Goal: Transaction & Acquisition: Purchase product/service

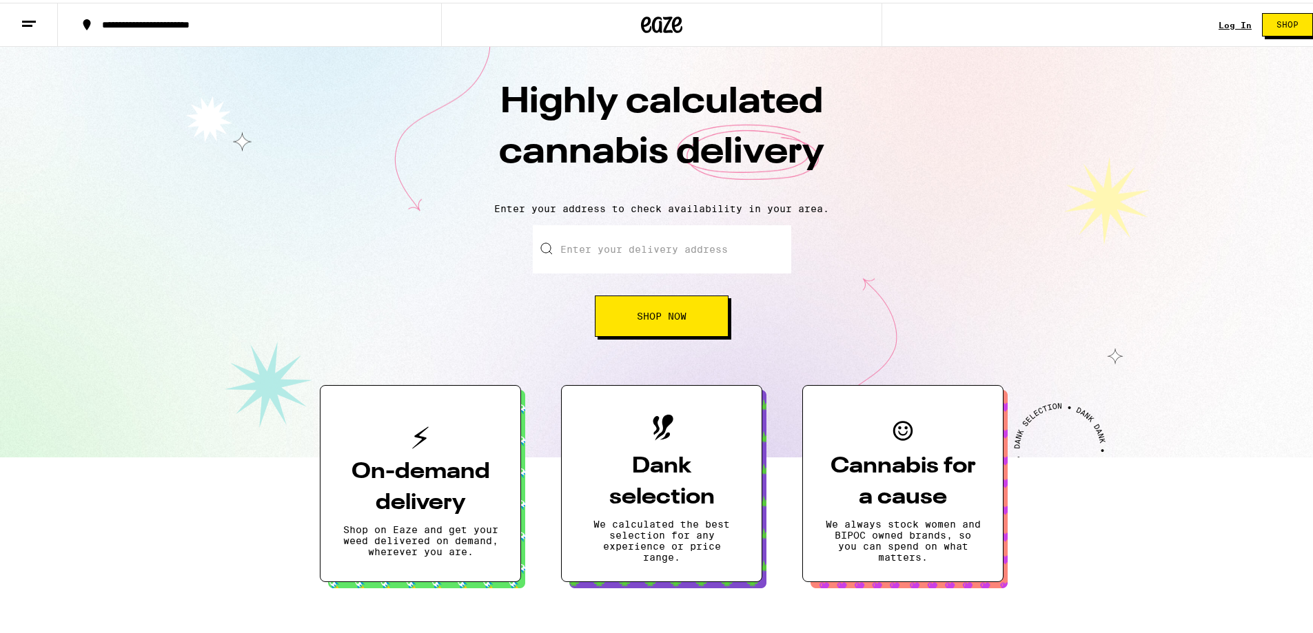
click at [1223, 28] on div "Log In Shop" at bounding box center [1270, 22] width 105 height 44
click at [1218, 26] on link "Log In" at bounding box center [1234, 22] width 33 height 9
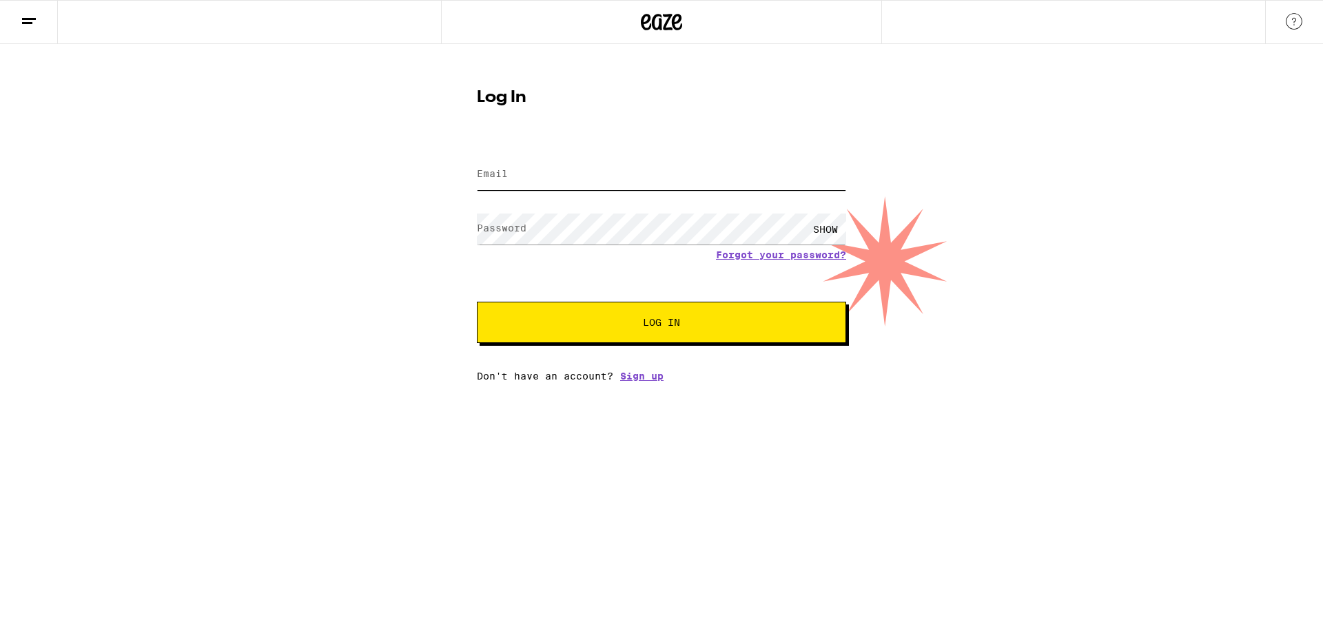
type input "[EMAIL_ADDRESS][DOMAIN_NAME]"
click at [551, 168] on input "[EMAIL_ADDRESS][DOMAIN_NAME]" at bounding box center [661, 174] width 369 height 31
click at [481, 121] on div "Log In Email Email [EMAIL_ADDRESS][DOMAIN_NAME] Password Password SHOW Forgot y…" at bounding box center [661, 230] width 397 height 303
drag, startPoint x: 586, startPoint y: 354, endPoint x: 579, endPoint y: 347, distance: 9.8
click at [585, 352] on div "Email Email [EMAIL_ADDRESS][DOMAIN_NAME] Password Password SHOW Forgot your pas…" at bounding box center [661, 261] width 369 height 241
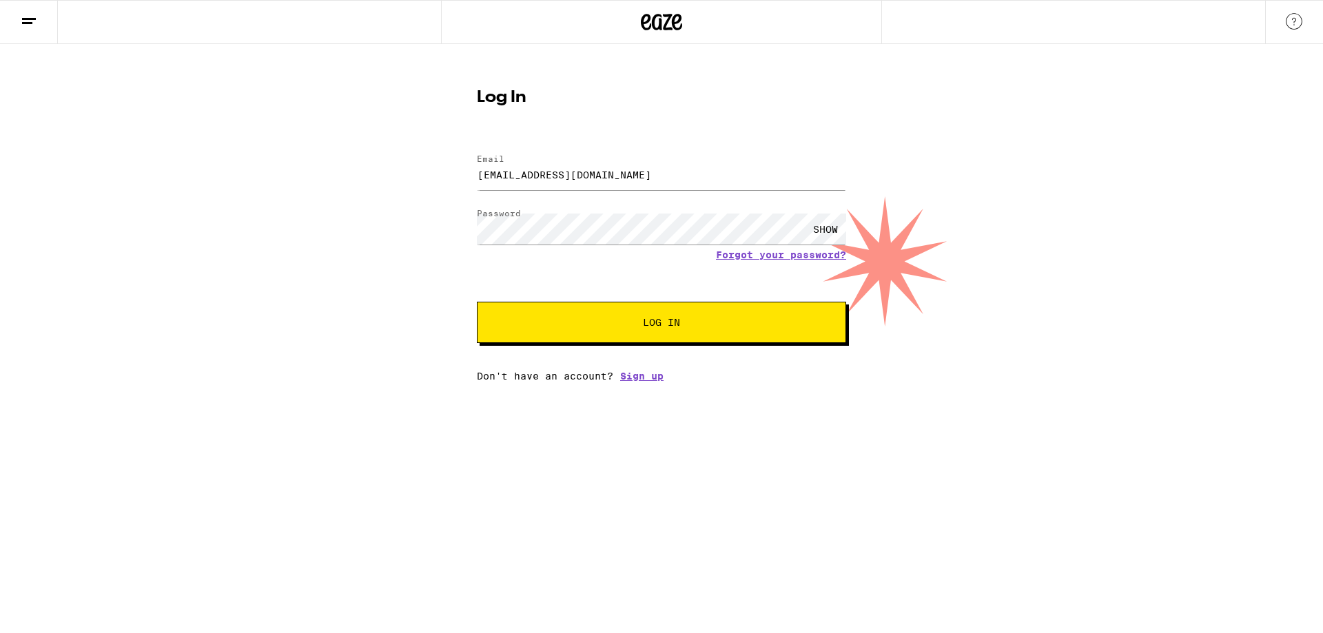
click at [581, 322] on span "Log In" at bounding box center [662, 323] width 258 height 10
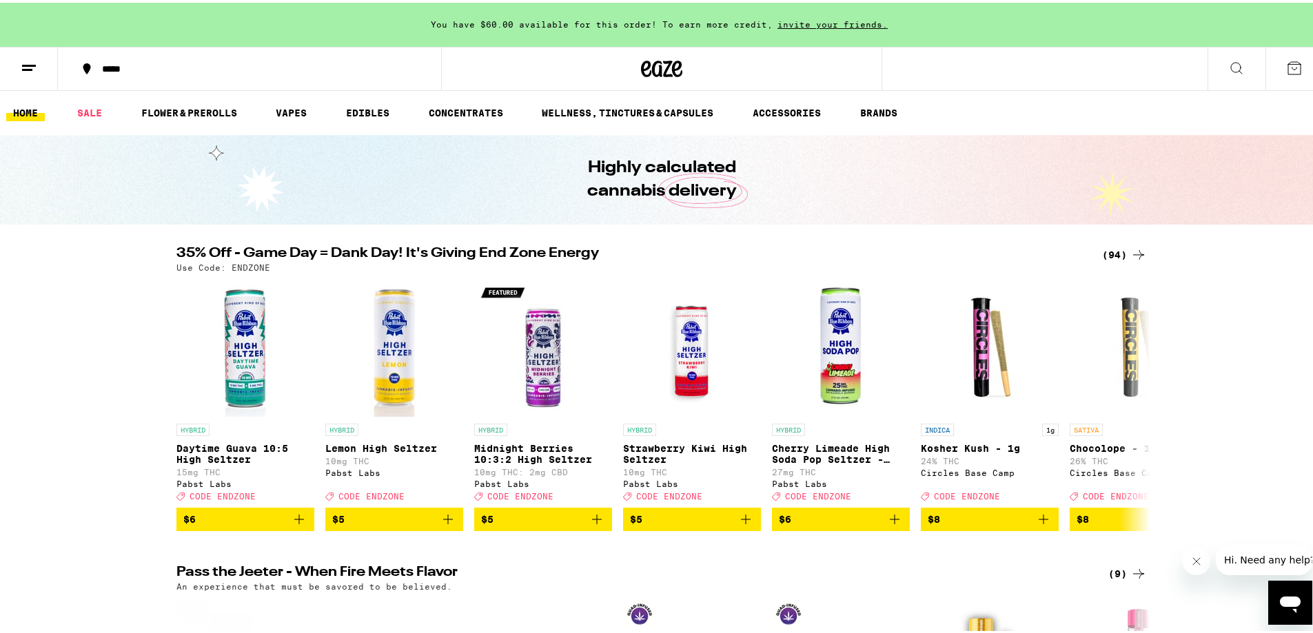
click at [1286, 65] on icon at bounding box center [1294, 65] width 17 height 17
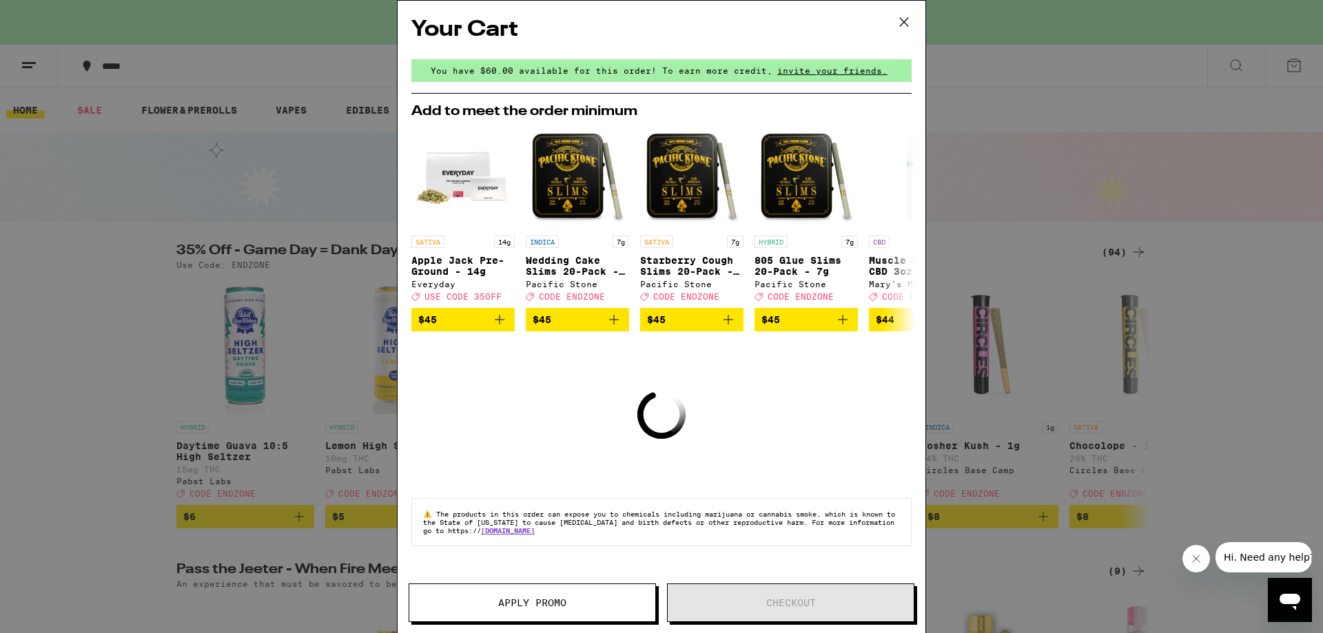
click at [1220, 270] on div "Your Cart You have $60.00 available for this order! To earn more credit, invite…" at bounding box center [661, 316] width 1323 height 633
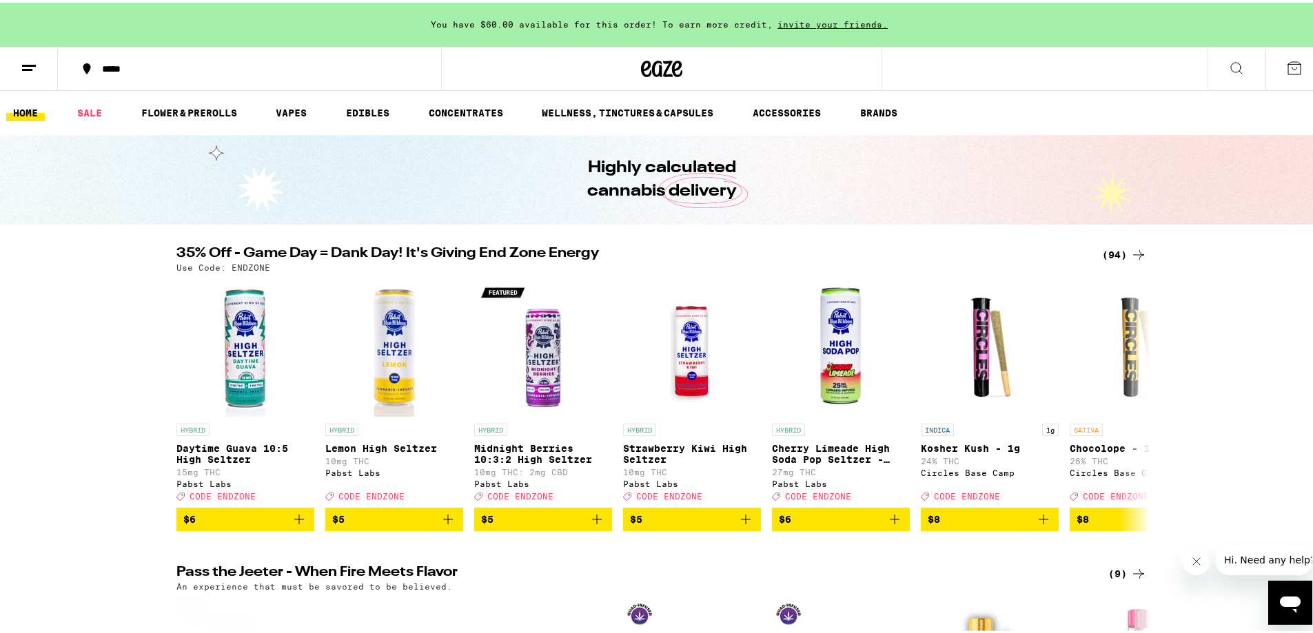
click at [644, 74] on icon at bounding box center [661, 66] width 41 height 25
click at [31, 115] on link "HOME" at bounding box center [25, 110] width 39 height 17
click at [43, 68] on button at bounding box center [29, 66] width 58 height 43
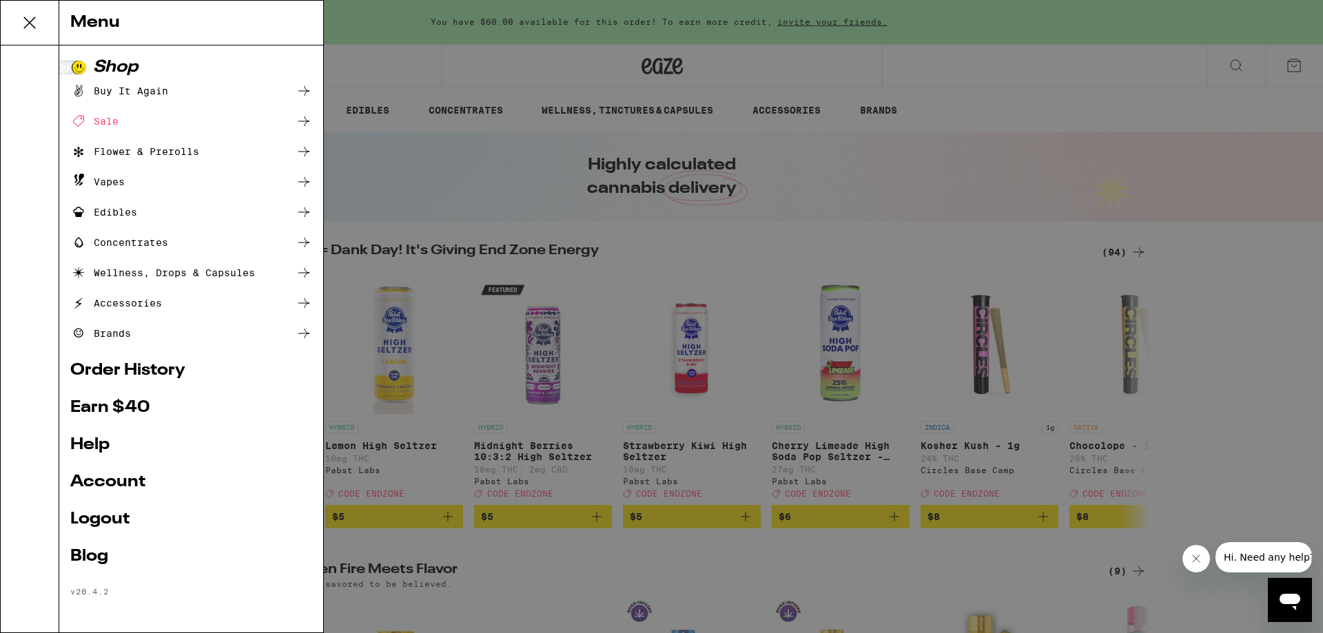
click at [113, 379] on link "Order History" at bounding box center [191, 370] width 242 height 17
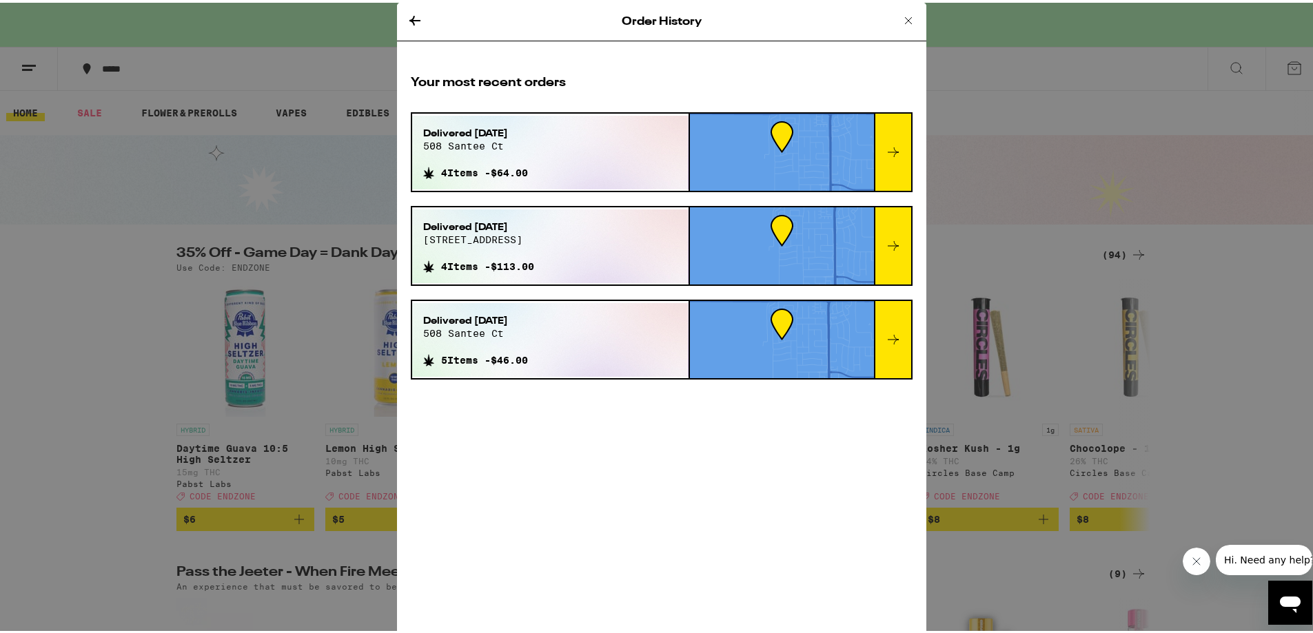
click at [786, 134] on div at bounding box center [782, 149] width 184 height 77
click at [442, 147] on span "508 santee ct" at bounding box center [475, 143] width 105 height 11
click at [480, 130] on span "Delivered [DATE]" at bounding box center [475, 131] width 105 height 14
click at [1008, 239] on div "Order History Your most recent orders Delivered [DATE] 508 santee ct 4 Items - …" at bounding box center [661, 316] width 1323 height 633
click at [900, 18] on icon at bounding box center [908, 18] width 17 height 17
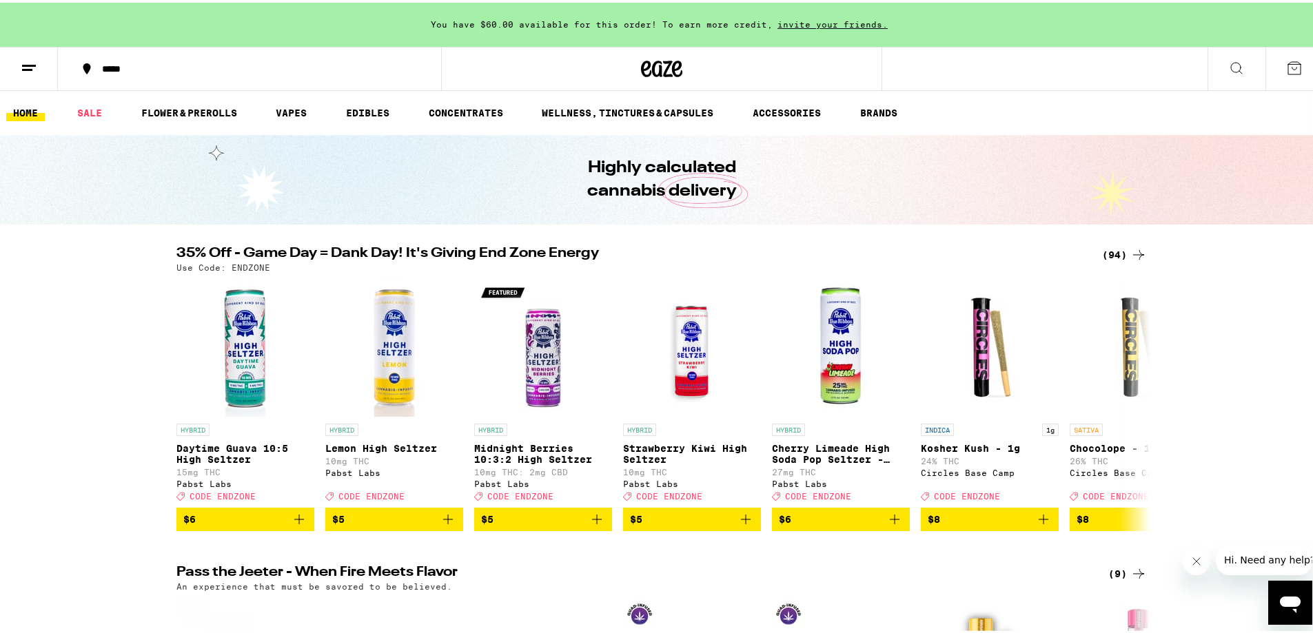
click at [899, 17] on div "Order History Your most recent orders Delivered [DATE] 508 santee ct 4 Items - …" at bounding box center [661, 316] width 1323 height 633
click at [81, 105] on link "SALE" at bounding box center [89, 110] width 39 height 17
click at [103, 114] on link "SALE" at bounding box center [89, 110] width 39 height 17
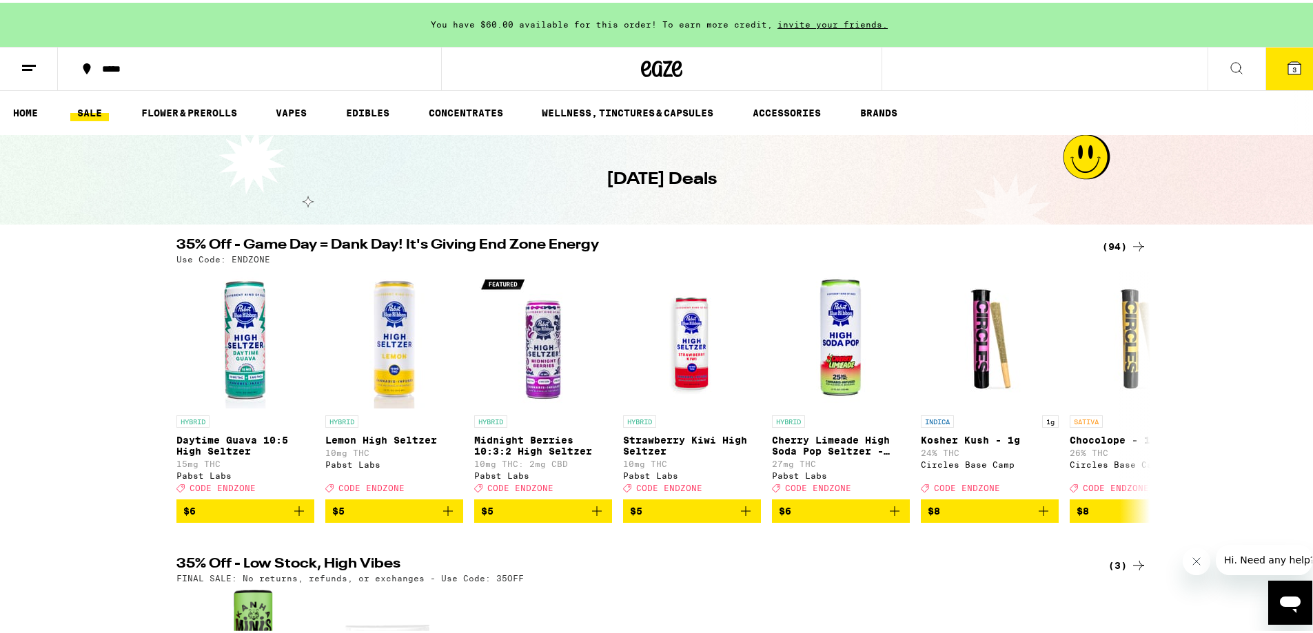
click at [195, 120] on ul "HOME SALE FLOWER & PREROLLS VAPES EDIBLES CONCENTRATES WELLNESS, TINCTURES & CA…" at bounding box center [661, 110] width 1323 height 44
click at [187, 115] on link "FLOWER & PREROLLS" at bounding box center [189, 110] width 110 height 17
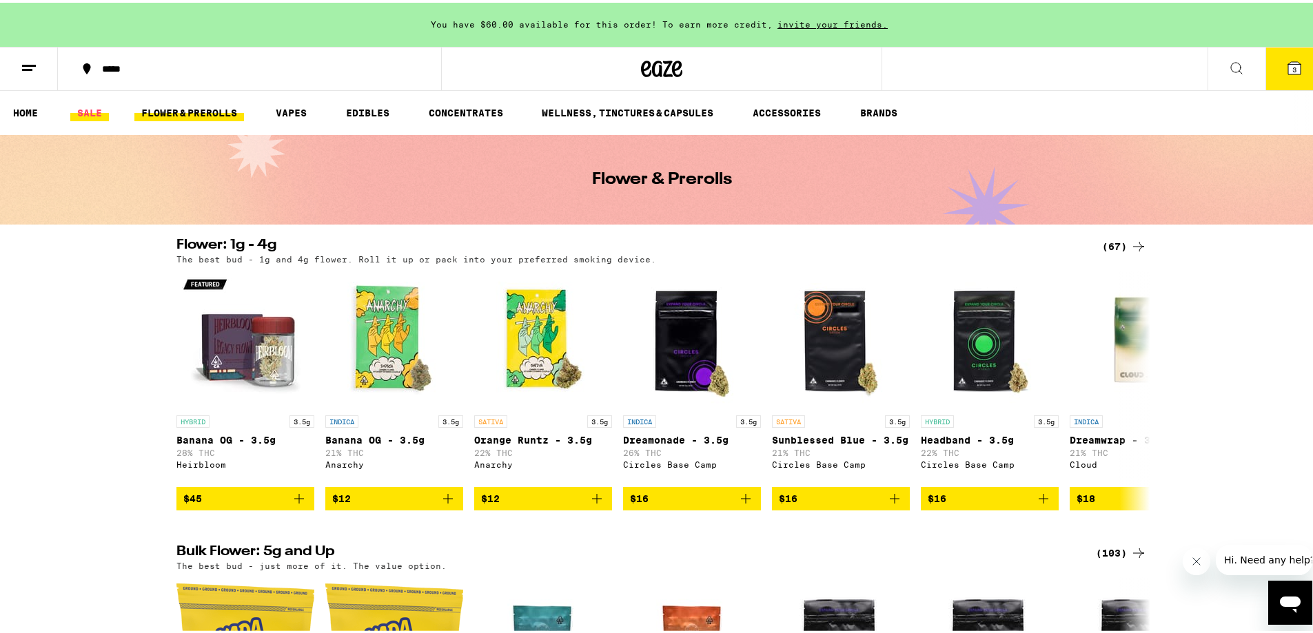
click at [106, 114] on link "SALE" at bounding box center [89, 110] width 39 height 17
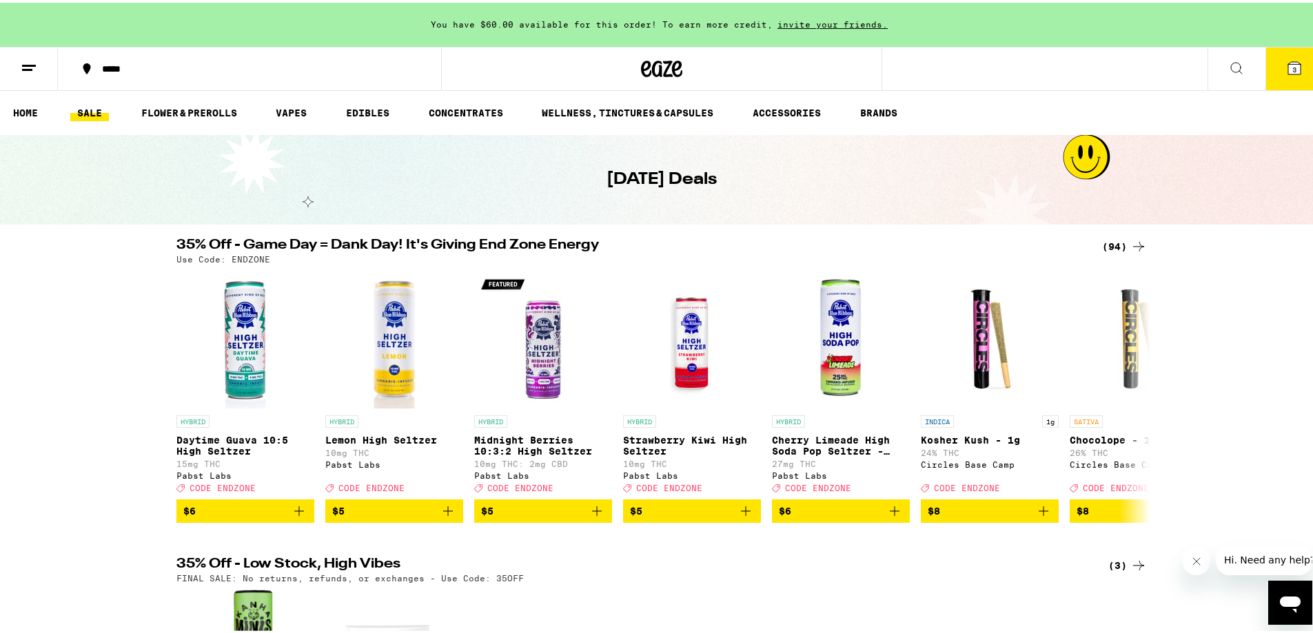
click at [1280, 63] on button "3" at bounding box center [1294, 66] width 58 height 43
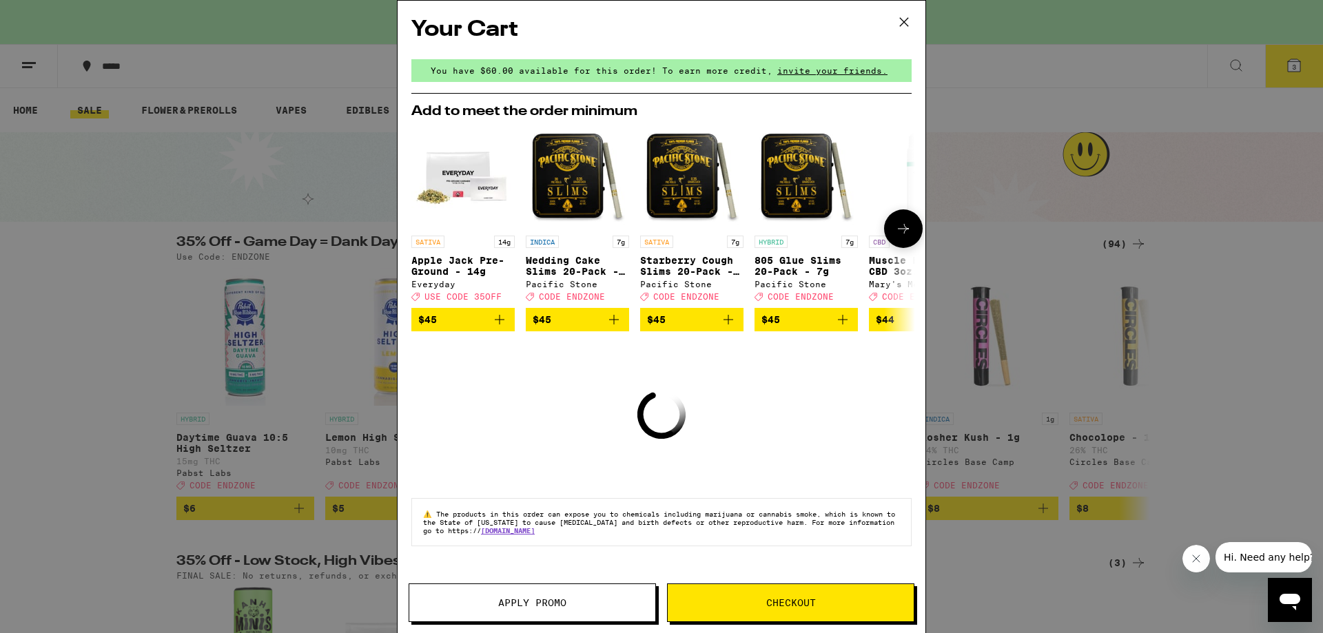
click at [909, 234] on icon at bounding box center [903, 229] width 17 height 17
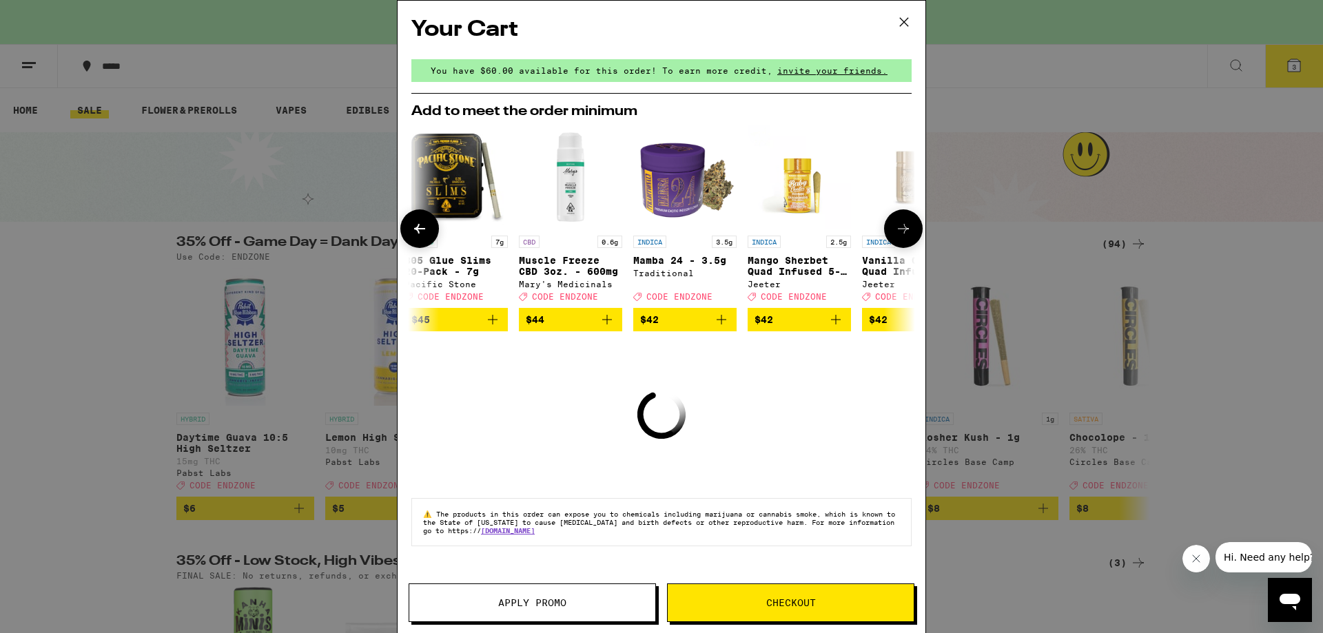
click at [909, 234] on icon at bounding box center [903, 229] width 17 height 17
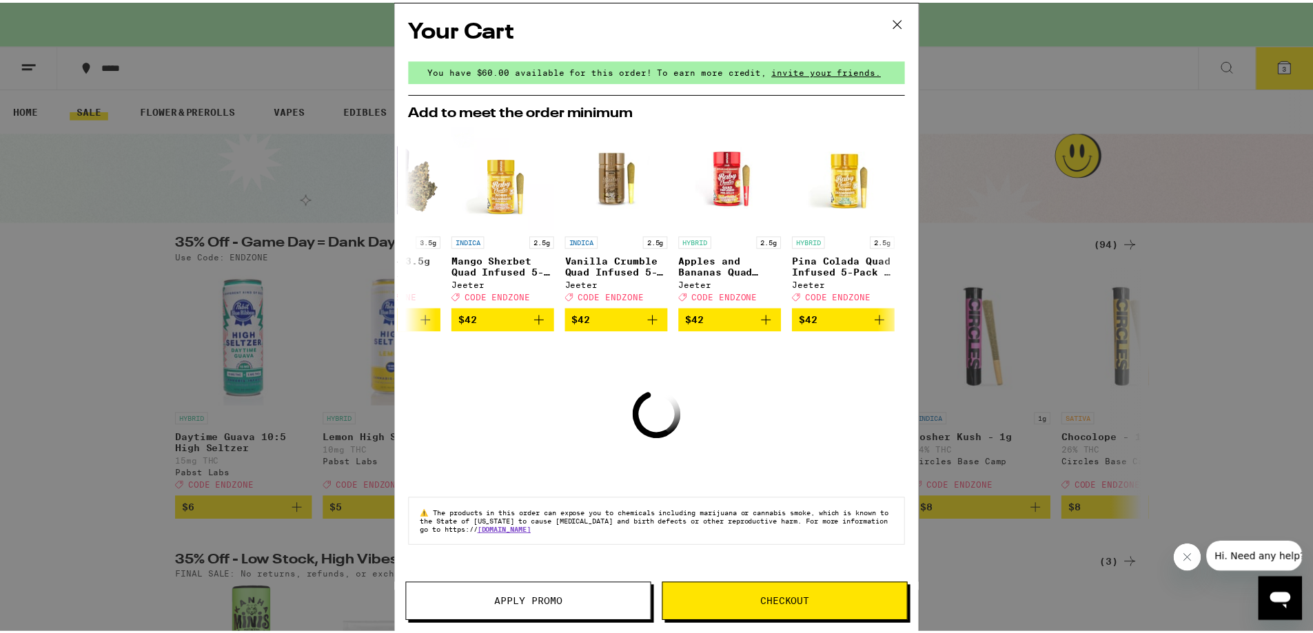
scroll to position [0, 644]
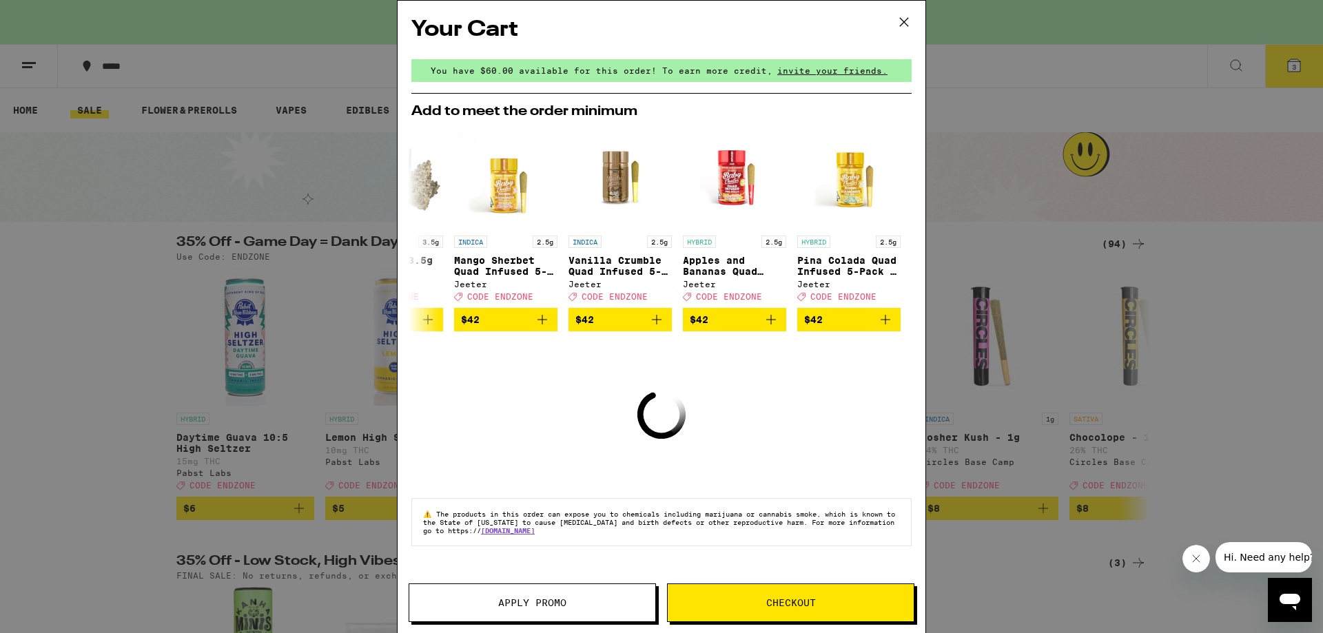
click at [786, 599] on span "Checkout" at bounding box center [791, 603] width 50 height 10
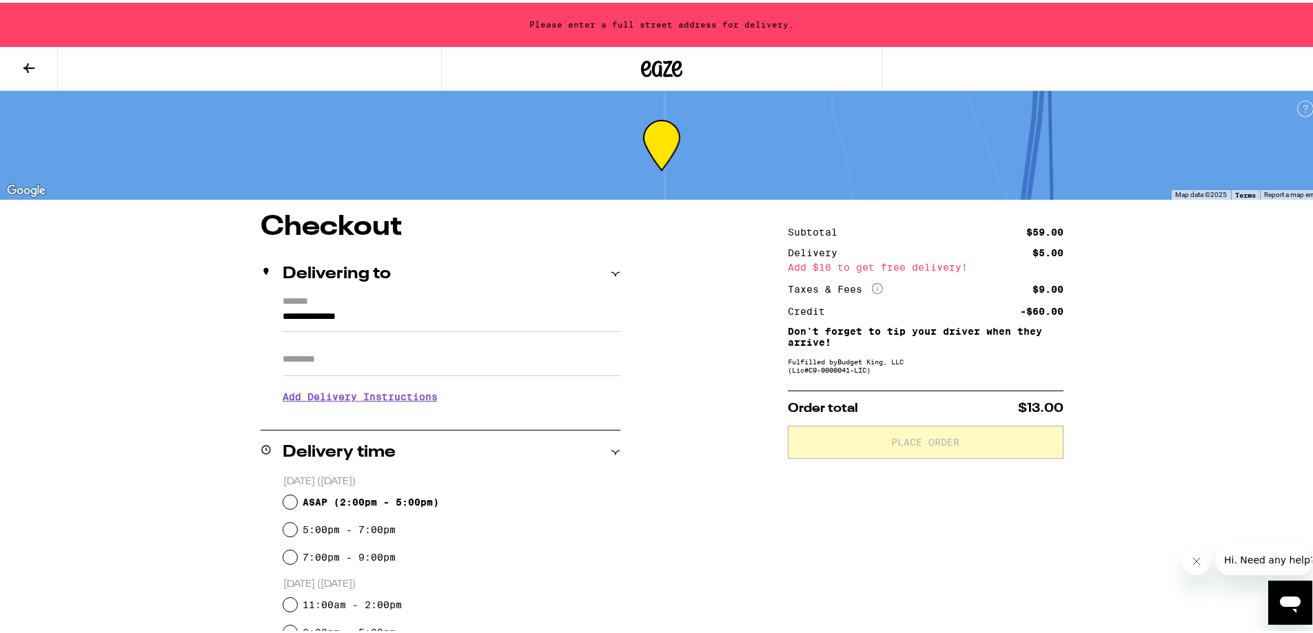
click at [651, 63] on icon at bounding box center [661, 66] width 41 height 25
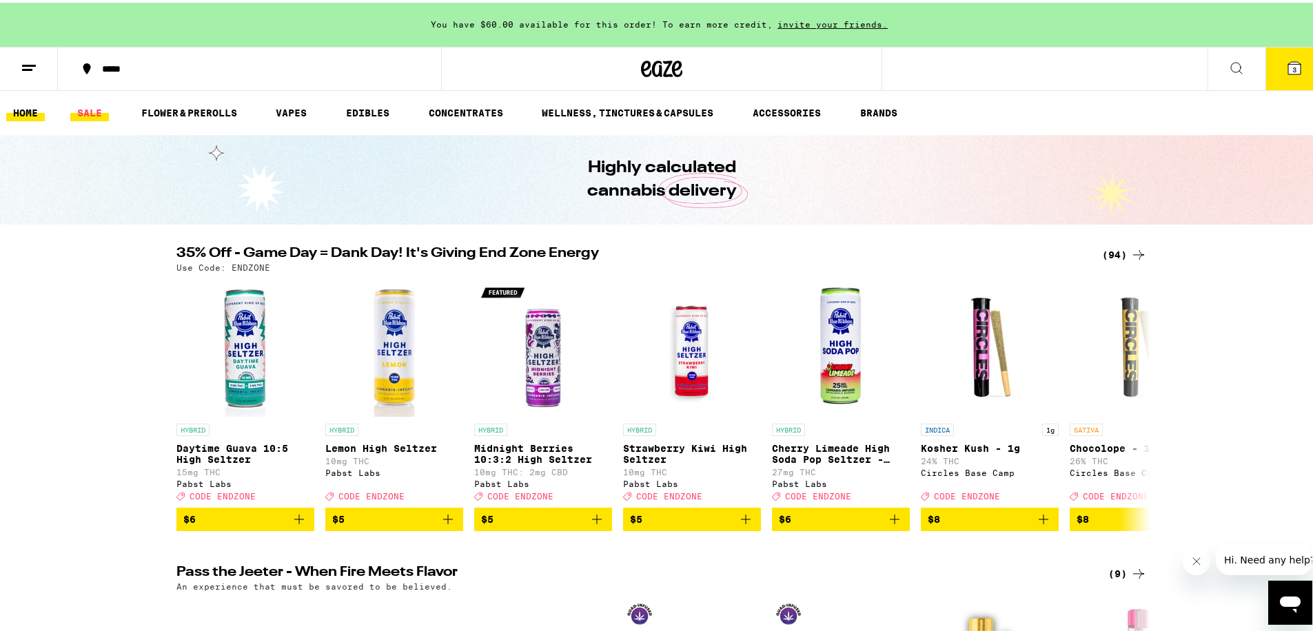
click at [86, 111] on link "SALE" at bounding box center [89, 110] width 39 height 17
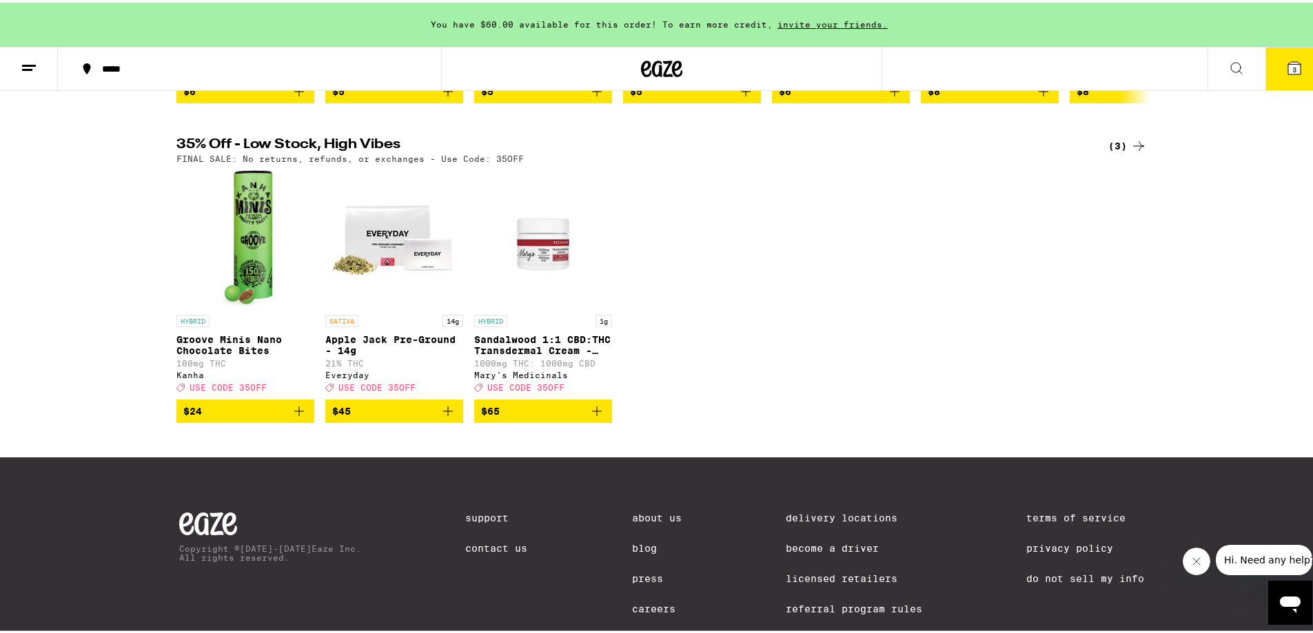
scroll to position [413, 0]
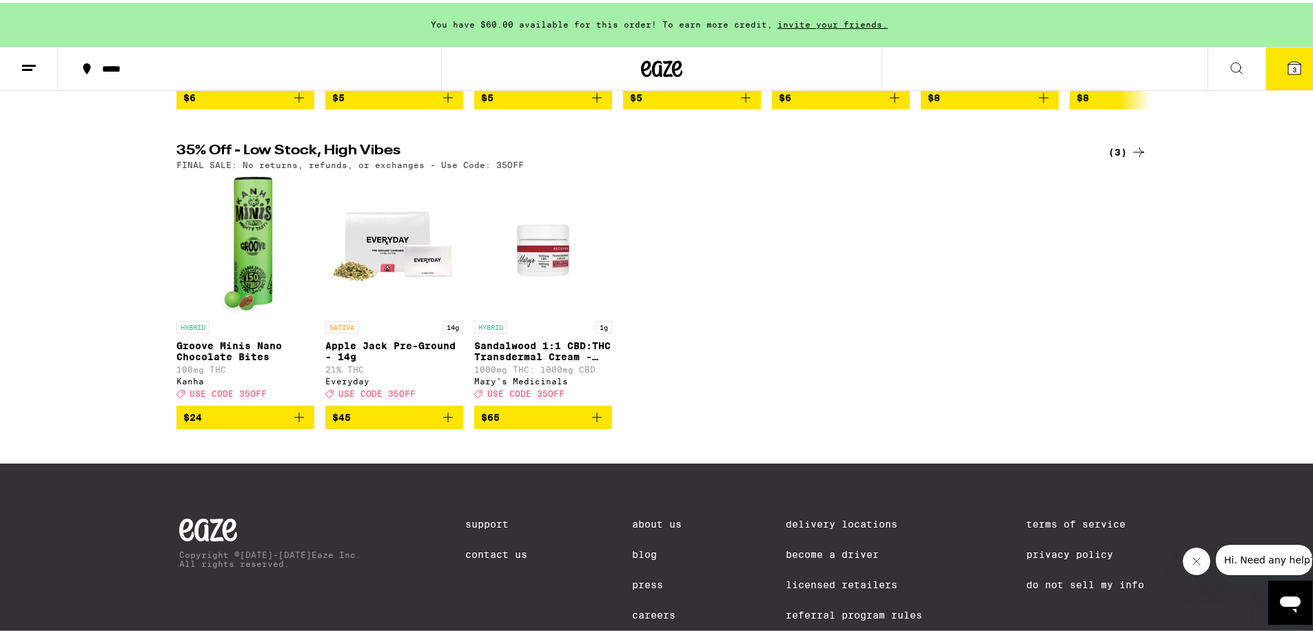
click at [531, 280] on img "Open page for Sandalwood 1:1 CBD:THC Transdermal Cream - 1000mg from Mary's Med…" at bounding box center [543, 243] width 138 height 138
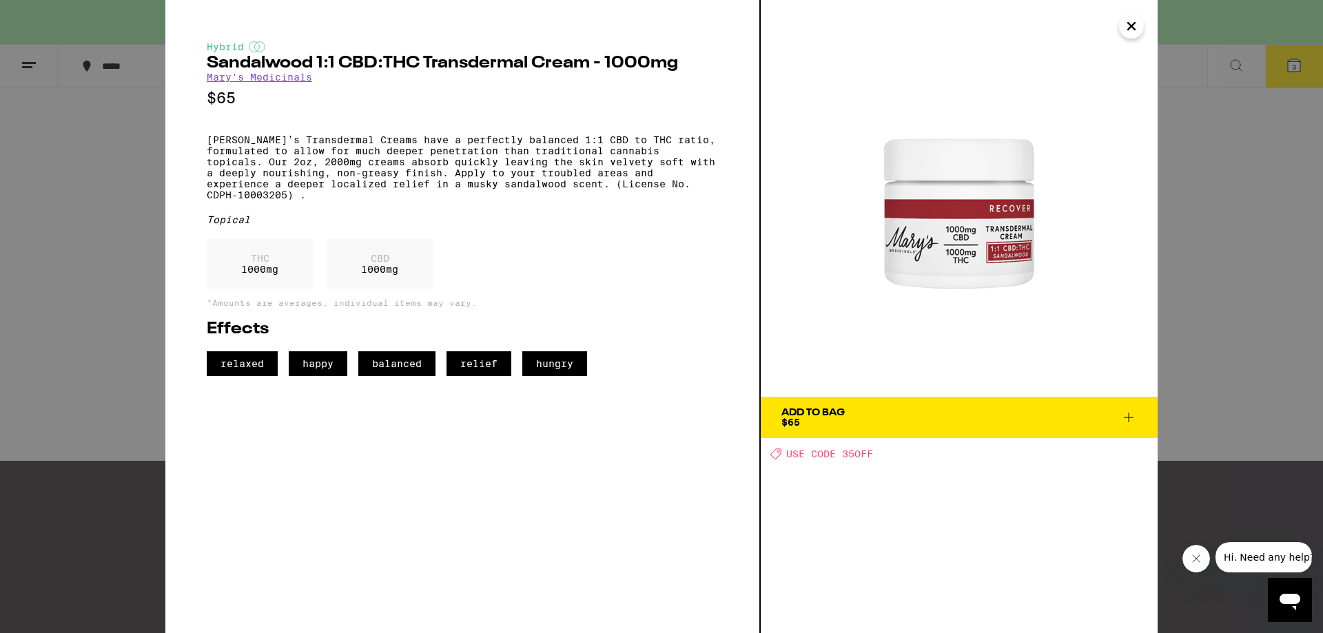
click at [1252, 199] on div "Hybrid Sandalwood 1:1 CBD:THC Transdermal Cream - 1000mg [PERSON_NAME]'s Medici…" at bounding box center [661, 316] width 1323 height 633
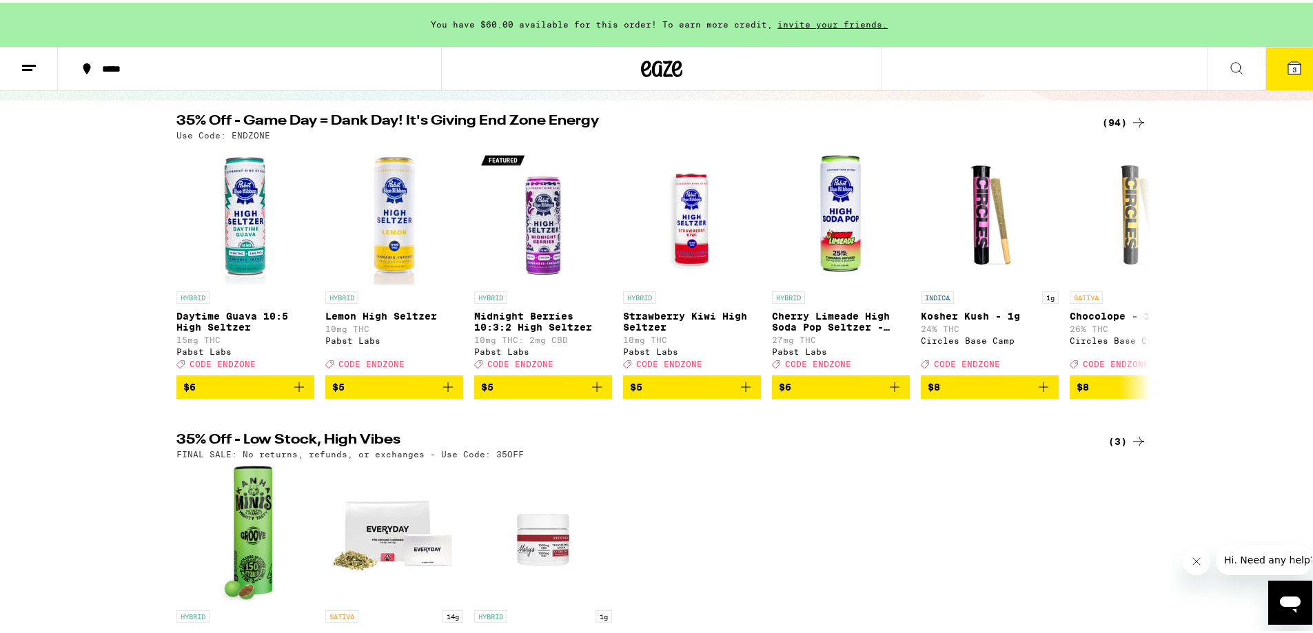
scroll to position [69, 0]
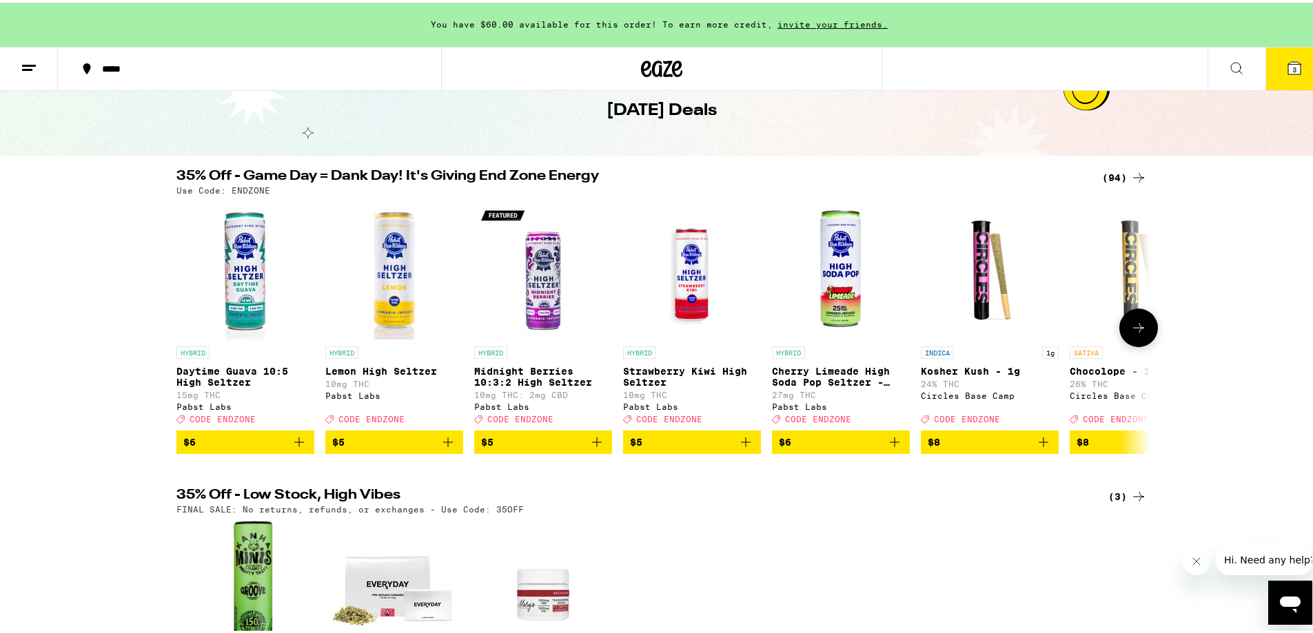
drag, startPoint x: 1148, startPoint y: 321, endPoint x: 1146, endPoint y: 328, distance: 7.2
click at [1148, 323] on button at bounding box center [1138, 325] width 39 height 39
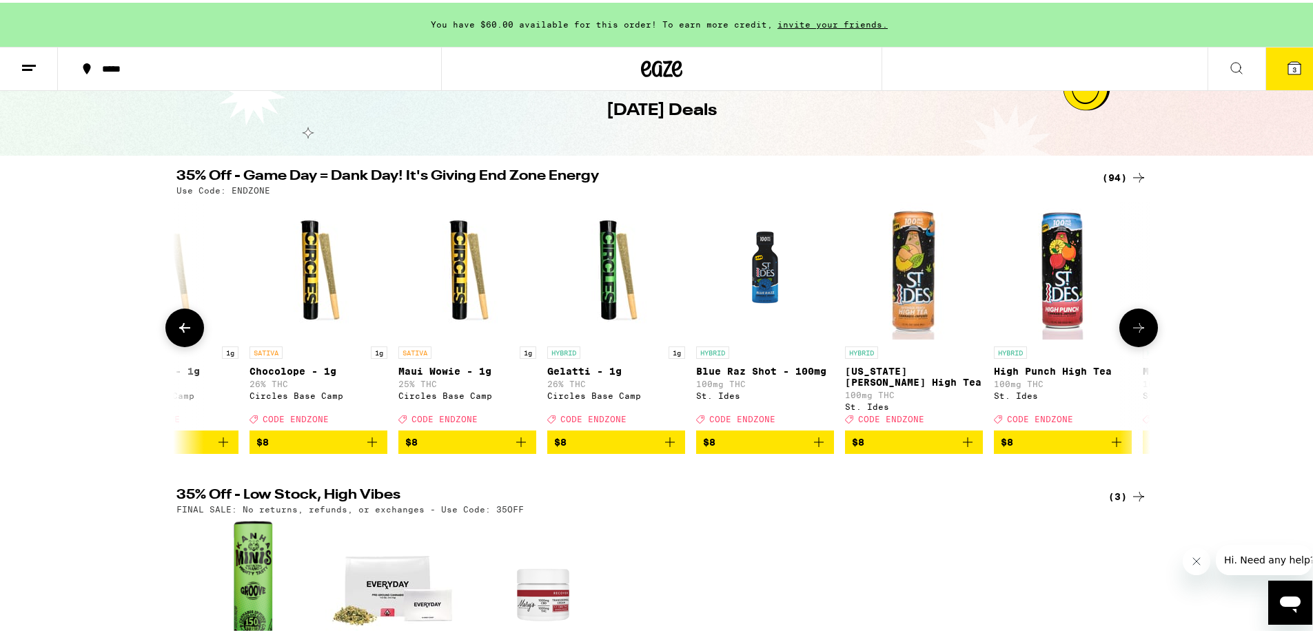
click at [1144, 334] on button at bounding box center [1138, 325] width 39 height 39
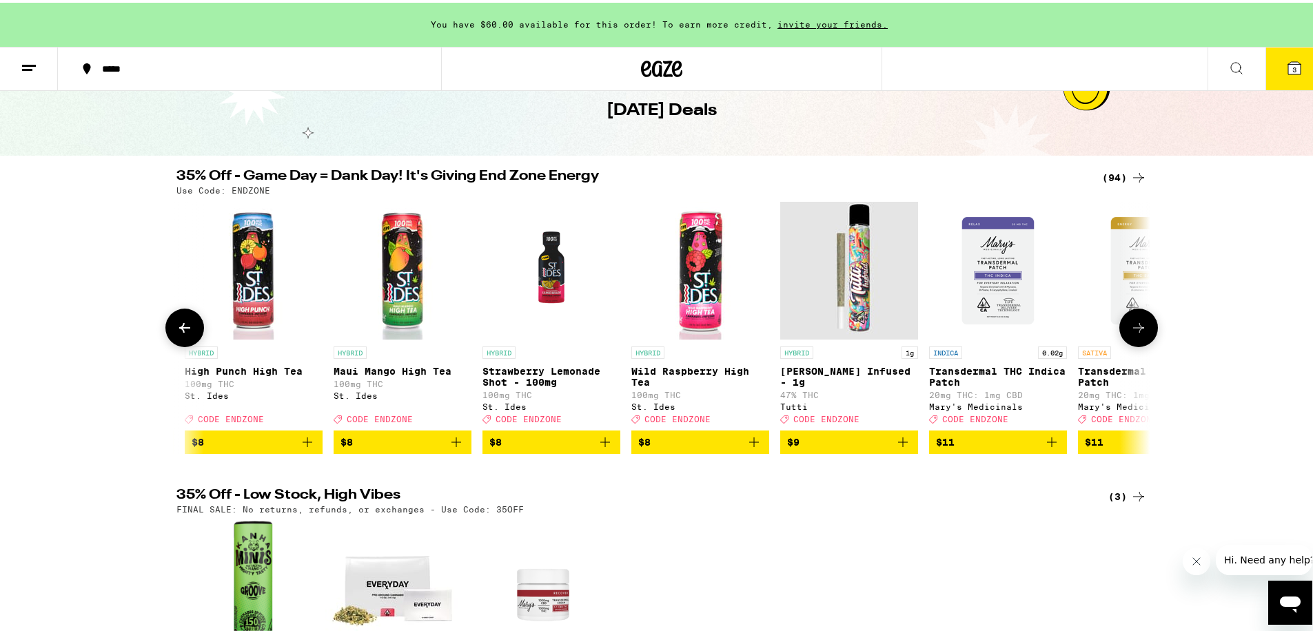
scroll to position [0, 1640]
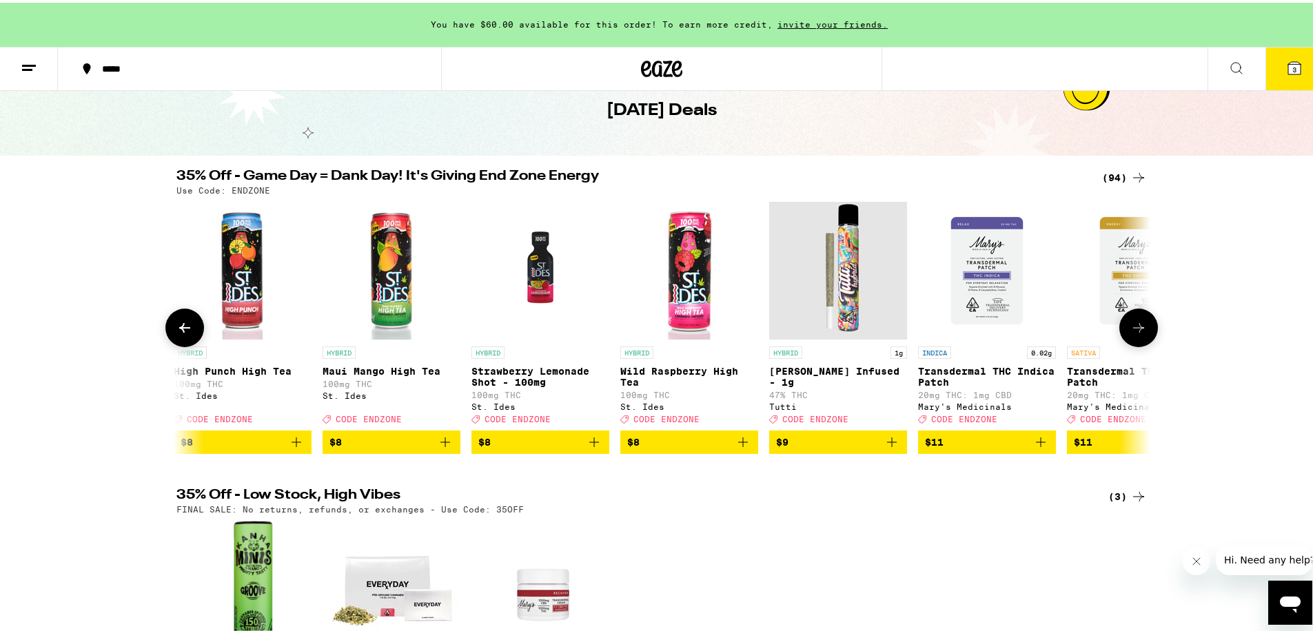
click at [1144, 334] on button at bounding box center [1138, 325] width 39 height 39
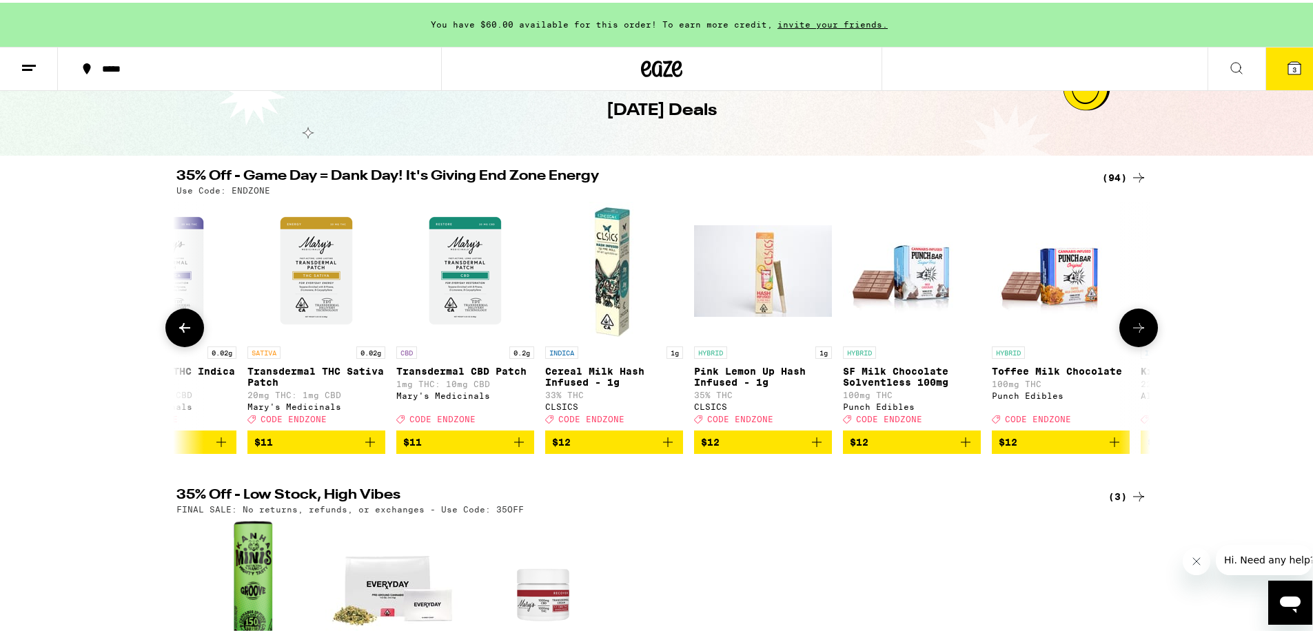
scroll to position [0, 2460]
click at [1147, 344] on button at bounding box center [1138, 325] width 39 height 39
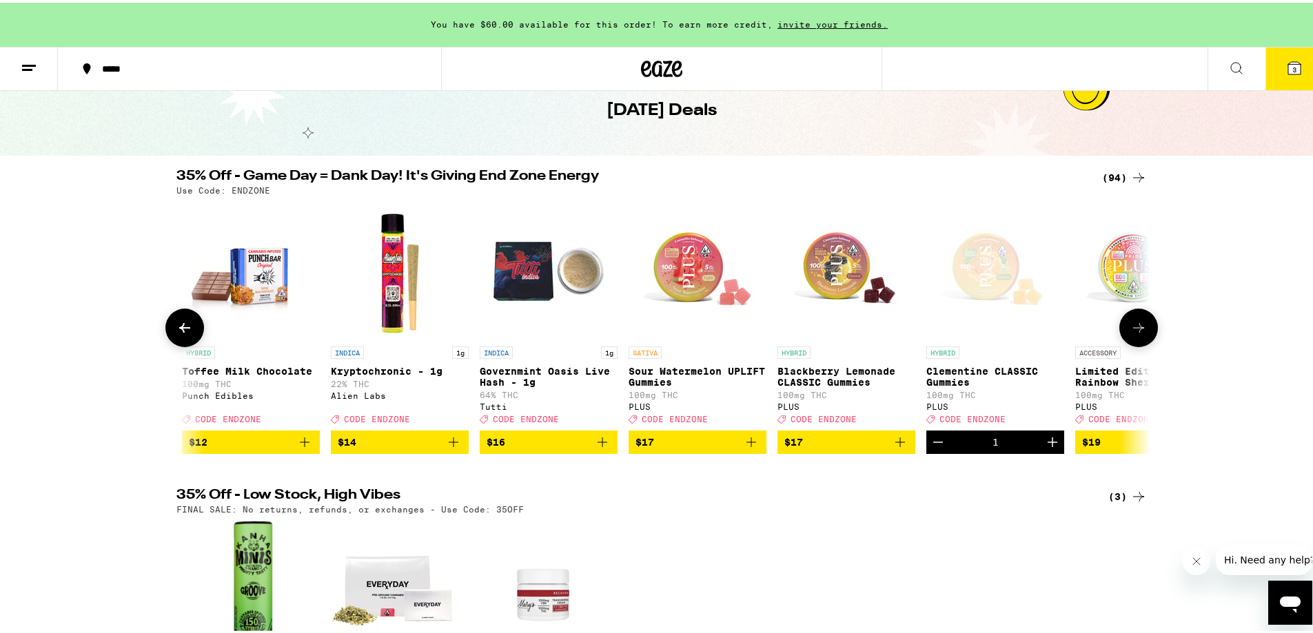
scroll to position [0, 3280]
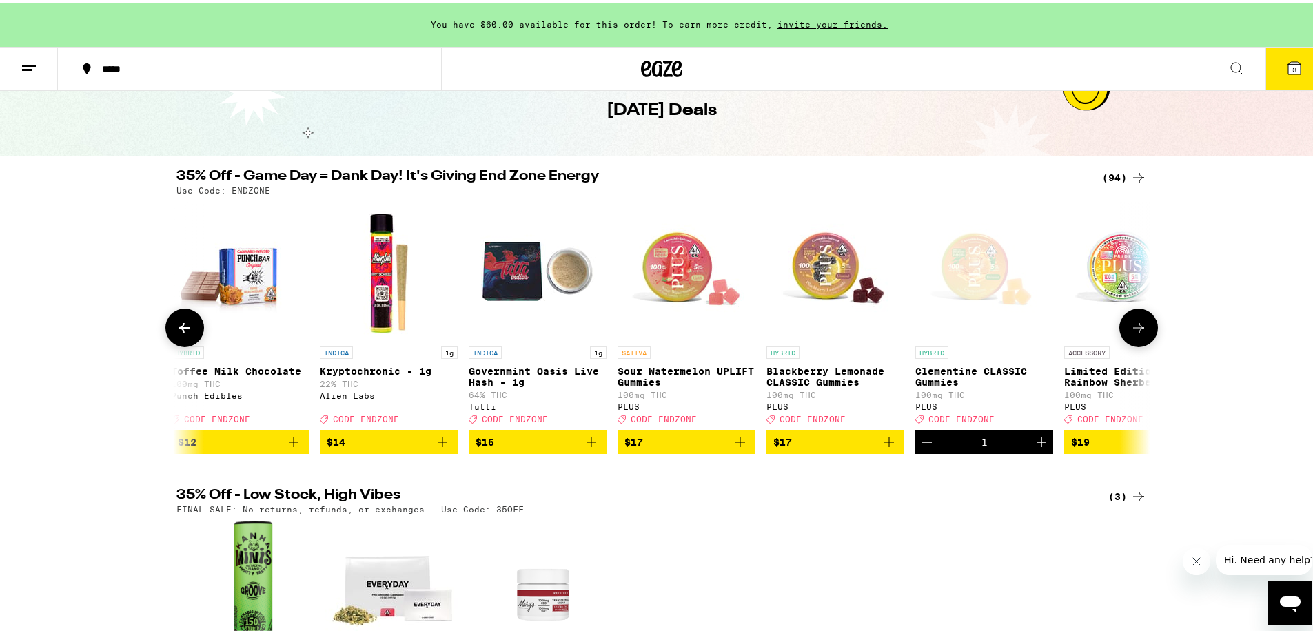
click at [1132, 343] on button at bounding box center [1138, 325] width 39 height 39
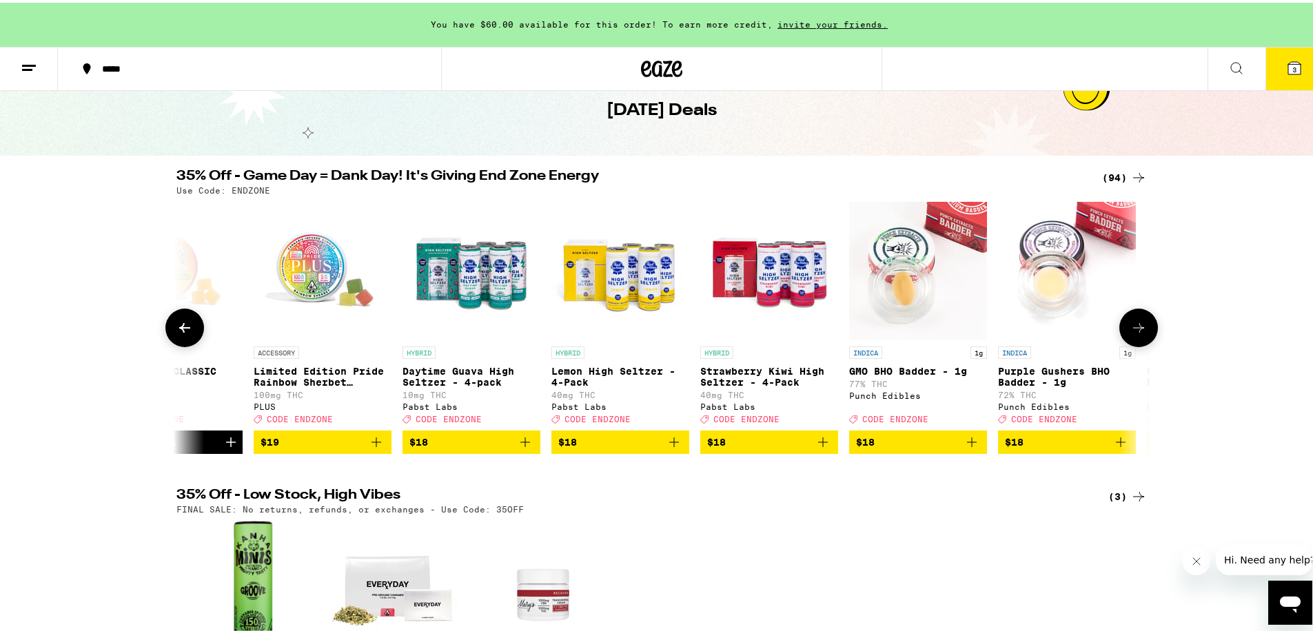
scroll to position [0, 4100]
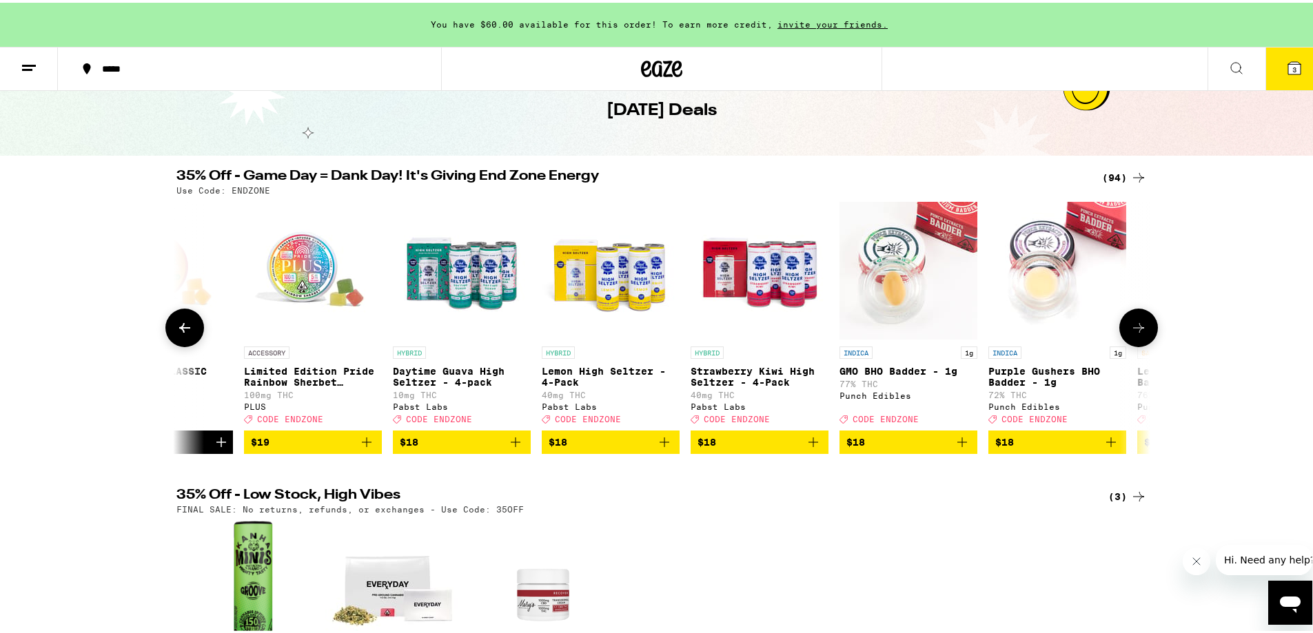
click at [1132, 343] on button at bounding box center [1138, 325] width 39 height 39
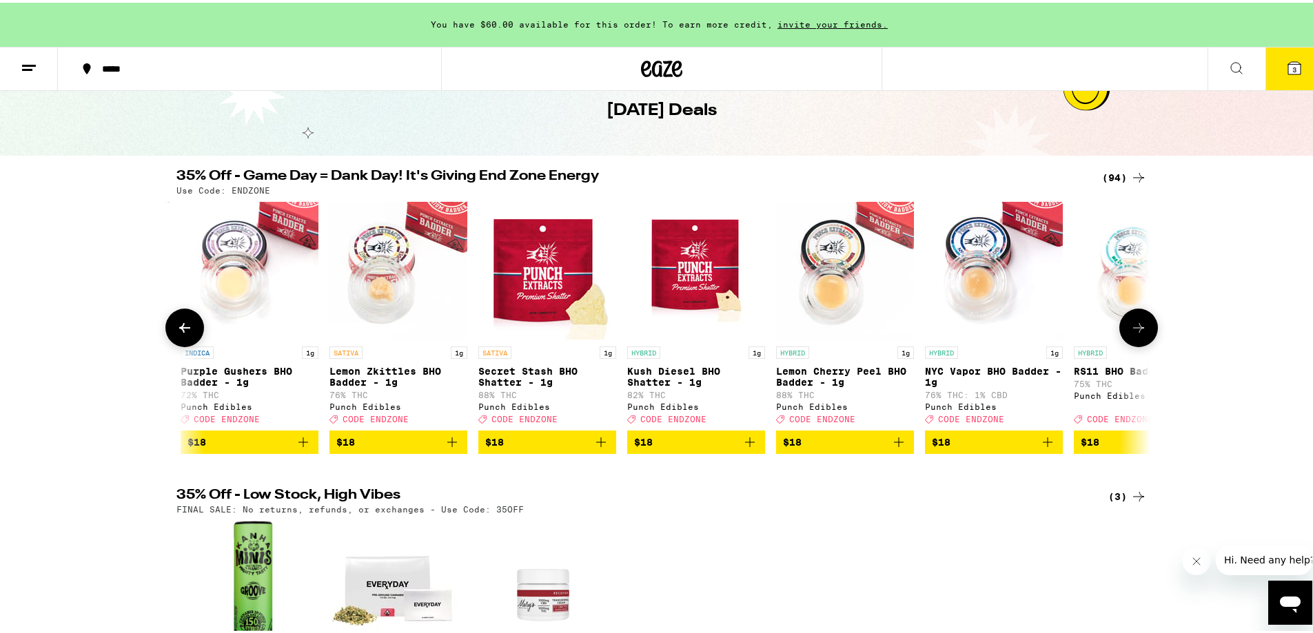
scroll to position [0, 4920]
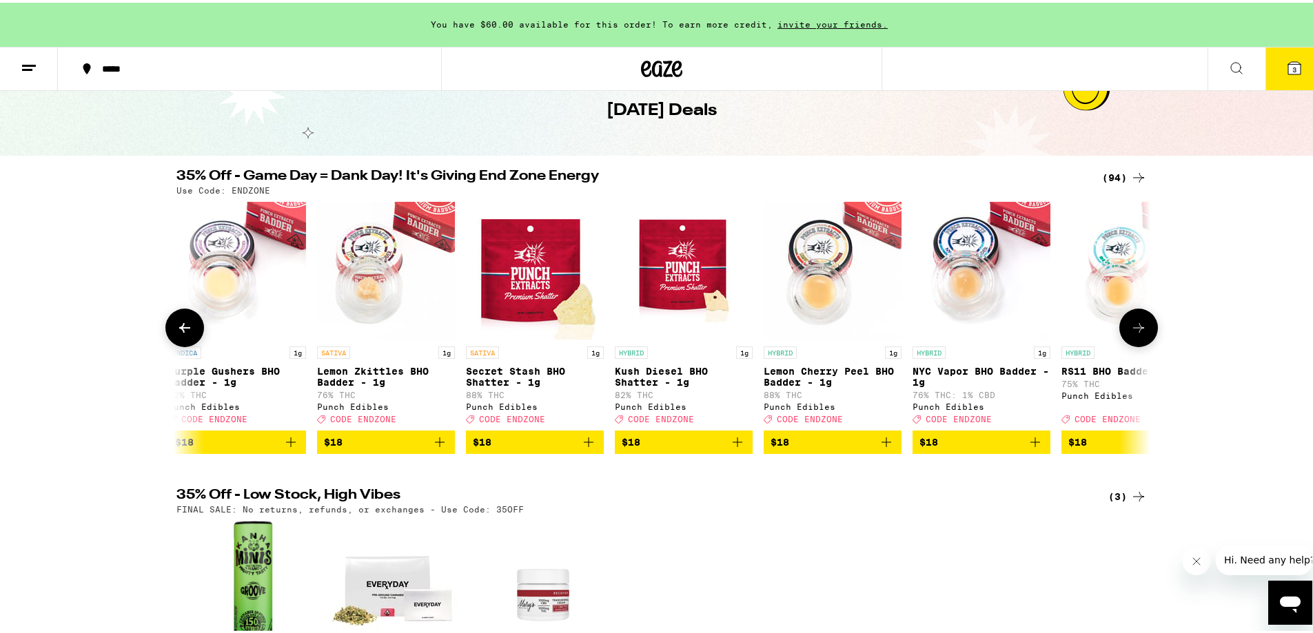
click at [1132, 345] on button at bounding box center [1138, 325] width 39 height 39
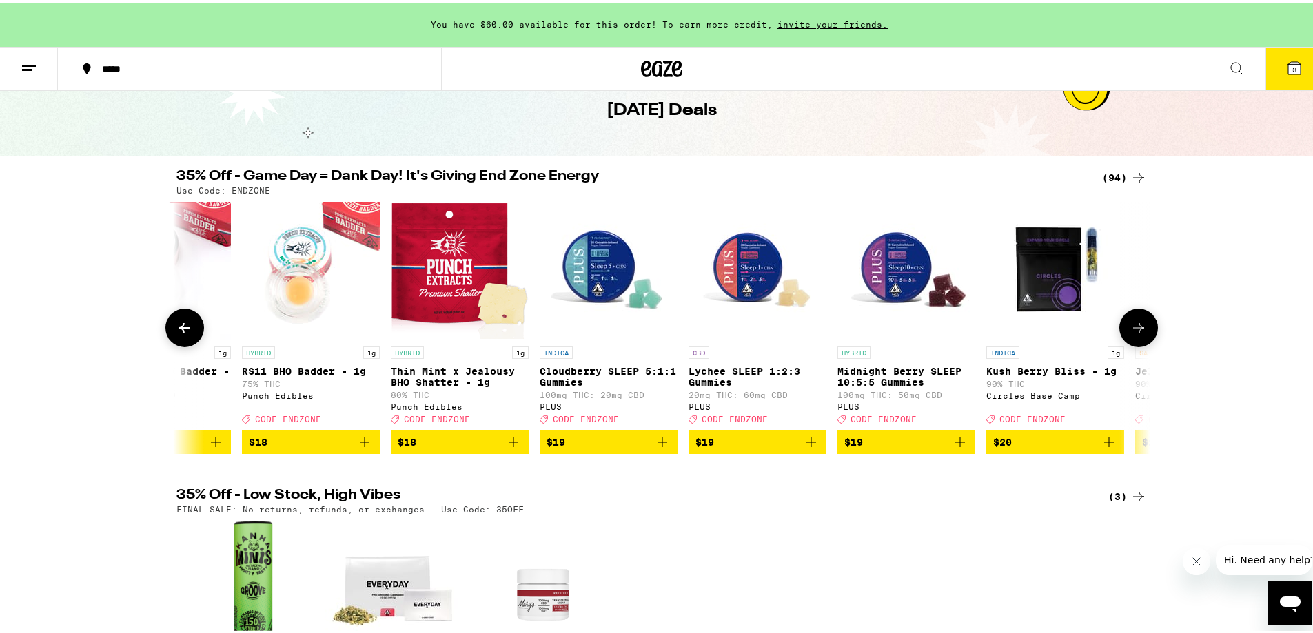
scroll to position [0, 5740]
click at [1134, 340] on button at bounding box center [1138, 325] width 39 height 39
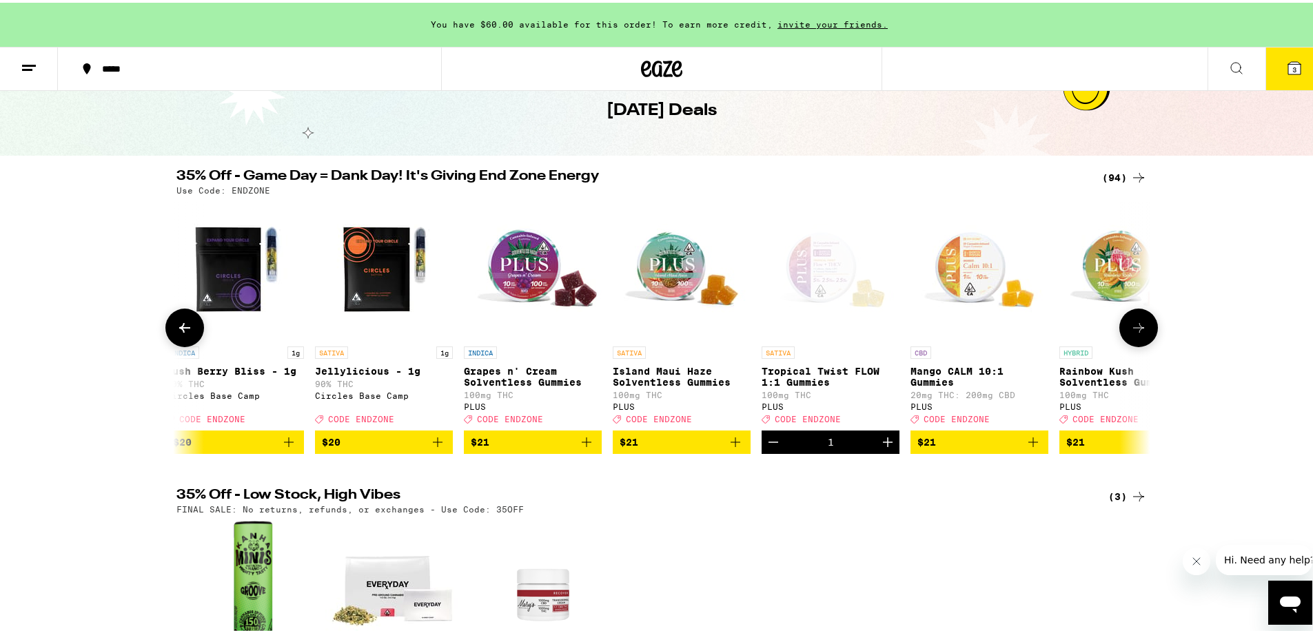
scroll to position [0, 6560]
click at [1134, 340] on button at bounding box center [1138, 325] width 39 height 39
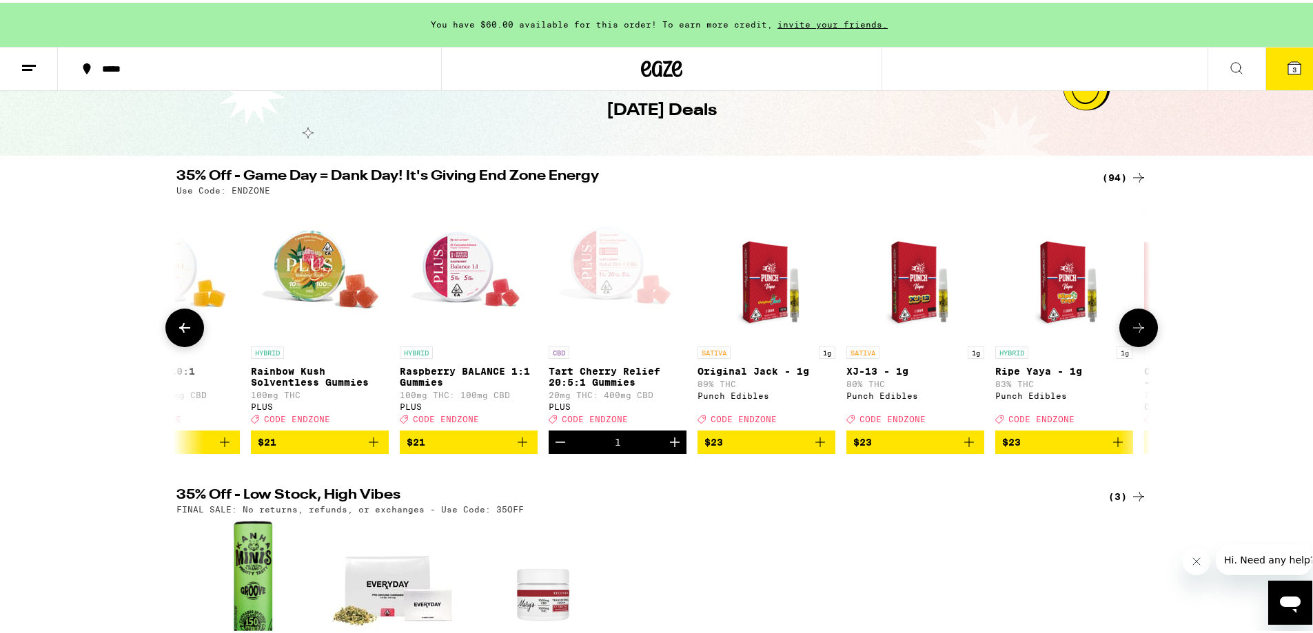
scroll to position [0, 7381]
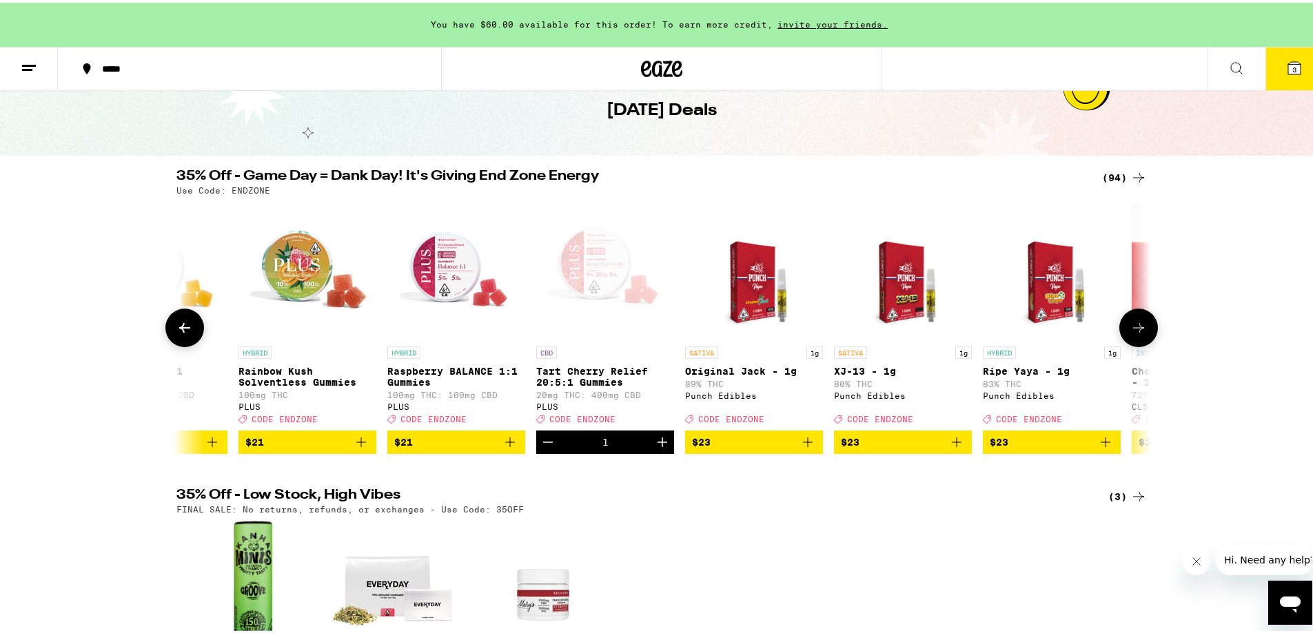
click at [1131, 334] on icon at bounding box center [1138, 325] width 17 height 17
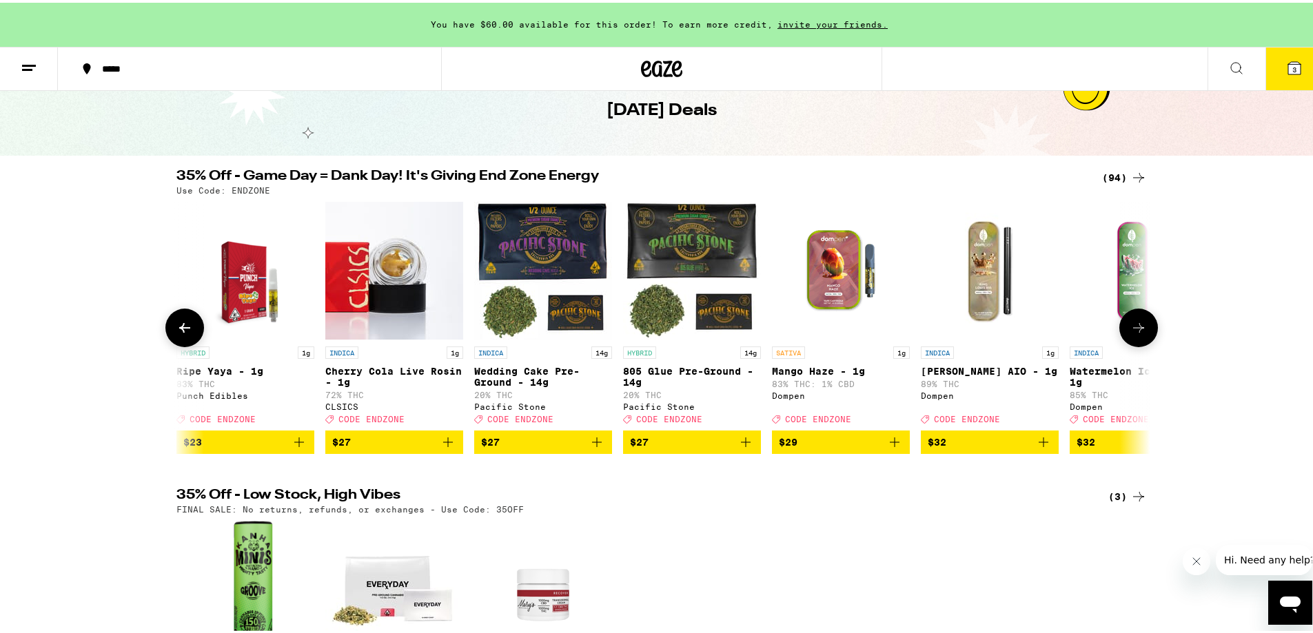
scroll to position [0, 8201]
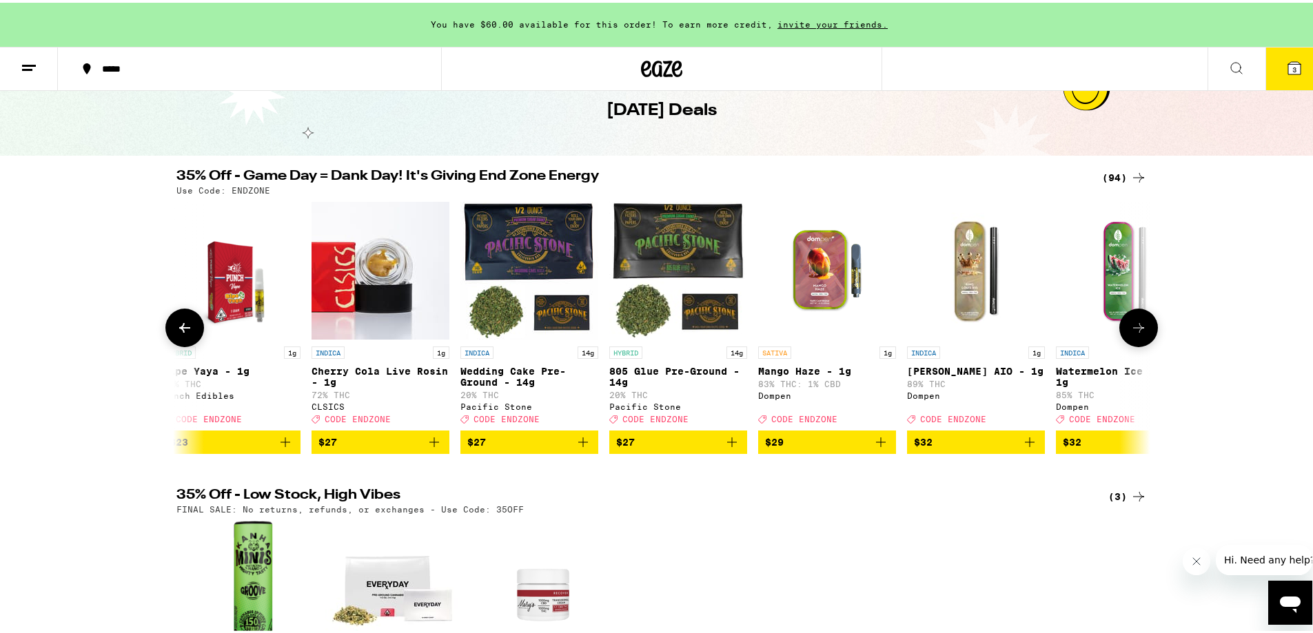
click at [1130, 334] on icon at bounding box center [1138, 325] width 17 height 17
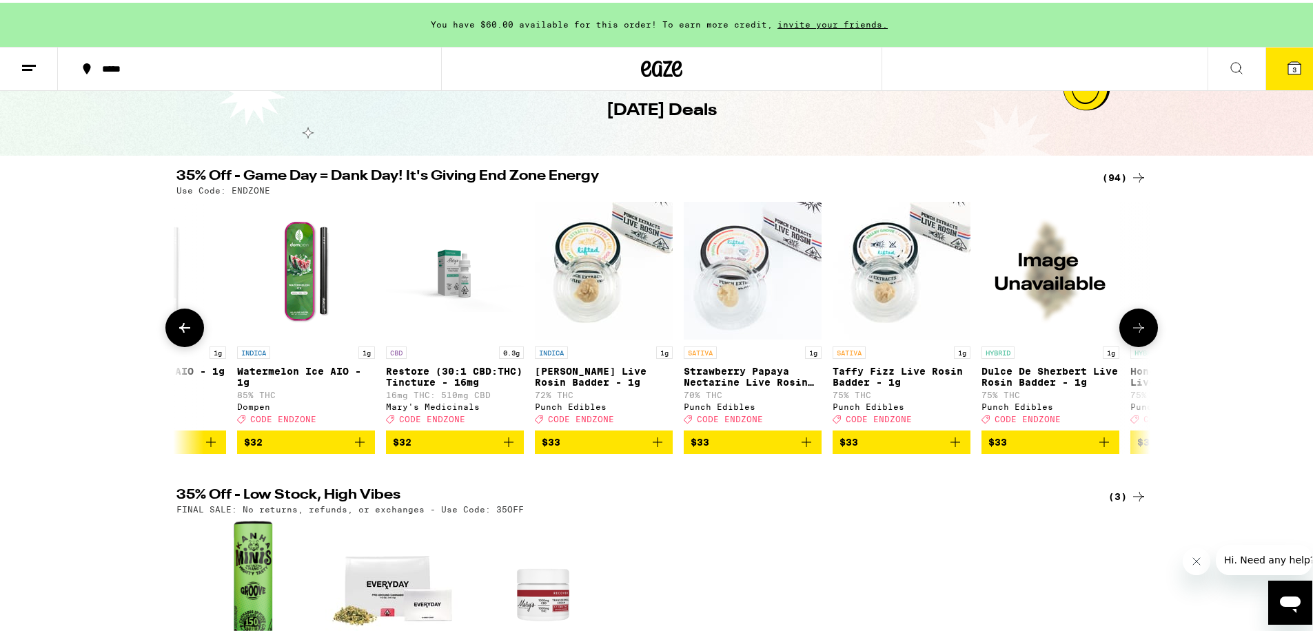
scroll to position [0, 9021]
click at [1130, 334] on icon at bounding box center [1138, 325] width 17 height 17
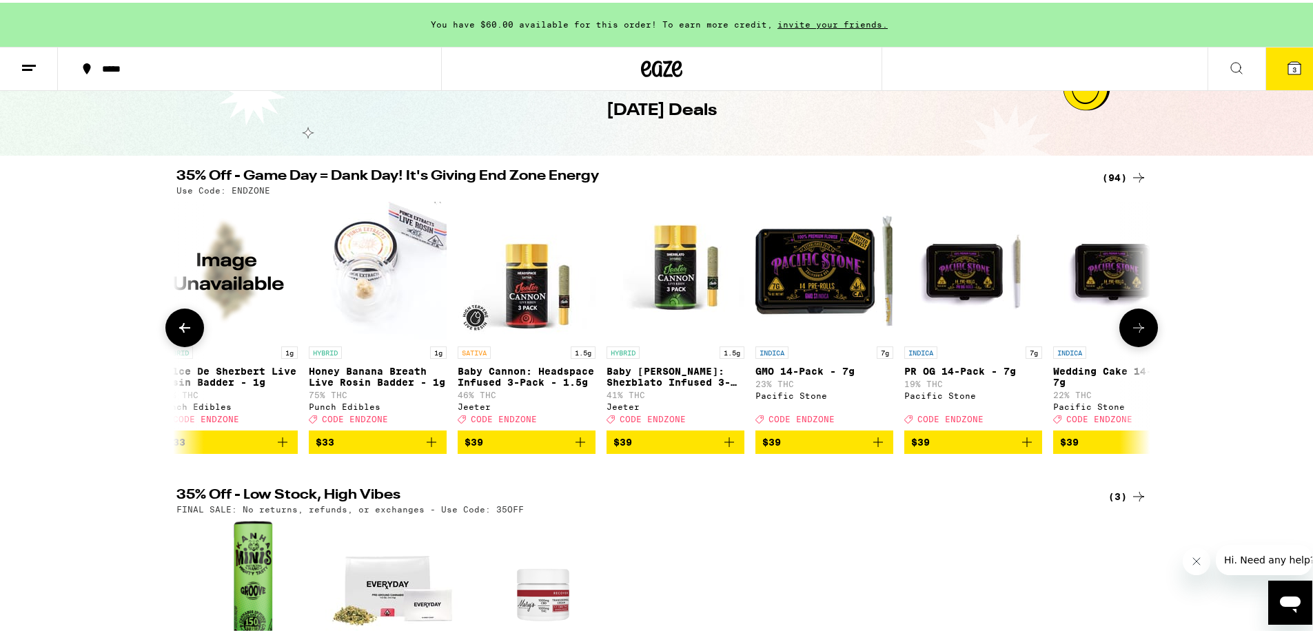
click at [1130, 334] on icon at bounding box center [1138, 325] width 17 height 17
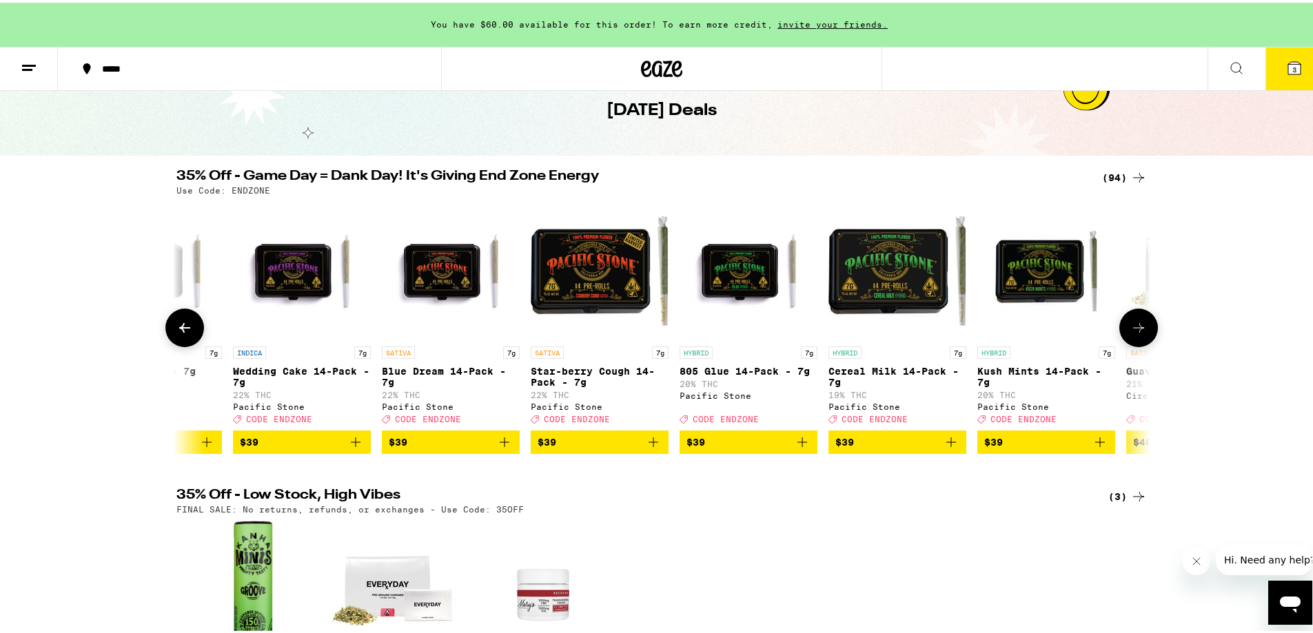
click at [1130, 334] on icon at bounding box center [1138, 325] width 17 height 17
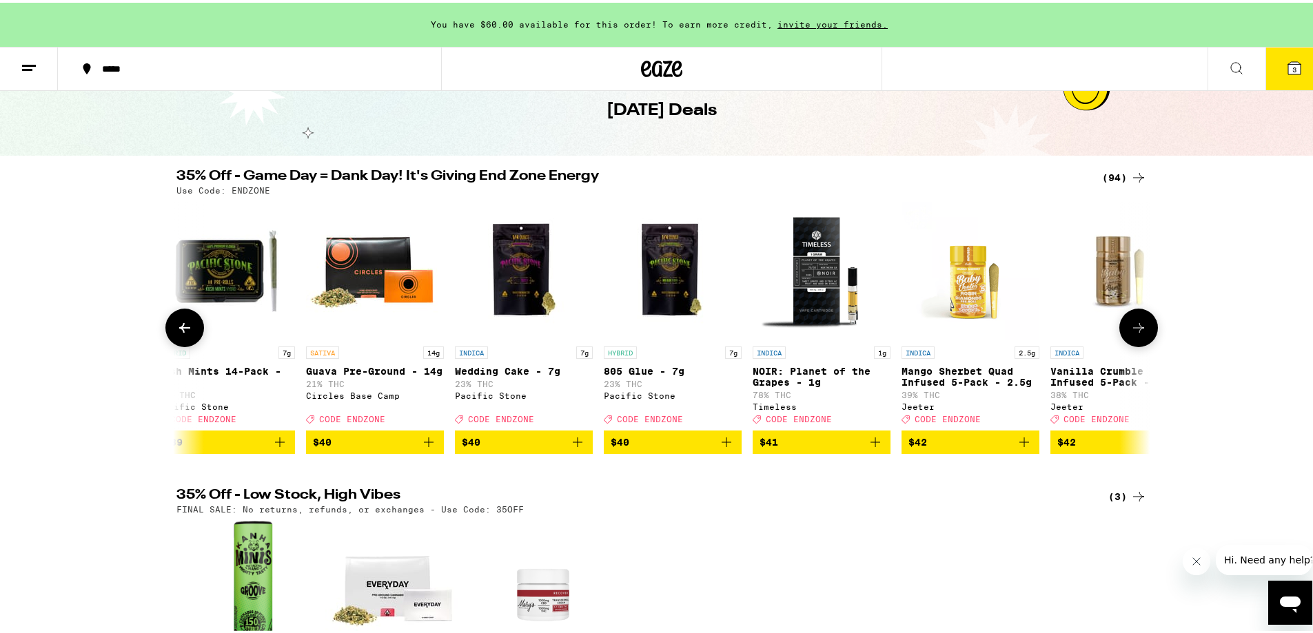
click at [1130, 334] on icon at bounding box center [1138, 325] width 17 height 17
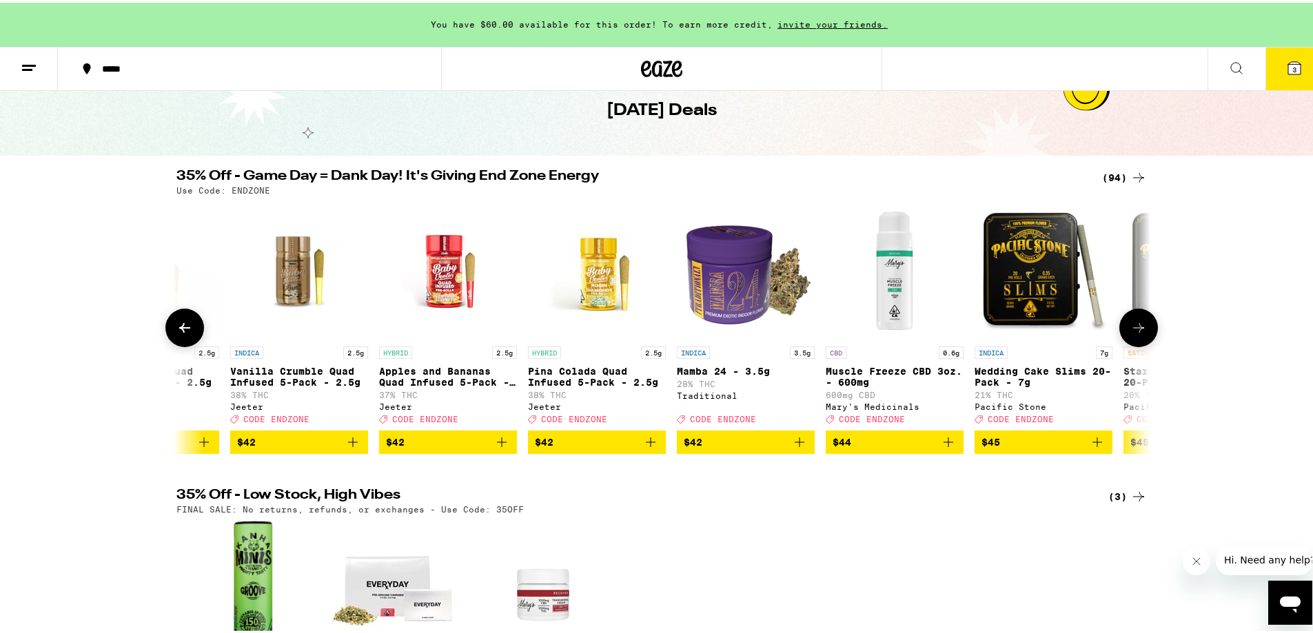
click at [1130, 334] on icon at bounding box center [1138, 325] width 17 height 17
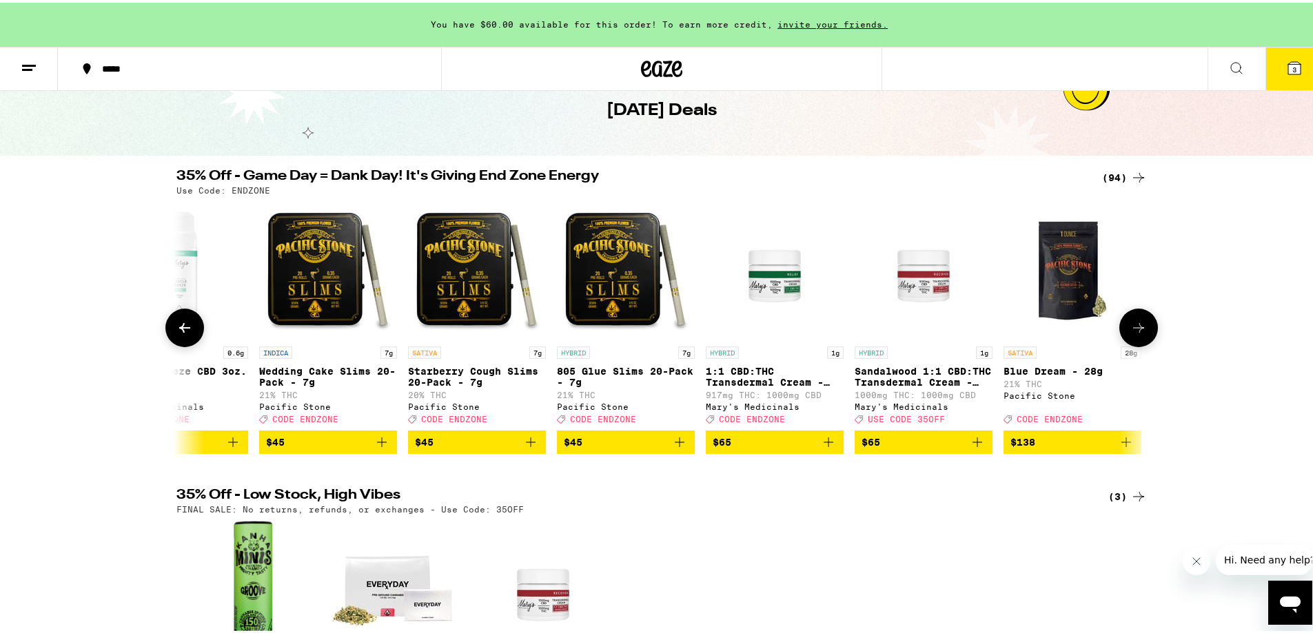
scroll to position [0, 13022]
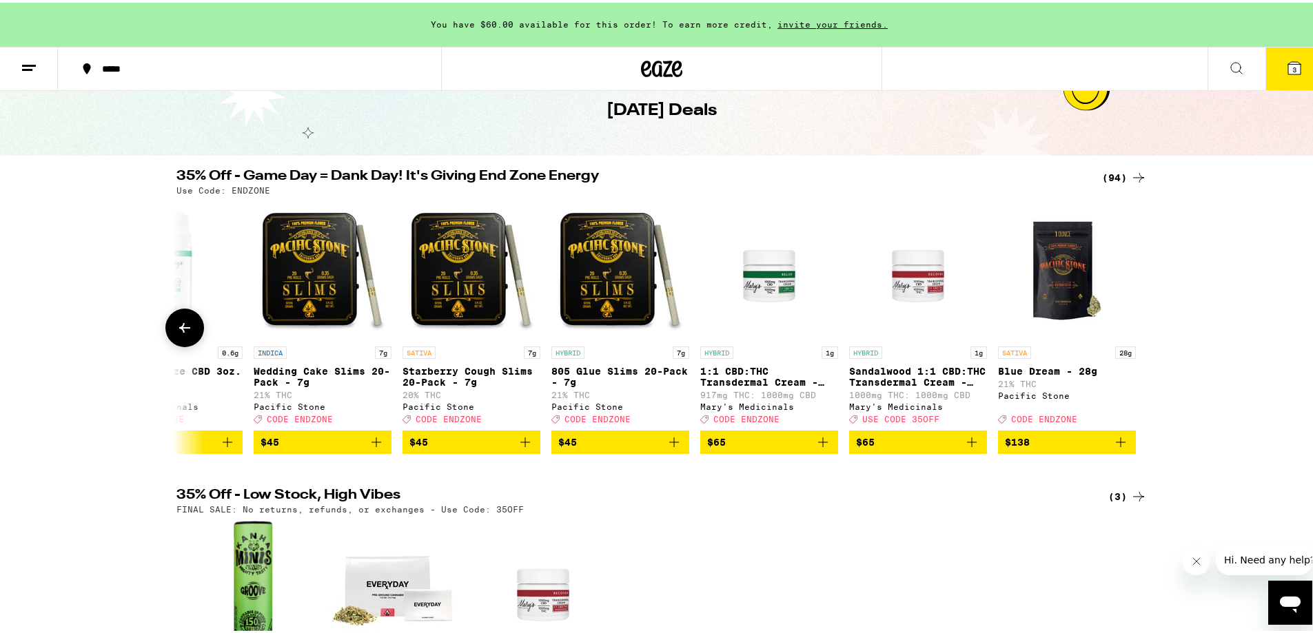
click at [1127, 337] on div at bounding box center [1138, 325] width 39 height 39
click at [176, 327] on icon at bounding box center [184, 325] width 17 height 17
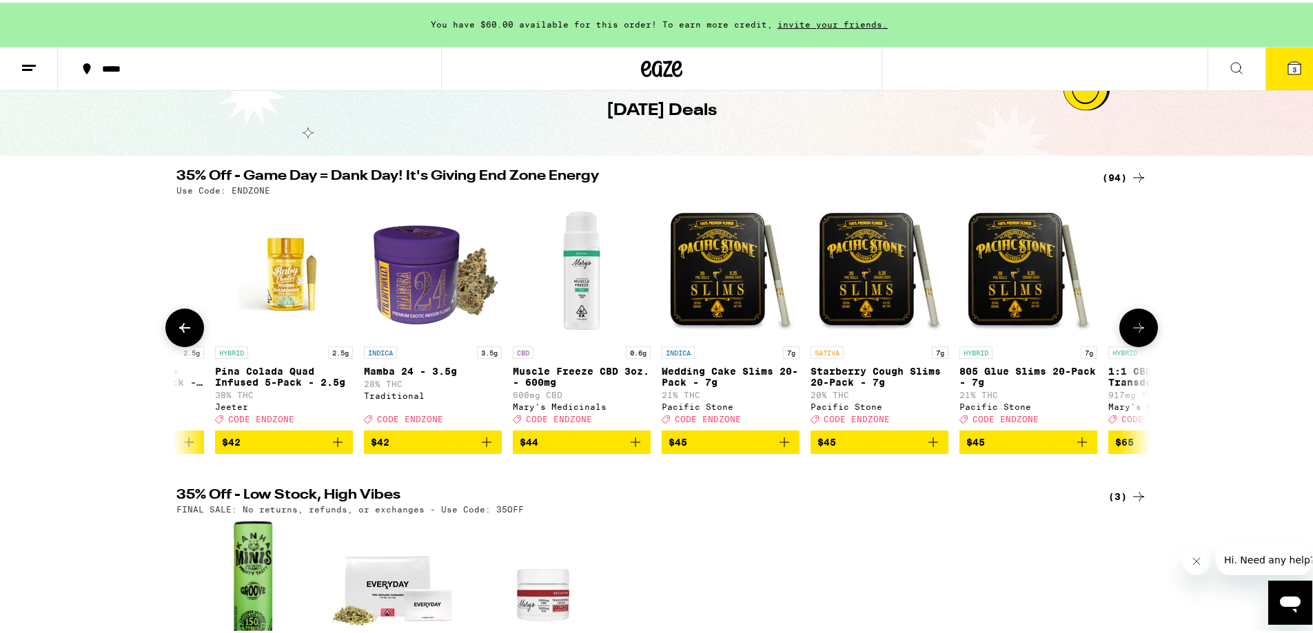
click at [176, 327] on icon at bounding box center [184, 325] width 17 height 17
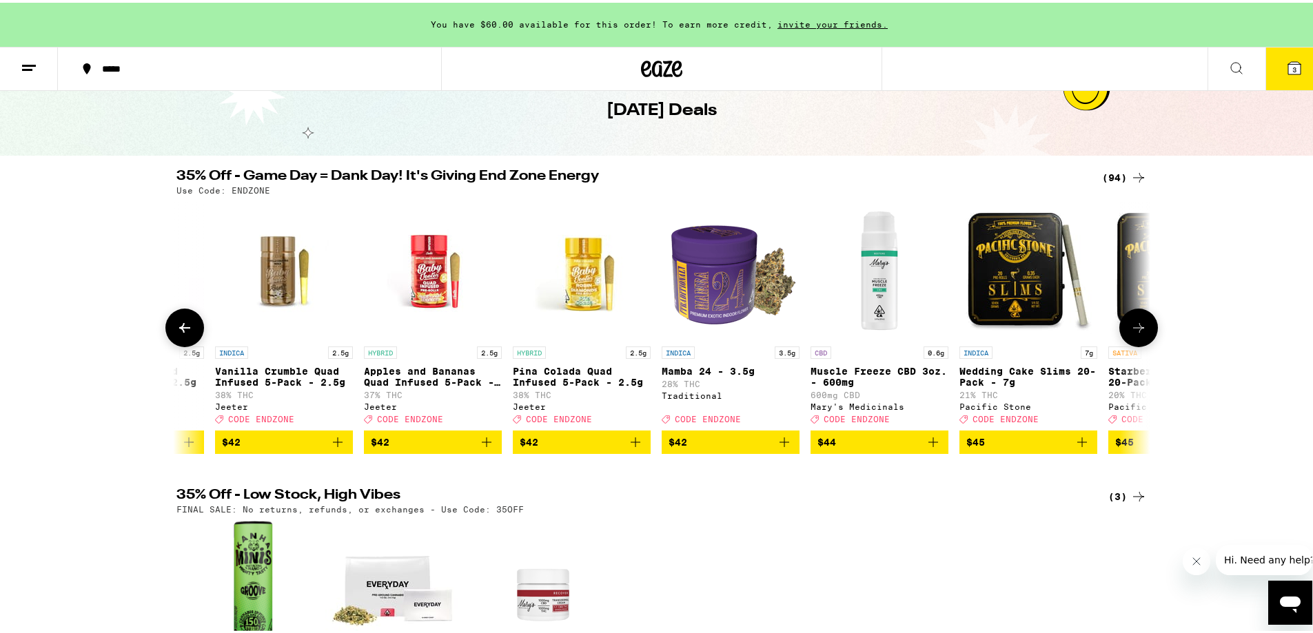
click at [176, 327] on icon at bounding box center [184, 325] width 17 height 17
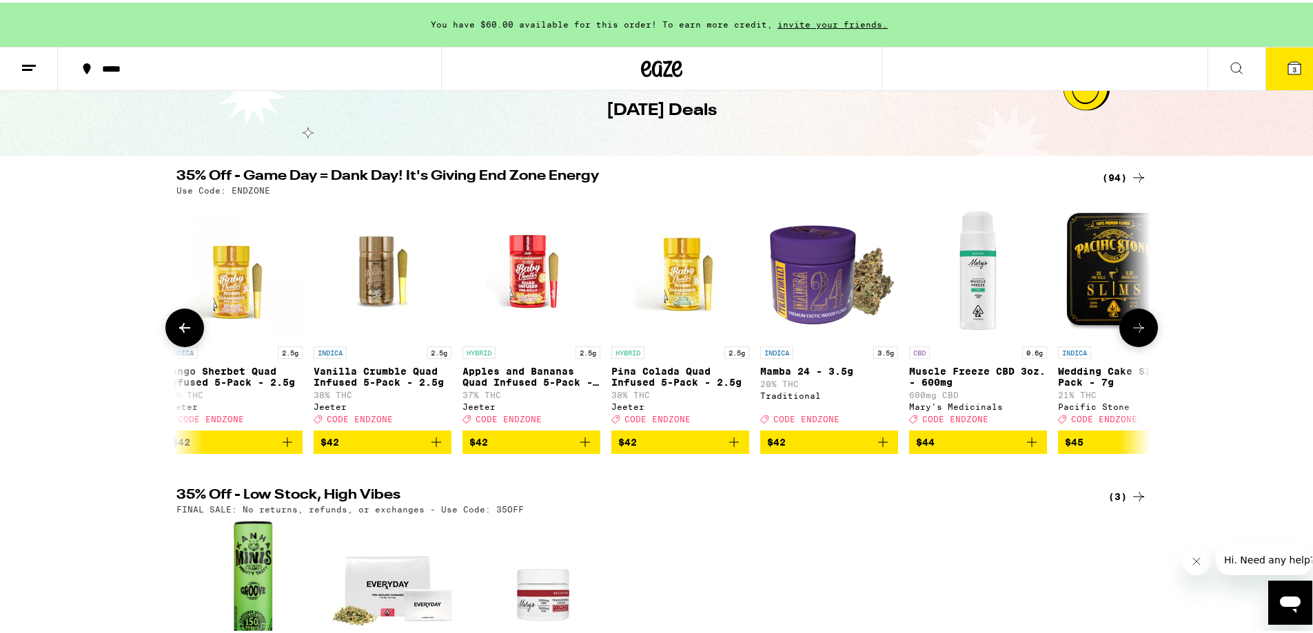
click at [176, 327] on icon at bounding box center [184, 325] width 17 height 17
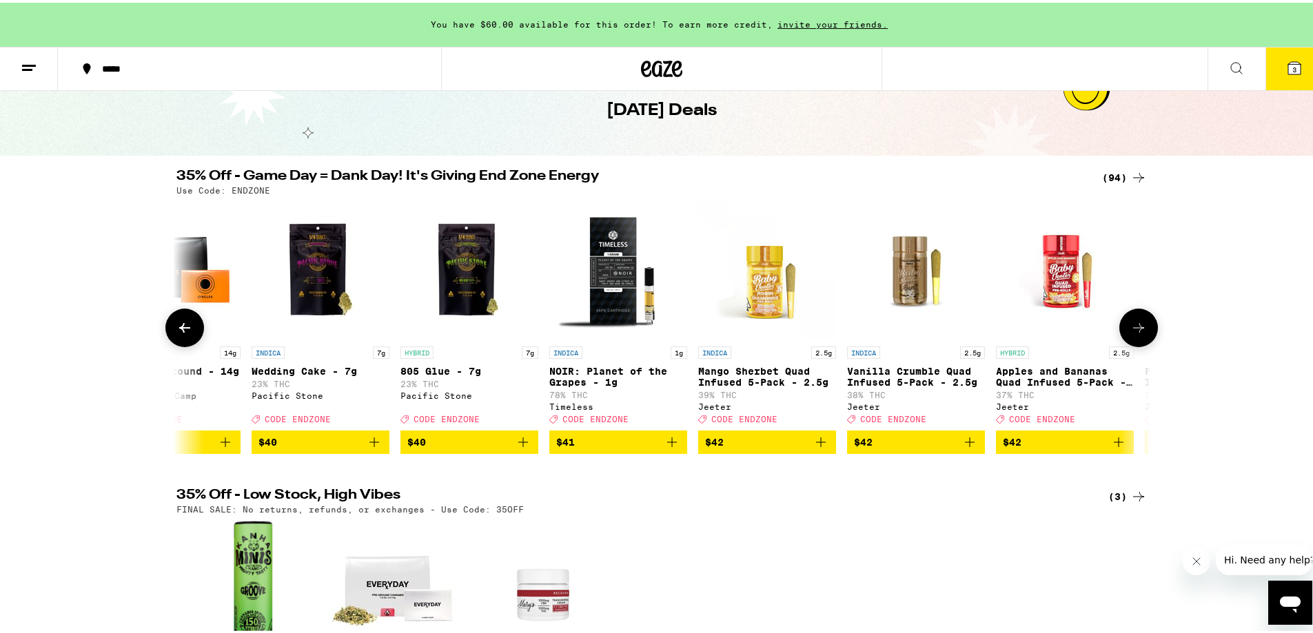
click at [176, 327] on icon at bounding box center [184, 325] width 17 height 17
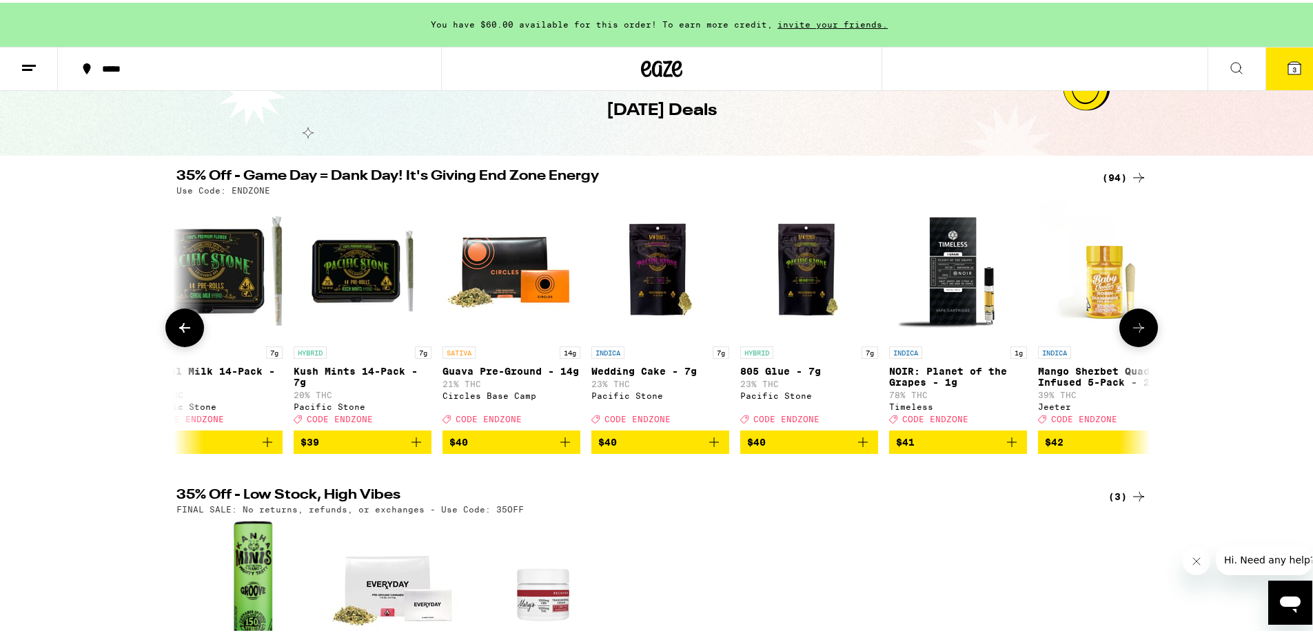
click at [176, 327] on icon at bounding box center [184, 325] width 17 height 17
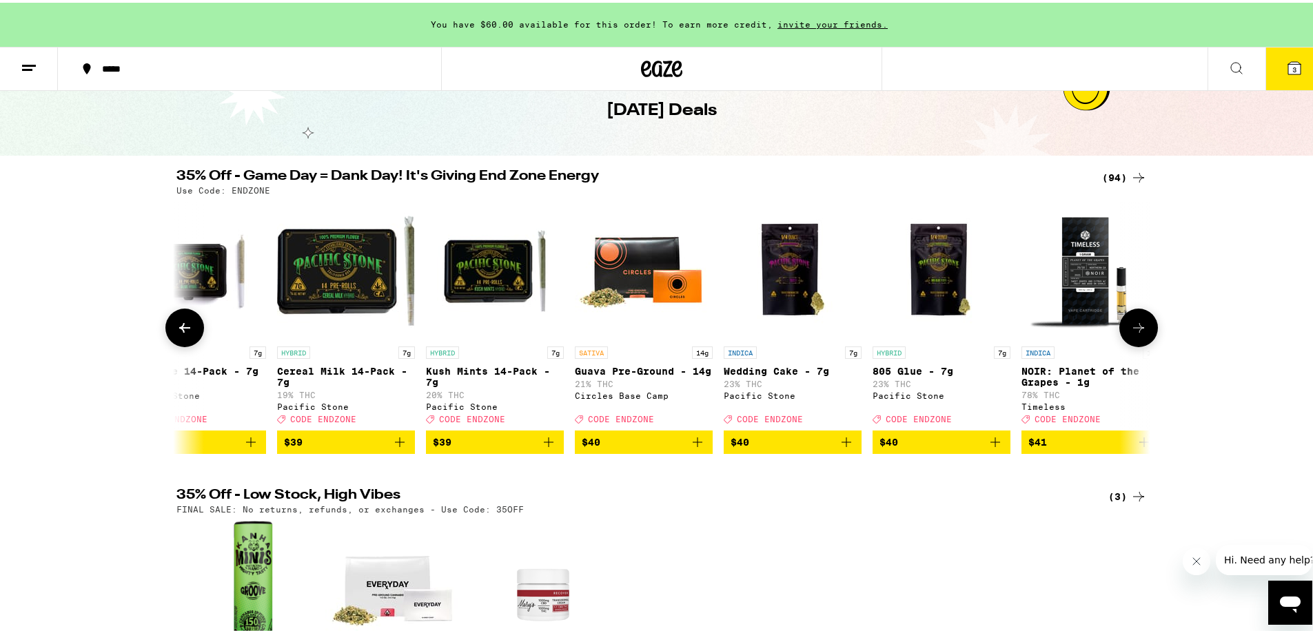
click at [176, 327] on icon at bounding box center [184, 325] width 17 height 17
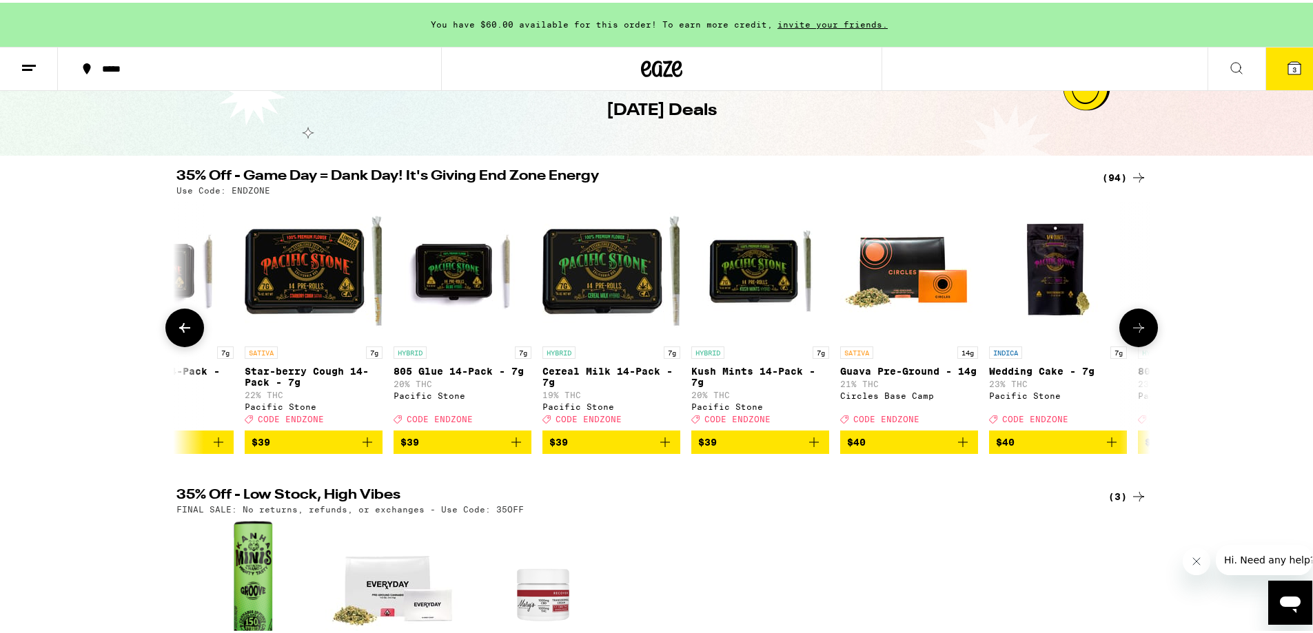
click at [176, 327] on icon at bounding box center [184, 325] width 17 height 17
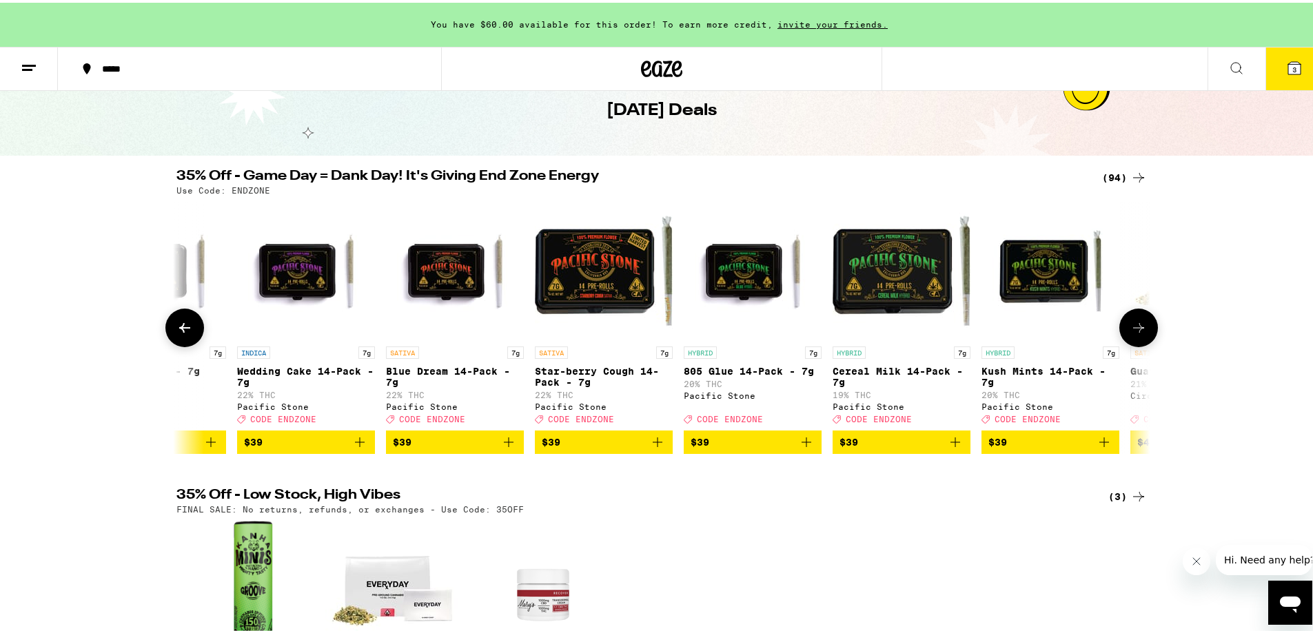
click at [176, 327] on icon at bounding box center [184, 325] width 17 height 17
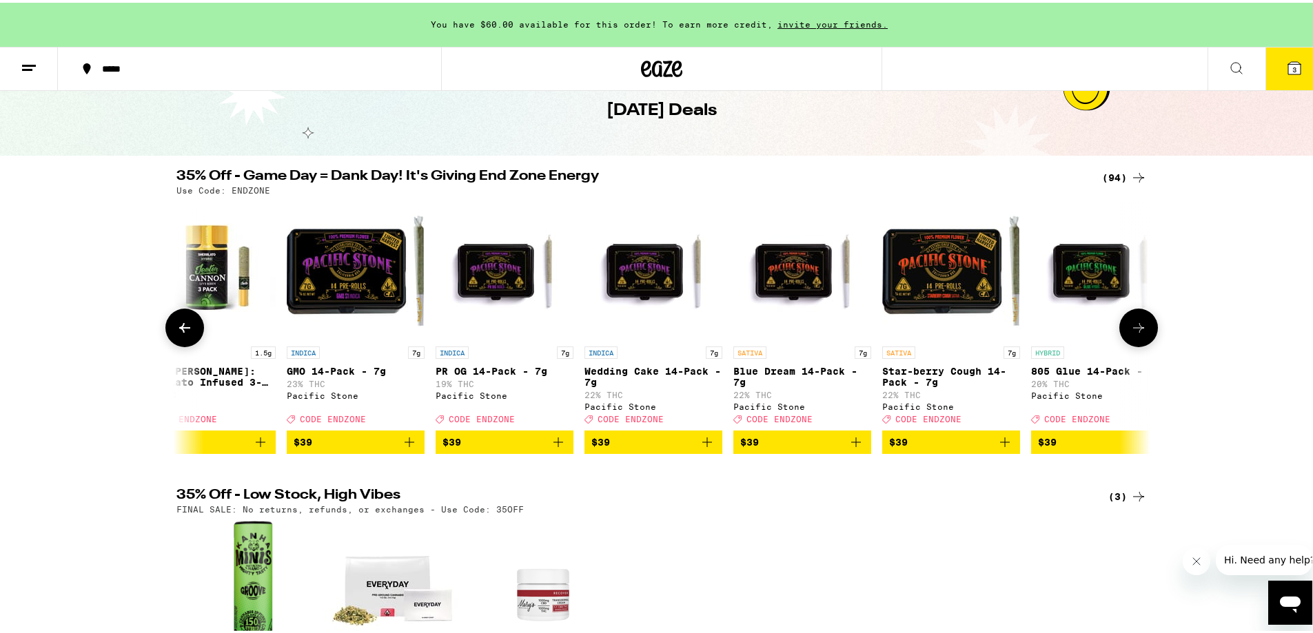
click at [176, 327] on icon at bounding box center [184, 325] width 17 height 17
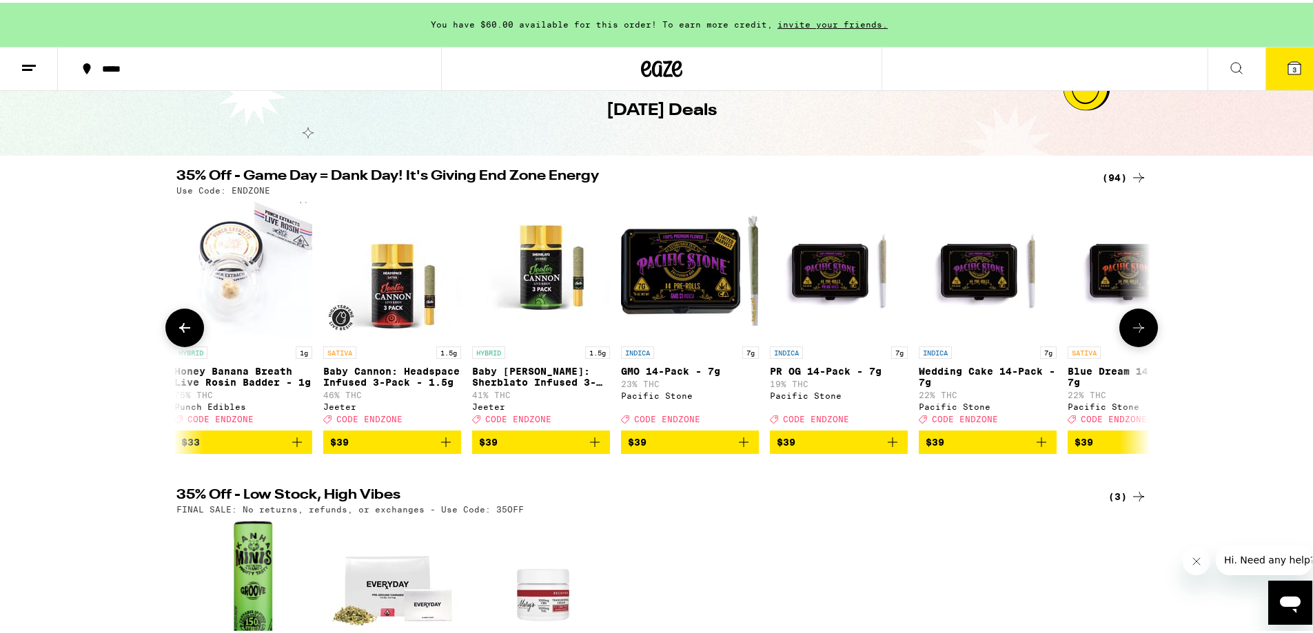
click at [176, 327] on icon at bounding box center [184, 325] width 17 height 17
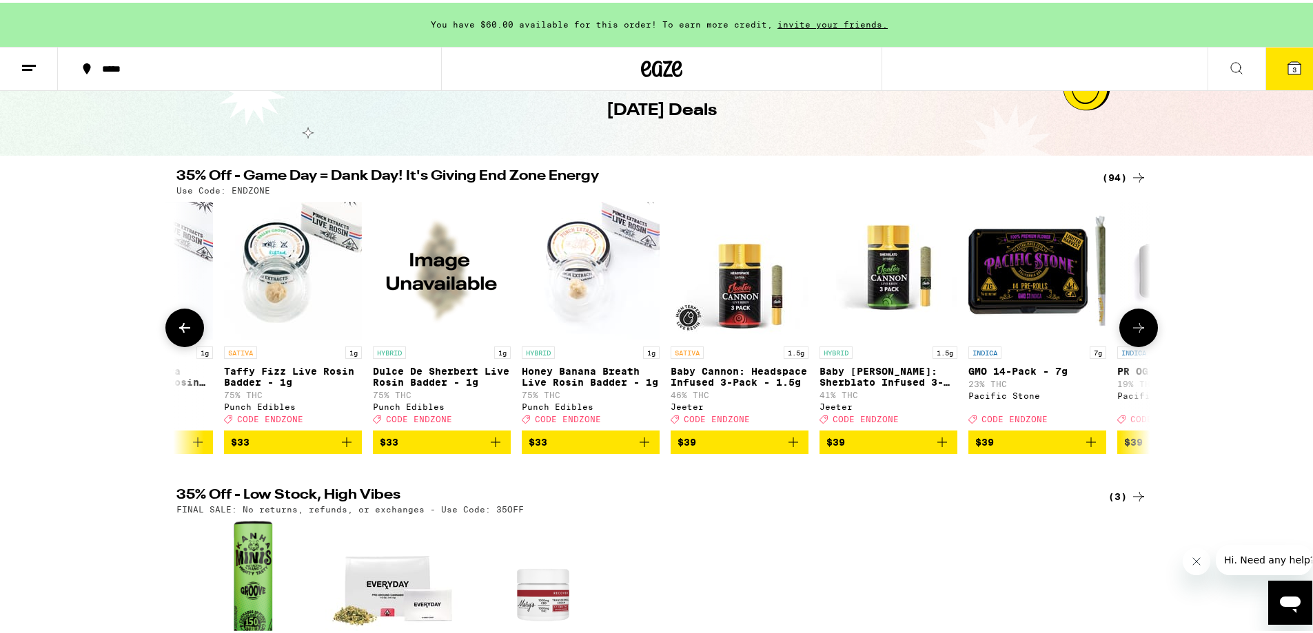
click at [176, 327] on icon at bounding box center [184, 325] width 17 height 17
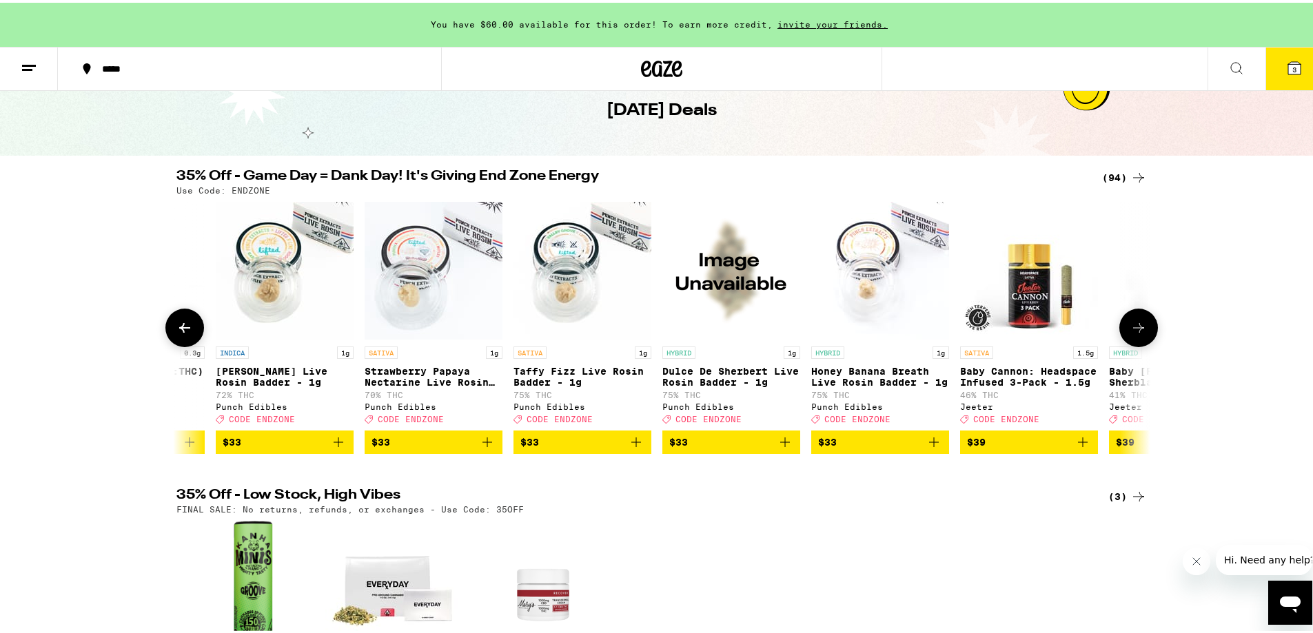
click at [176, 327] on icon at bounding box center [184, 325] width 17 height 17
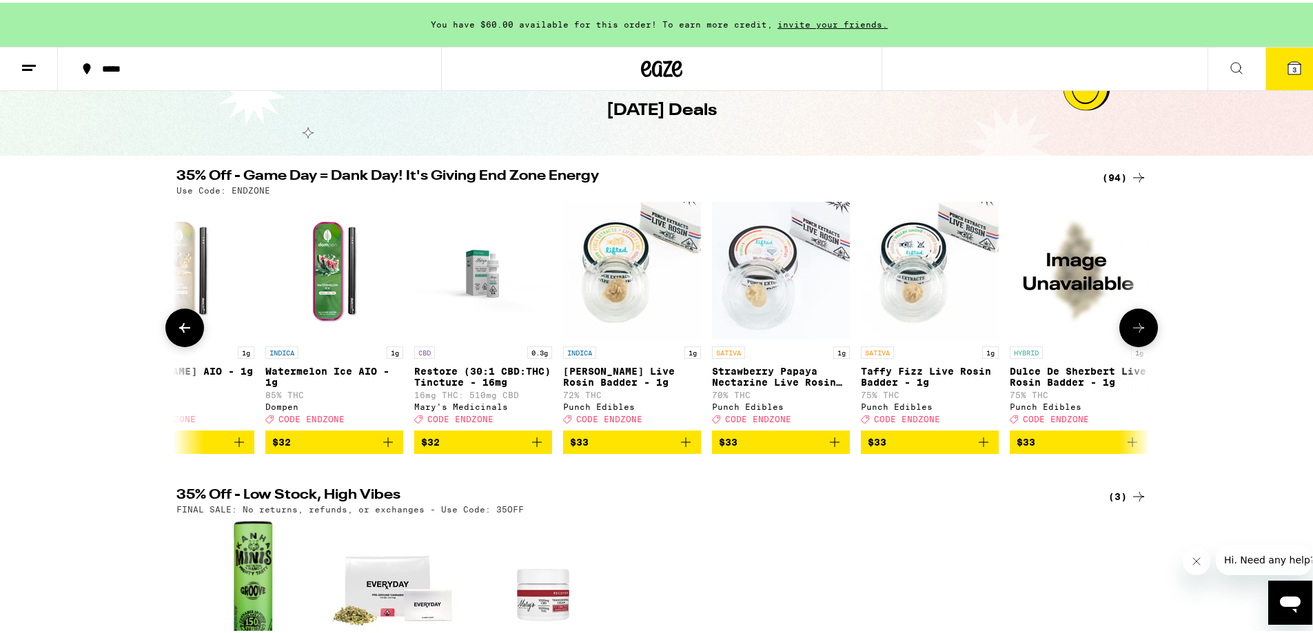
click at [176, 327] on icon at bounding box center [184, 325] width 17 height 17
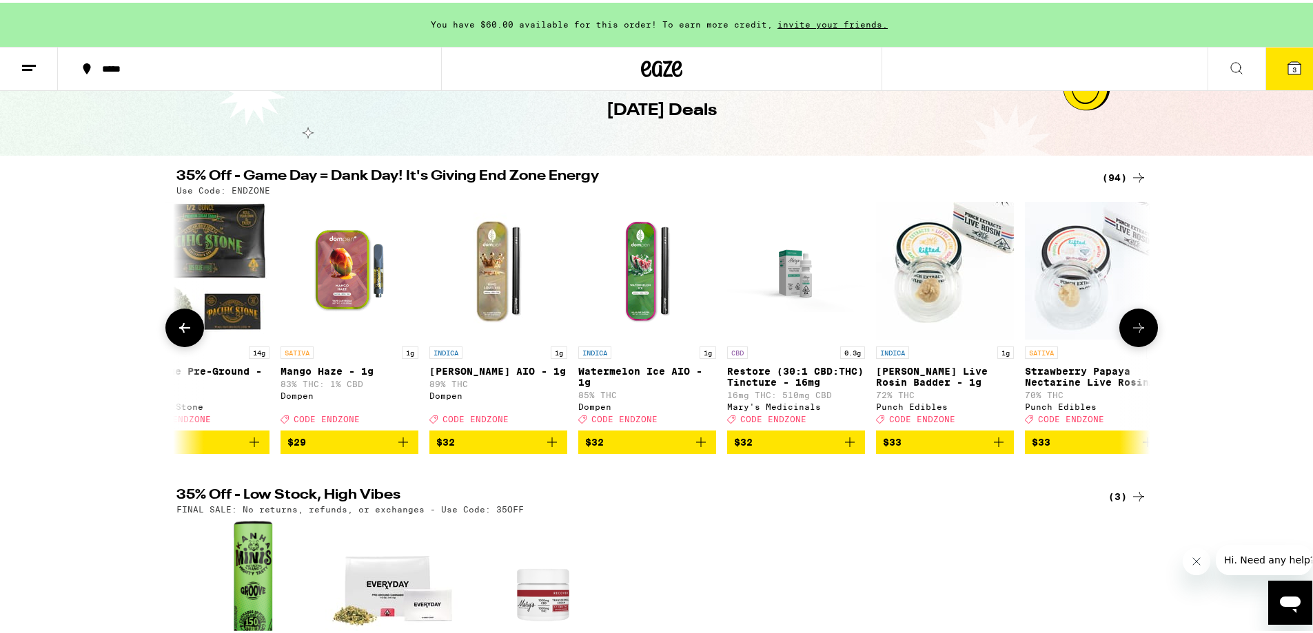
click at [176, 327] on icon at bounding box center [184, 325] width 17 height 17
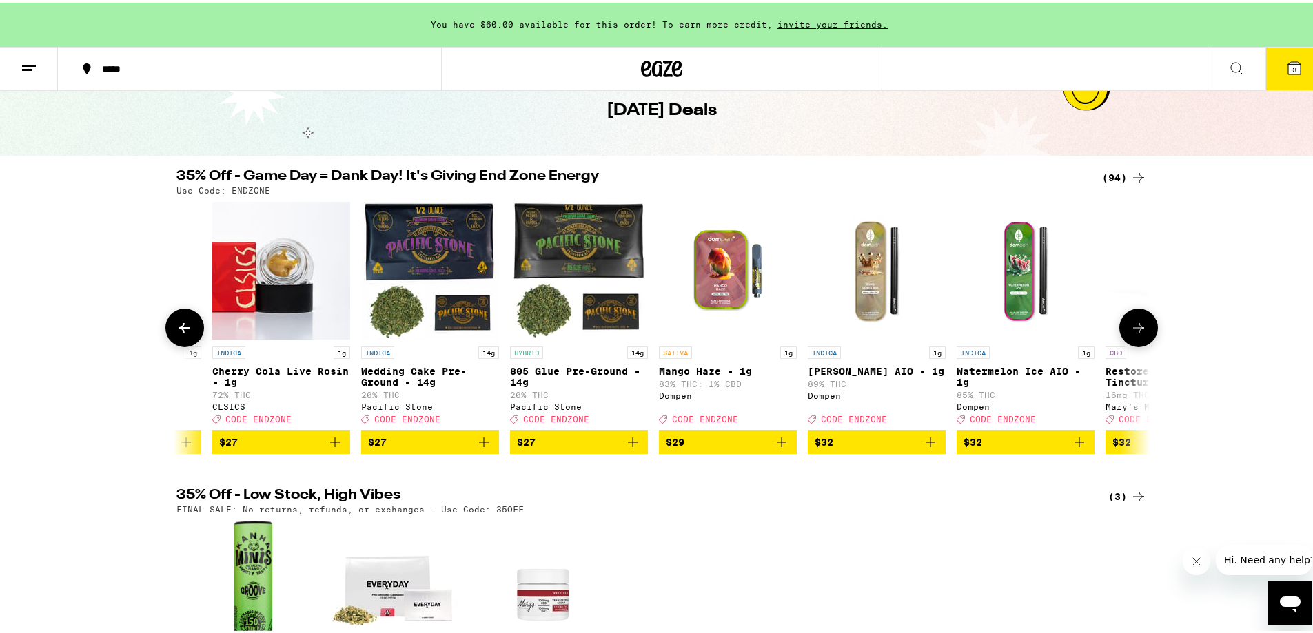
click at [176, 327] on icon at bounding box center [184, 325] width 17 height 17
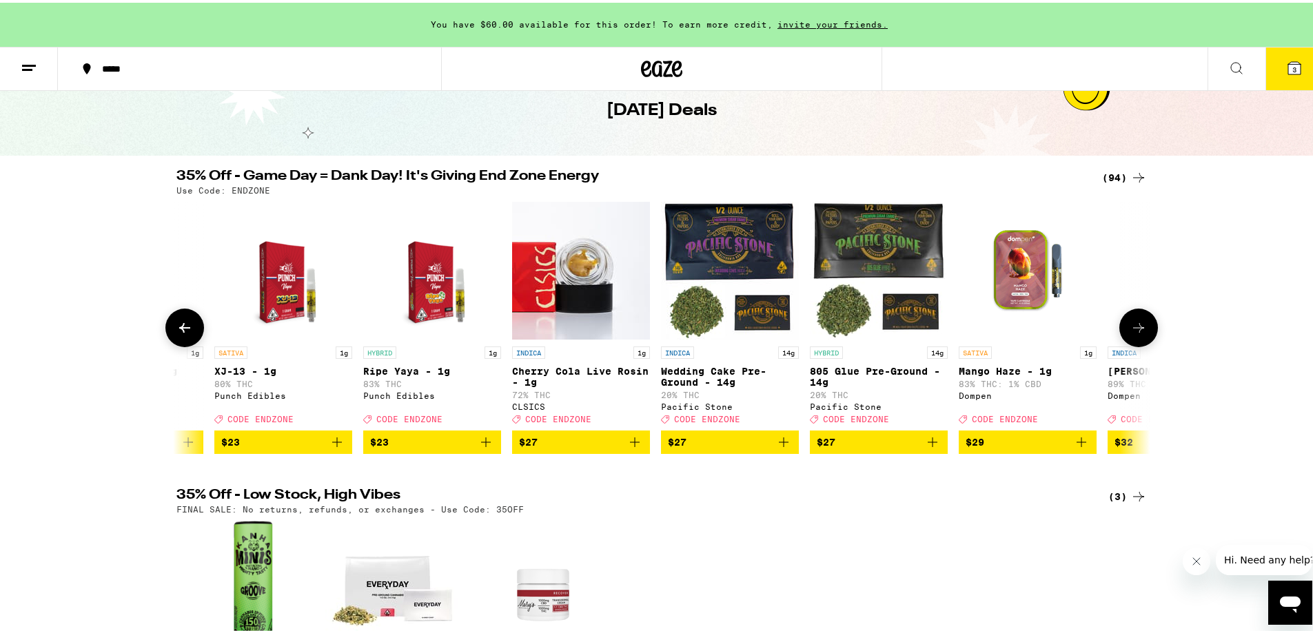
click at [176, 327] on icon at bounding box center [184, 325] width 17 height 17
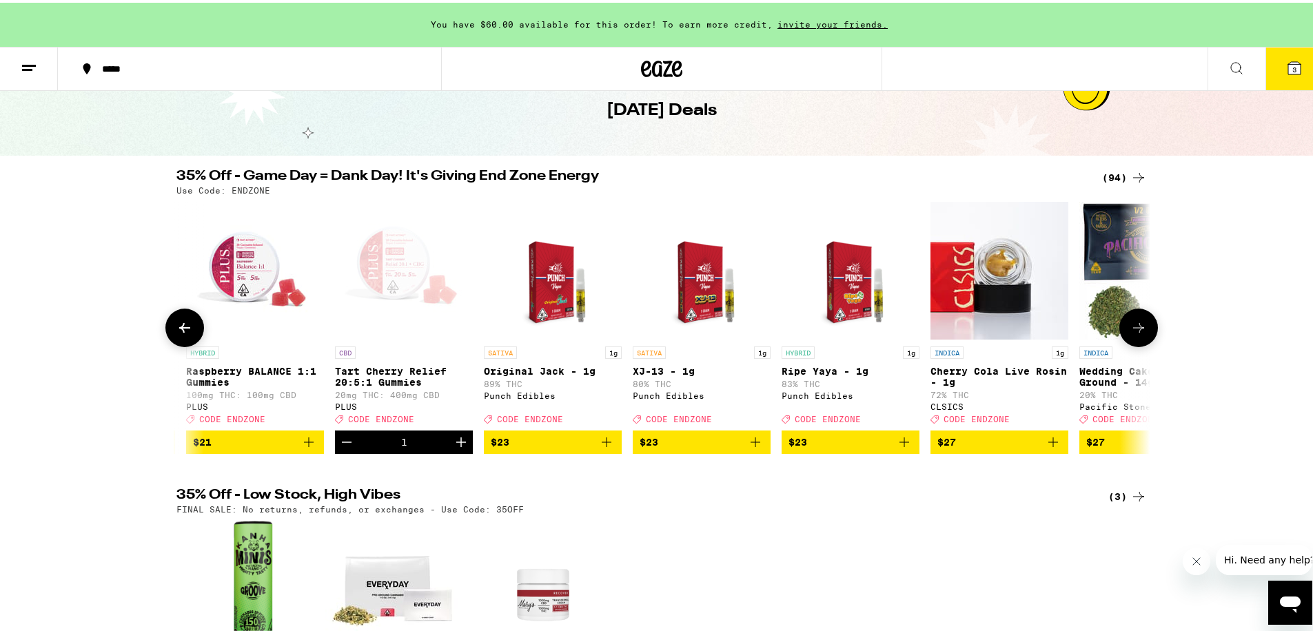
click at [176, 327] on icon at bounding box center [184, 325] width 17 height 17
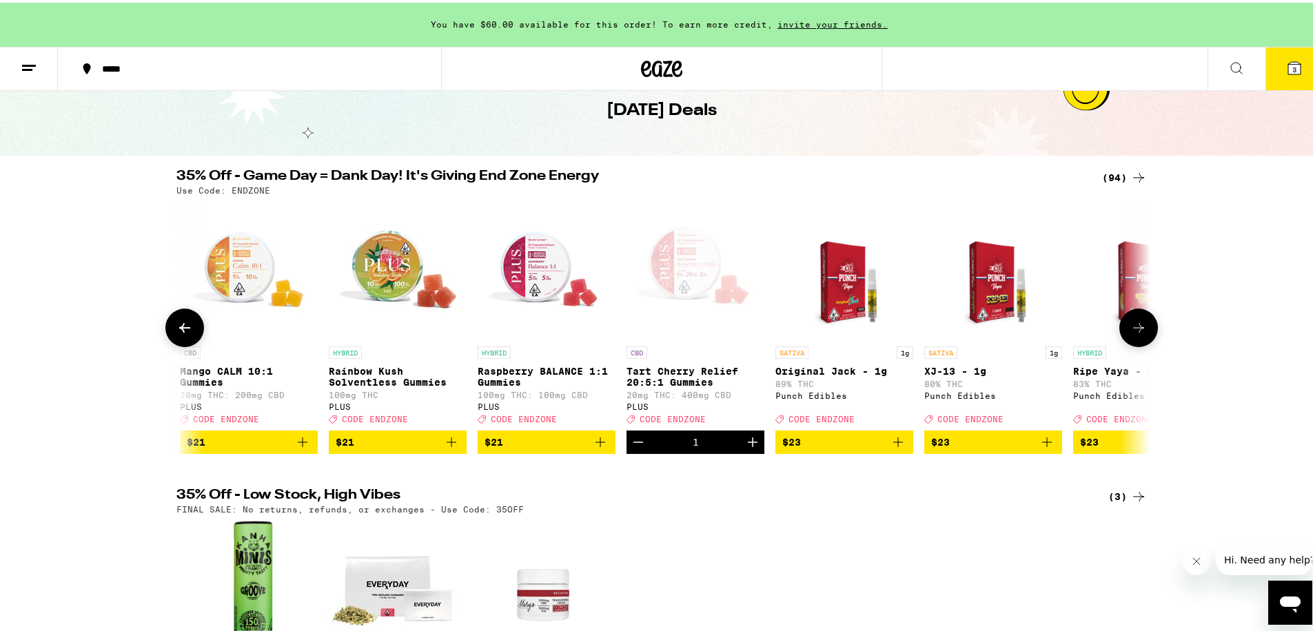
click at [176, 327] on icon at bounding box center [184, 325] width 17 height 17
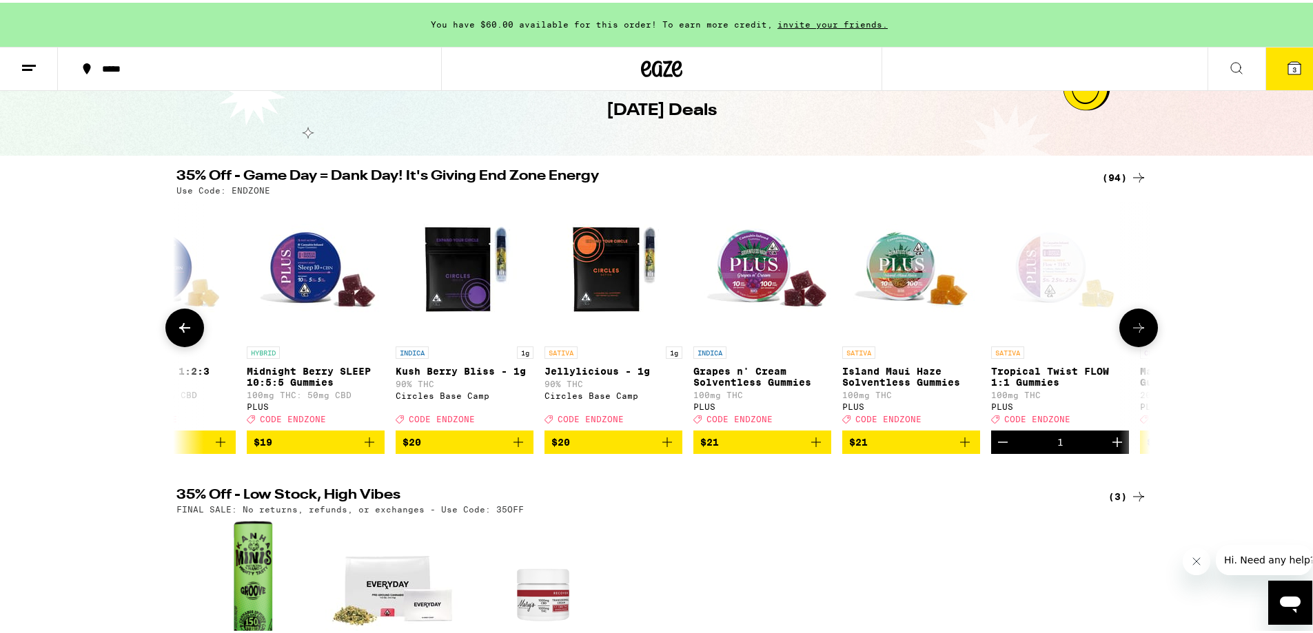
click at [176, 329] on icon at bounding box center [184, 325] width 17 height 17
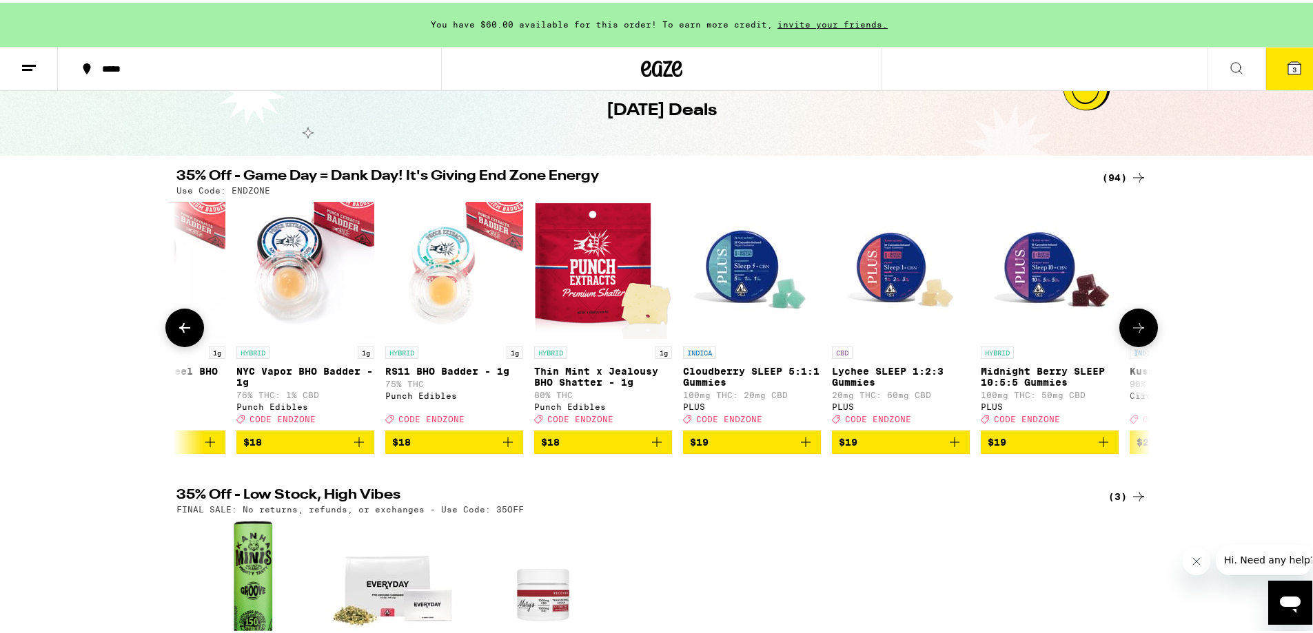
click at [176, 329] on icon at bounding box center [184, 325] width 17 height 17
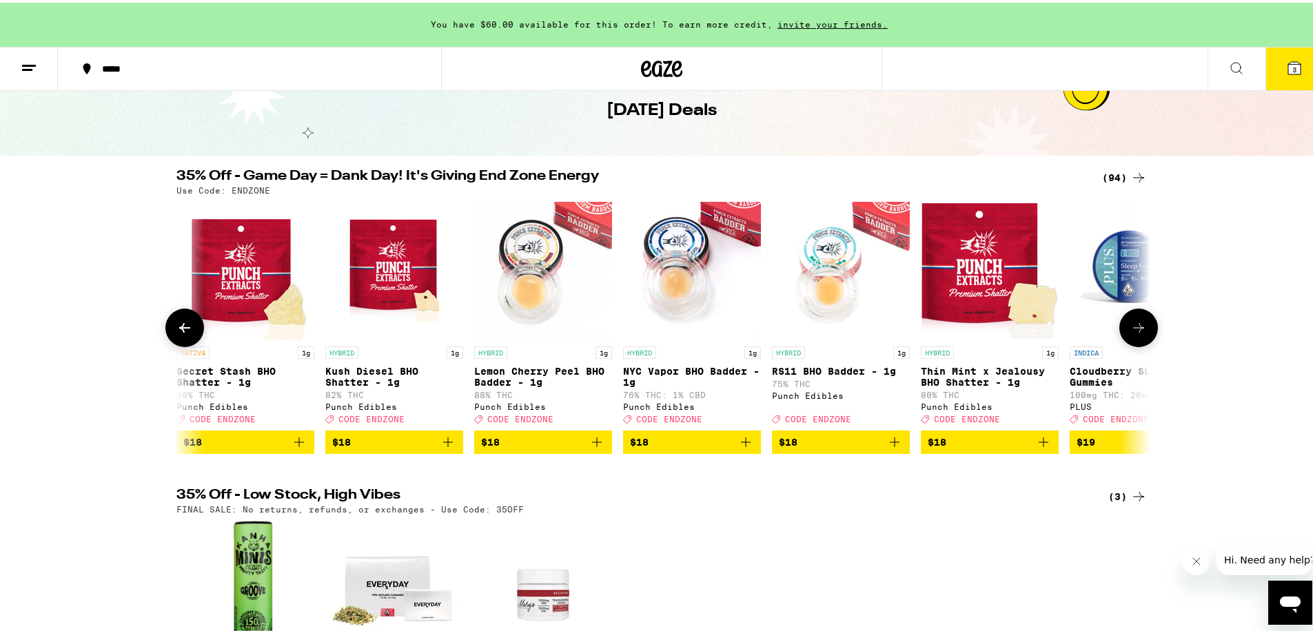
click at [176, 329] on icon at bounding box center [184, 325] width 17 height 17
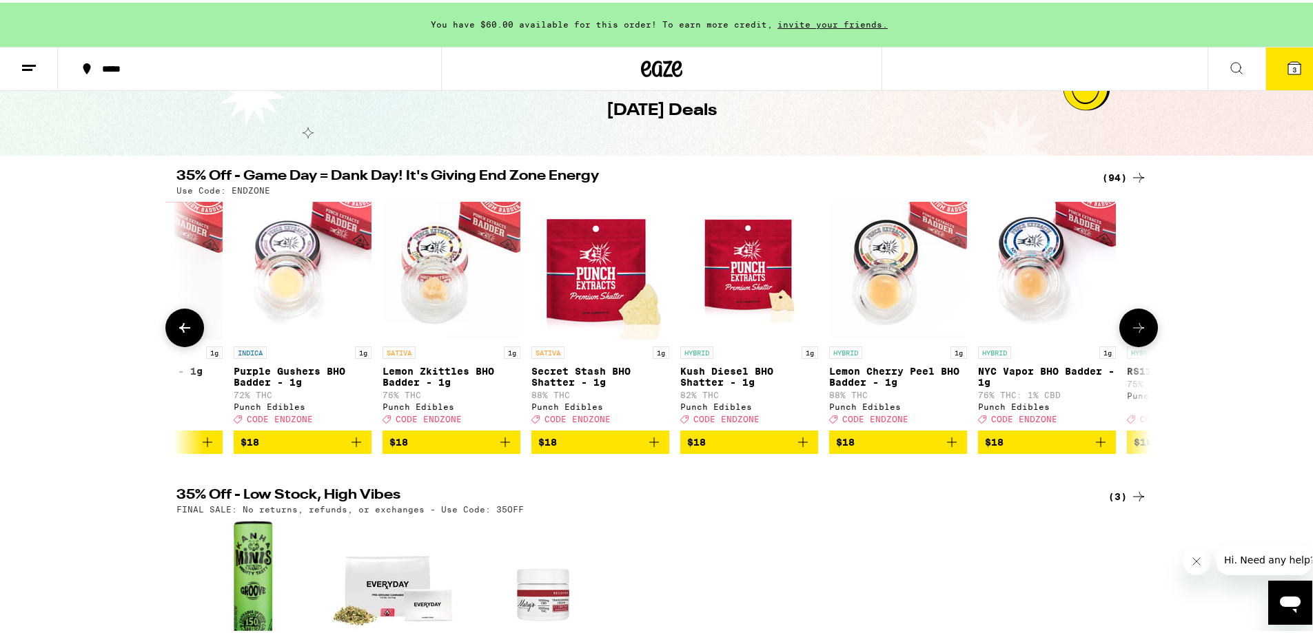
click at [176, 329] on icon at bounding box center [184, 325] width 17 height 17
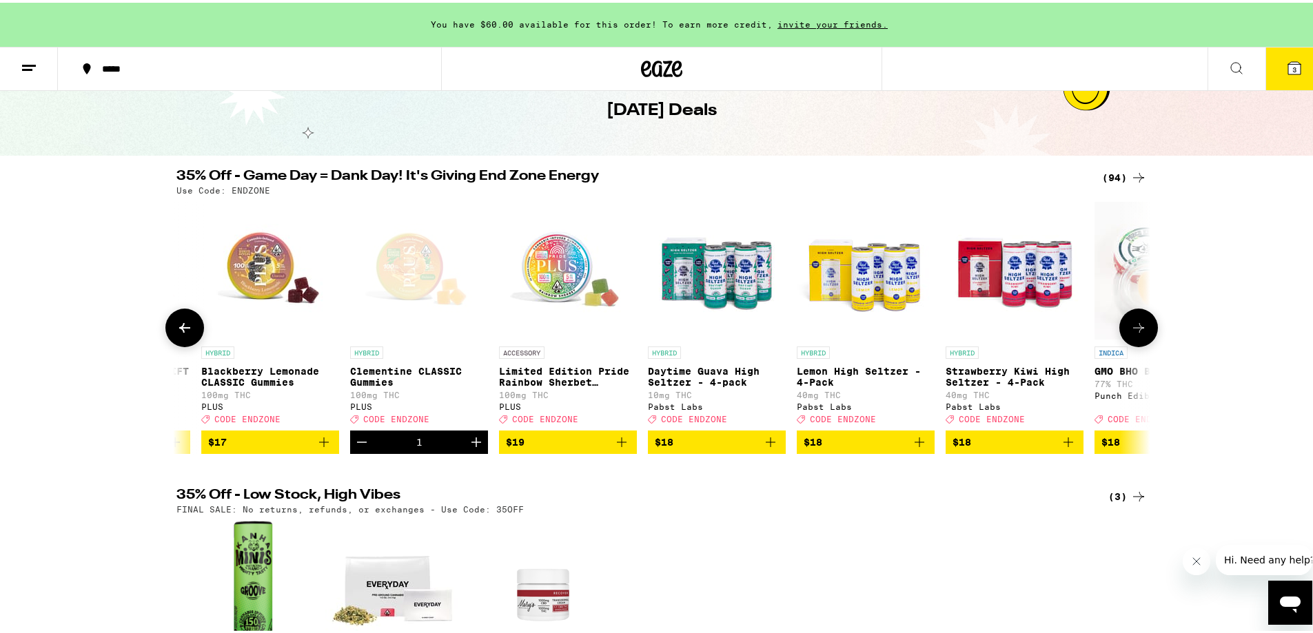
scroll to position [0, 3841]
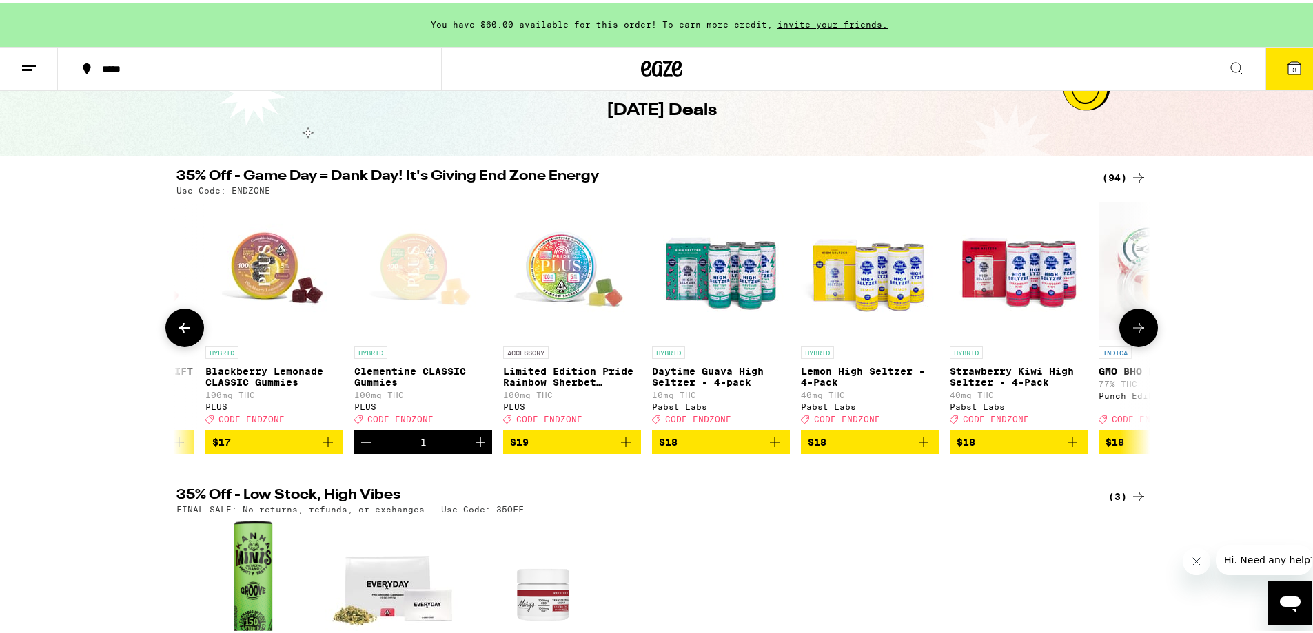
click at [1142, 320] on button at bounding box center [1138, 325] width 39 height 39
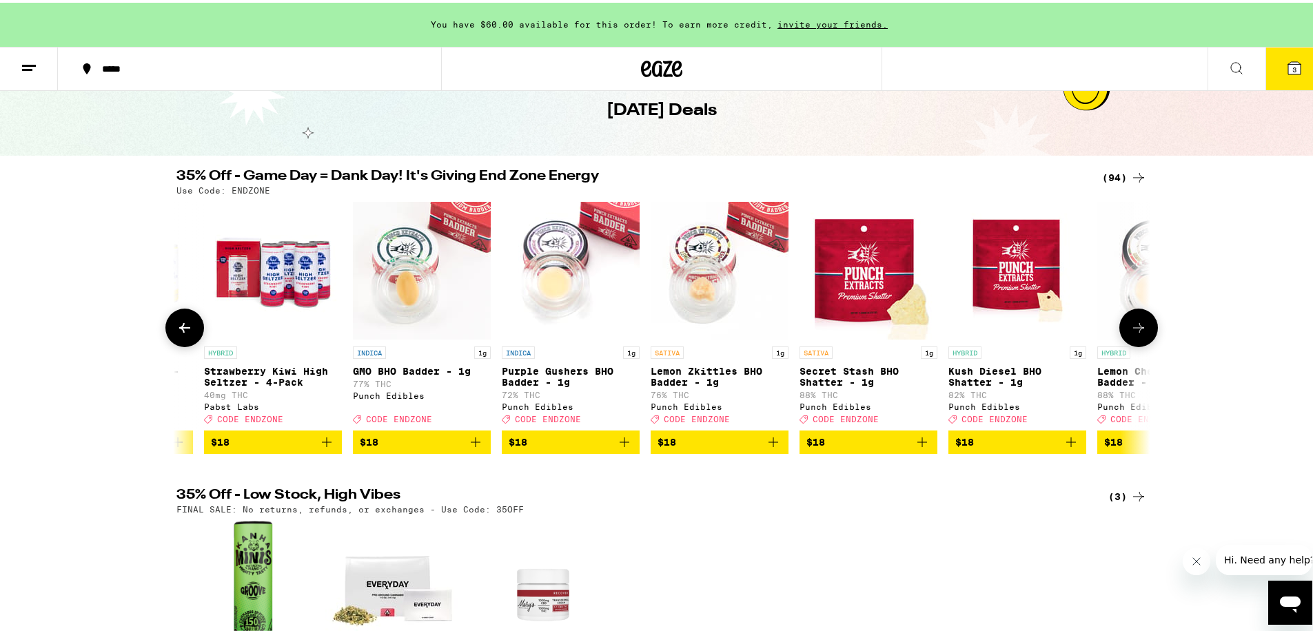
click at [1145, 332] on button at bounding box center [1138, 325] width 39 height 39
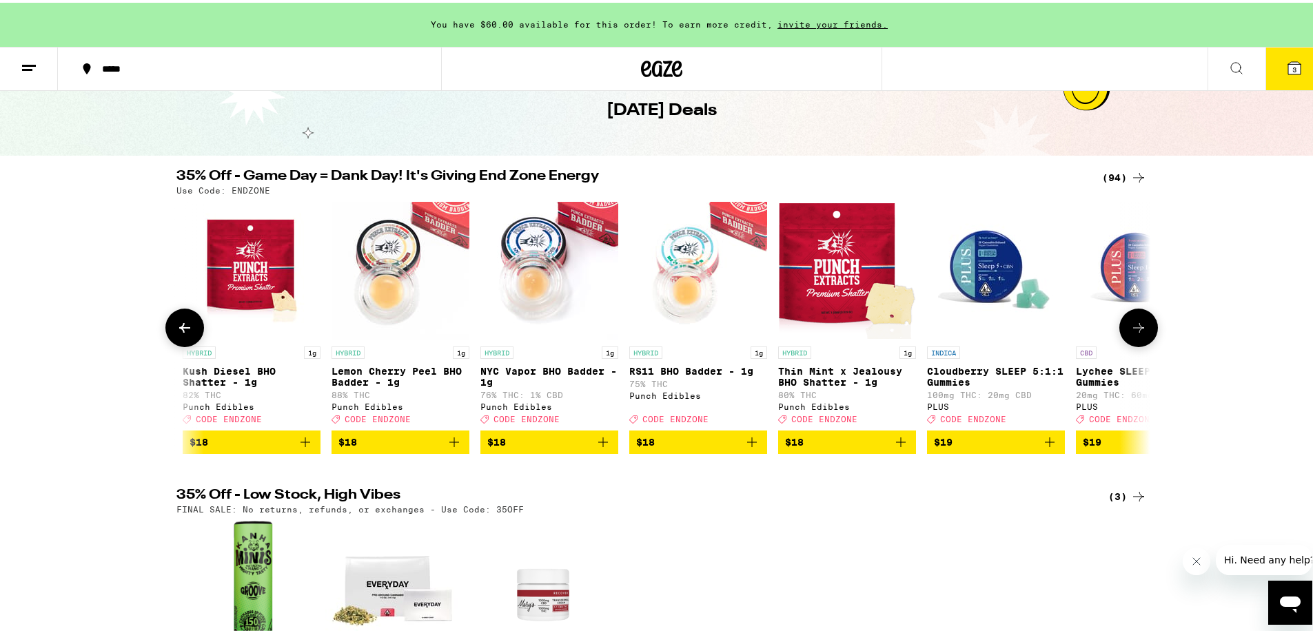
click at [1145, 332] on button at bounding box center [1138, 325] width 39 height 39
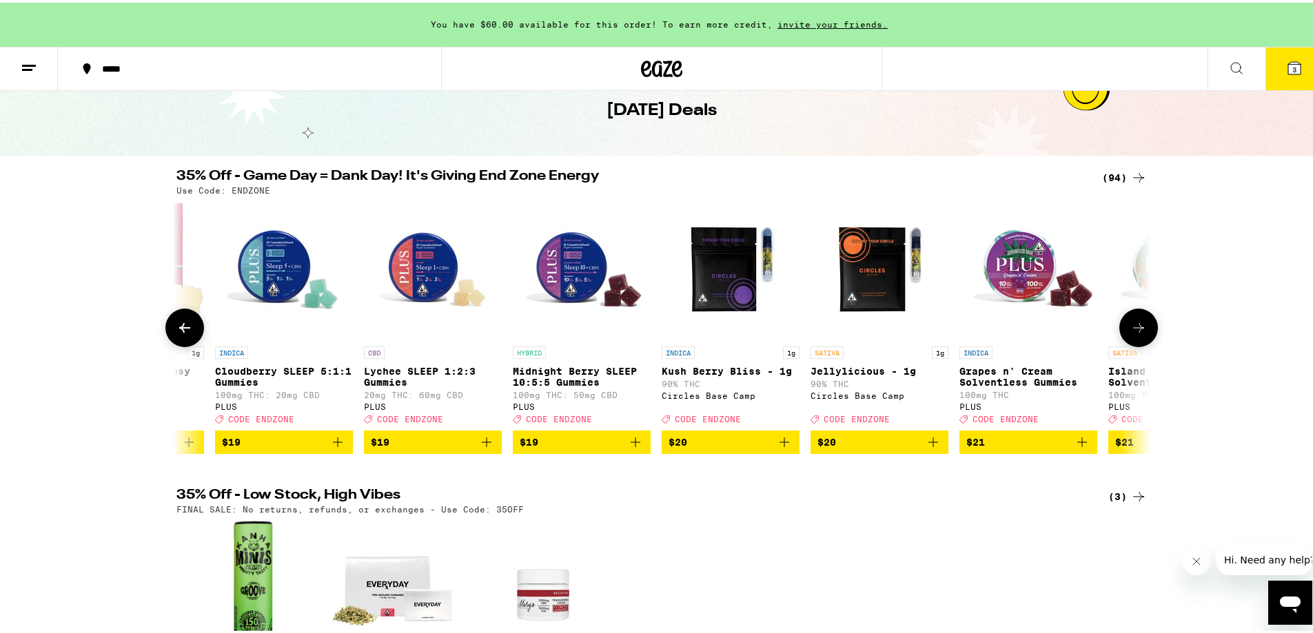
click at [1146, 331] on button at bounding box center [1138, 325] width 39 height 39
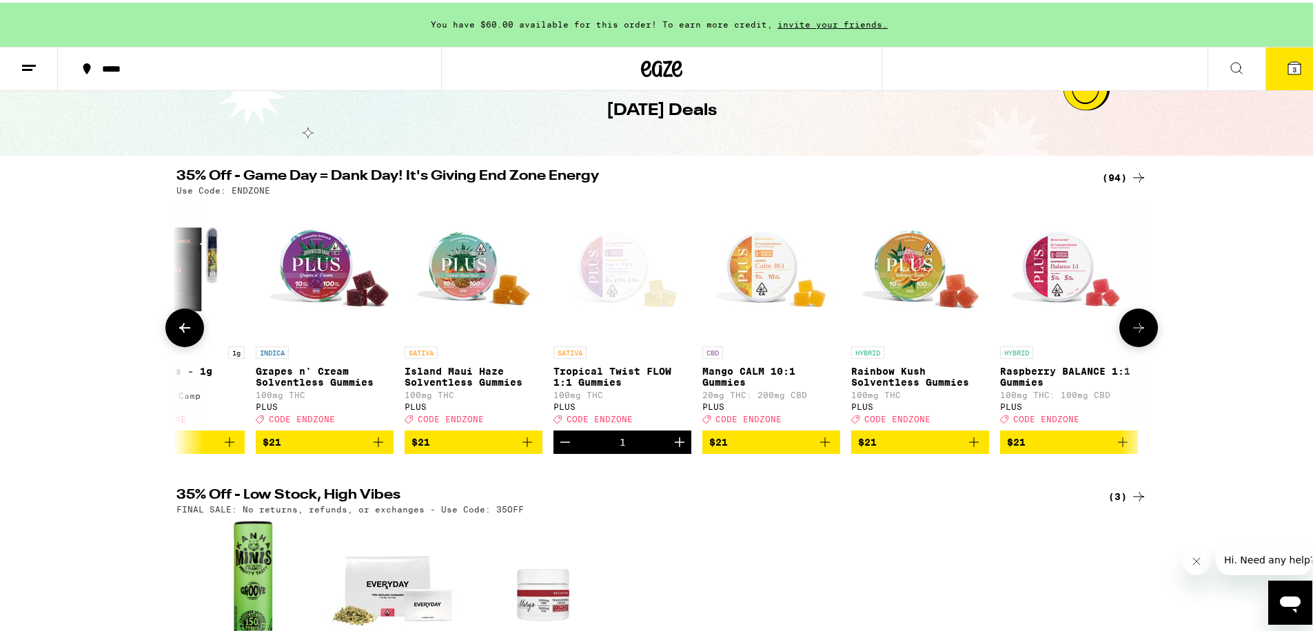
click at [1146, 331] on button at bounding box center [1138, 325] width 39 height 39
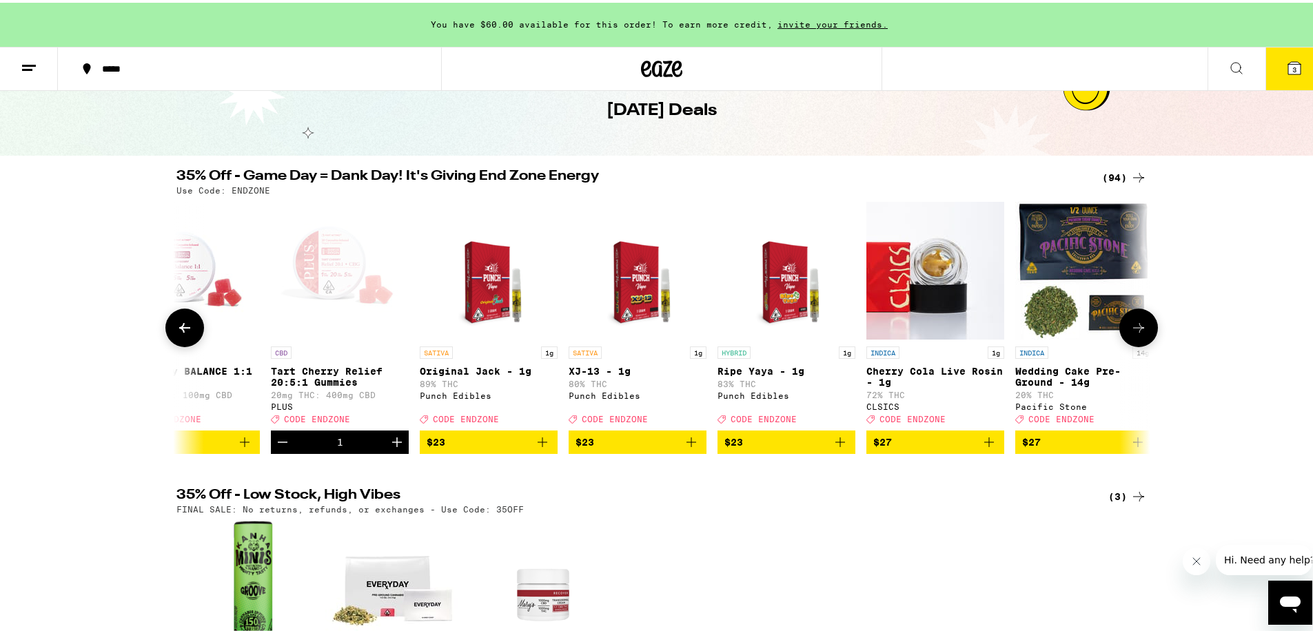
scroll to position [0, 7647]
click at [274, 448] on icon "Decrement" at bounding box center [282, 439] width 17 height 17
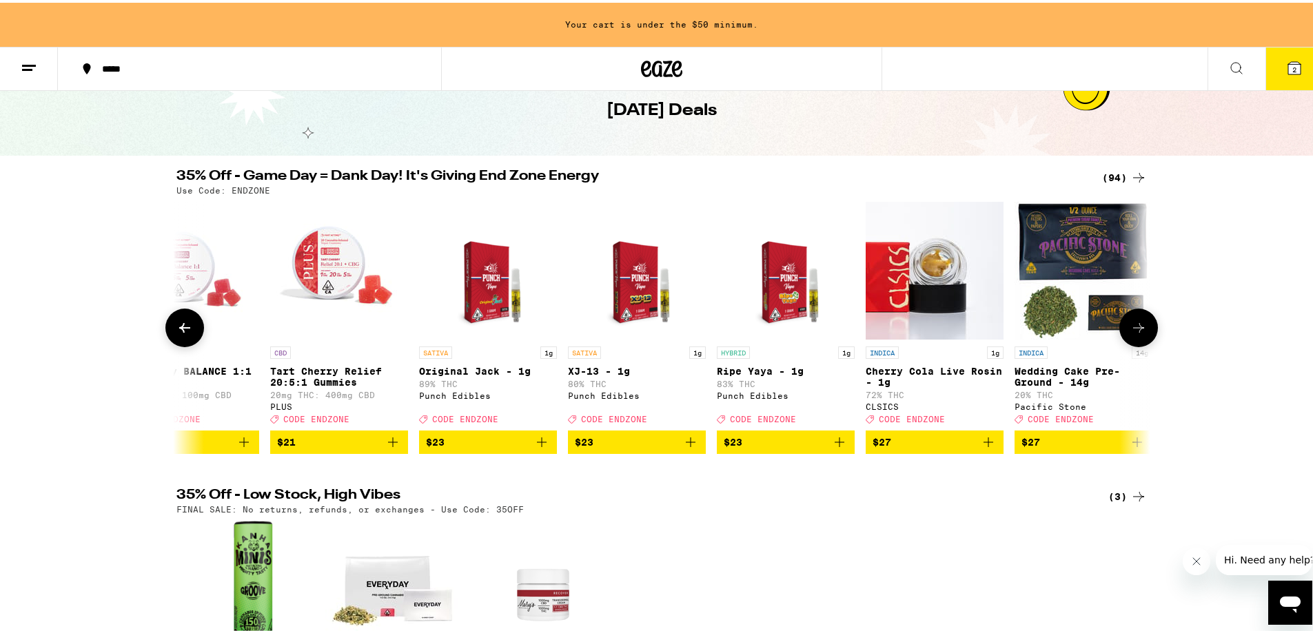
click at [187, 333] on icon at bounding box center [184, 325] width 17 height 17
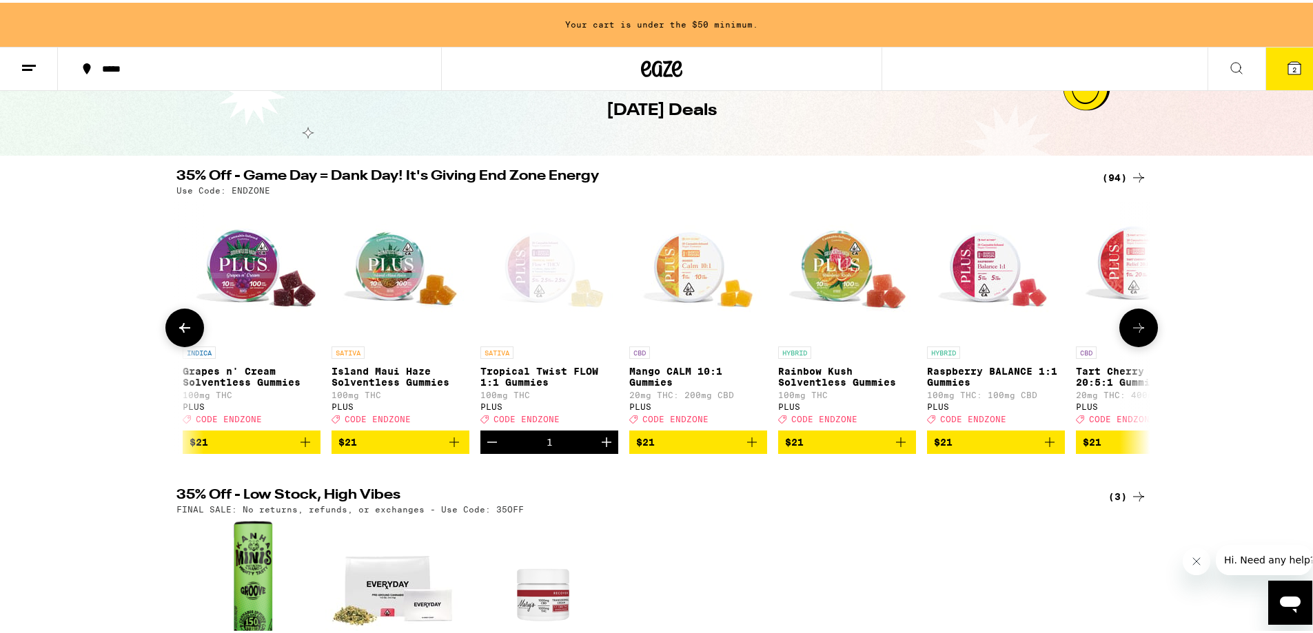
scroll to position [0, 6826]
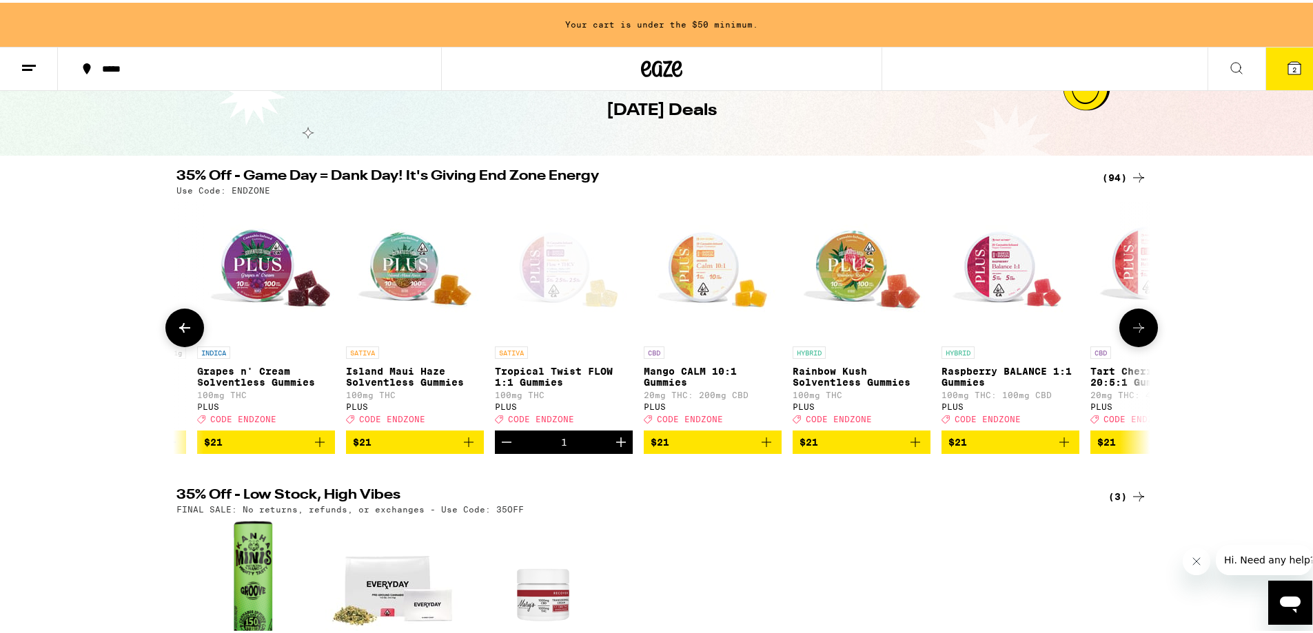
click at [181, 330] on icon at bounding box center [184, 325] width 11 height 10
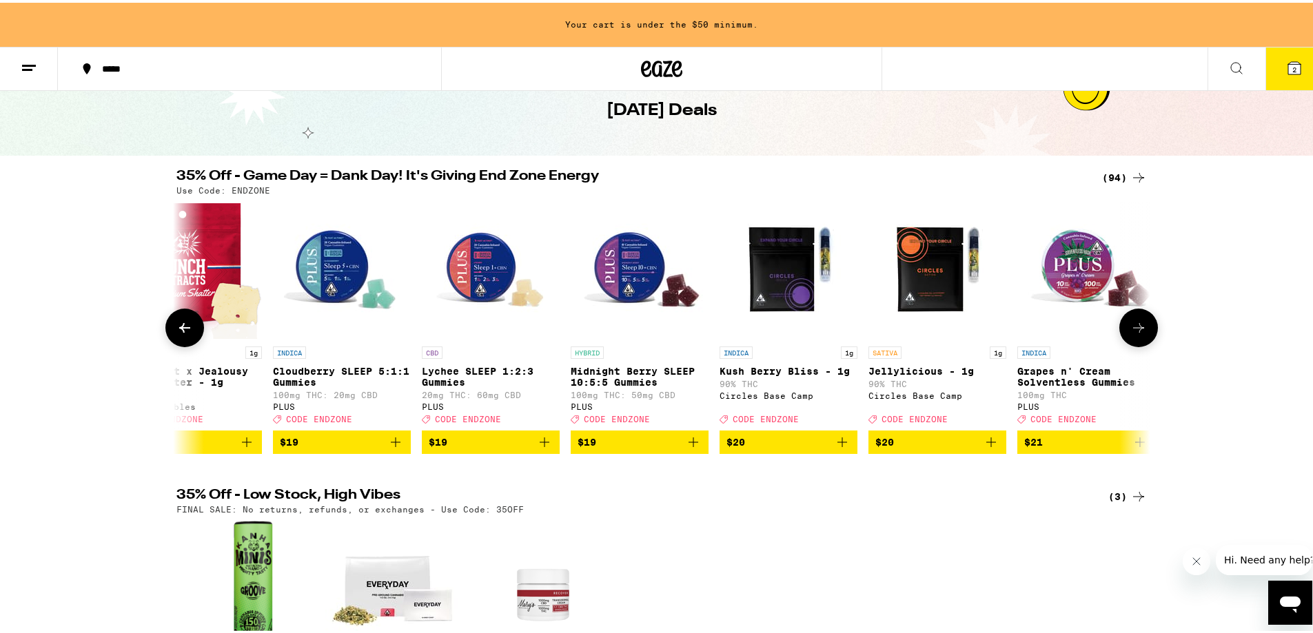
click at [181, 330] on icon at bounding box center [184, 325] width 11 height 10
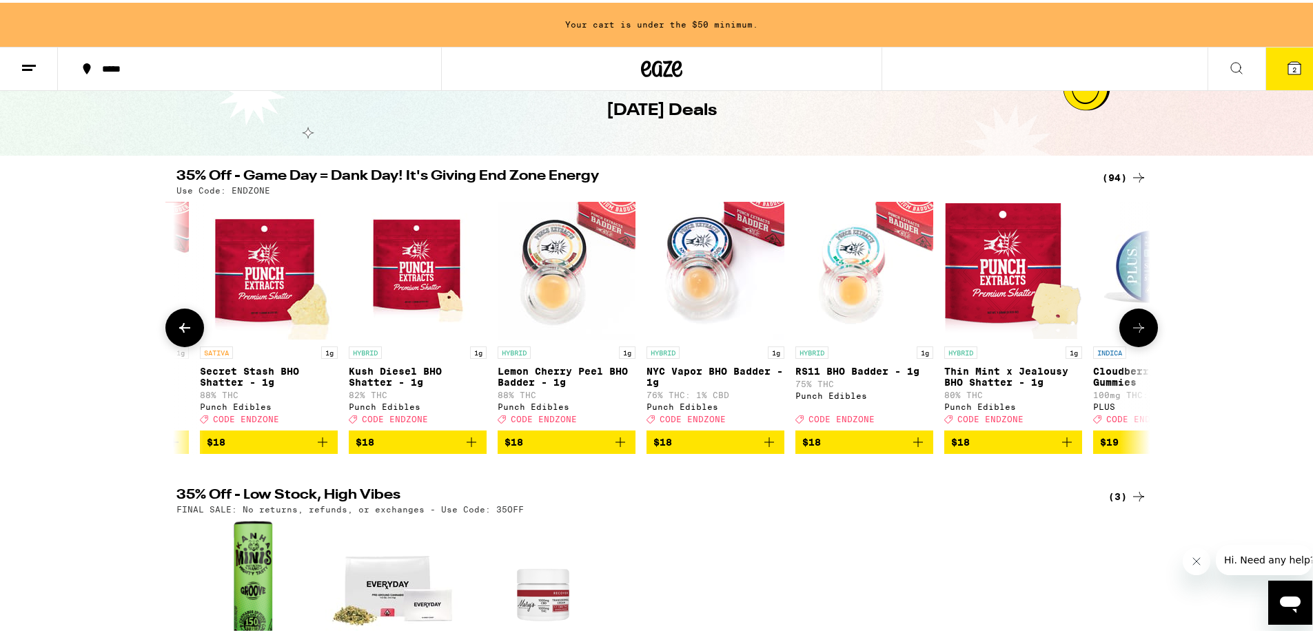
click at [181, 330] on icon at bounding box center [184, 325] width 11 height 10
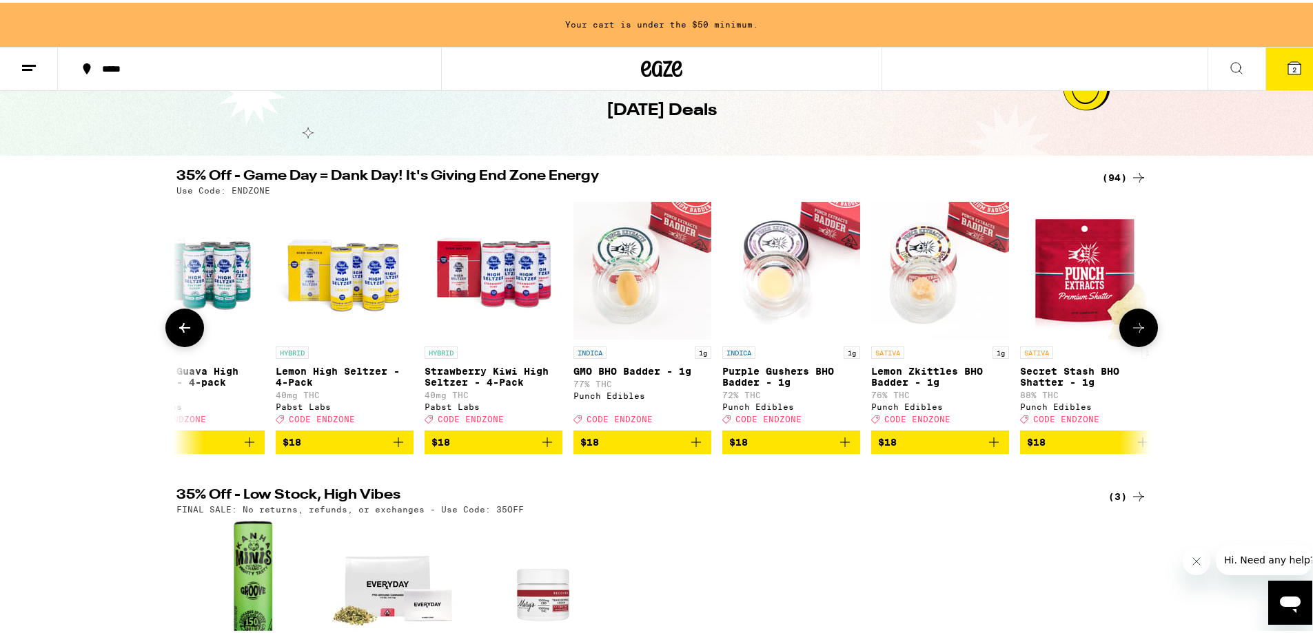
click at [181, 330] on icon at bounding box center [184, 325] width 11 height 10
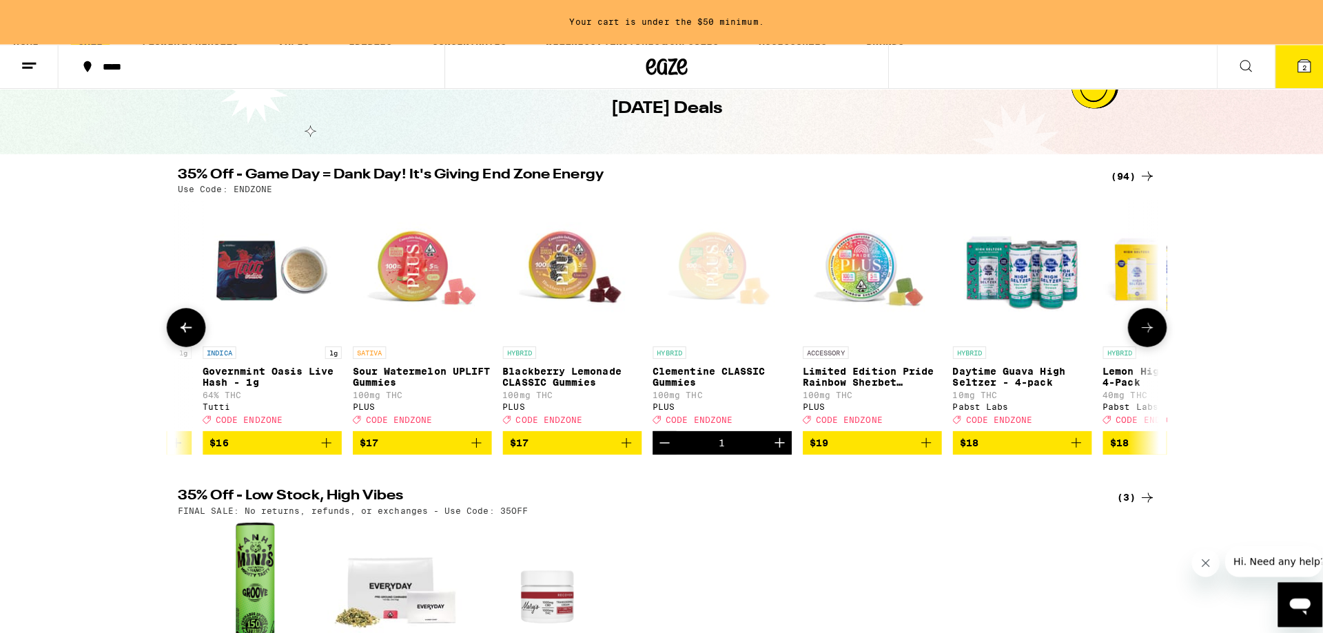
scroll to position [0, 3546]
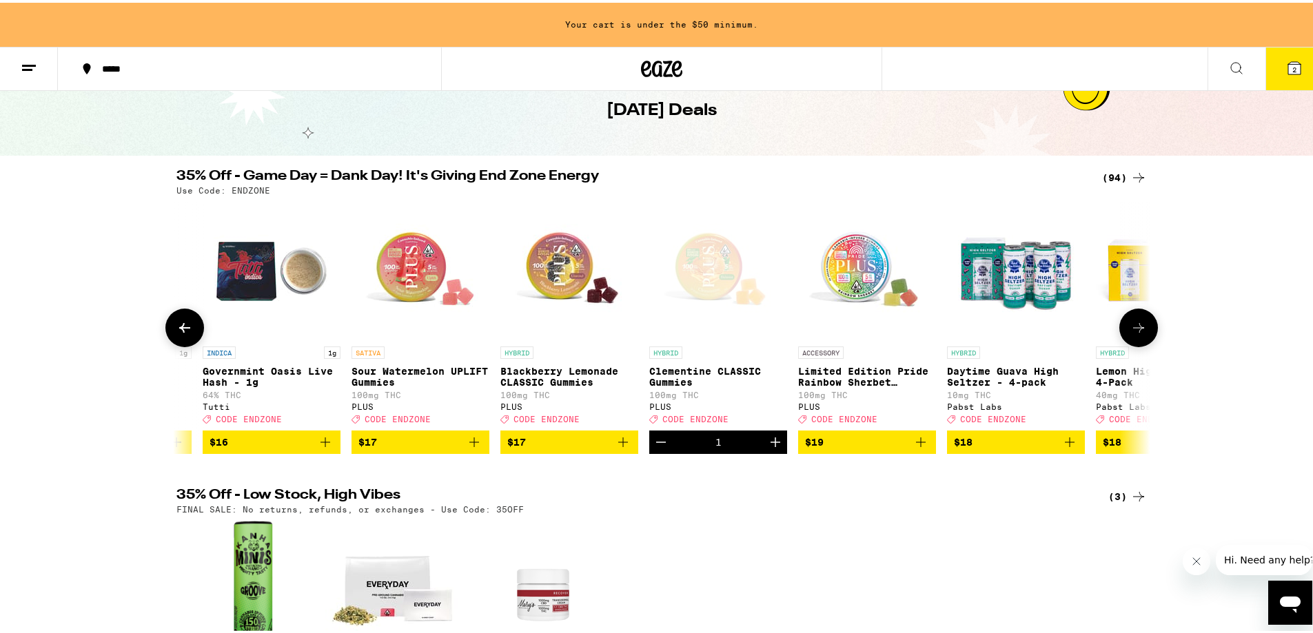
click at [468, 448] on icon "Add to bag" at bounding box center [474, 439] width 17 height 17
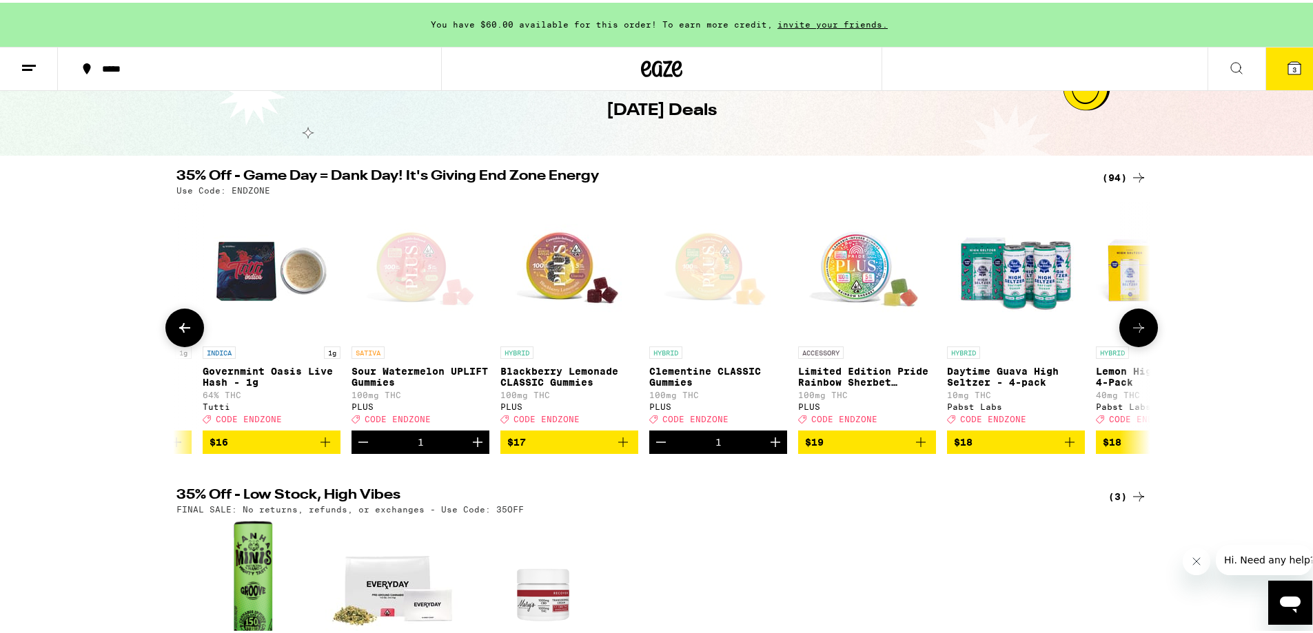
click at [615, 448] on icon "Add to bag" at bounding box center [623, 439] width 17 height 17
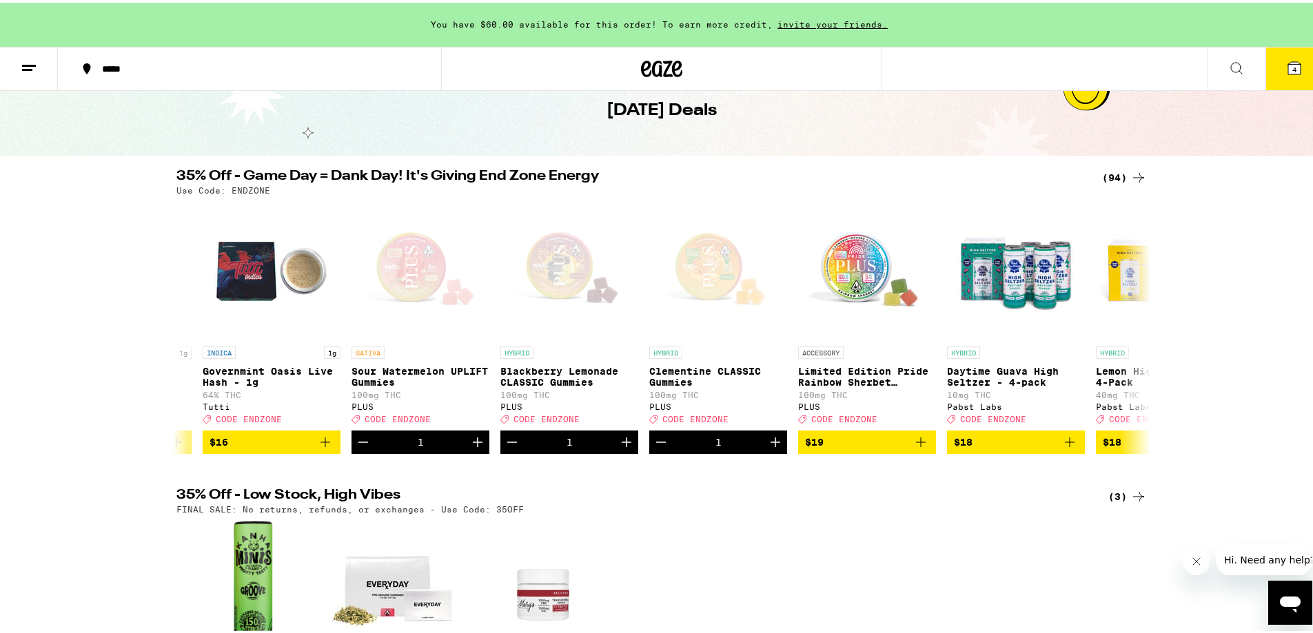
click at [1288, 67] on icon at bounding box center [1294, 65] width 12 height 12
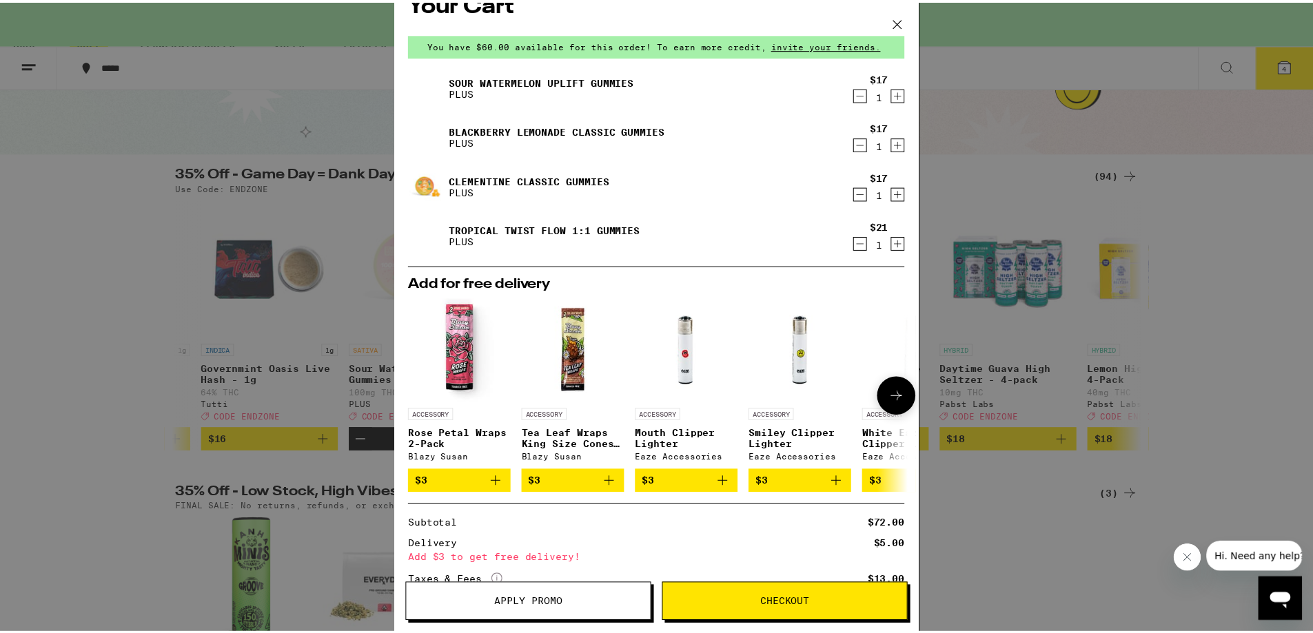
scroll to position [158, 0]
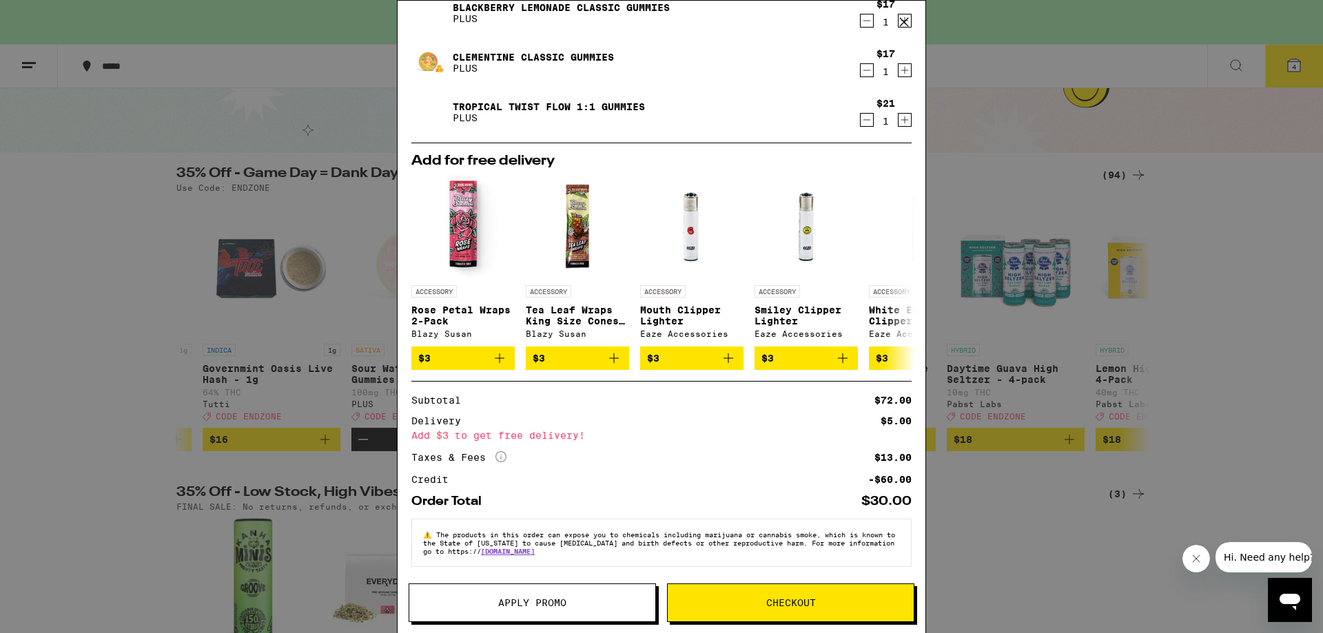
click at [1098, 341] on div "Your Cart You have $60.00 available for this order! To earn more credit, invite…" at bounding box center [661, 316] width 1323 height 633
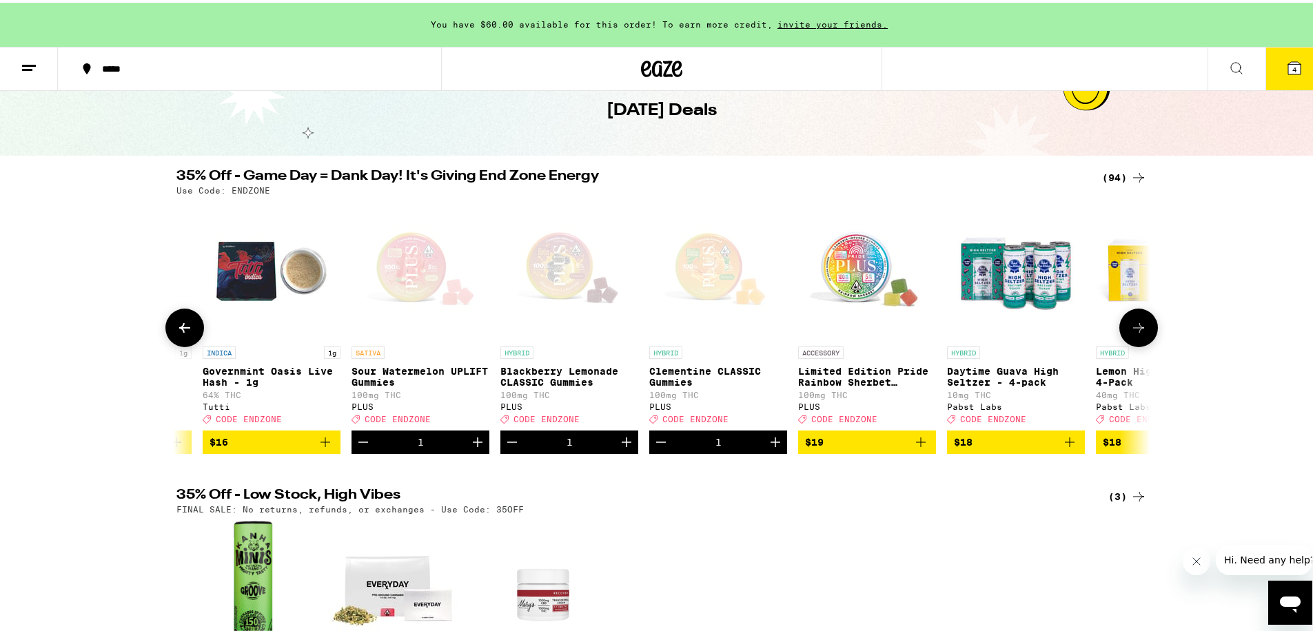
click at [355, 448] on icon "Decrement" at bounding box center [363, 439] width 17 height 17
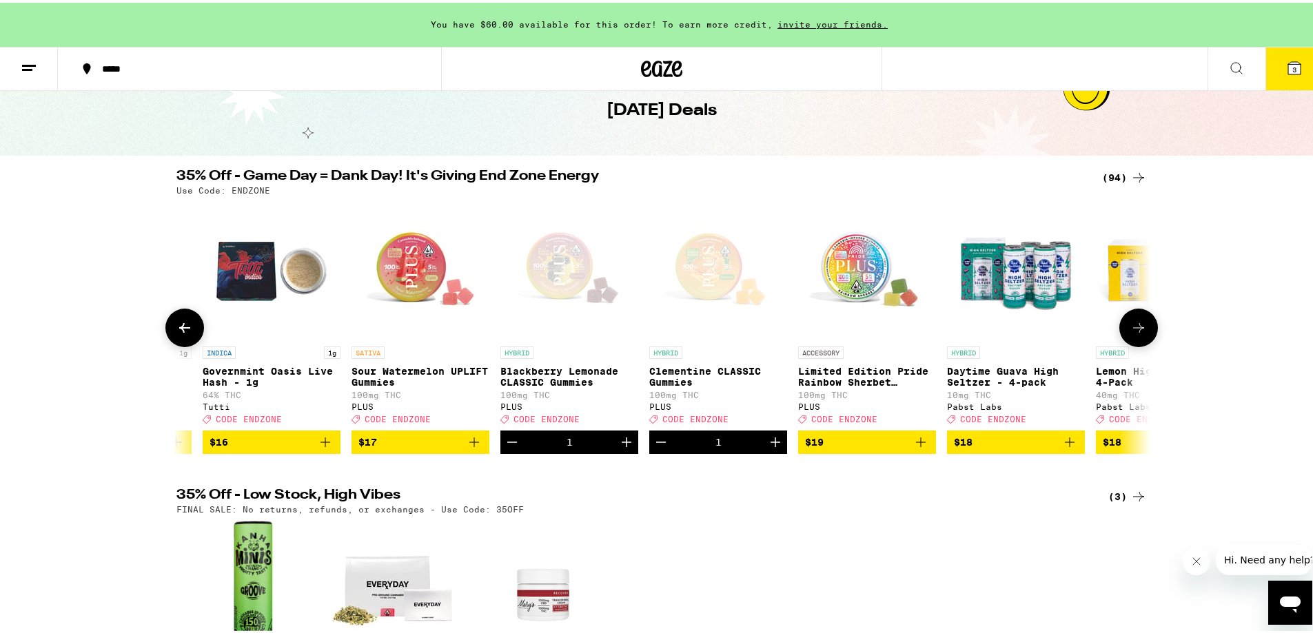
click at [1132, 334] on icon at bounding box center [1138, 325] width 17 height 17
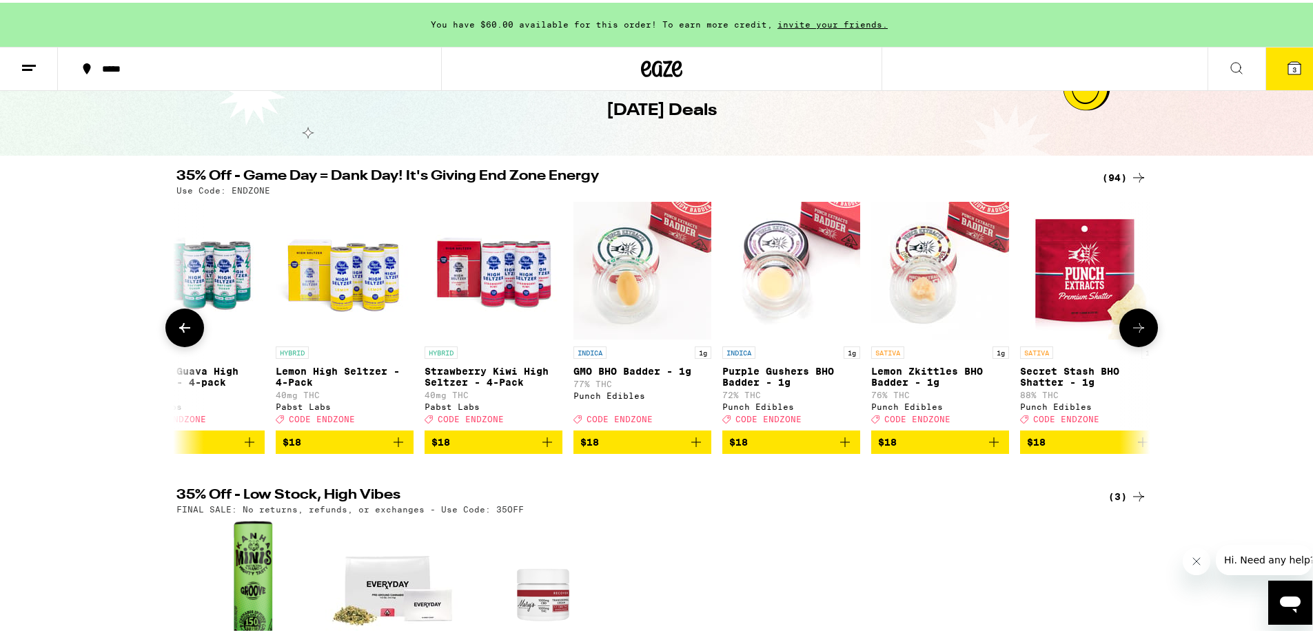
click at [1132, 334] on icon at bounding box center [1138, 325] width 17 height 17
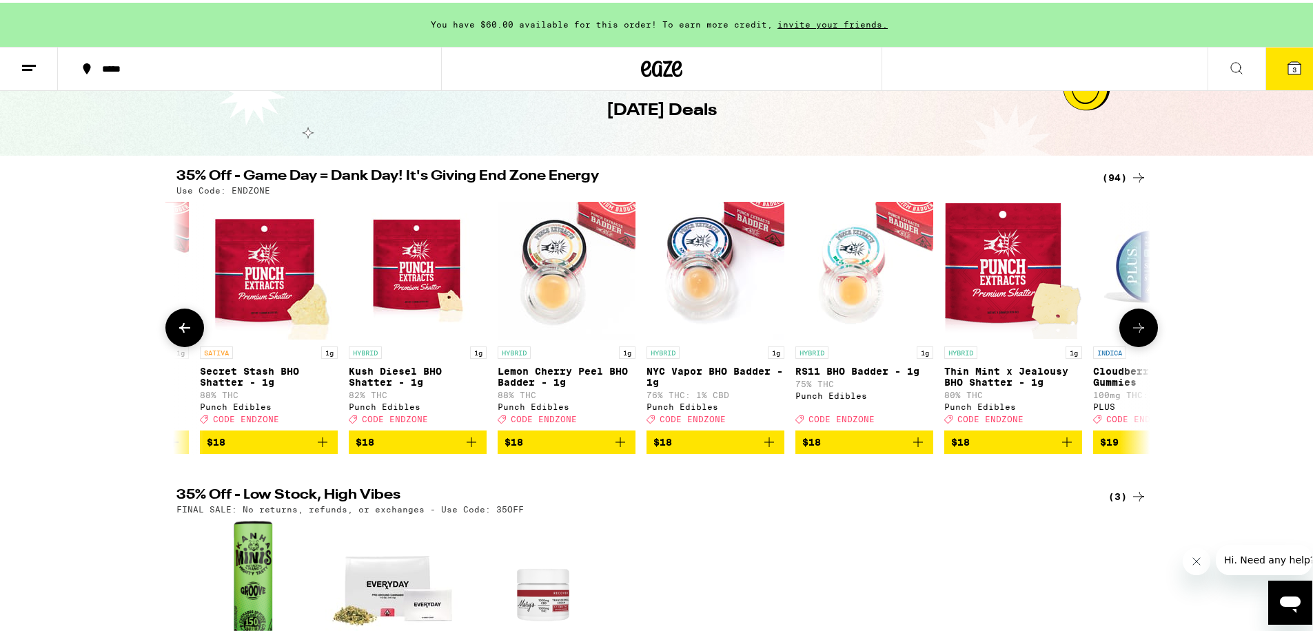
click at [1132, 334] on icon at bounding box center [1138, 325] width 17 height 17
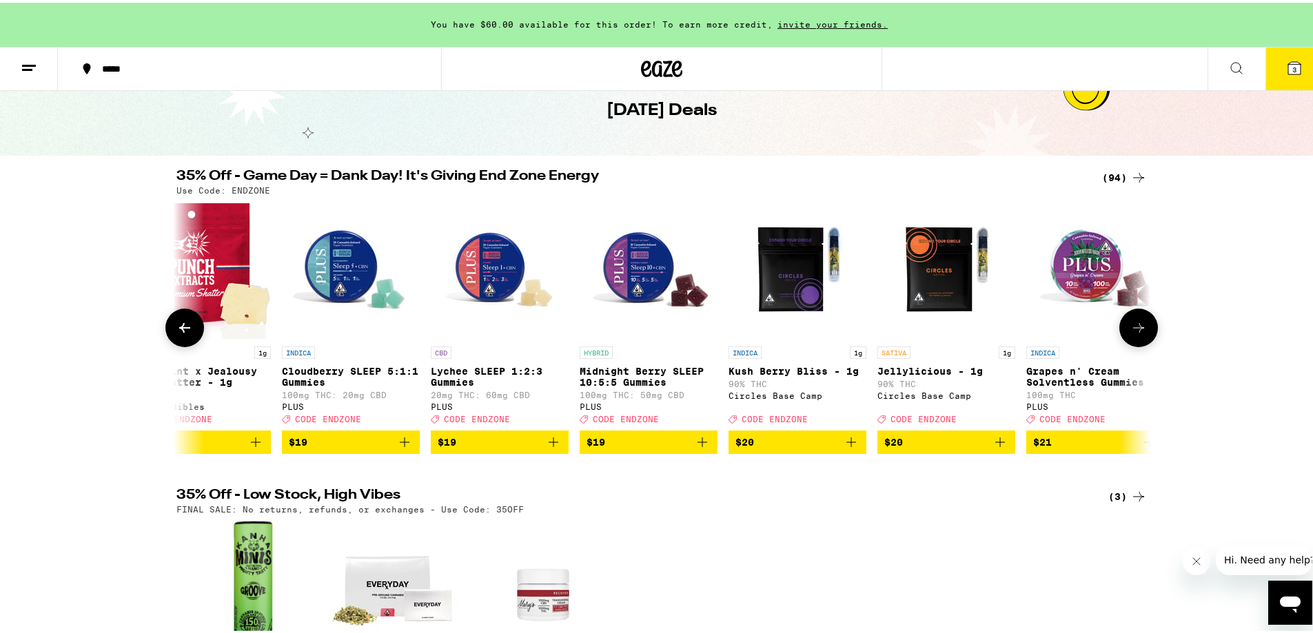
scroll to position [0, 6006]
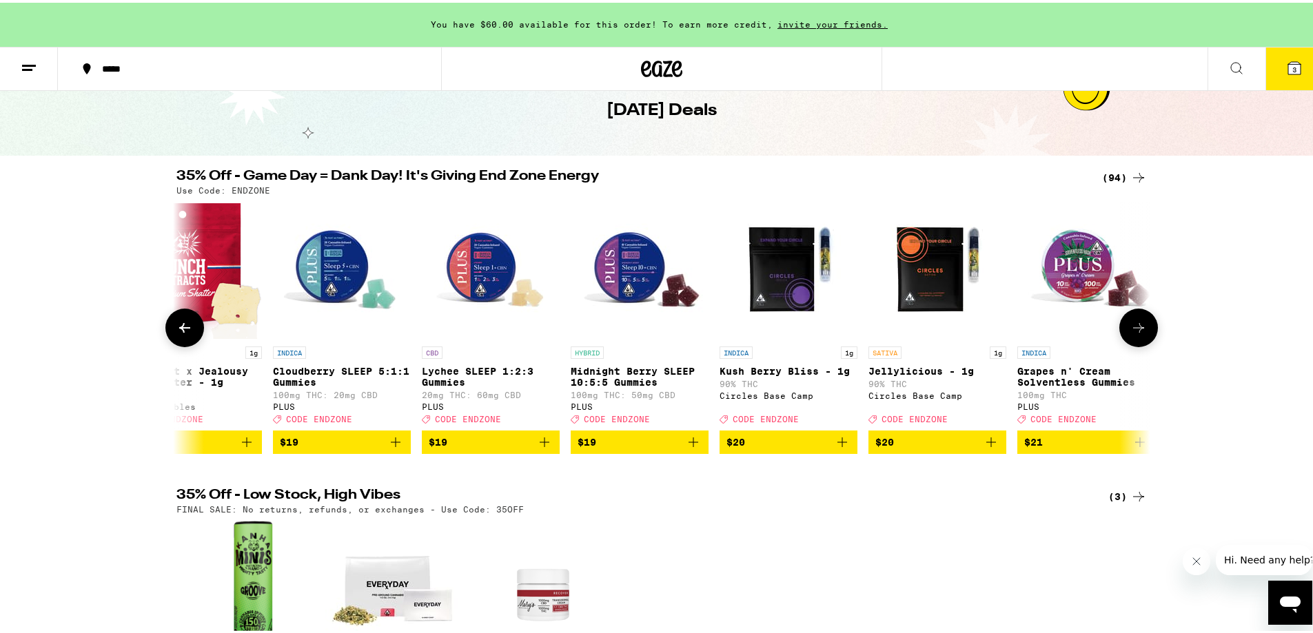
click at [1131, 334] on icon at bounding box center [1138, 325] width 17 height 17
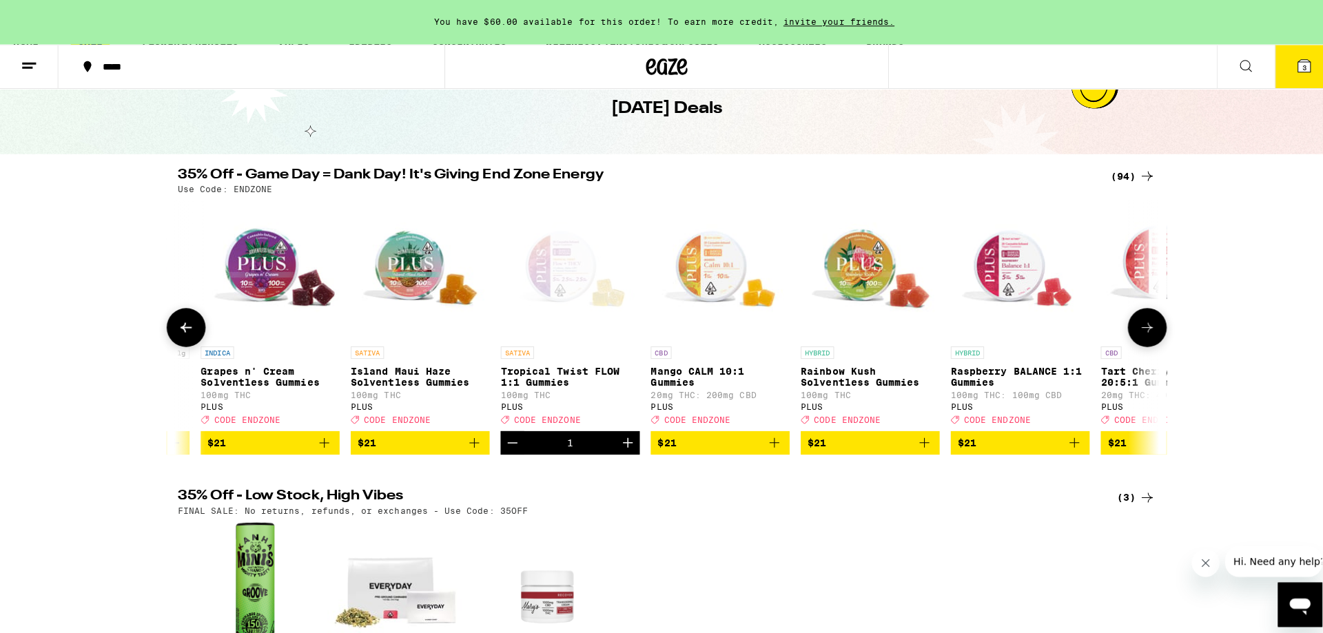
scroll to position [0, 6826]
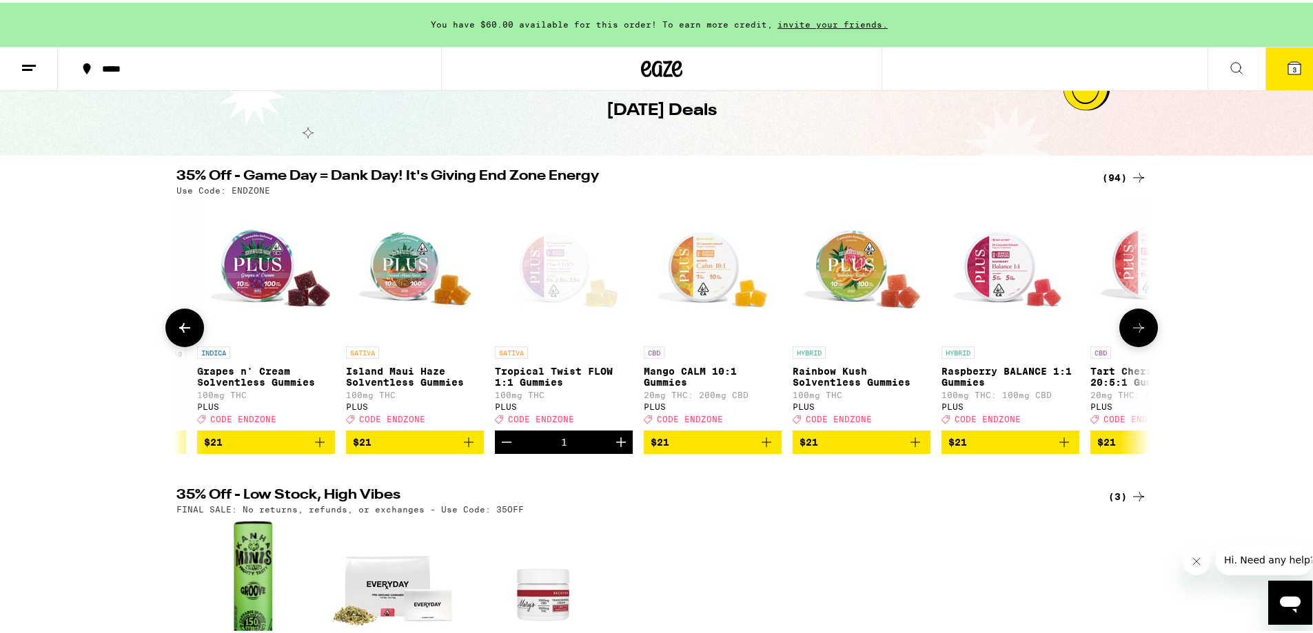
click at [318, 448] on icon "Add to bag" at bounding box center [319, 439] width 17 height 17
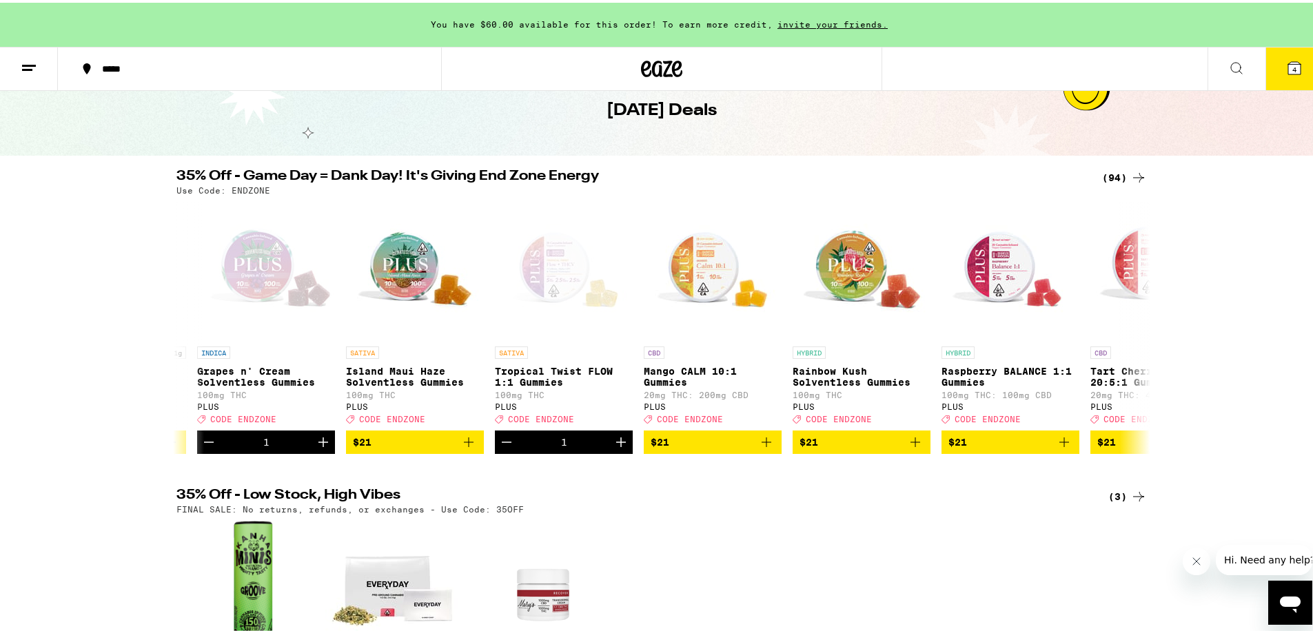
click at [1298, 61] on button "4" at bounding box center [1294, 66] width 58 height 43
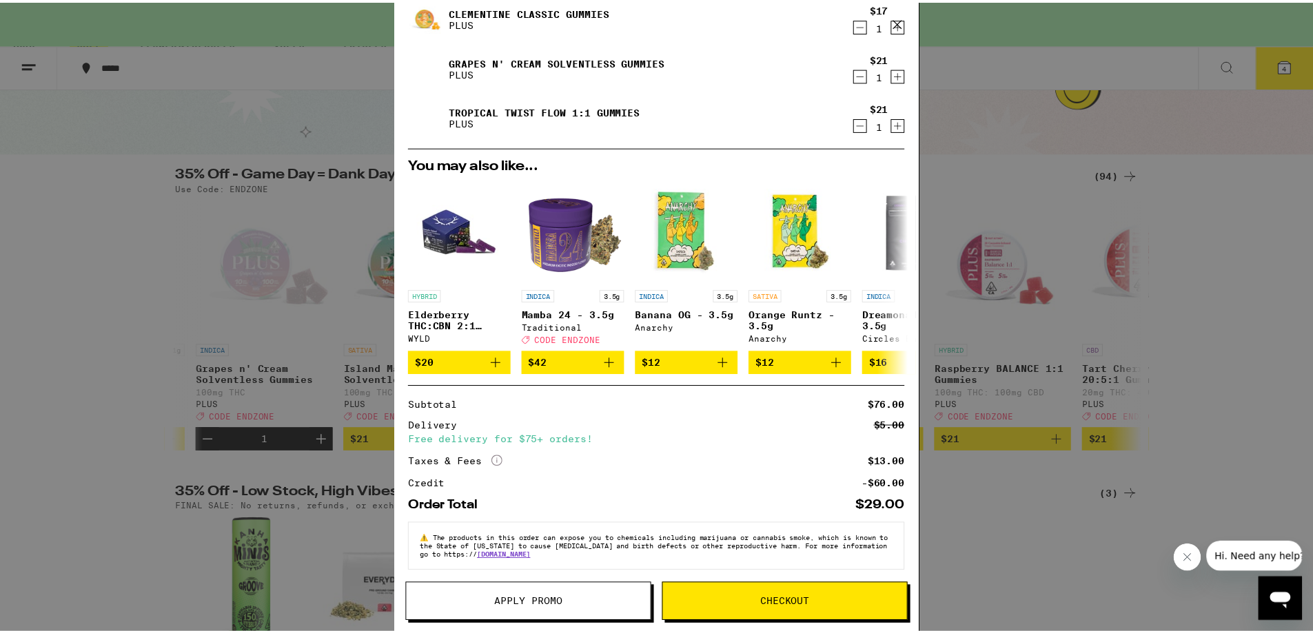
scroll to position [158, 0]
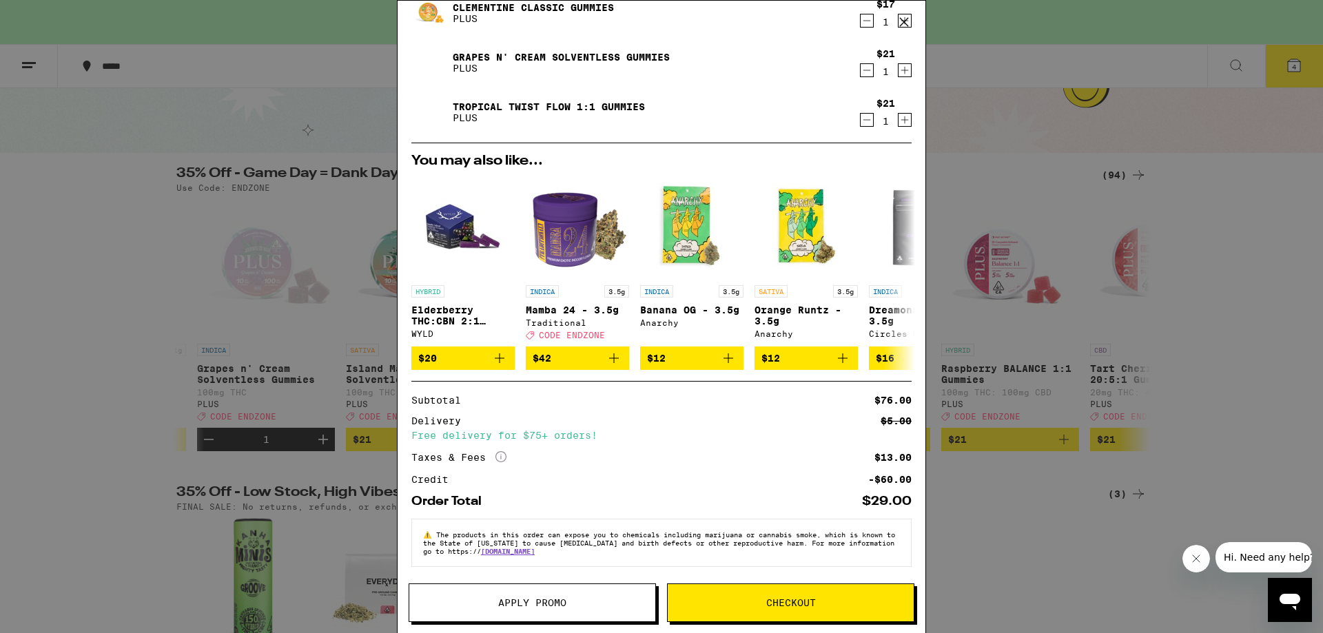
click at [516, 602] on span "Apply Promo" at bounding box center [532, 603] width 68 height 10
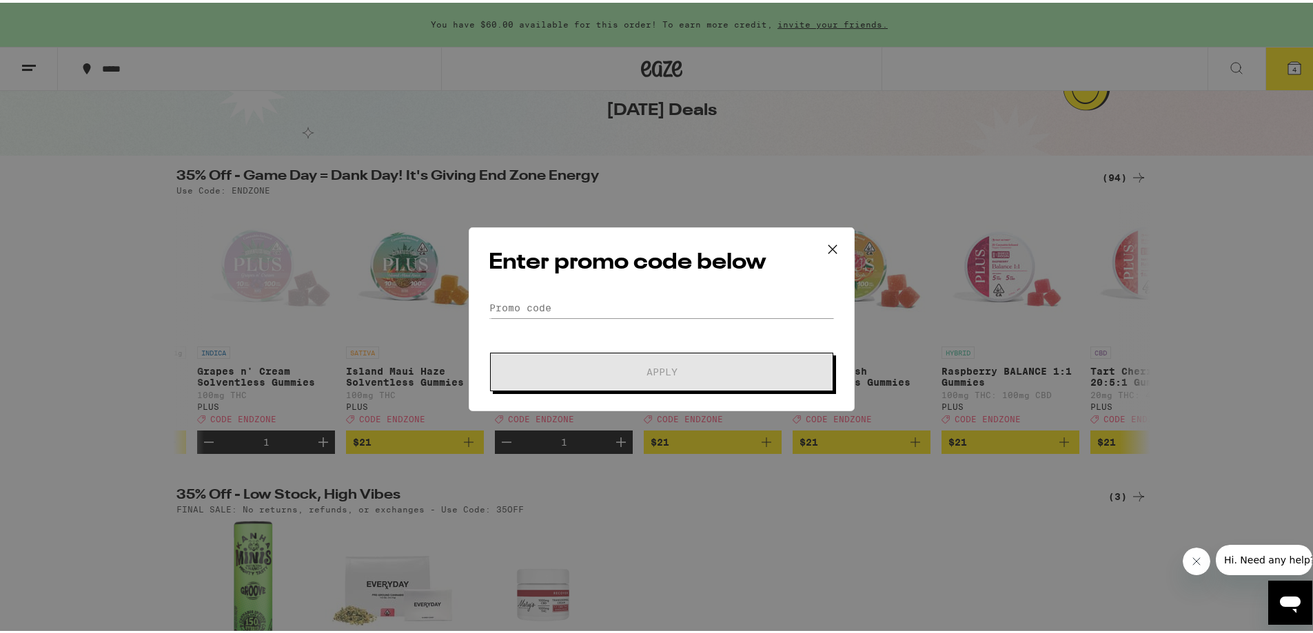
click at [525, 293] on div "Enter promo code below Promo Code Apply" at bounding box center [662, 317] width 386 height 184
click at [534, 308] on input "Promo Code" at bounding box center [662, 305] width 346 height 21
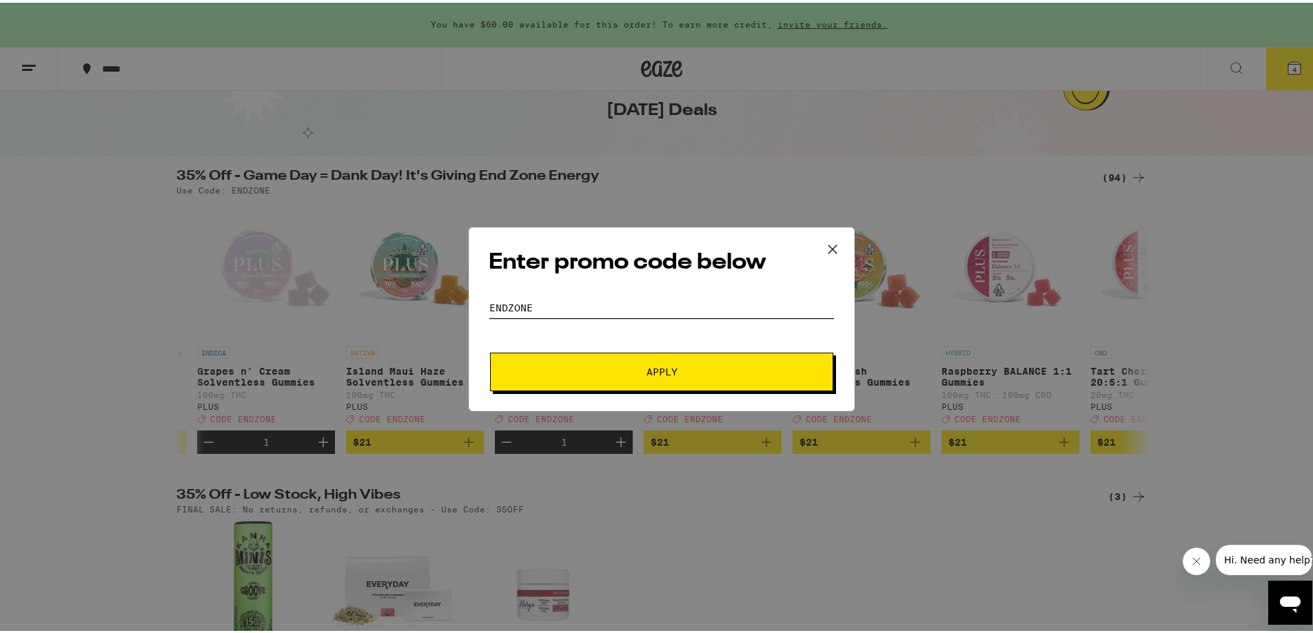
type input "ENDZONE"
click at [490, 350] on button "Apply" at bounding box center [661, 369] width 343 height 39
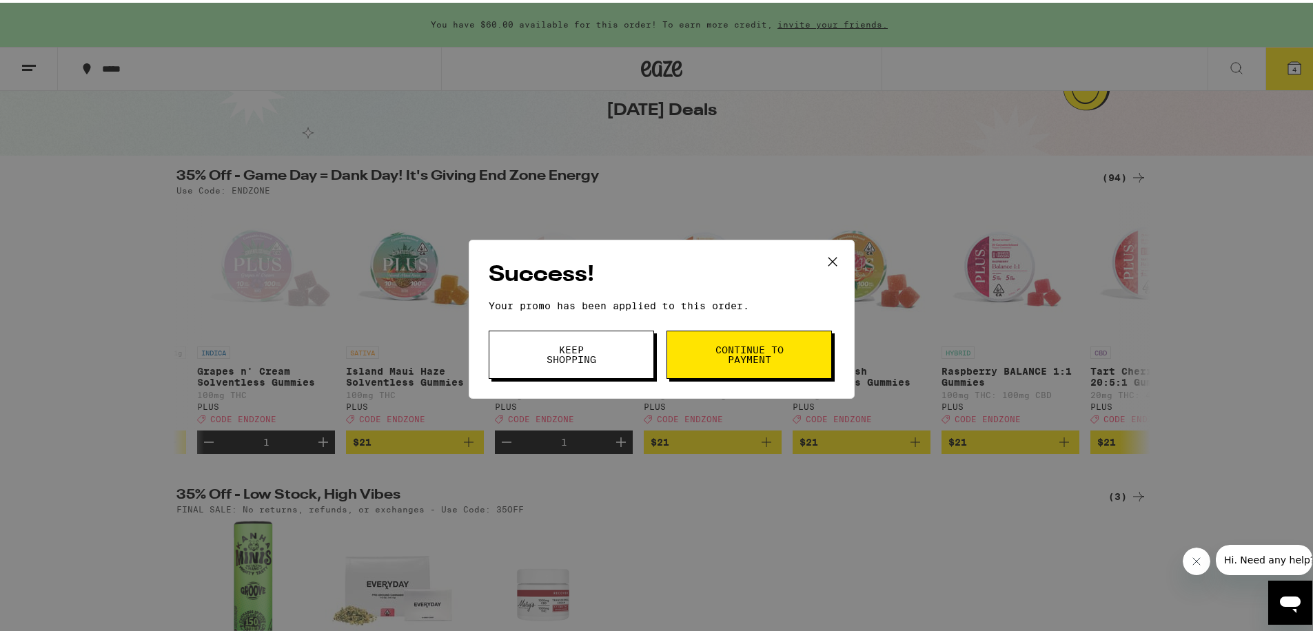
click at [726, 360] on span "Continue to payment" at bounding box center [749, 351] width 70 height 19
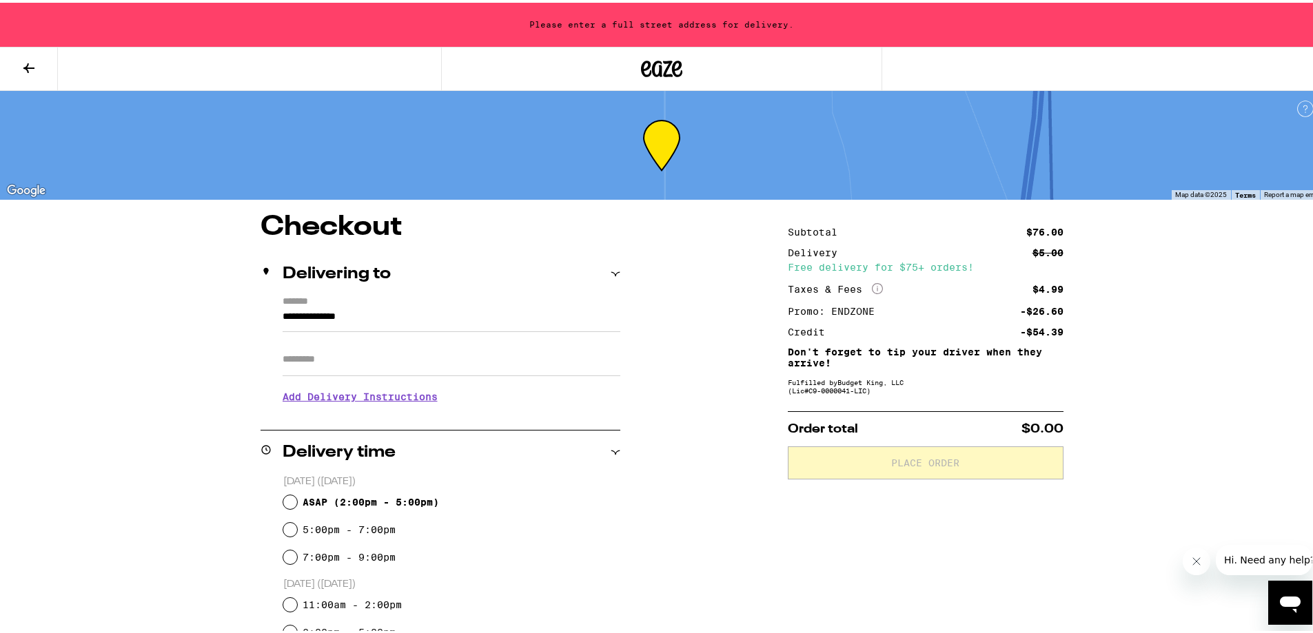
click at [23, 70] on icon at bounding box center [29, 65] width 17 height 17
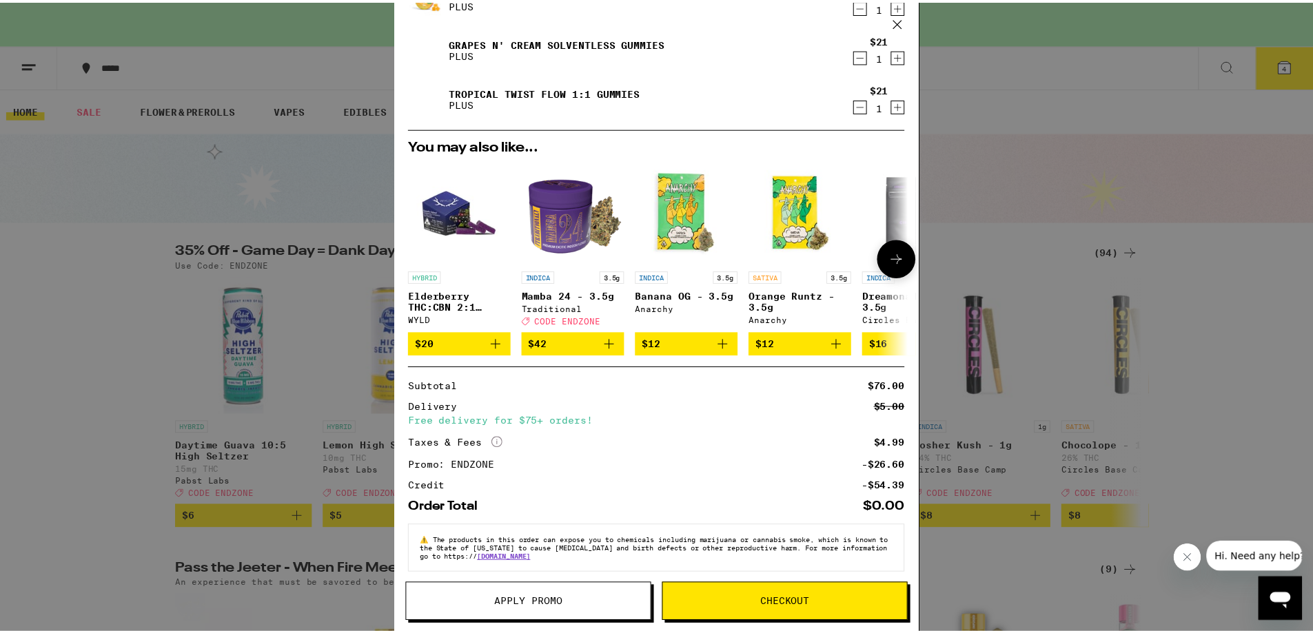
scroll to position [178, 0]
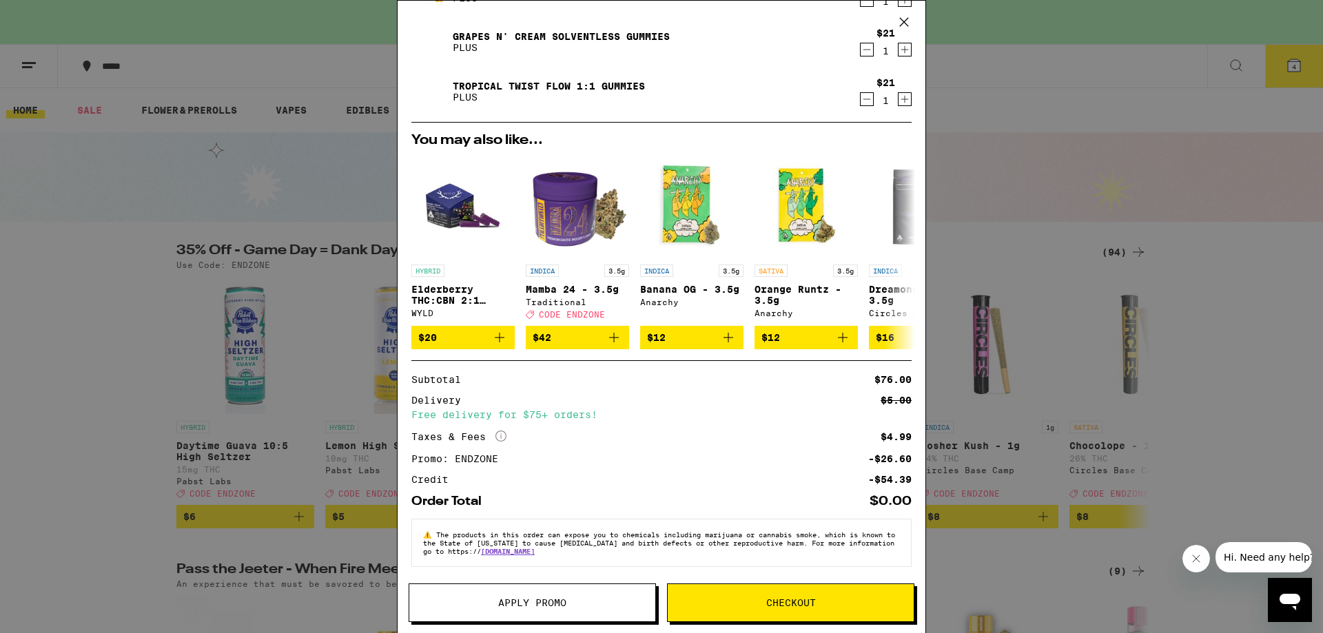
click at [1041, 389] on div "Your Cart You have $60.00 available for this order! To earn more credit, invite…" at bounding box center [661, 316] width 1323 height 633
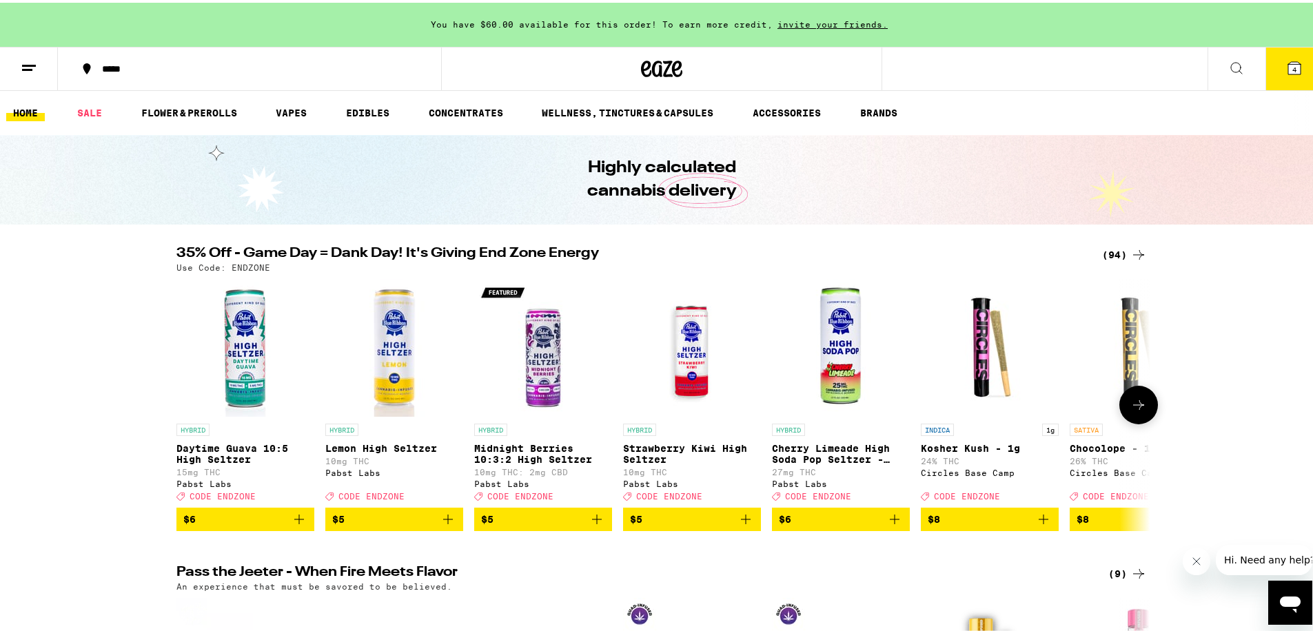
click at [1142, 404] on button at bounding box center [1138, 402] width 39 height 39
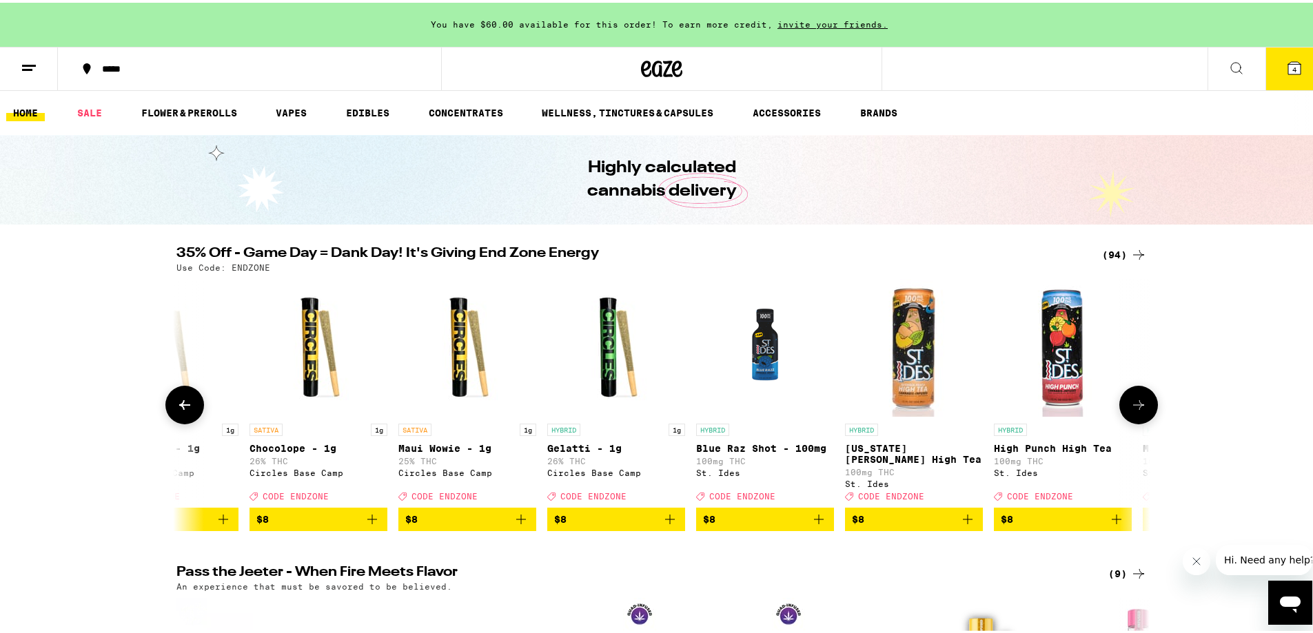
click at [1142, 404] on button at bounding box center [1138, 402] width 39 height 39
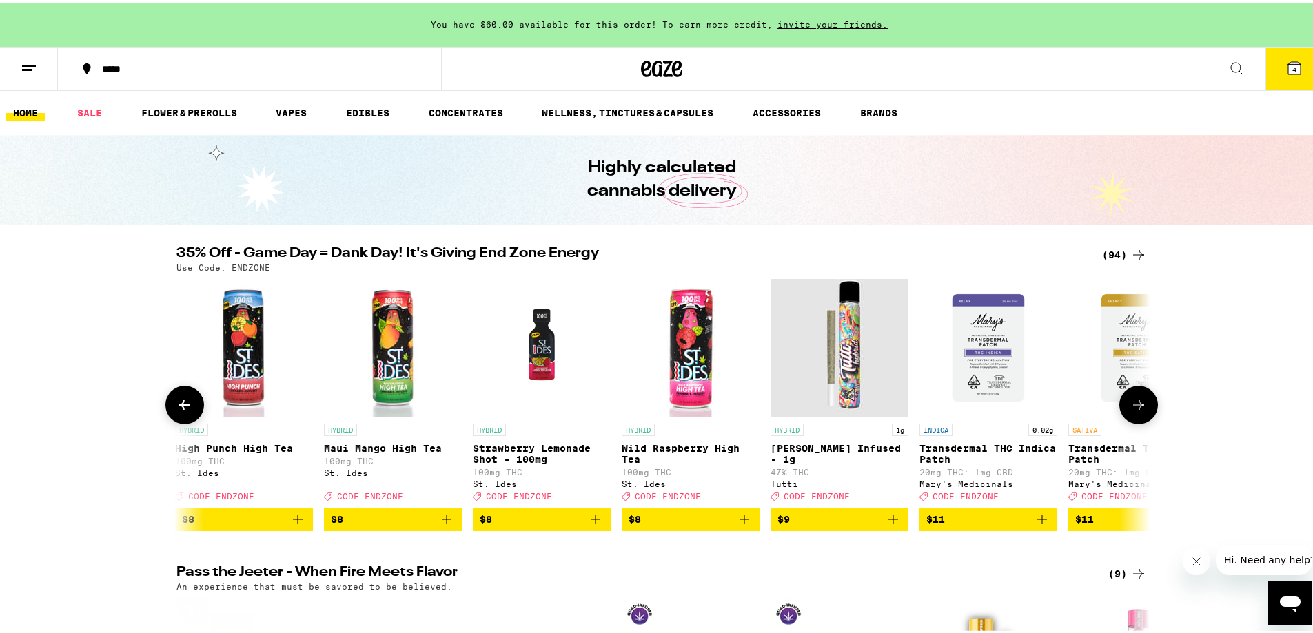
scroll to position [0, 1640]
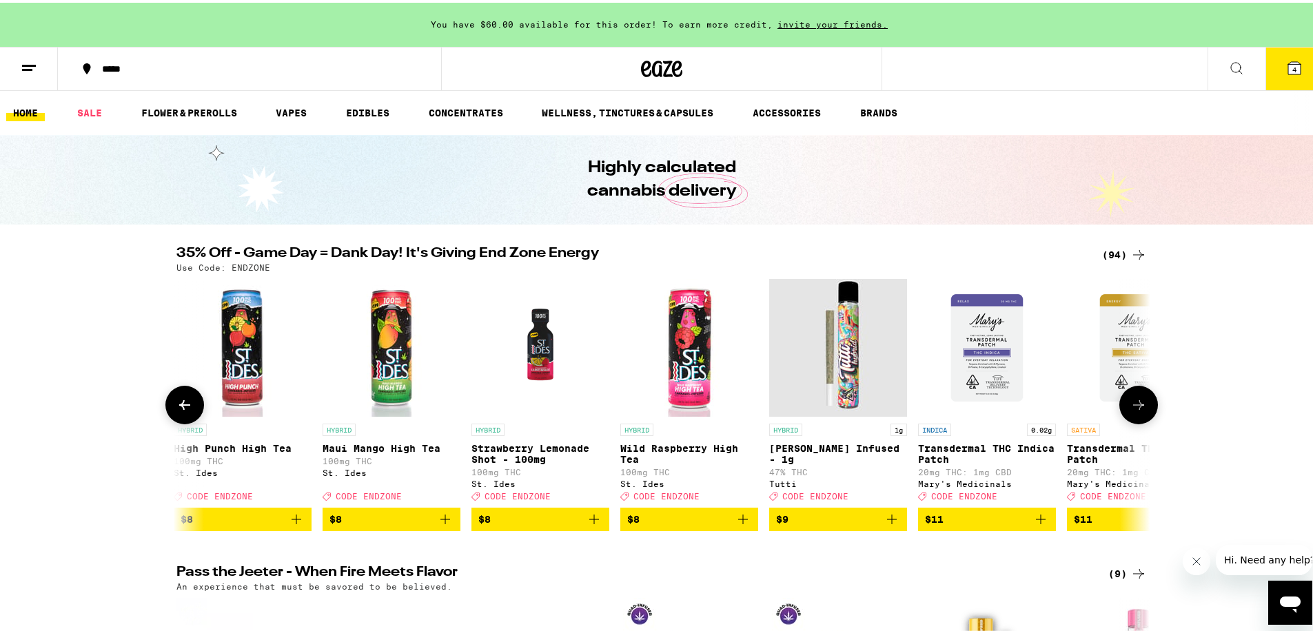
click at [1145, 403] on button at bounding box center [1138, 402] width 39 height 39
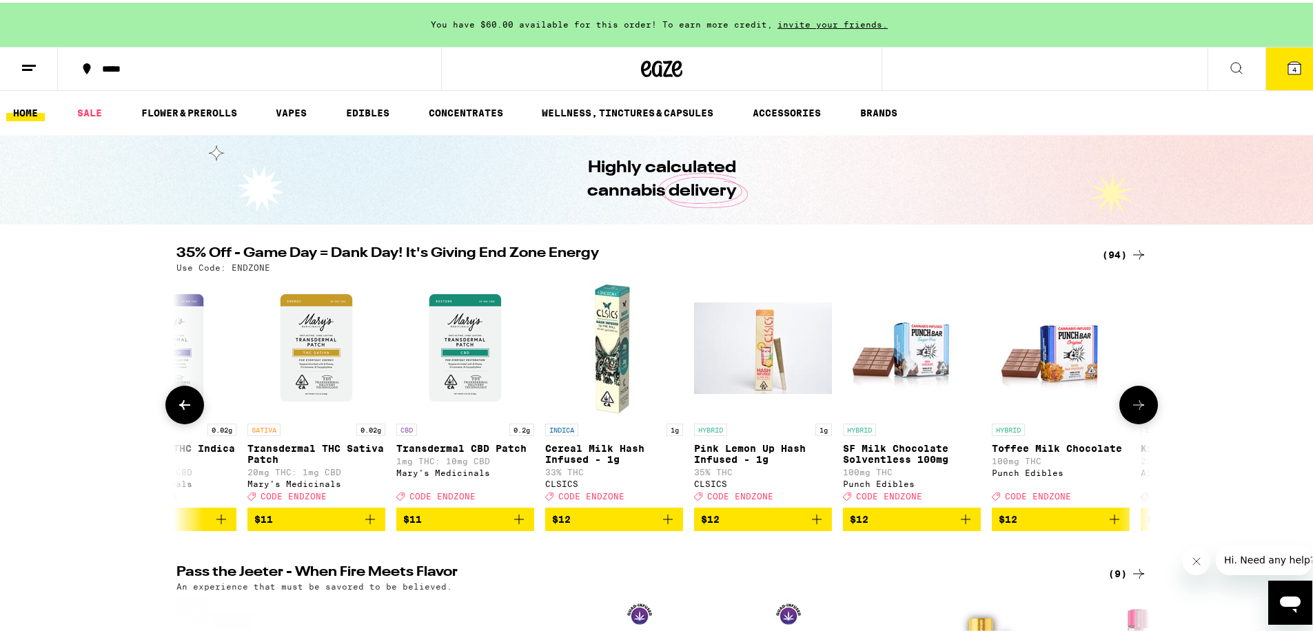
scroll to position [0, 2460]
click at [957, 525] on icon "Add to bag" at bounding box center [965, 517] width 17 height 17
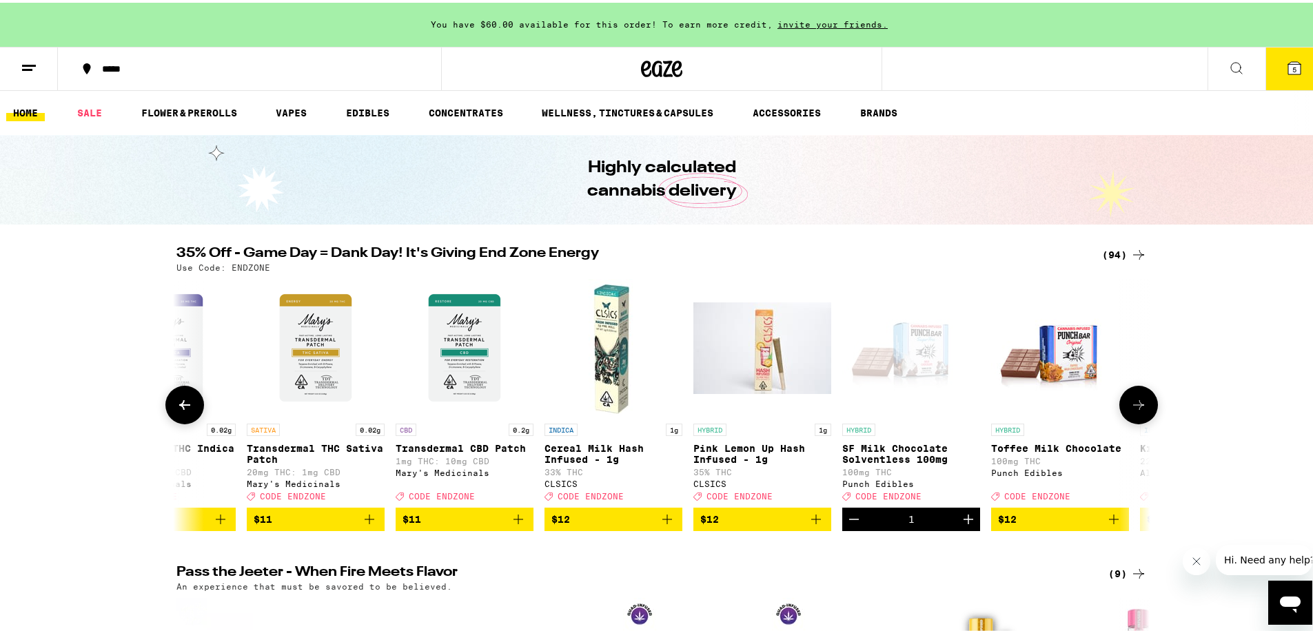
click at [1105, 525] on icon "Add to bag" at bounding box center [1113, 517] width 17 height 17
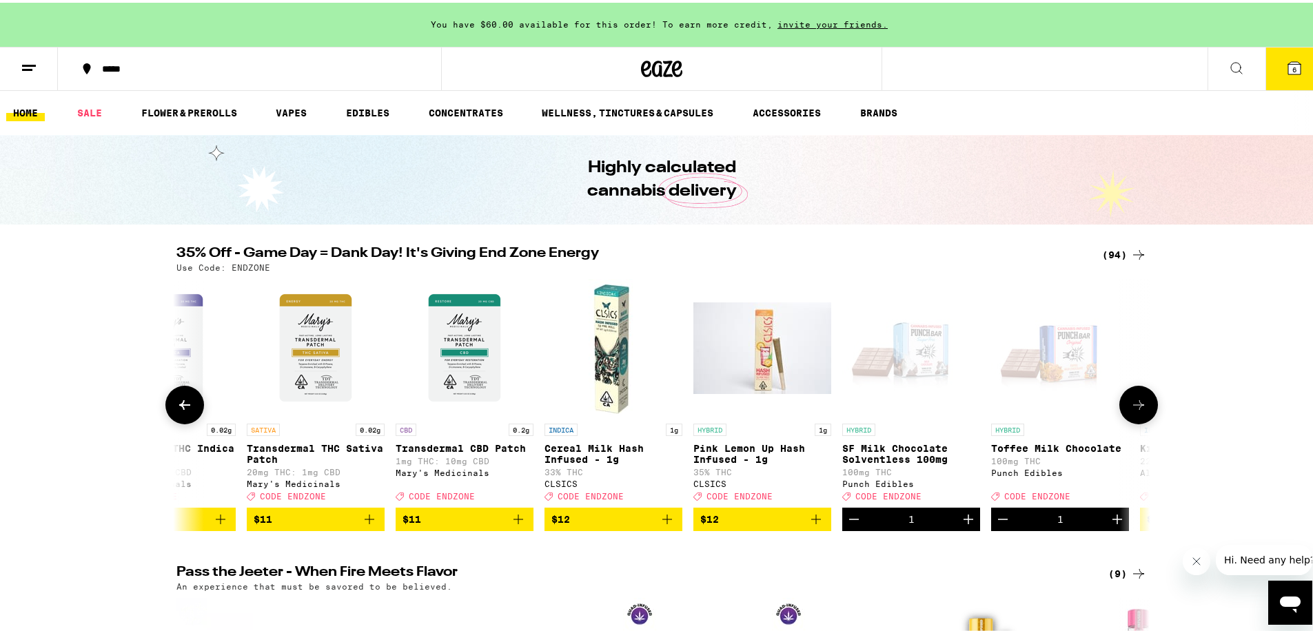
click at [1131, 411] on icon at bounding box center [1138, 402] width 17 height 17
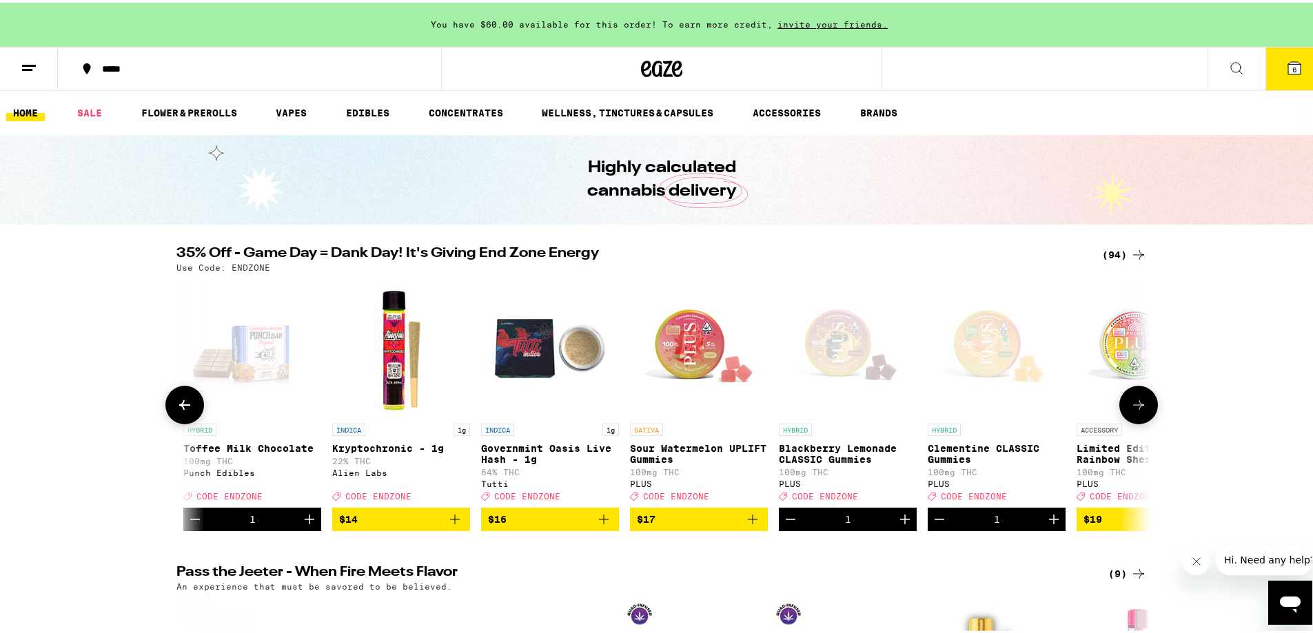
scroll to position [0, 3280]
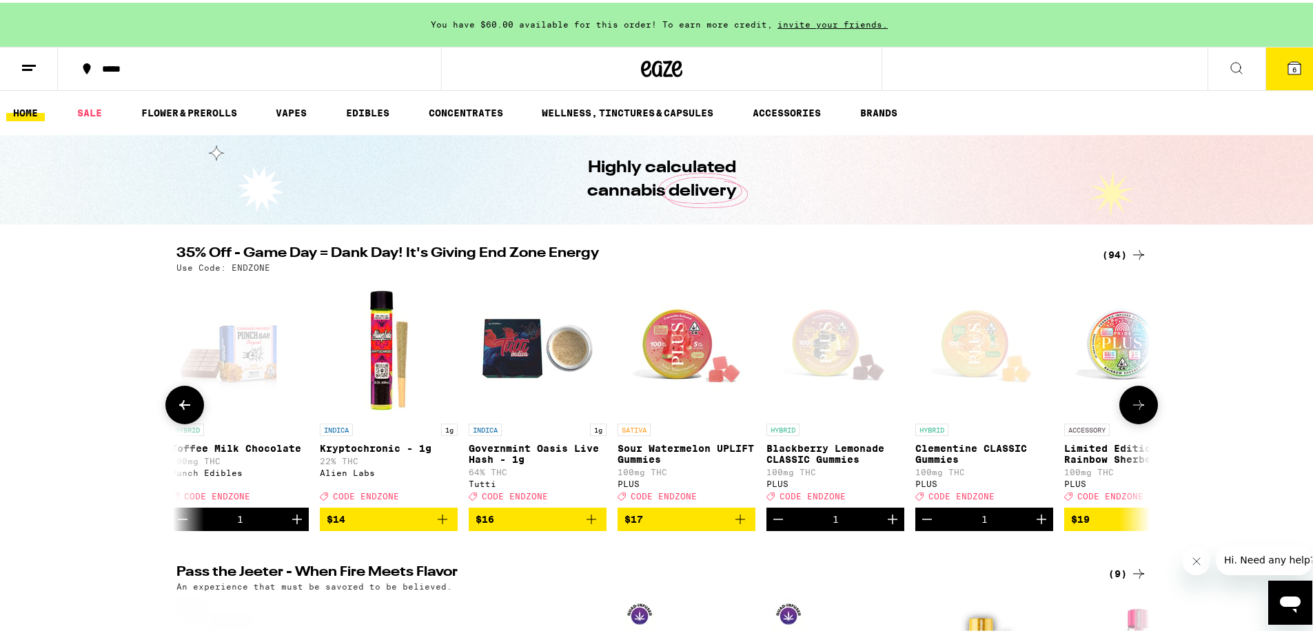
click at [1134, 420] on button at bounding box center [1138, 402] width 39 height 39
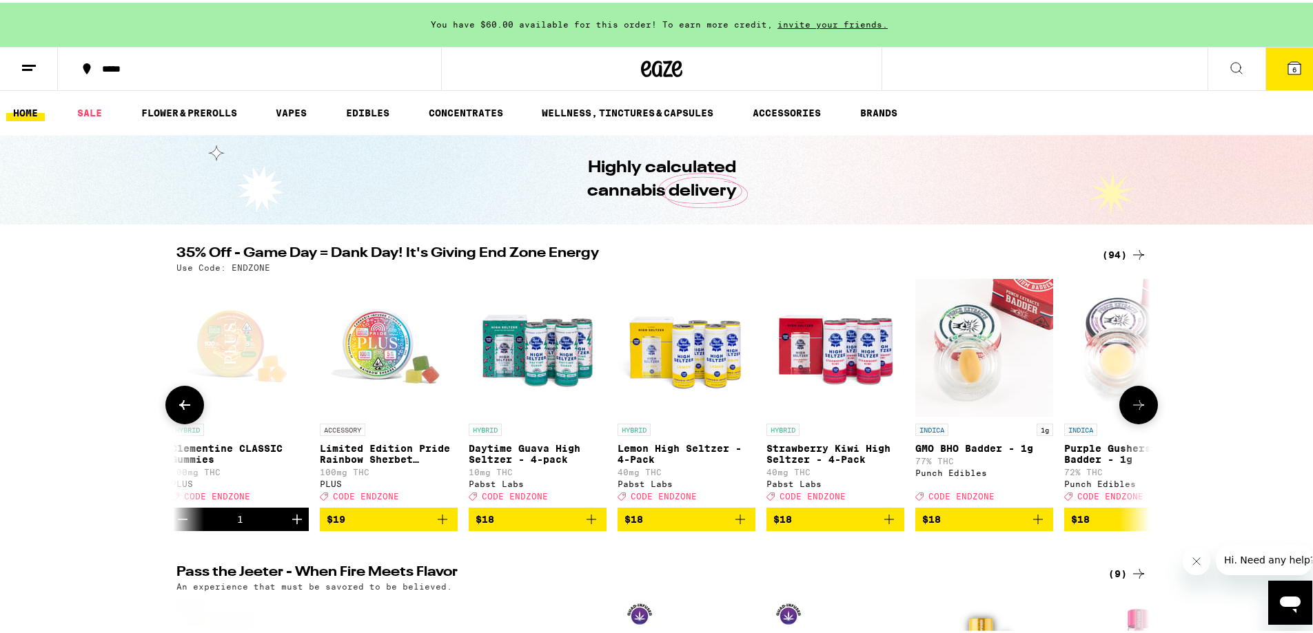
click at [1134, 420] on button at bounding box center [1138, 402] width 39 height 39
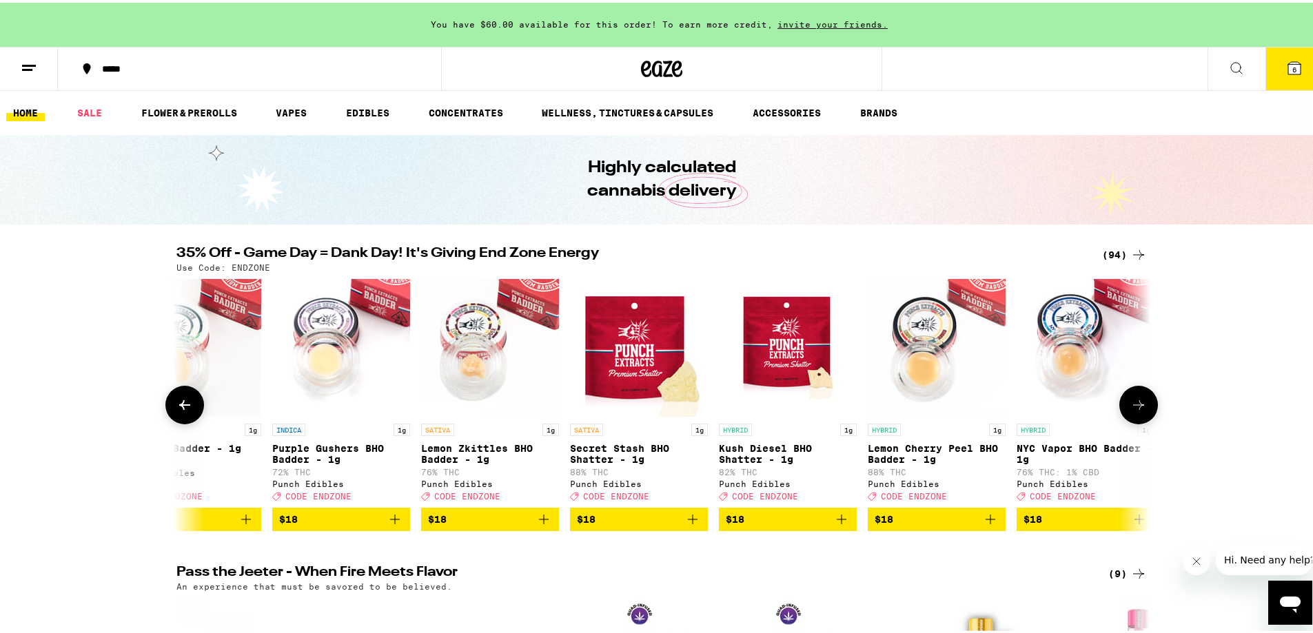
click at [1134, 420] on button at bounding box center [1138, 402] width 39 height 39
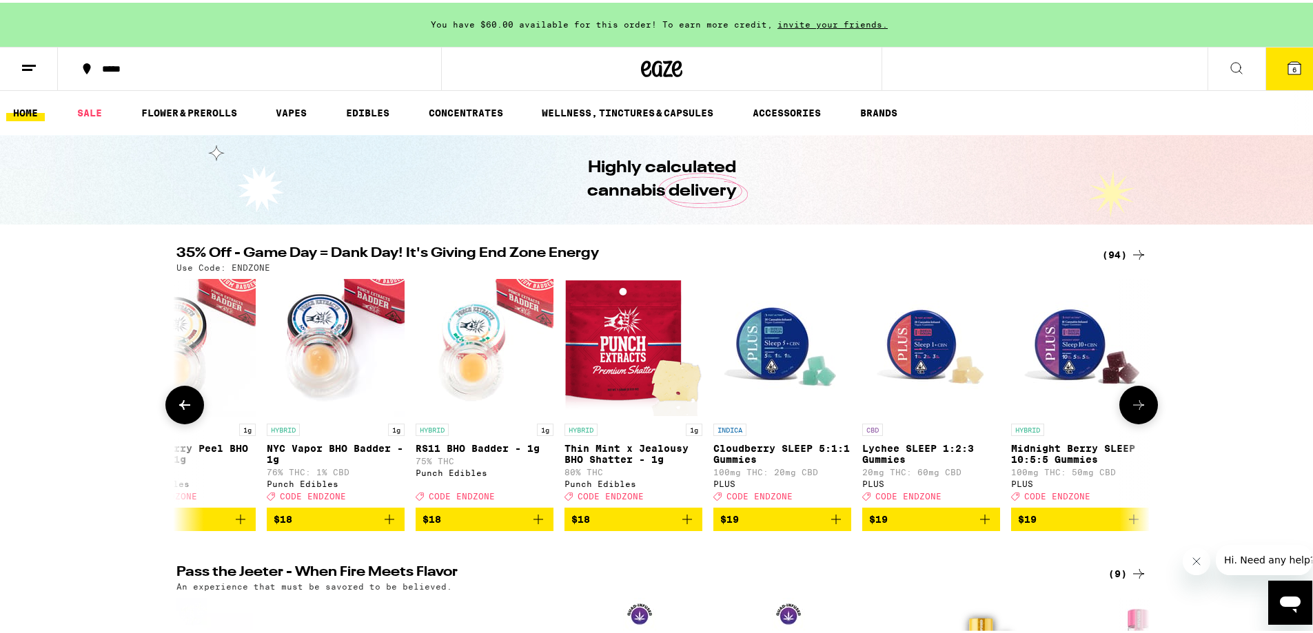
click at [1134, 420] on button at bounding box center [1138, 402] width 39 height 39
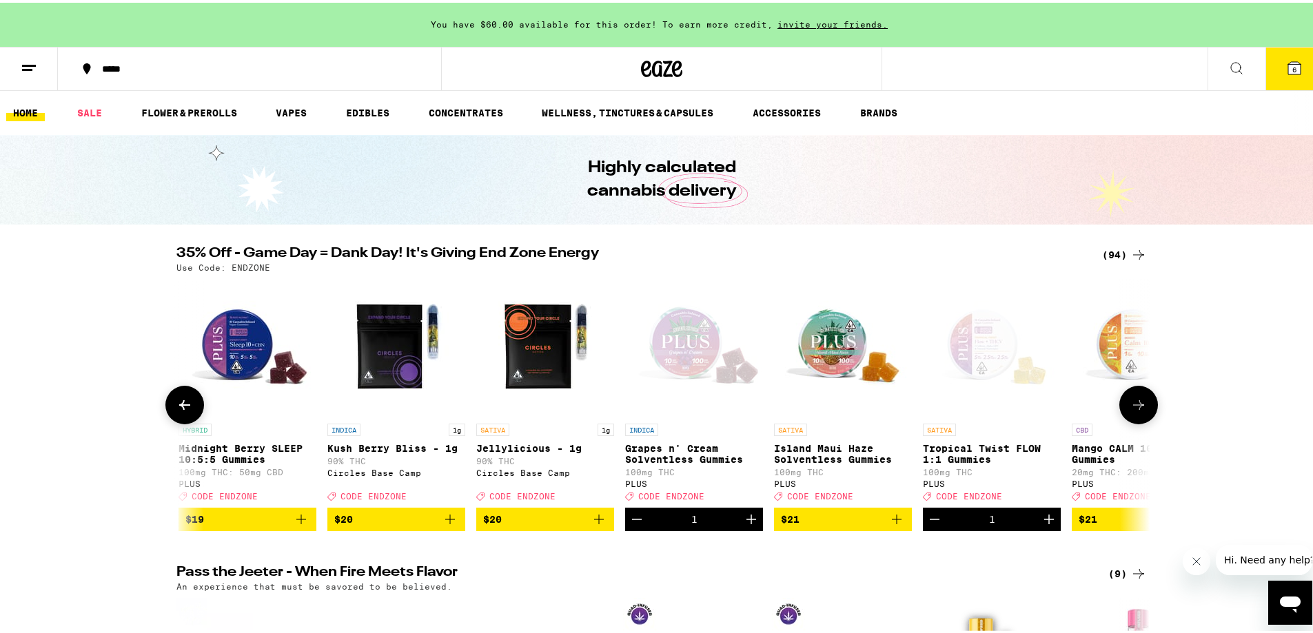
click at [1134, 420] on button at bounding box center [1138, 402] width 39 height 39
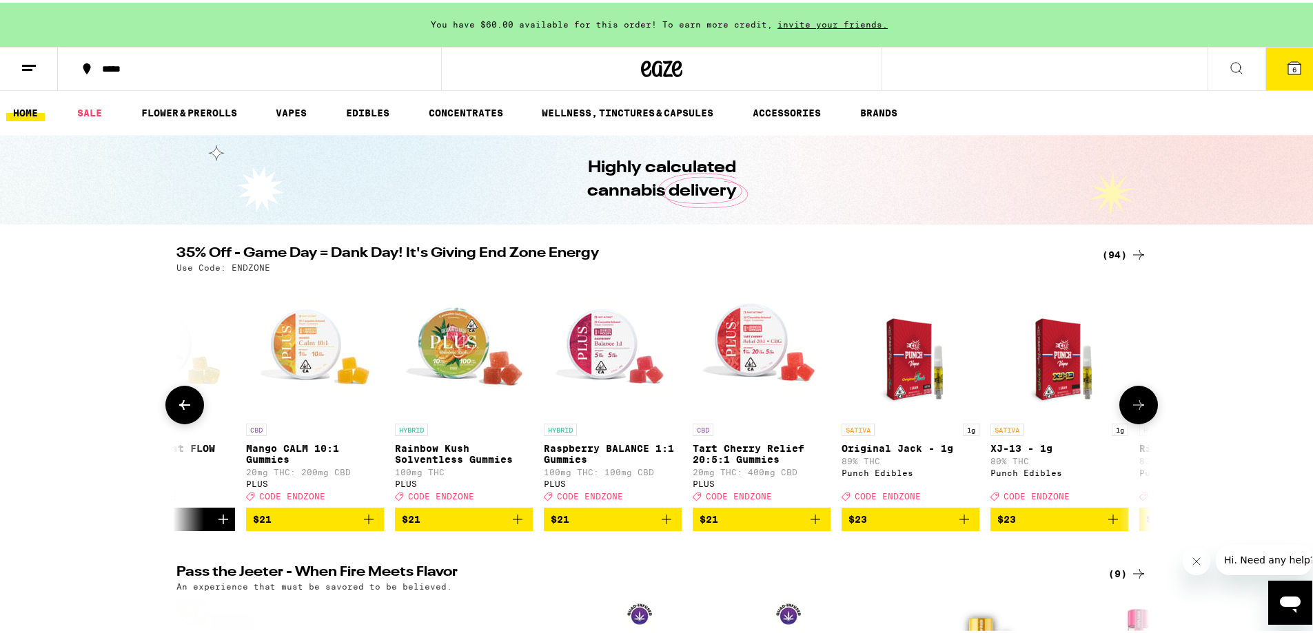
click at [188, 405] on button at bounding box center [184, 402] width 39 height 39
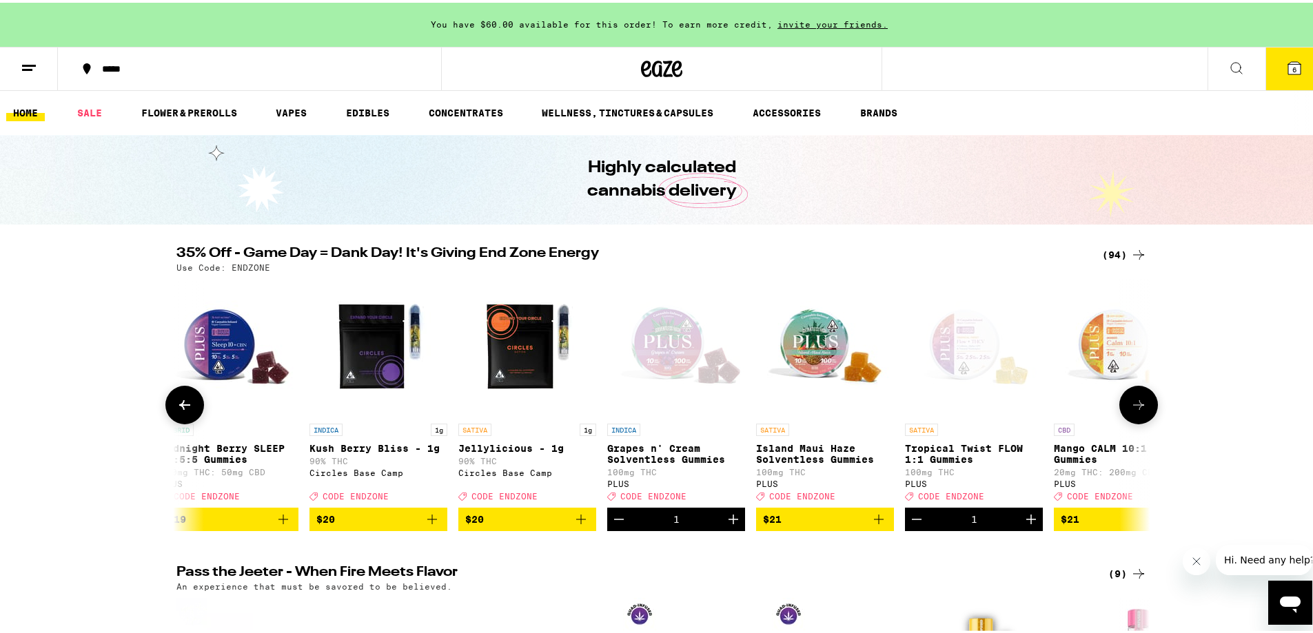
scroll to position [0, 6404]
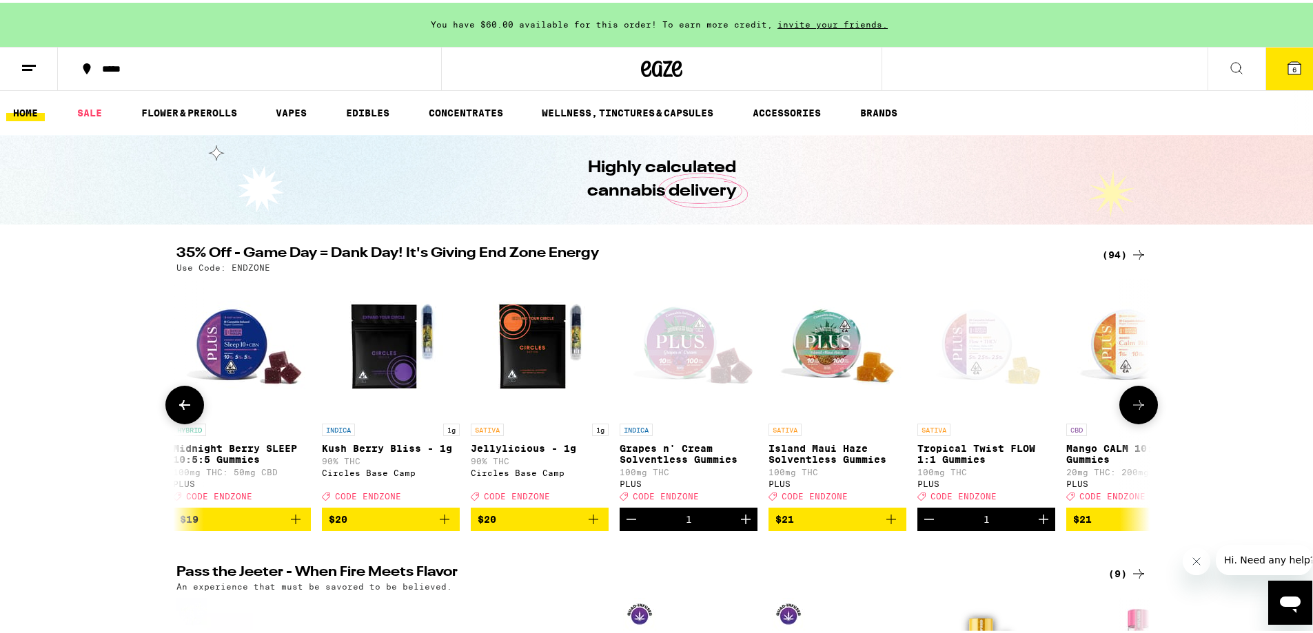
click at [628, 525] on icon "Decrement" at bounding box center [631, 517] width 17 height 17
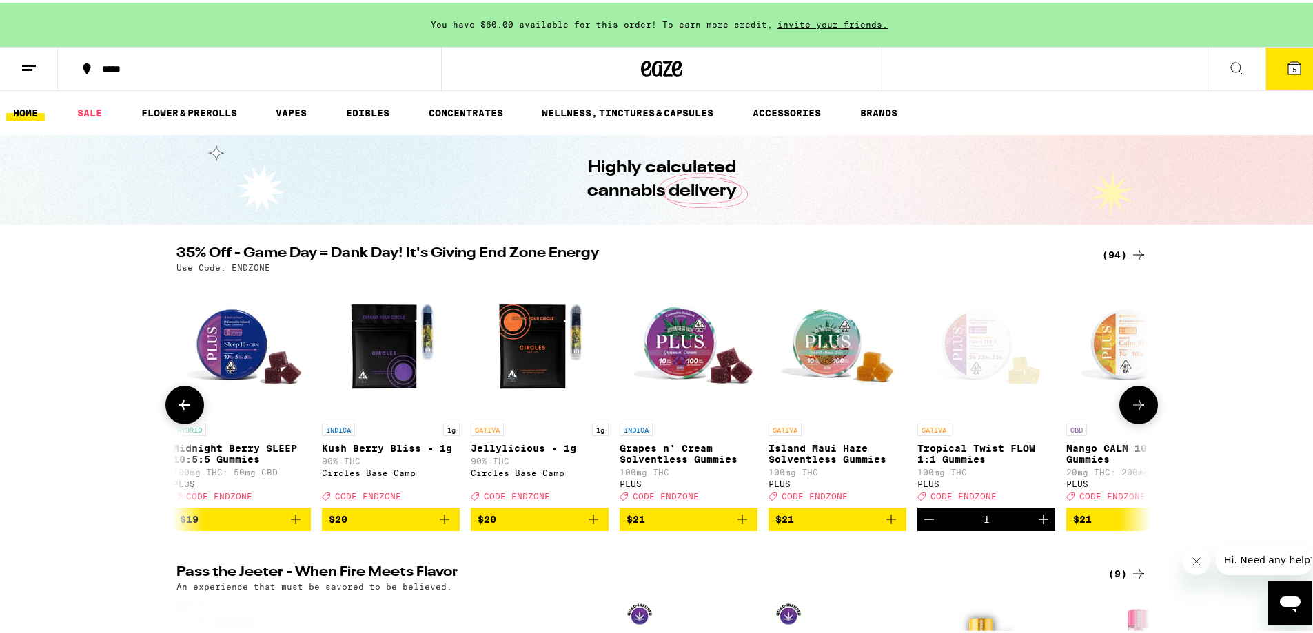
click at [928, 525] on icon "Decrement" at bounding box center [929, 517] width 17 height 17
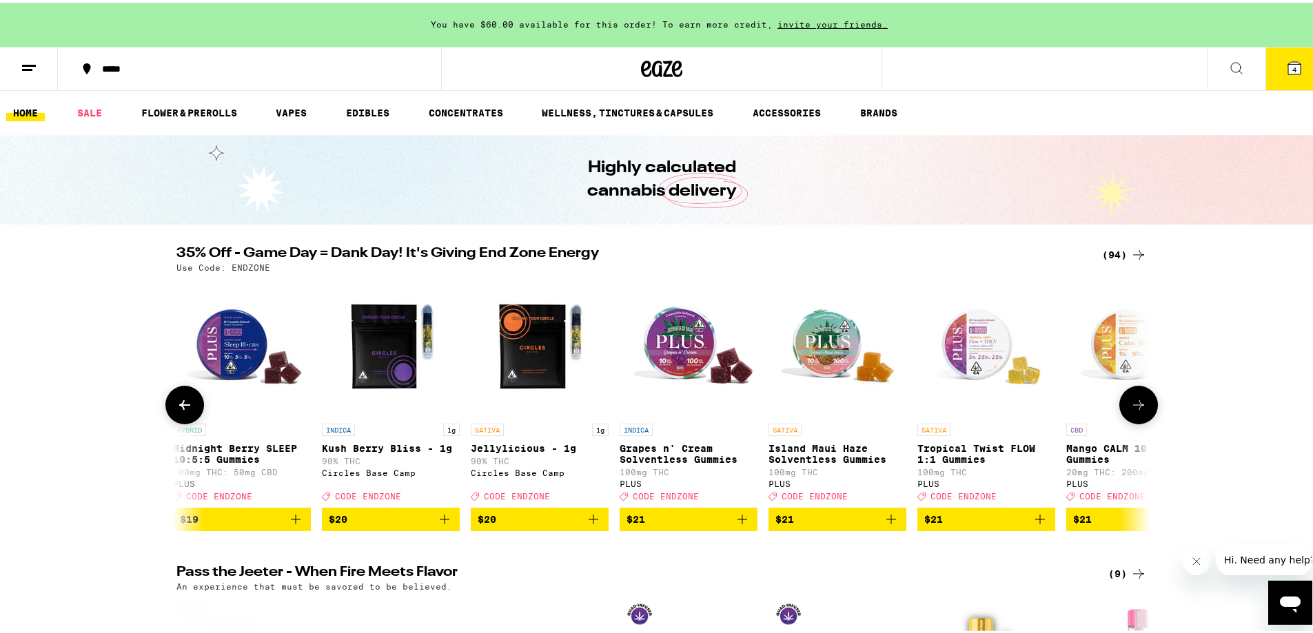
click at [1130, 409] on icon at bounding box center [1138, 402] width 17 height 17
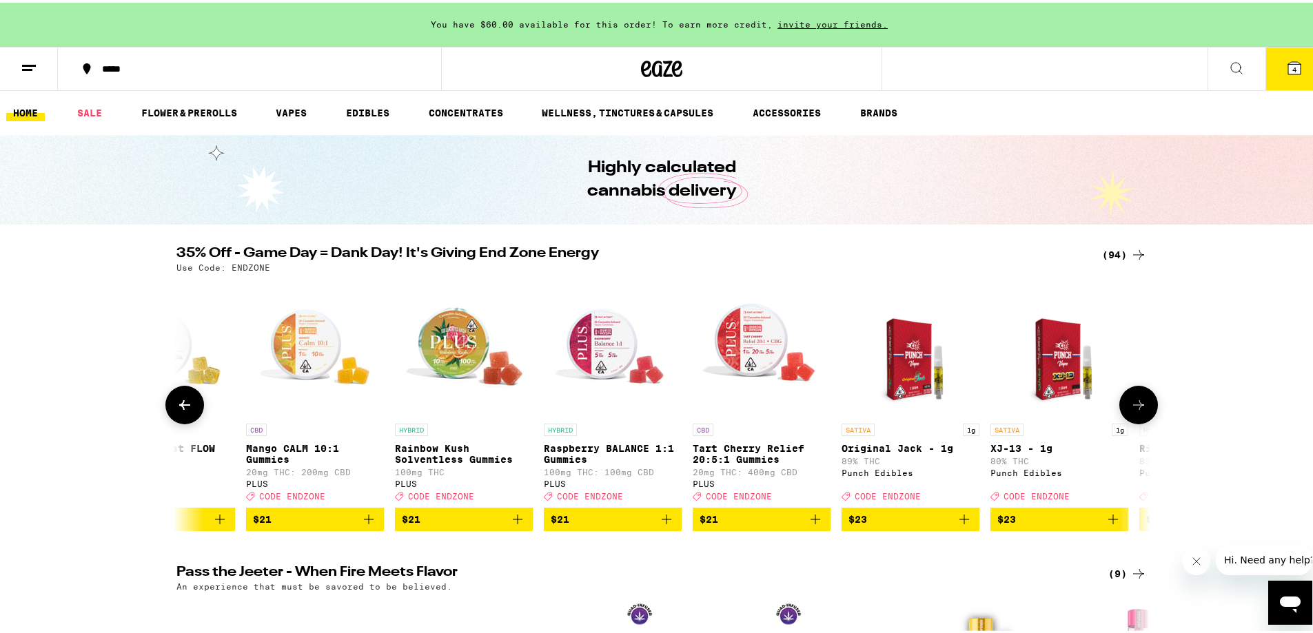
click at [1130, 410] on icon at bounding box center [1138, 402] width 17 height 17
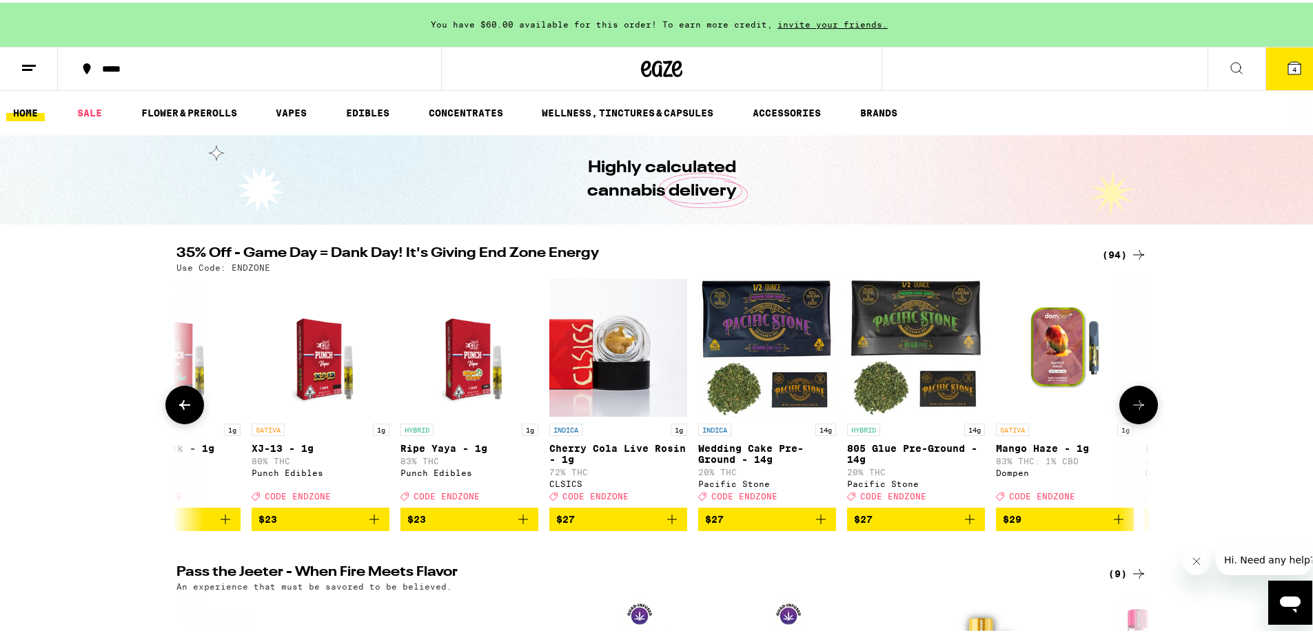
click at [1130, 410] on icon at bounding box center [1138, 402] width 17 height 17
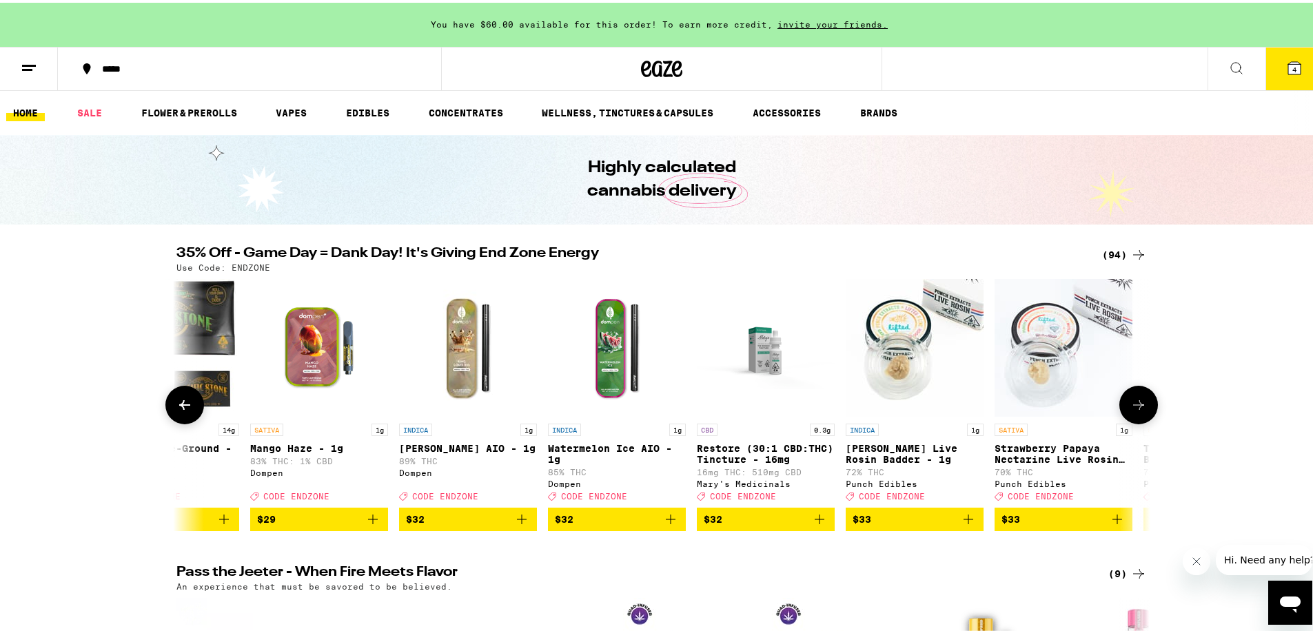
click at [1130, 410] on icon at bounding box center [1138, 402] width 17 height 17
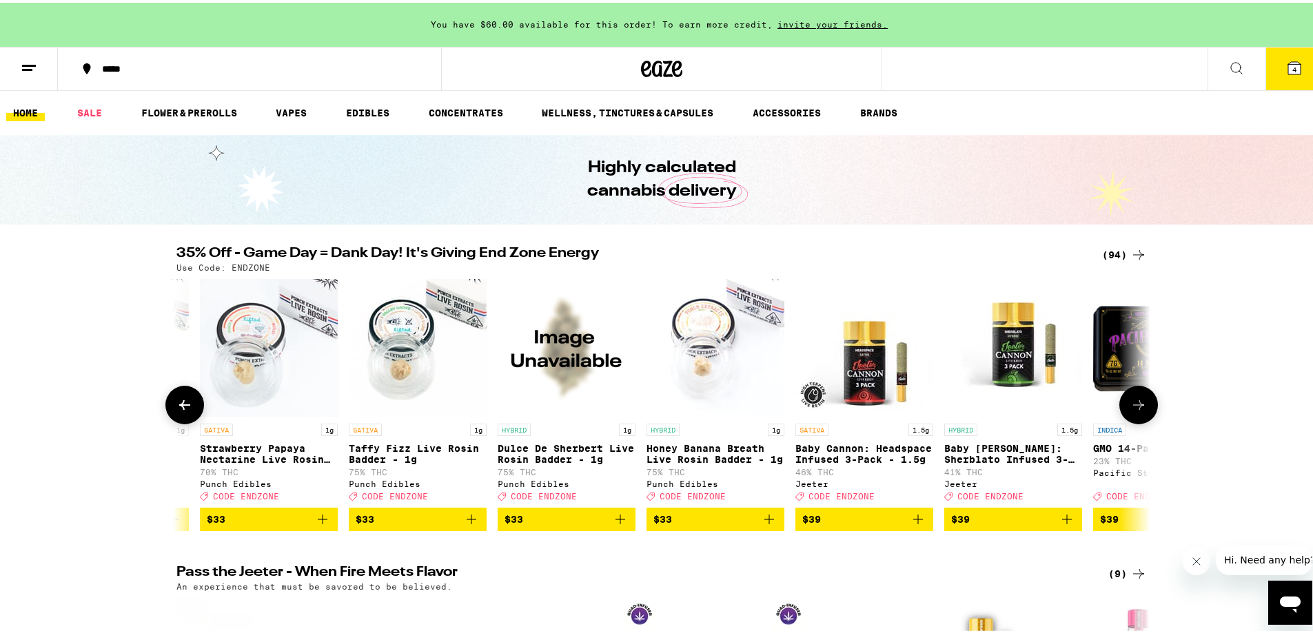
click at [1130, 410] on icon at bounding box center [1138, 402] width 17 height 17
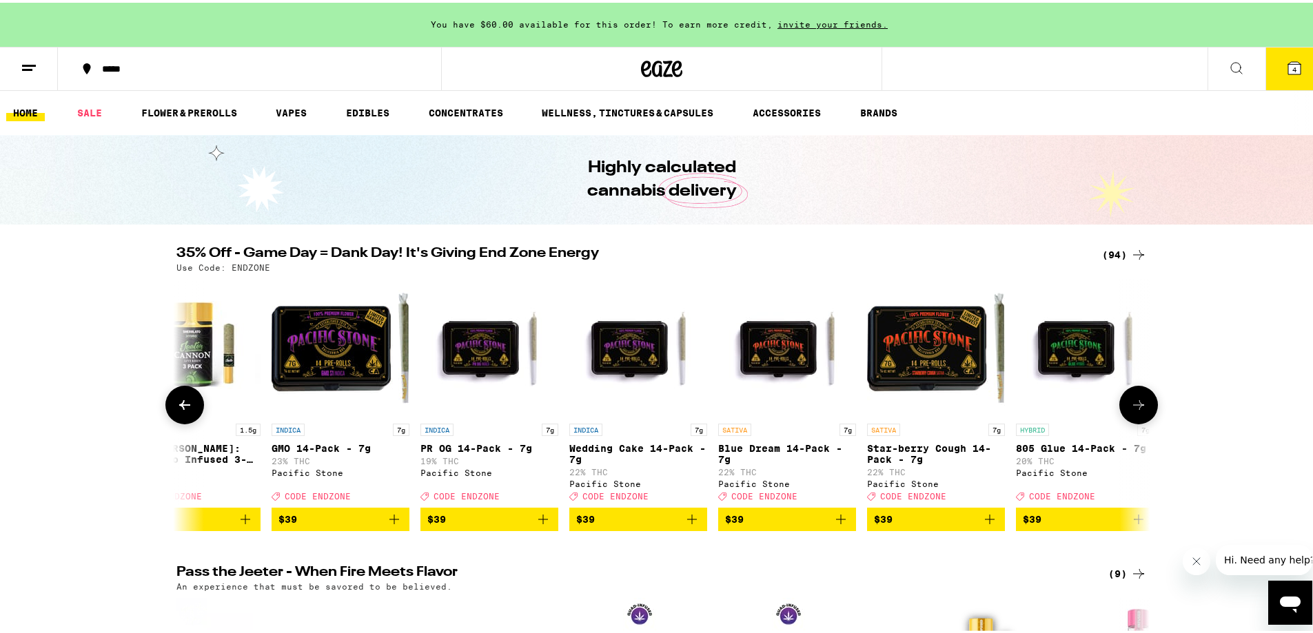
click at [193, 413] on button at bounding box center [184, 402] width 39 height 39
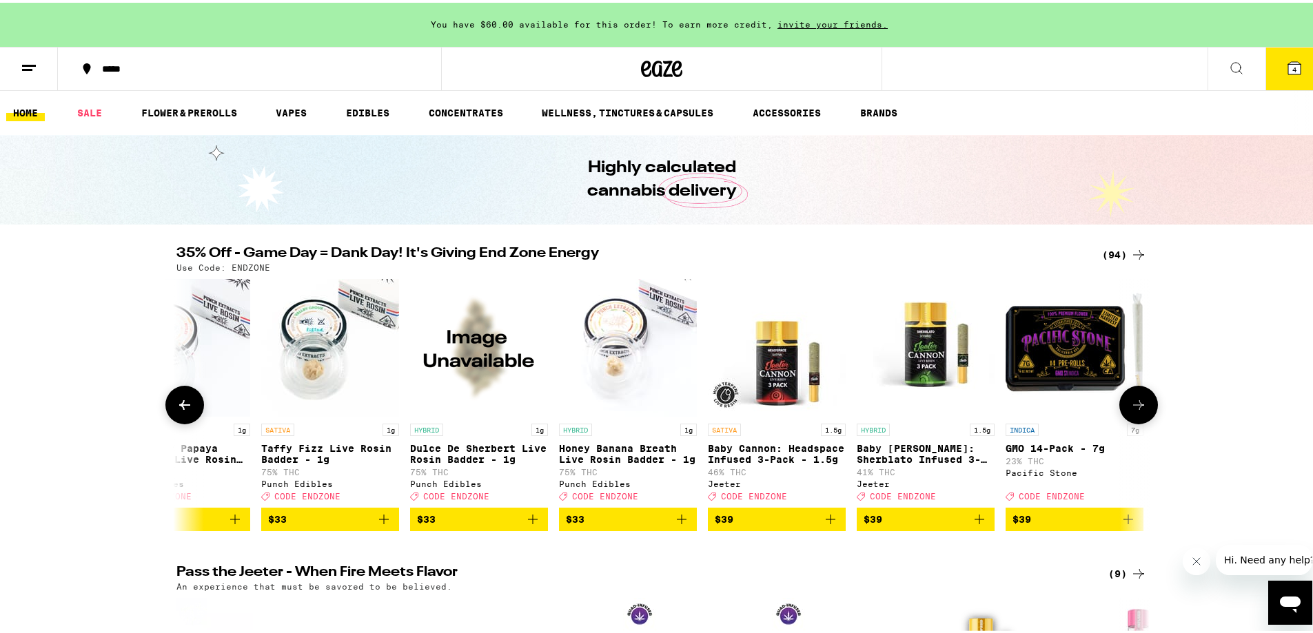
click at [193, 413] on button at bounding box center [184, 402] width 39 height 39
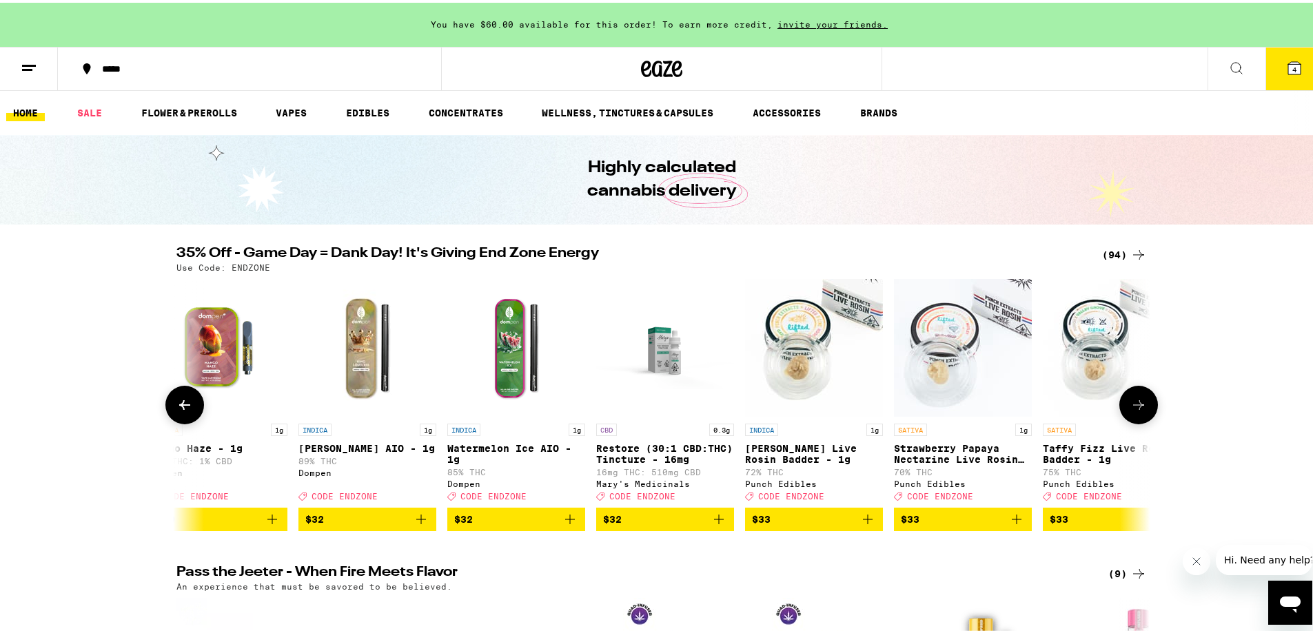
click at [193, 413] on button at bounding box center [184, 402] width 39 height 39
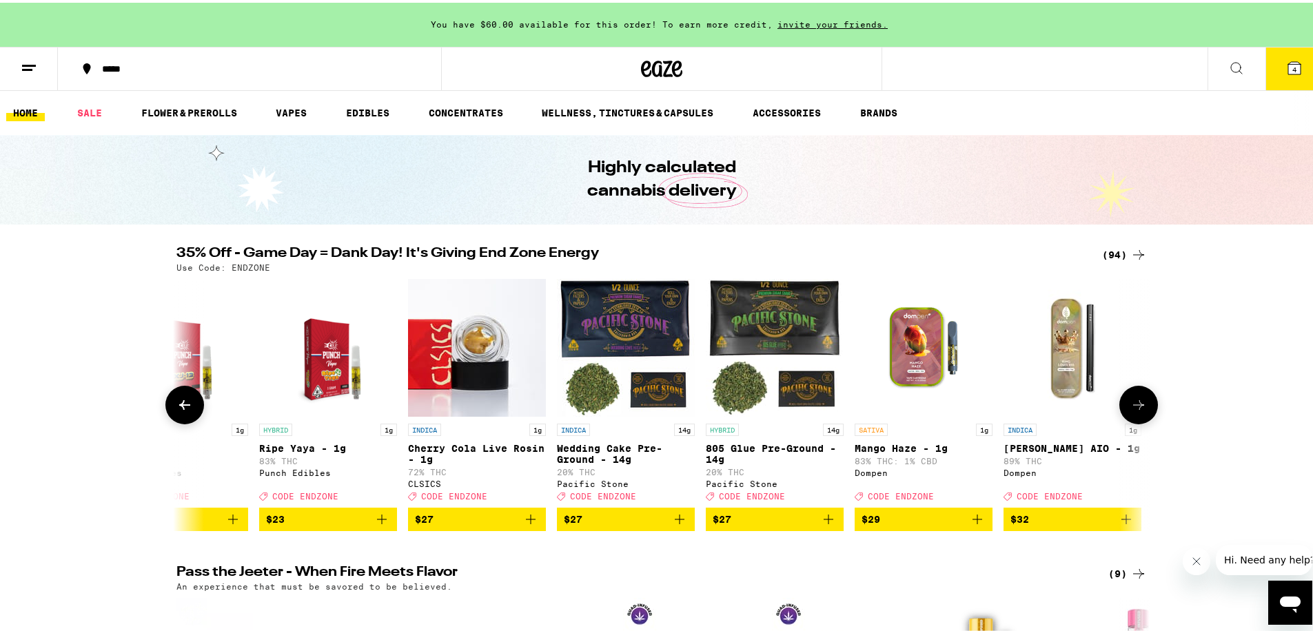
click at [194, 413] on button at bounding box center [184, 402] width 39 height 39
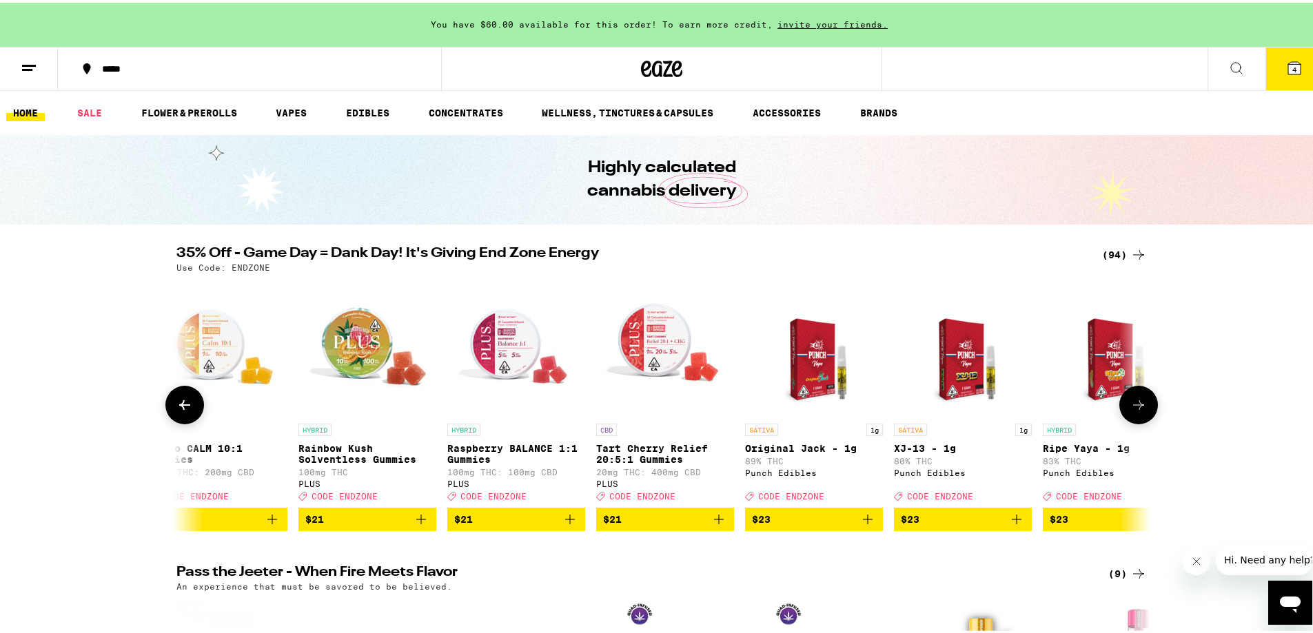
click at [194, 413] on button at bounding box center [184, 402] width 39 height 39
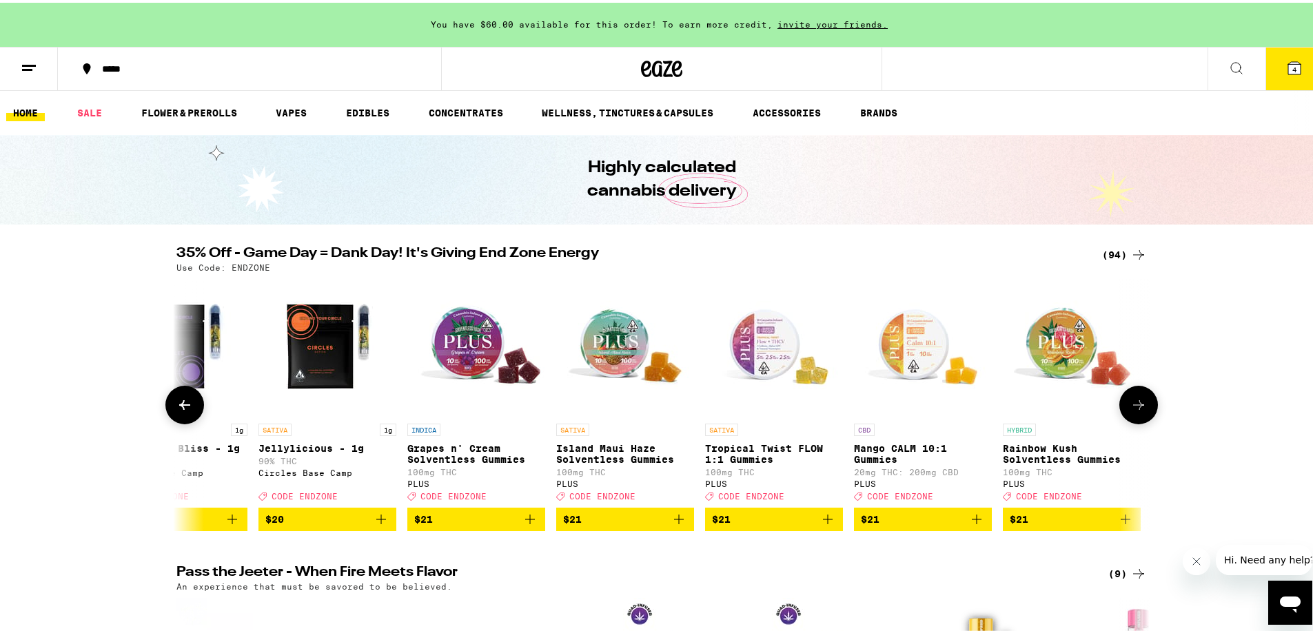
click at [194, 413] on button at bounding box center [184, 402] width 39 height 39
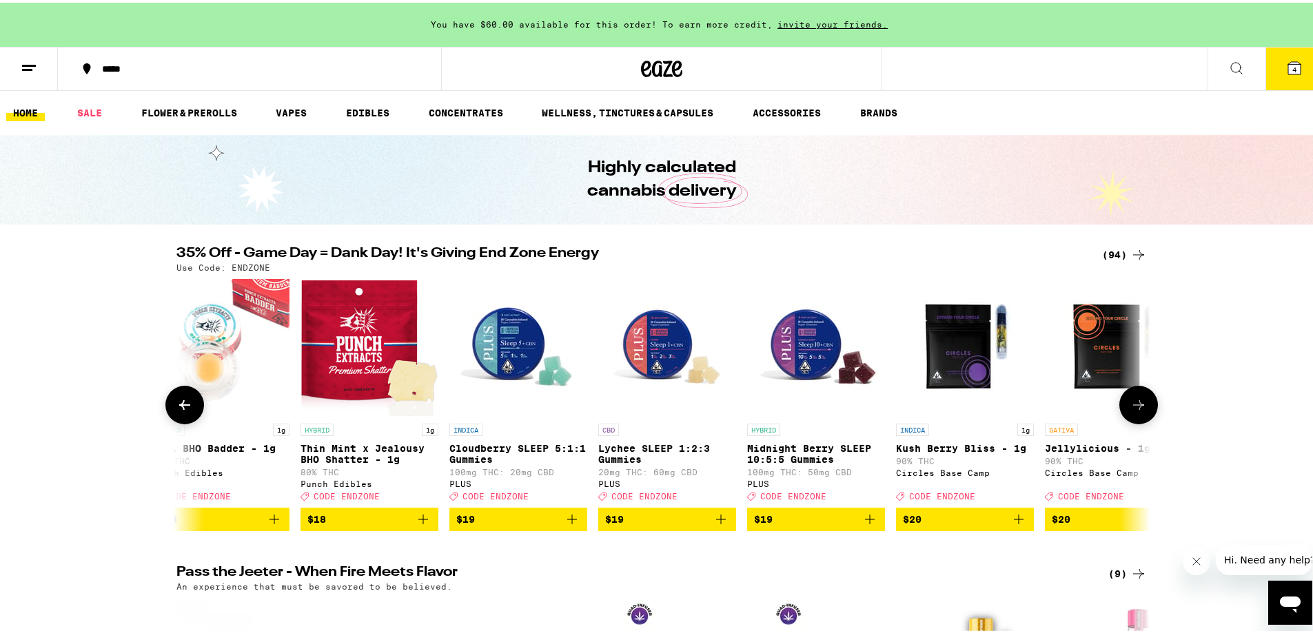
click at [194, 413] on button at bounding box center [184, 402] width 39 height 39
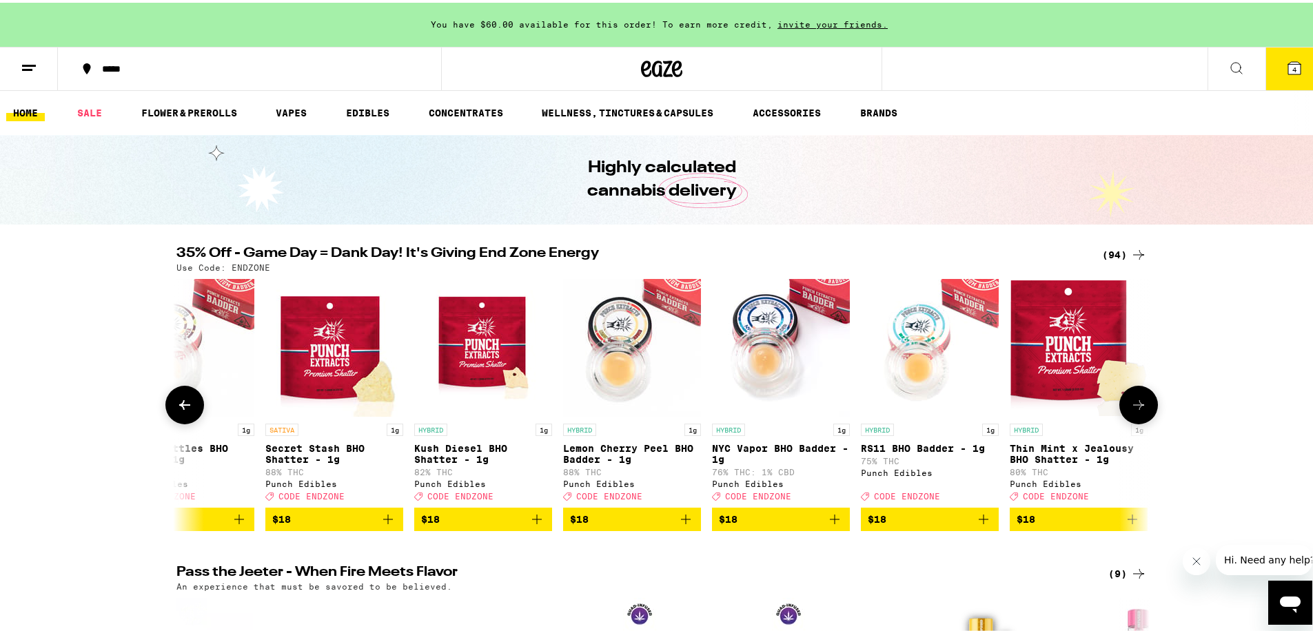
click at [194, 413] on button at bounding box center [184, 402] width 39 height 39
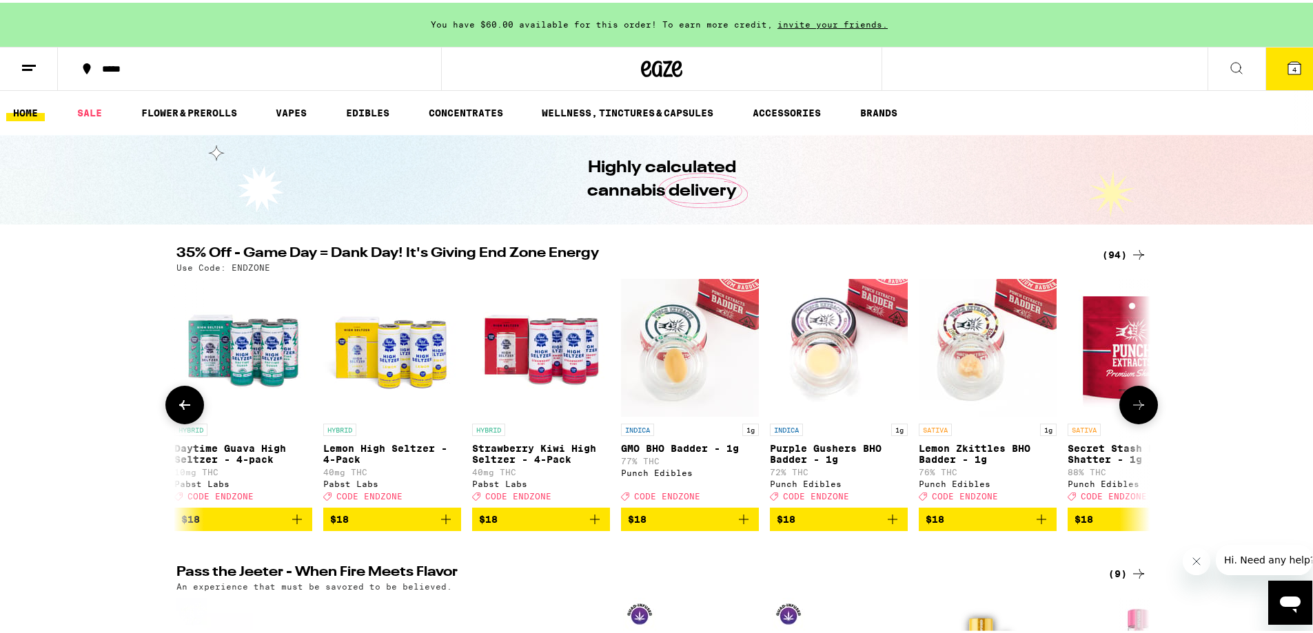
click at [194, 413] on button at bounding box center [184, 402] width 39 height 39
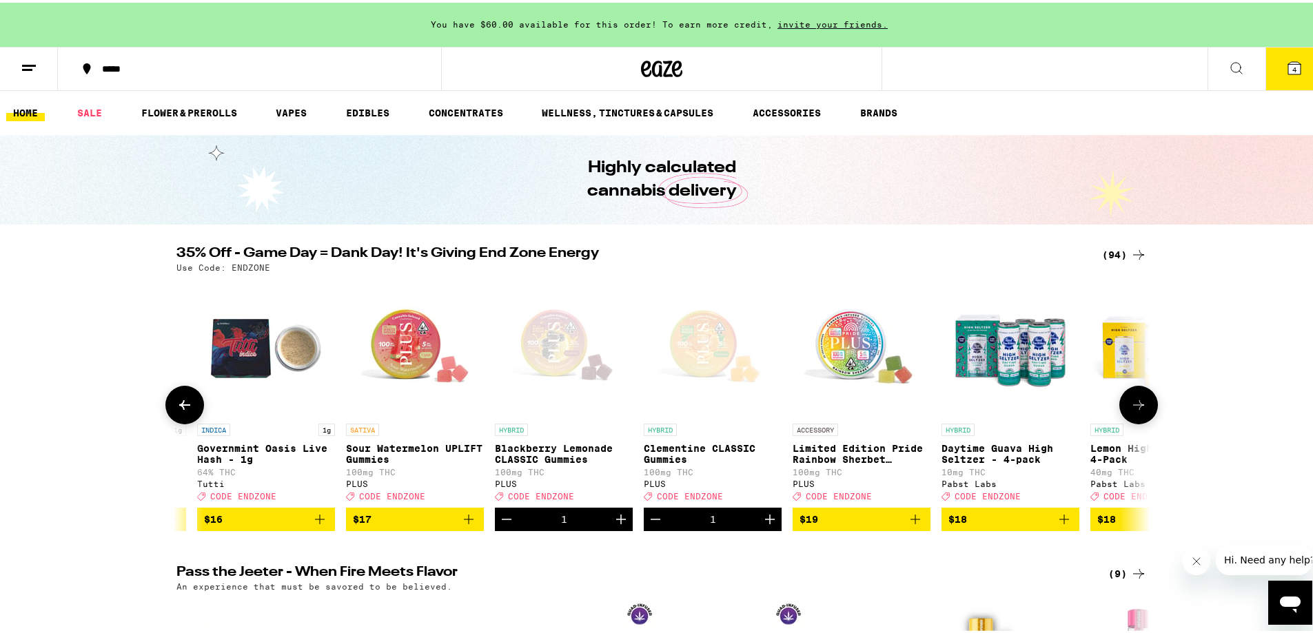
click at [194, 413] on button at bounding box center [184, 402] width 39 height 39
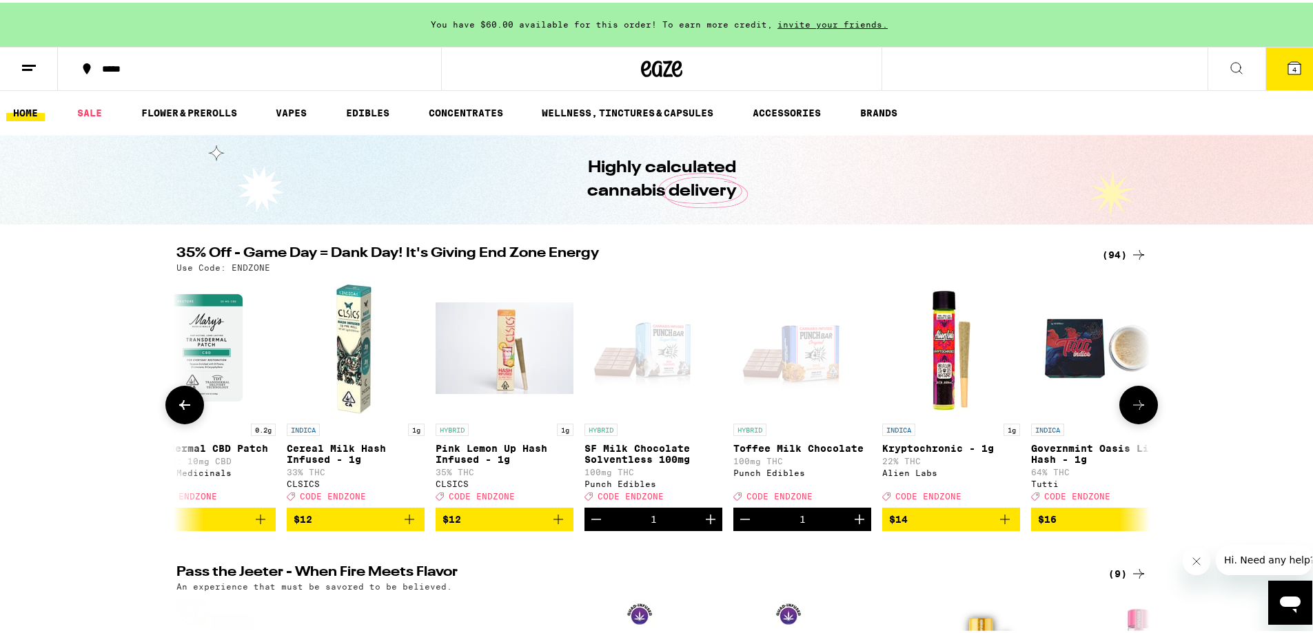
scroll to position [0, 2713]
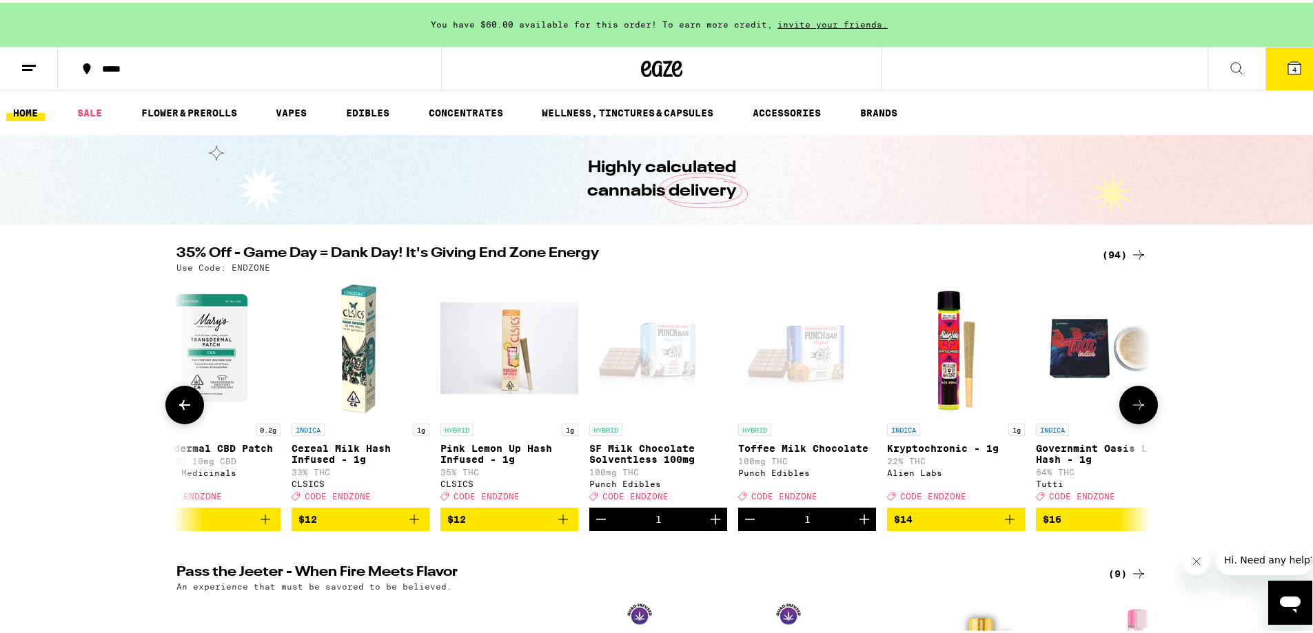
click at [589, 526] on button "Decrement" at bounding box center [600, 516] width 23 height 23
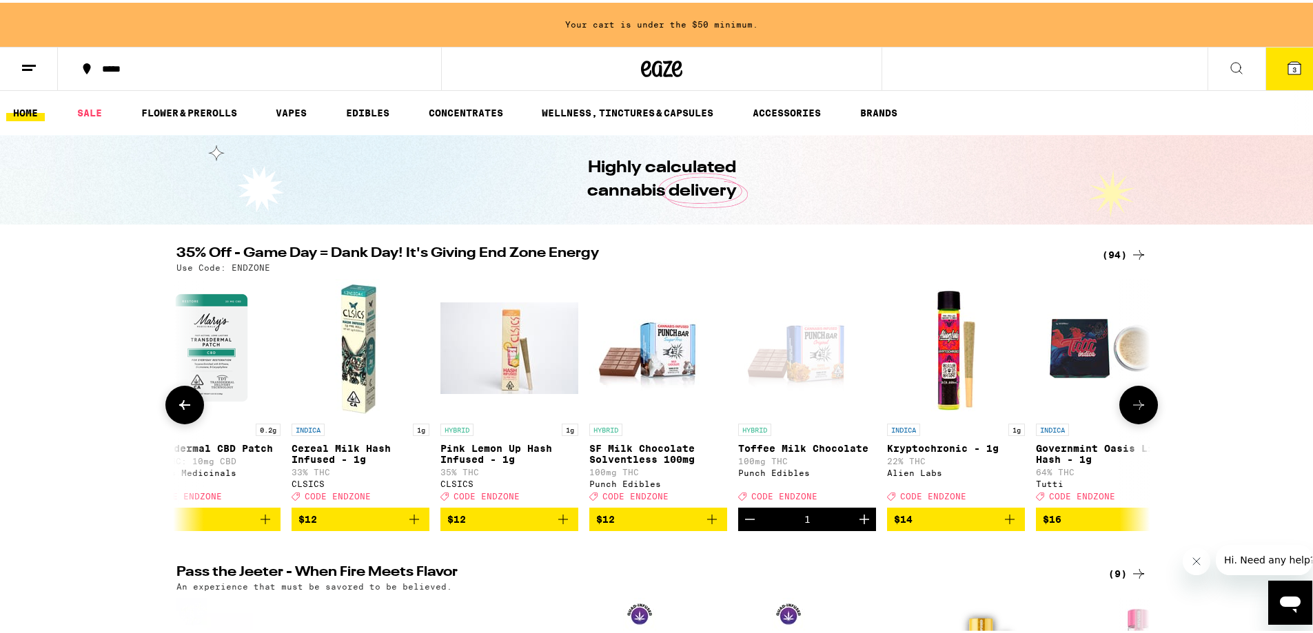
click at [707, 522] on icon "Add to bag" at bounding box center [712, 517] width 10 height 10
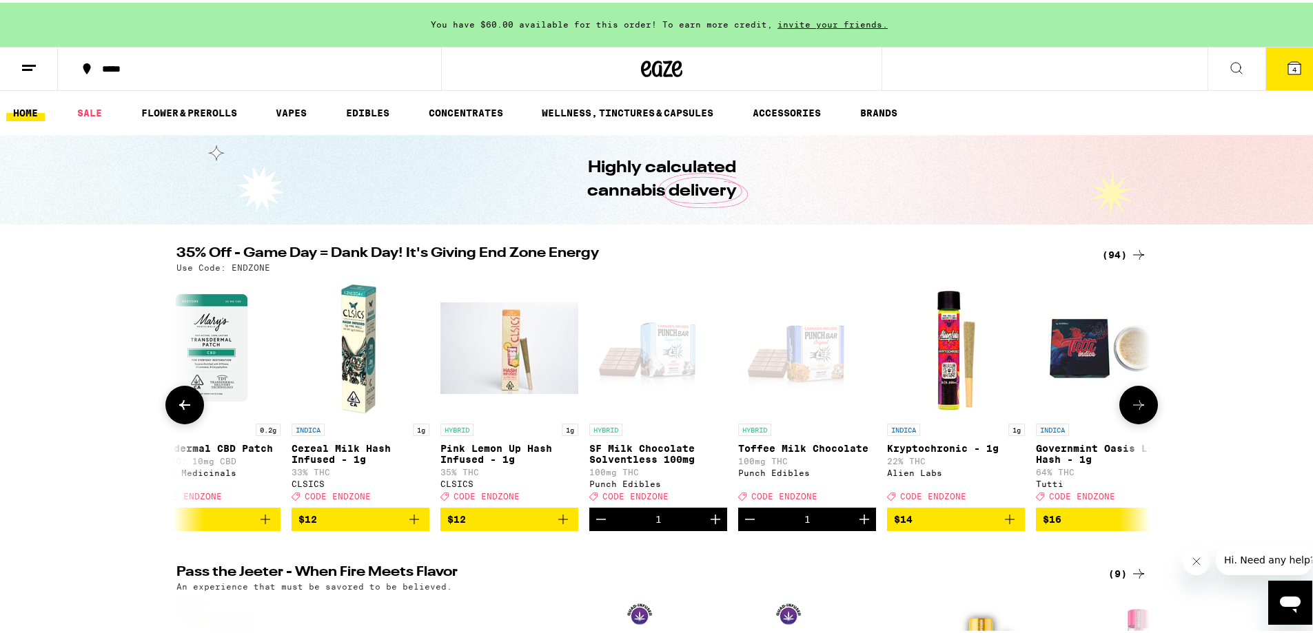
drag, startPoint x: 703, startPoint y: 528, endPoint x: 819, endPoint y: 535, distance: 116.7
click at [707, 525] on icon "Increment" at bounding box center [715, 517] width 17 height 17
click at [865, 525] on icon "Increment" at bounding box center [864, 517] width 17 height 17
click at [1129, 419] on button at bounding box center [1138, 402] width 39 height 39
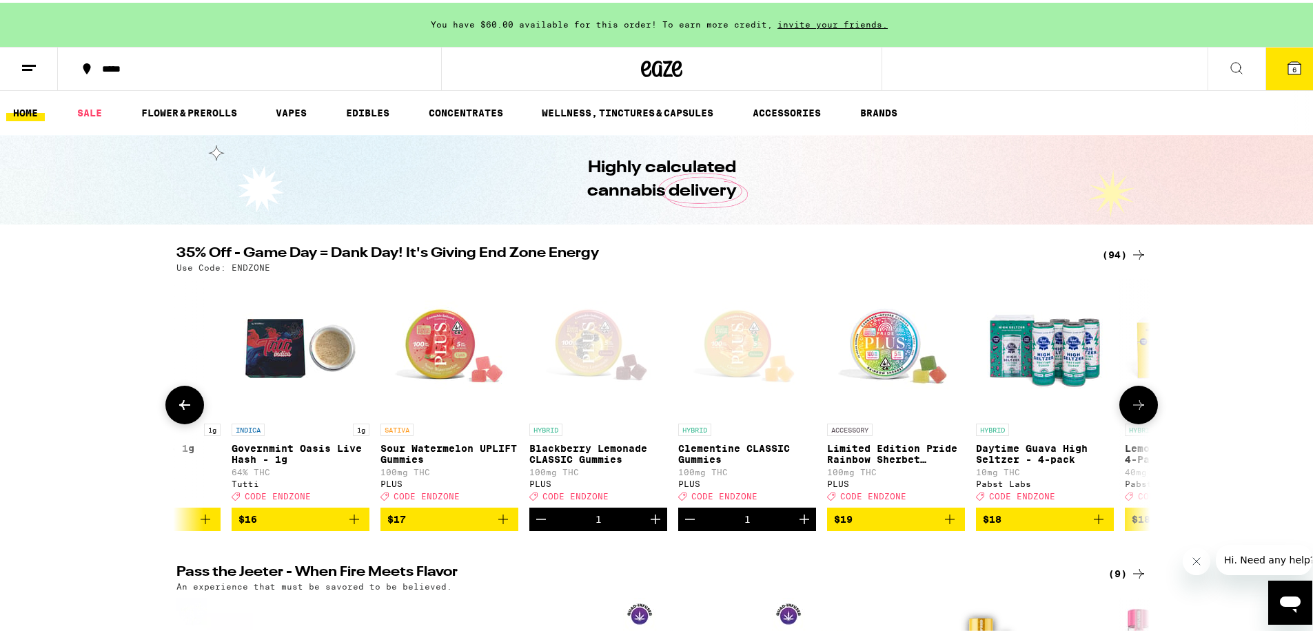
scroll to position [0, 3533]
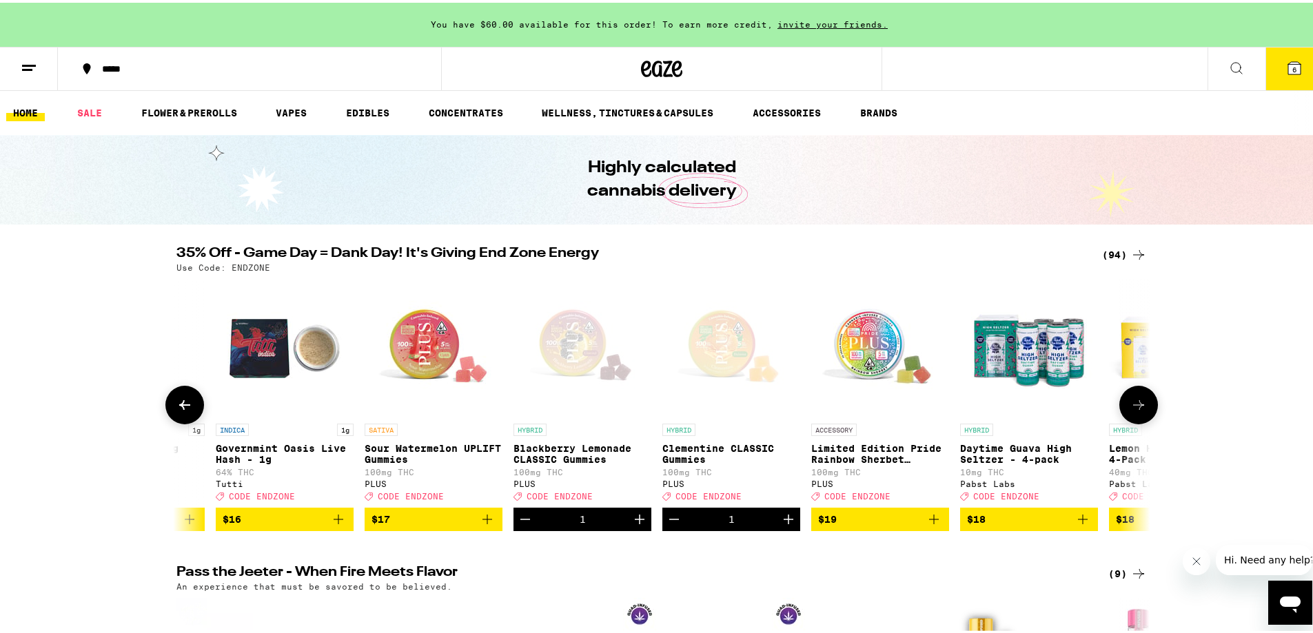
click at [521, 517] on icon "Decrement" at bounding box center [525, 517] width 10 height 0
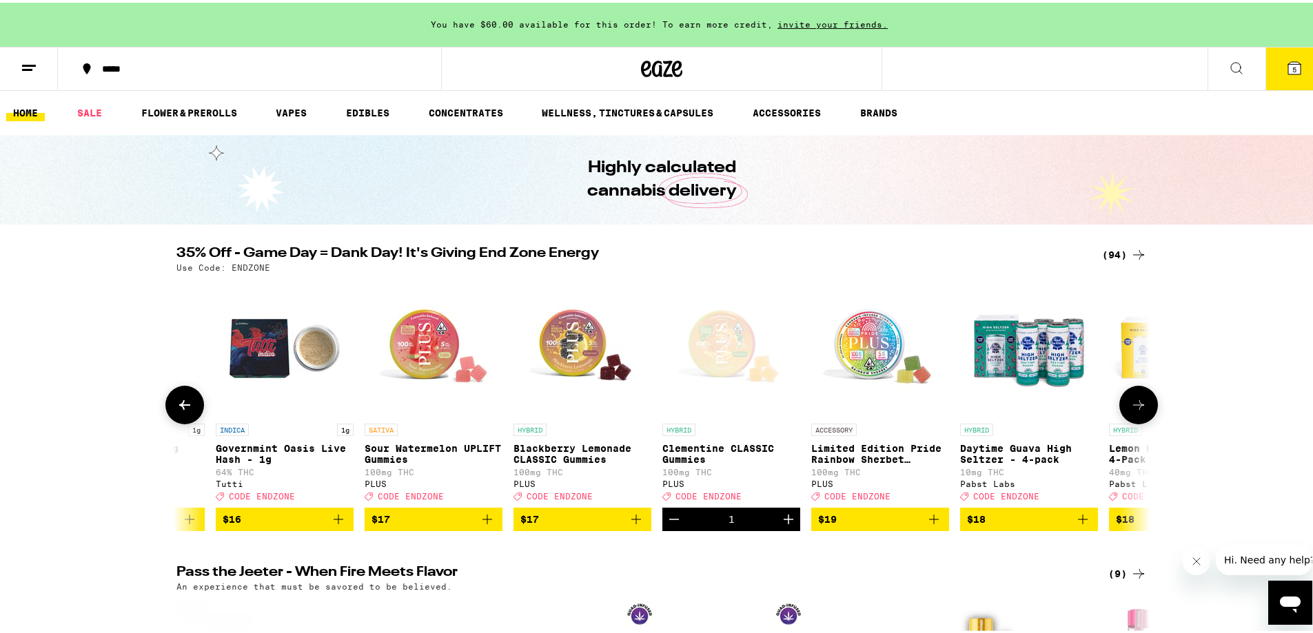
click at [1130, 411] on icon at bounding box center [1138, 402] width 17 height 17
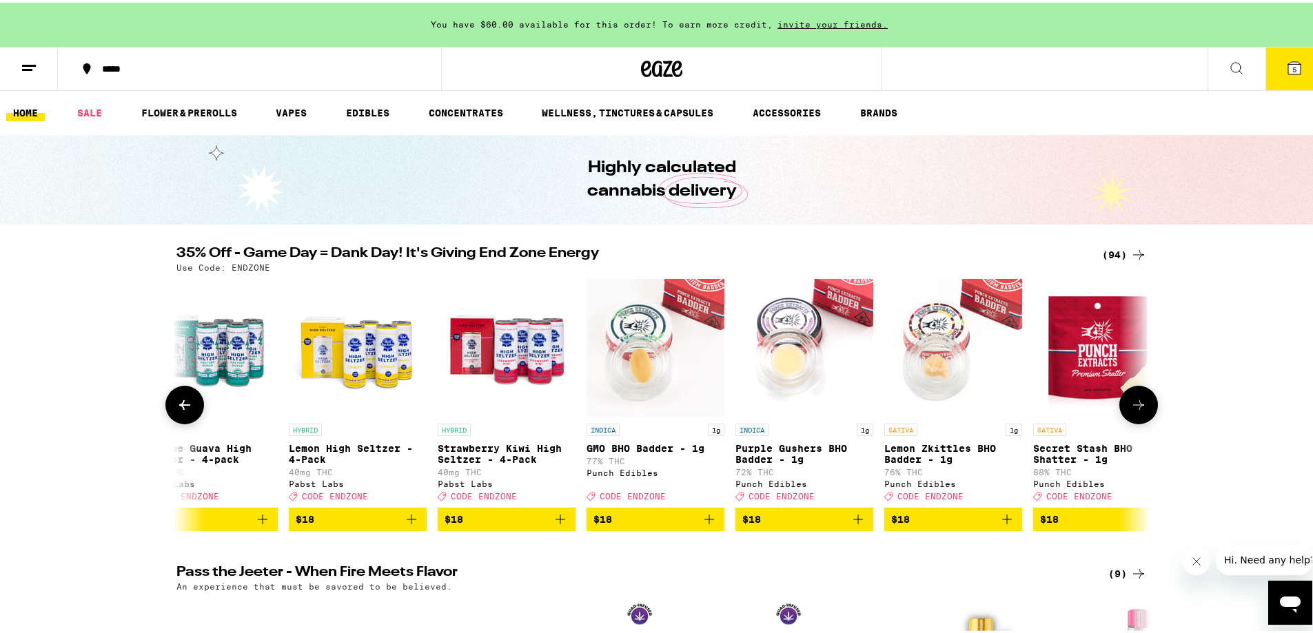
click at [183, 405] on icon at bounding box center [184, 402] width 17 height 17
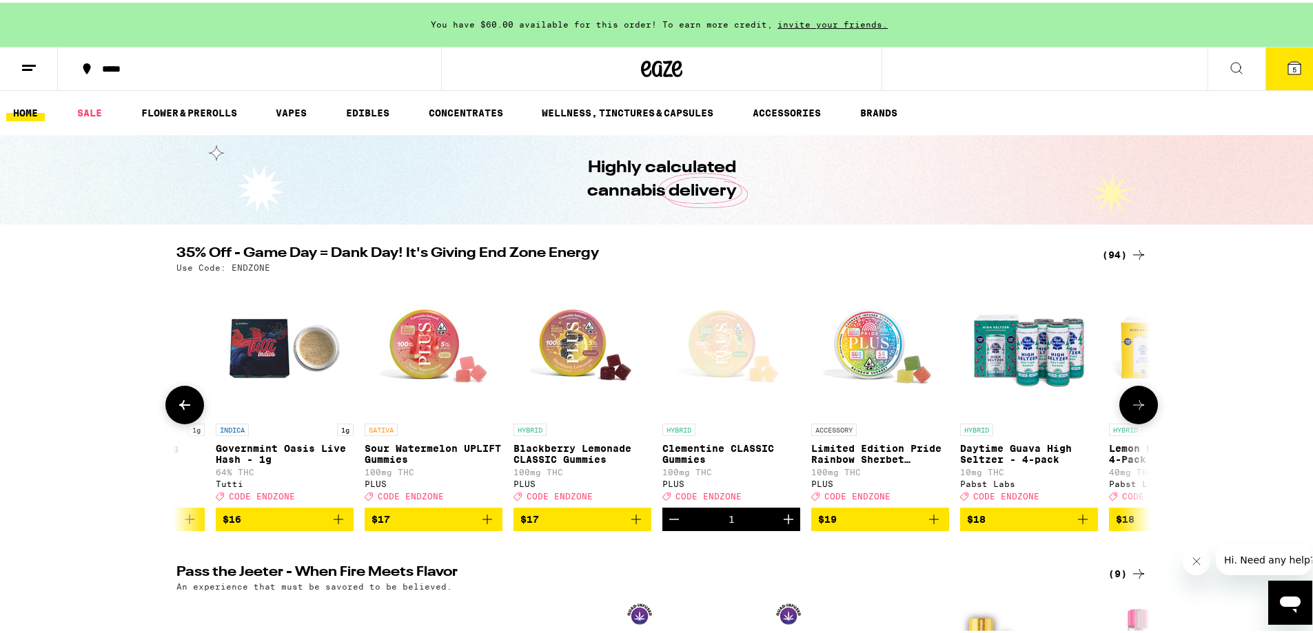
click at [830, 431] on p "ACCESSORY" at bounding box center [833, 427] width 45 height 12
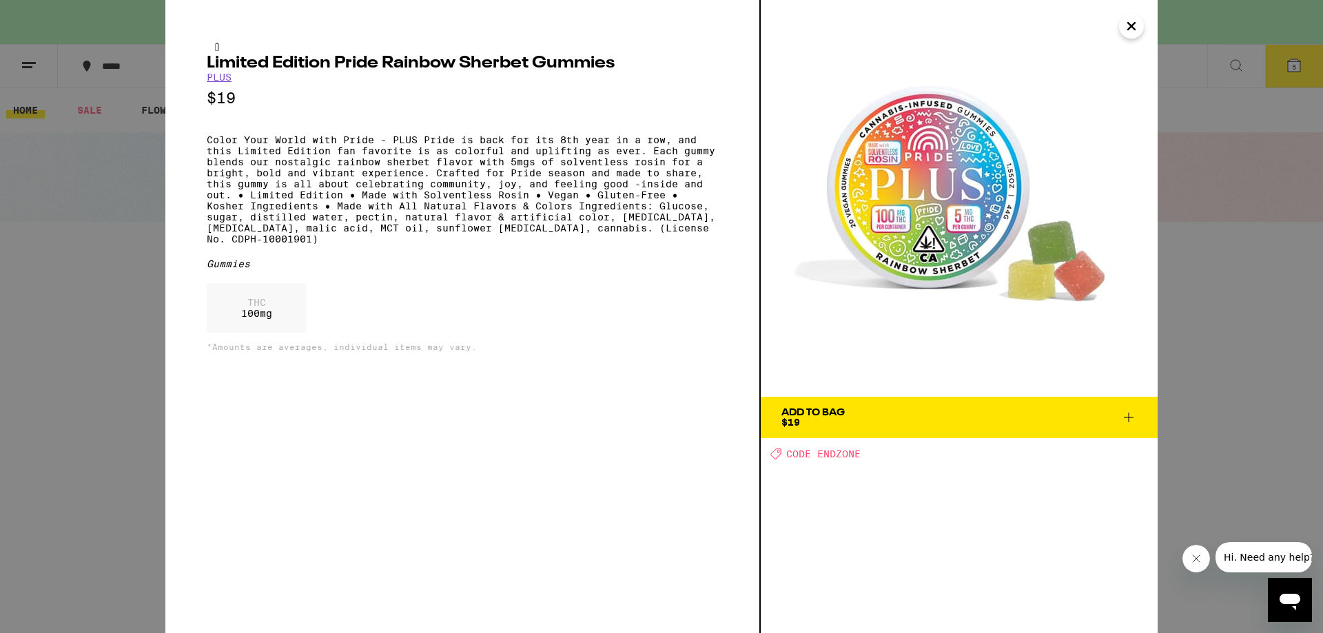
click at [101, 273] on div "Limited Edition Pride Rainbow Sherbet Gummies PLUS $19 Color Your World with Pr…" at bounding box center [661, 316] width 1323 height 633
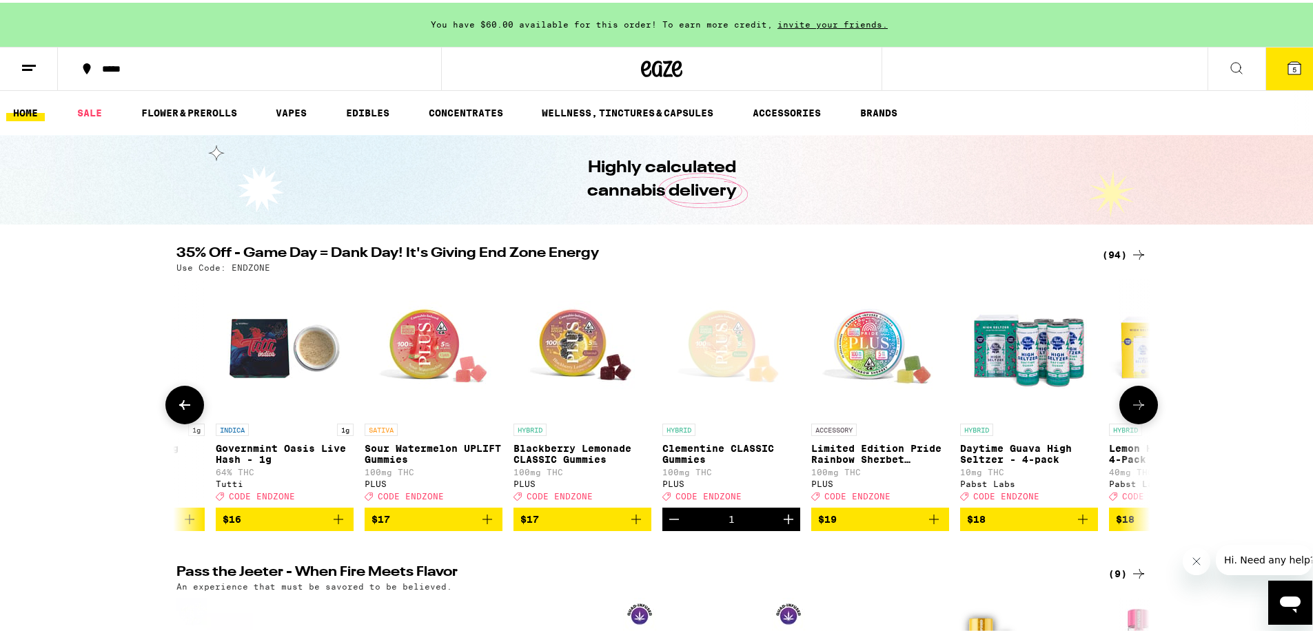
click at [185, 406] on icon at bounding box center [184, 402] width 17 height 17
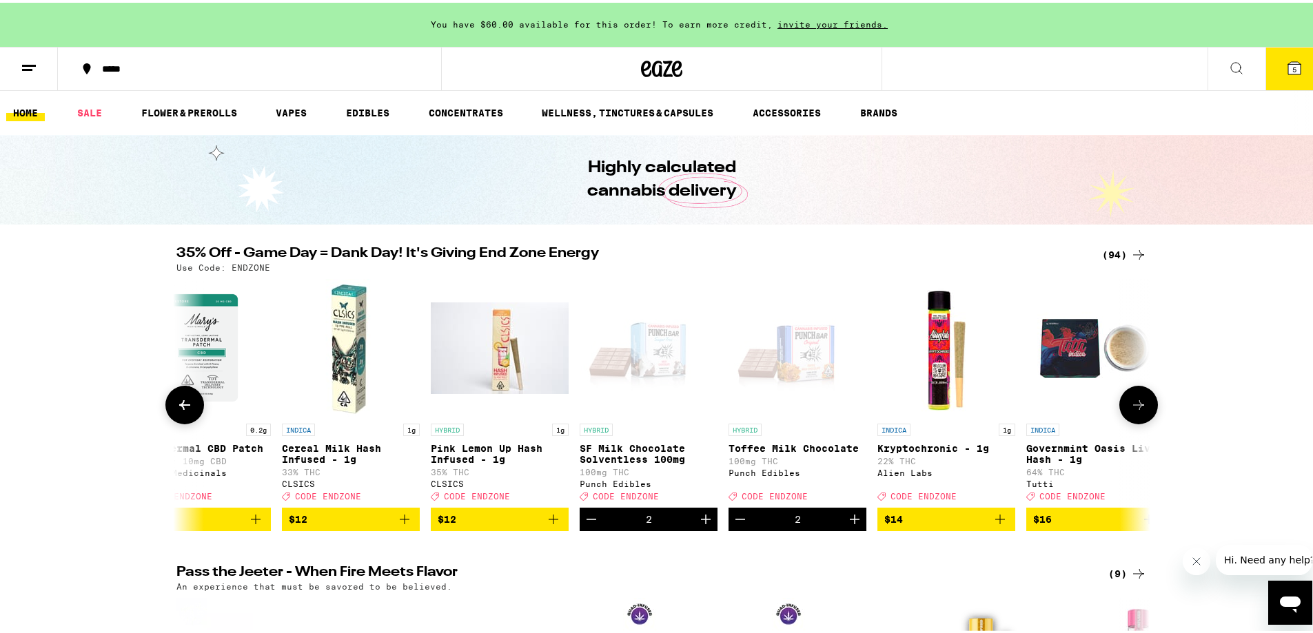
scroll to position [0, 2713]
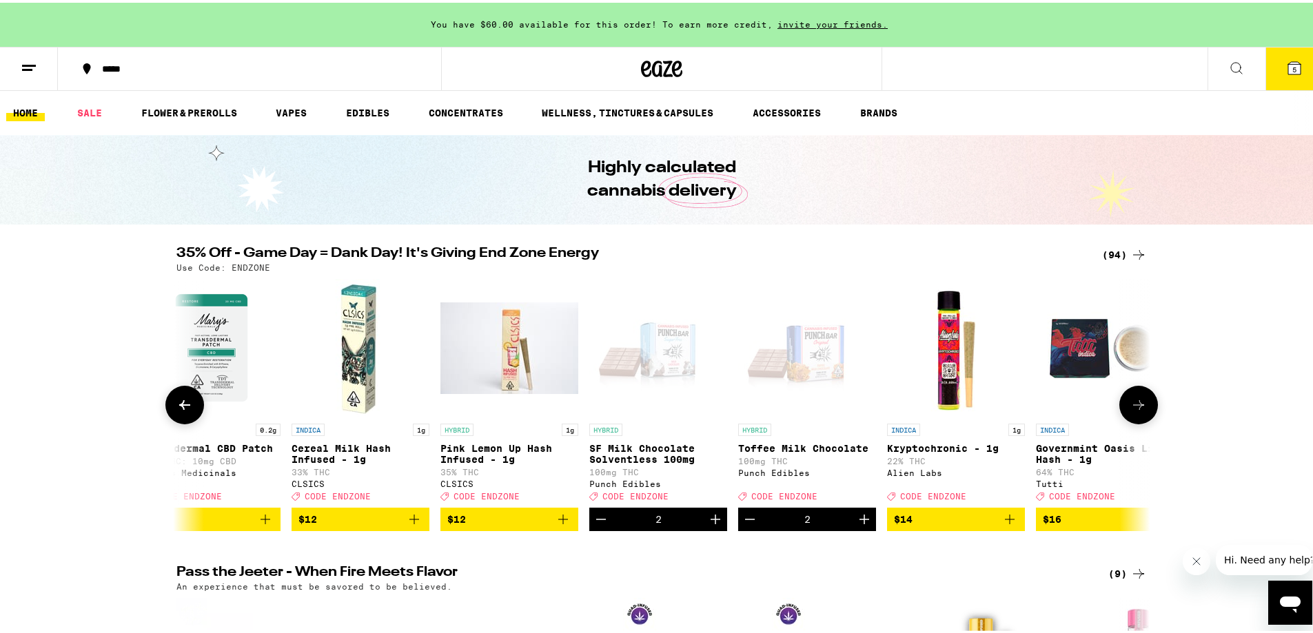
click at [1131, 418] on button at bounding box center [1138, 402] width 39 height 39
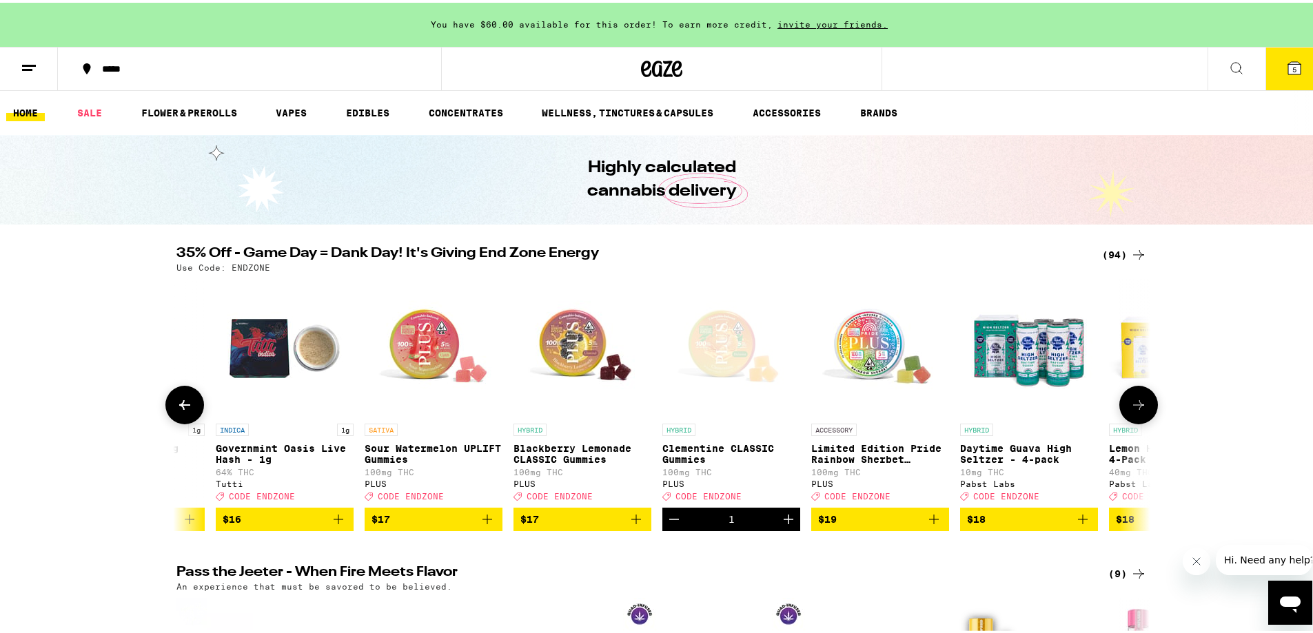
click at [1130, 411] on icon at bounding box center [1138, 402] width 17 height 17
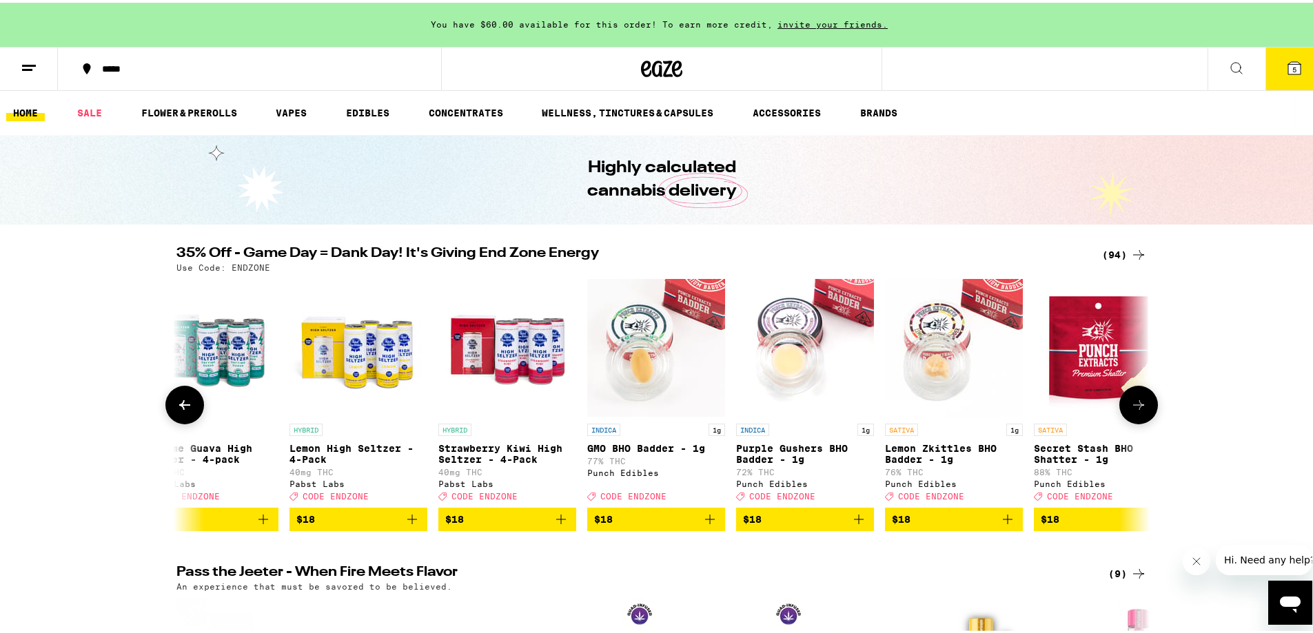
scroll to position [0, 4353]
click at [1121, 418] on button at bounding box center [1138, 402] width 39 height 39
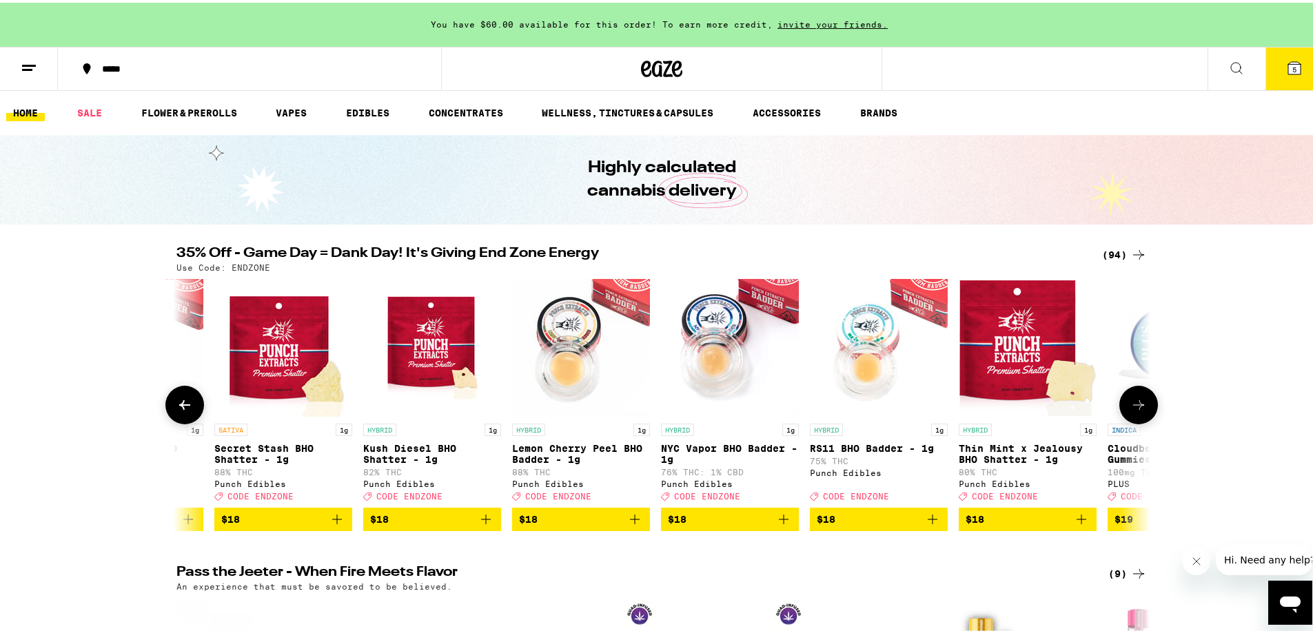
scroll to position [0, 5173]
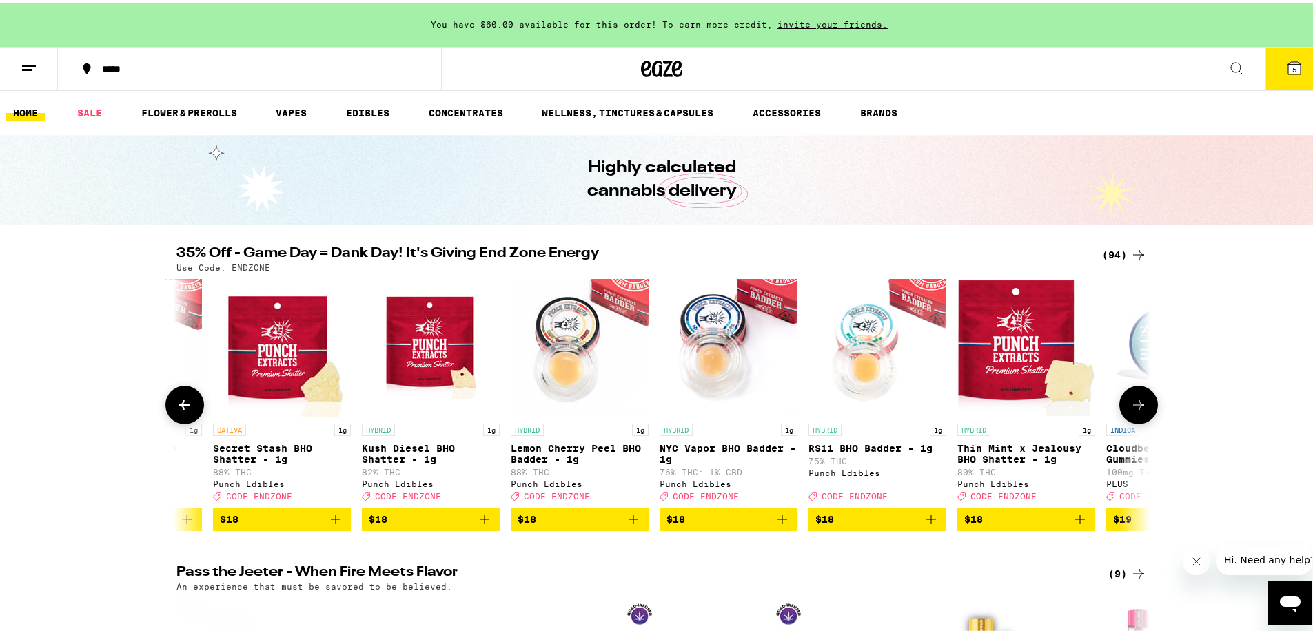
click at [1134, 411] on icon at bounding box center [1138, 402] width 17 height 17
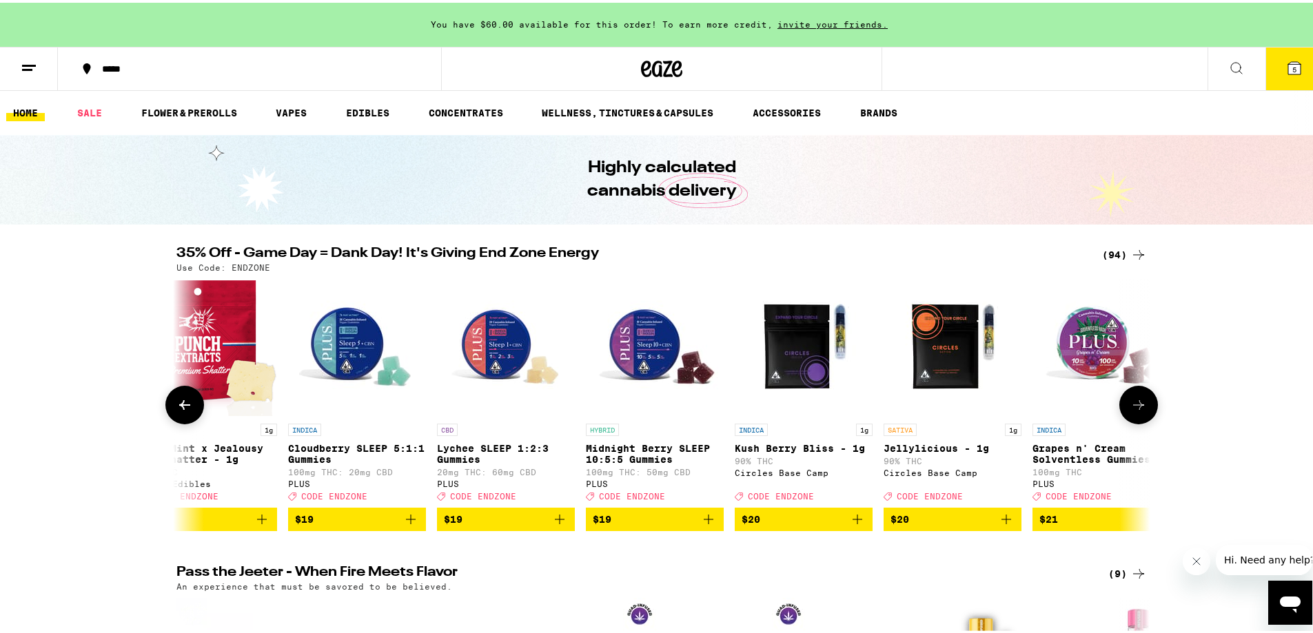
scroll to position [0, 5993]
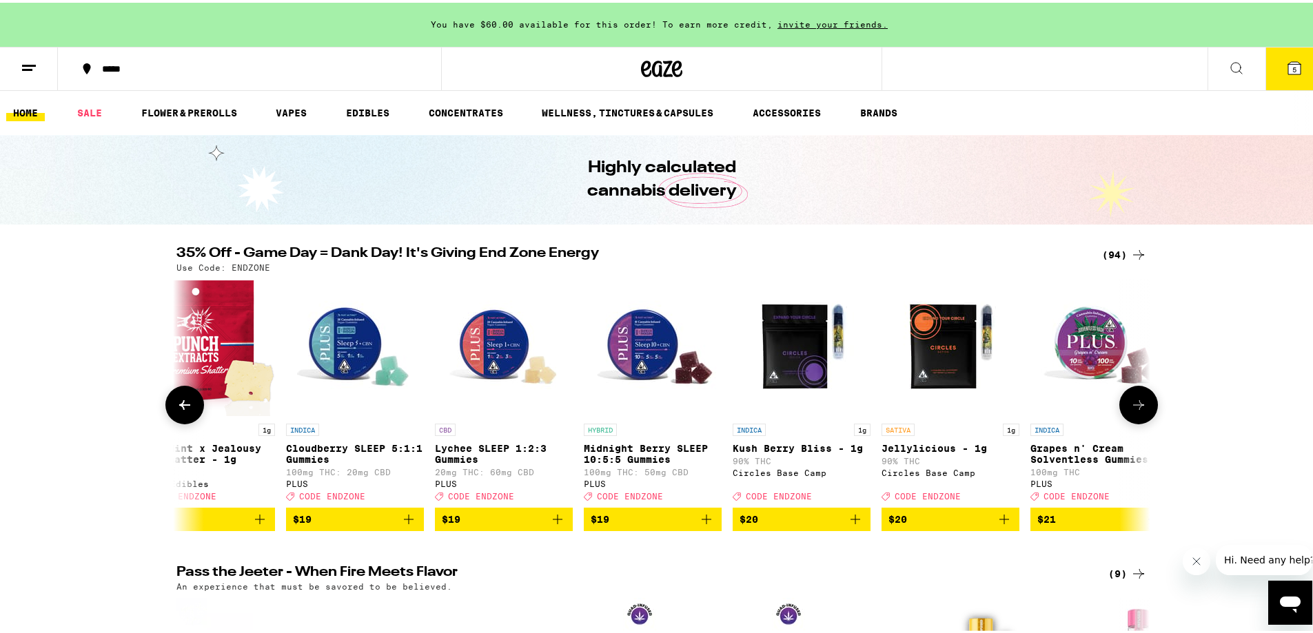
click at [1134, 411] on icon at bounding box center [1138, 402] width 17 height 17
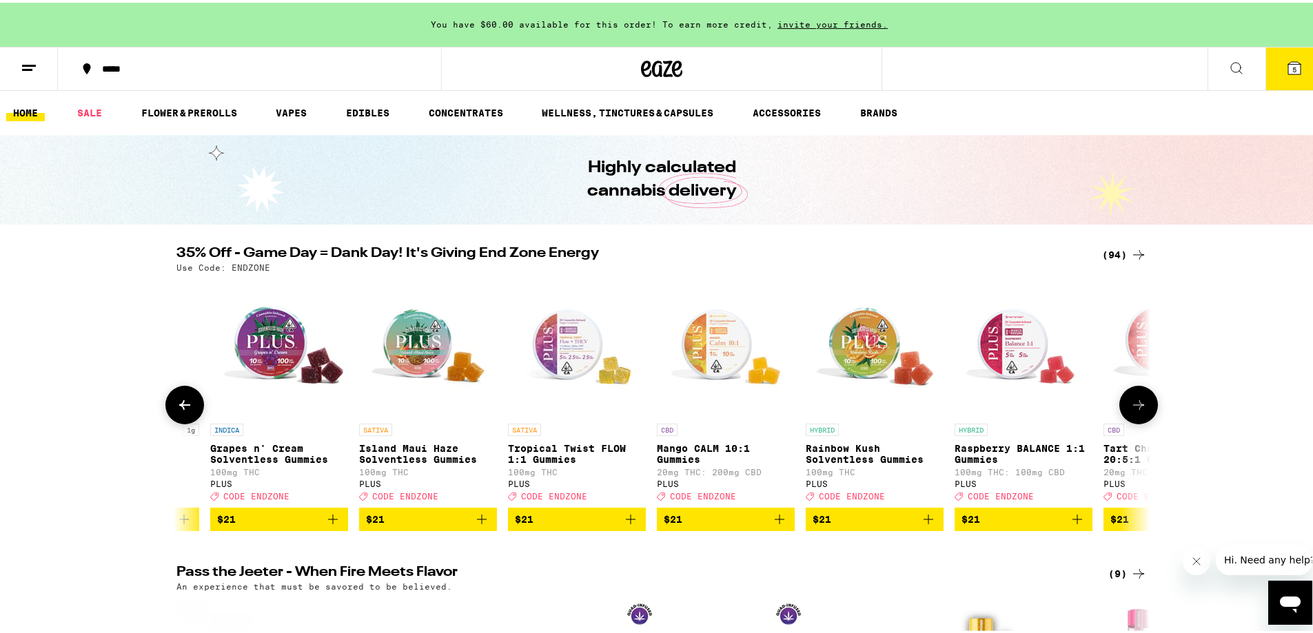
click at [1134, 411] on icon at bounding box center [1138, 402] width 17 height 17
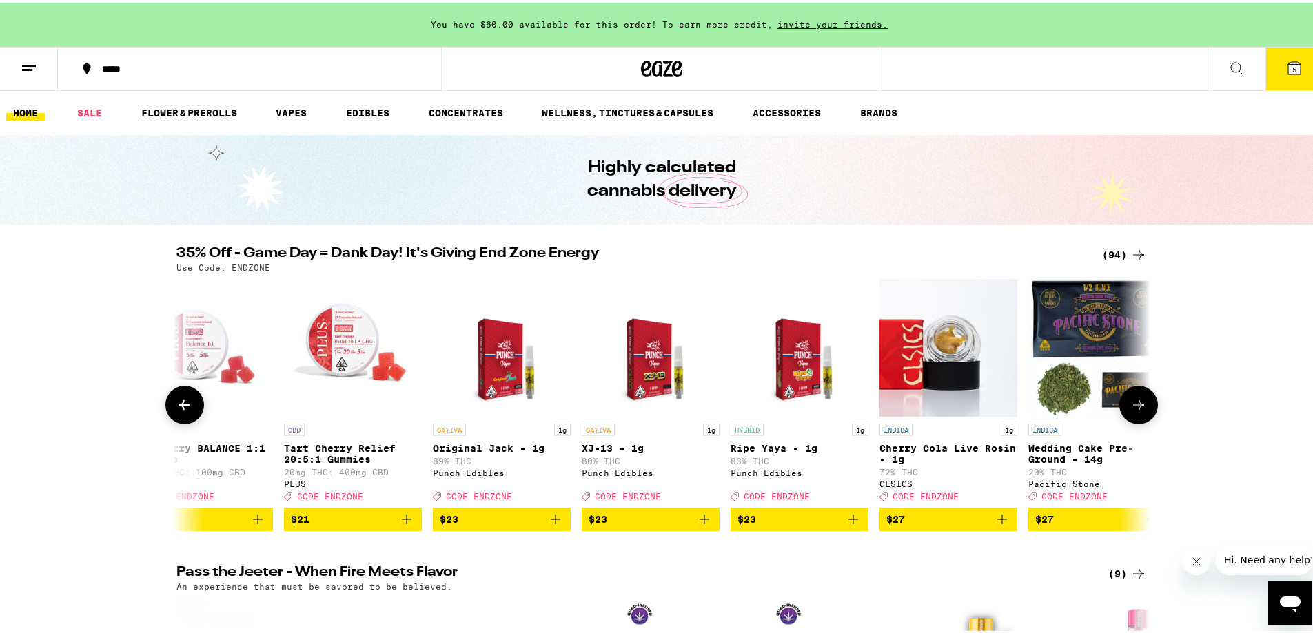
click at [1134, 411] on icon at bounding box center [1138, 402] width 17 height 17
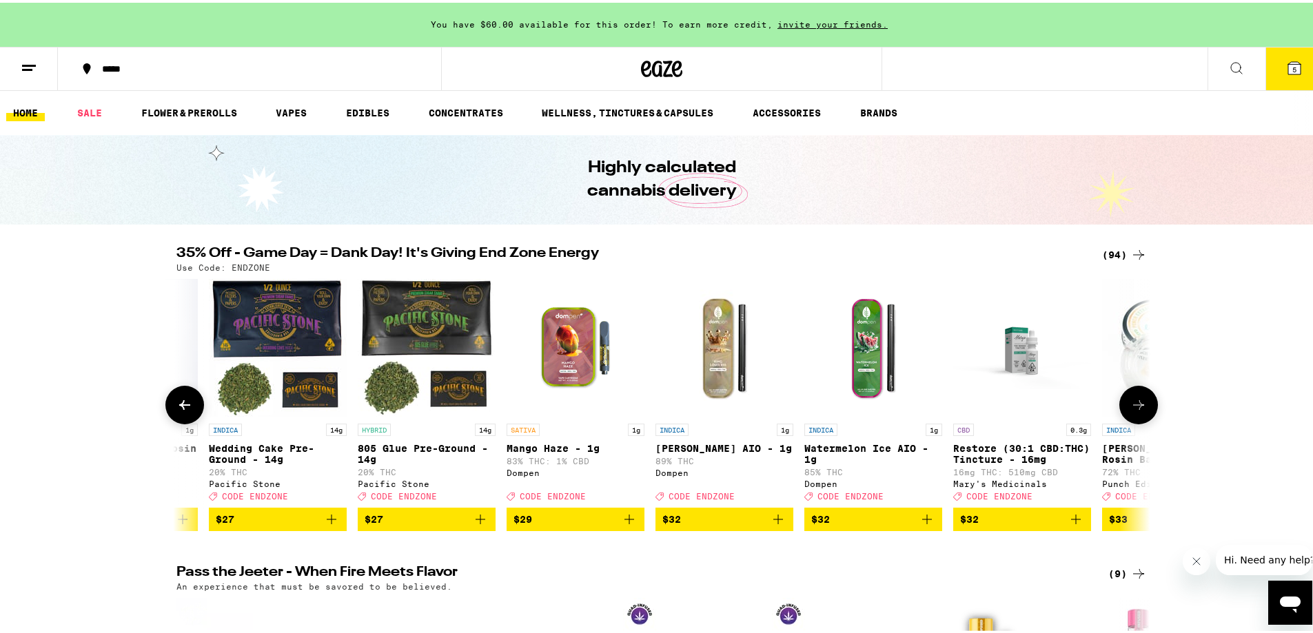
click at [1134, 411] on icon at bounding box center [1138, 402] width 17 height 17
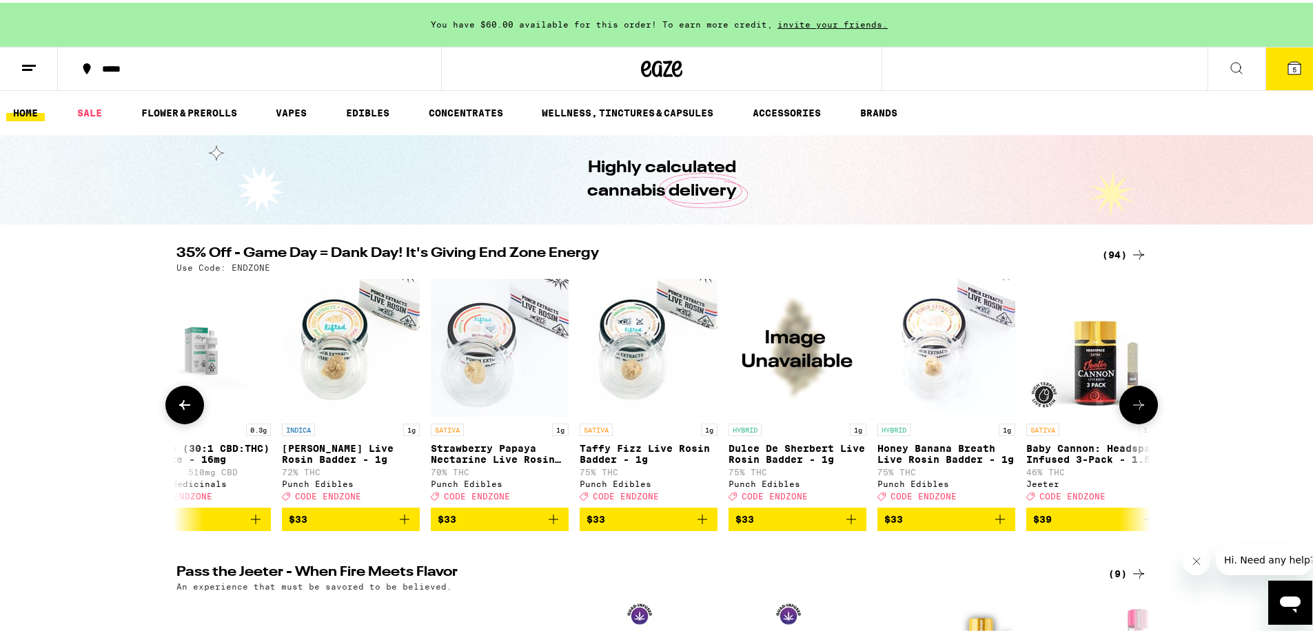
click at [1134, 411] on icon at bounding box center [1138, 402] width 17 height 17
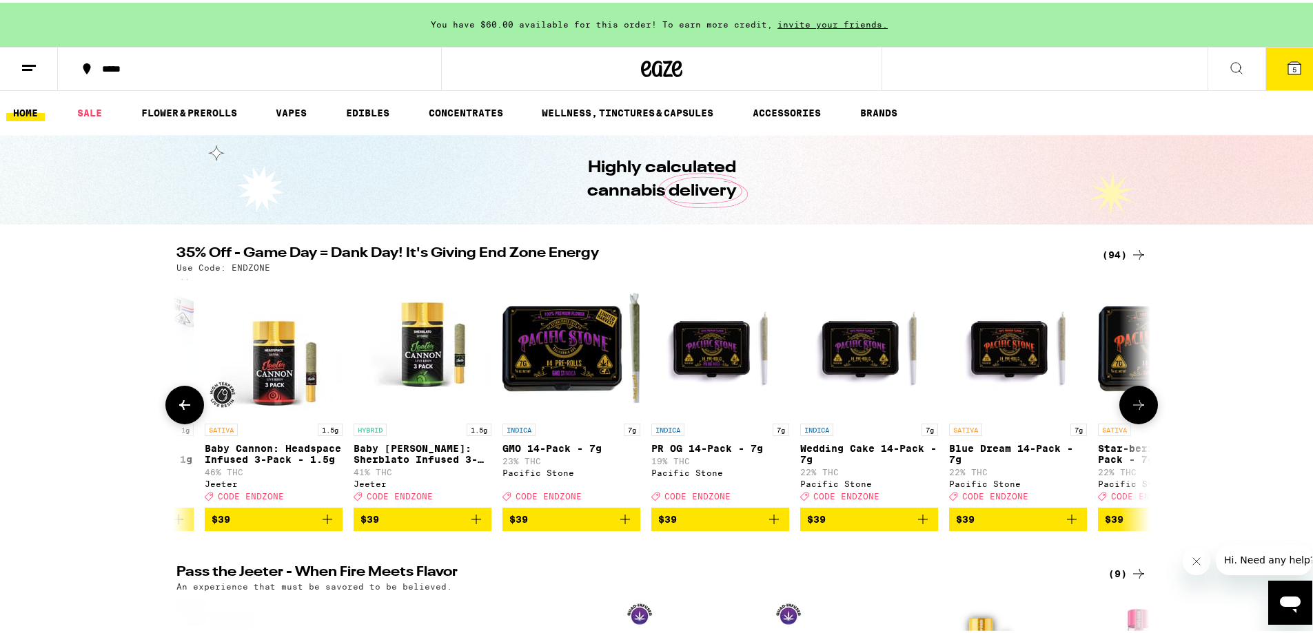
click at [1134, 411] on icon at bounding box center [1138, 402] width 17 height 17
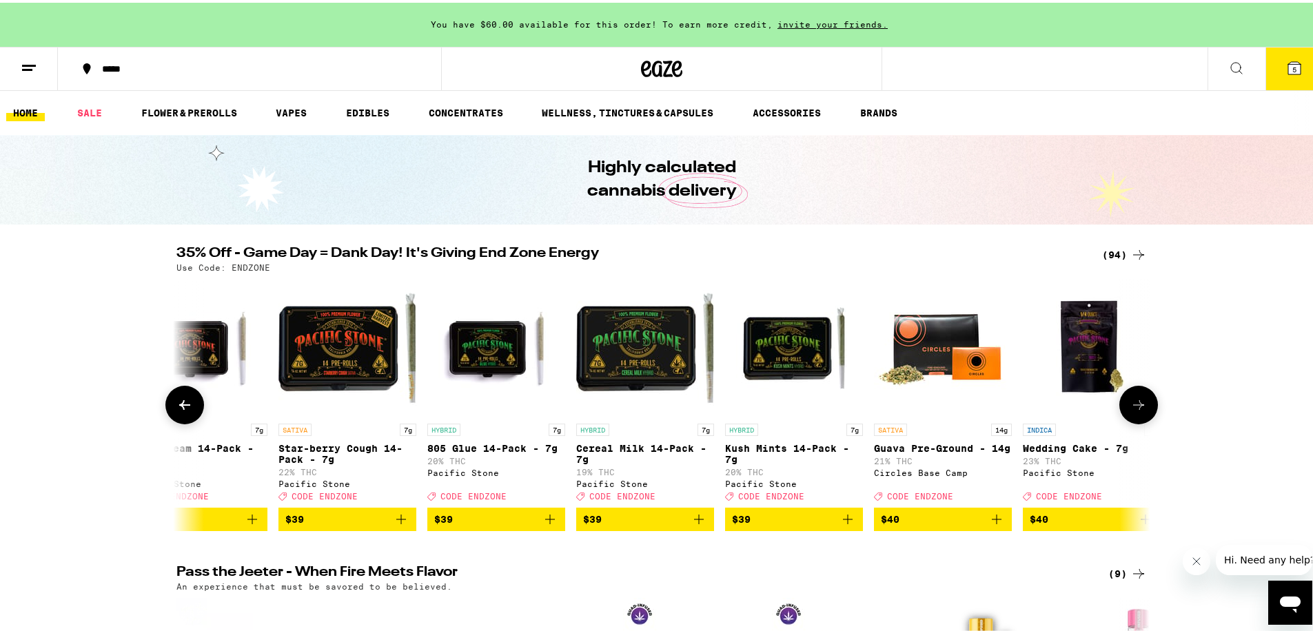
click at [1134, 411] on icon at bounding box center [1138, 402] width 17 height 17
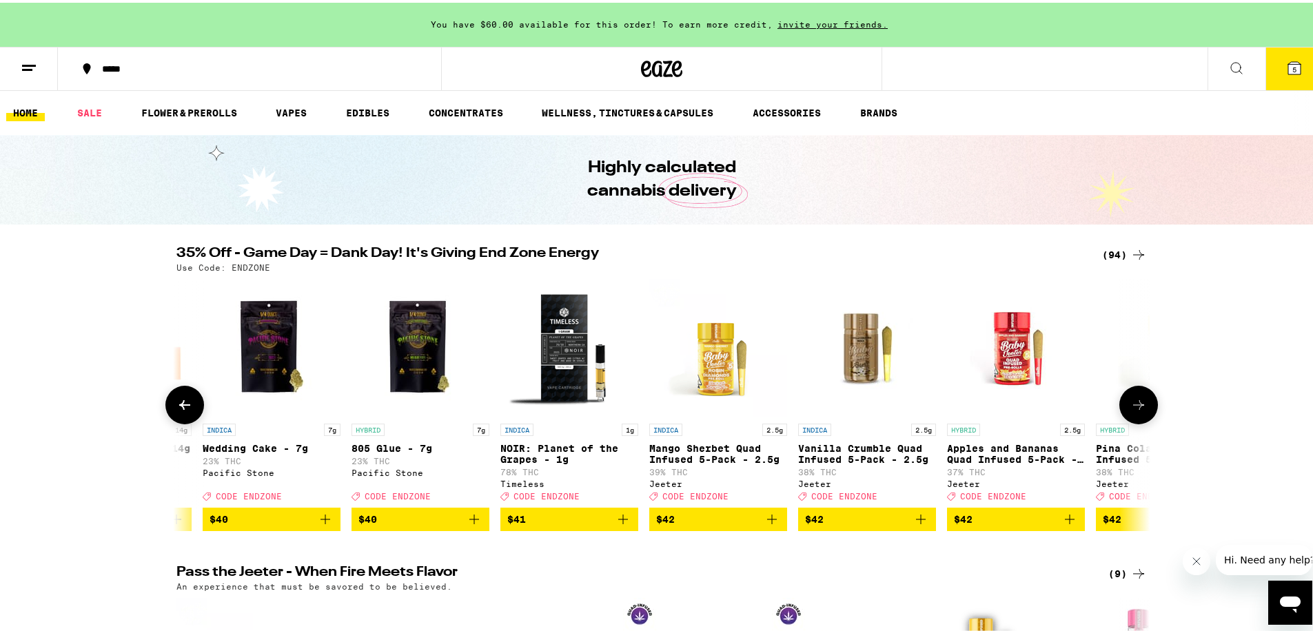
click at [1134, 411] on icon at bounding box center [1138, 402] width 17 height 17
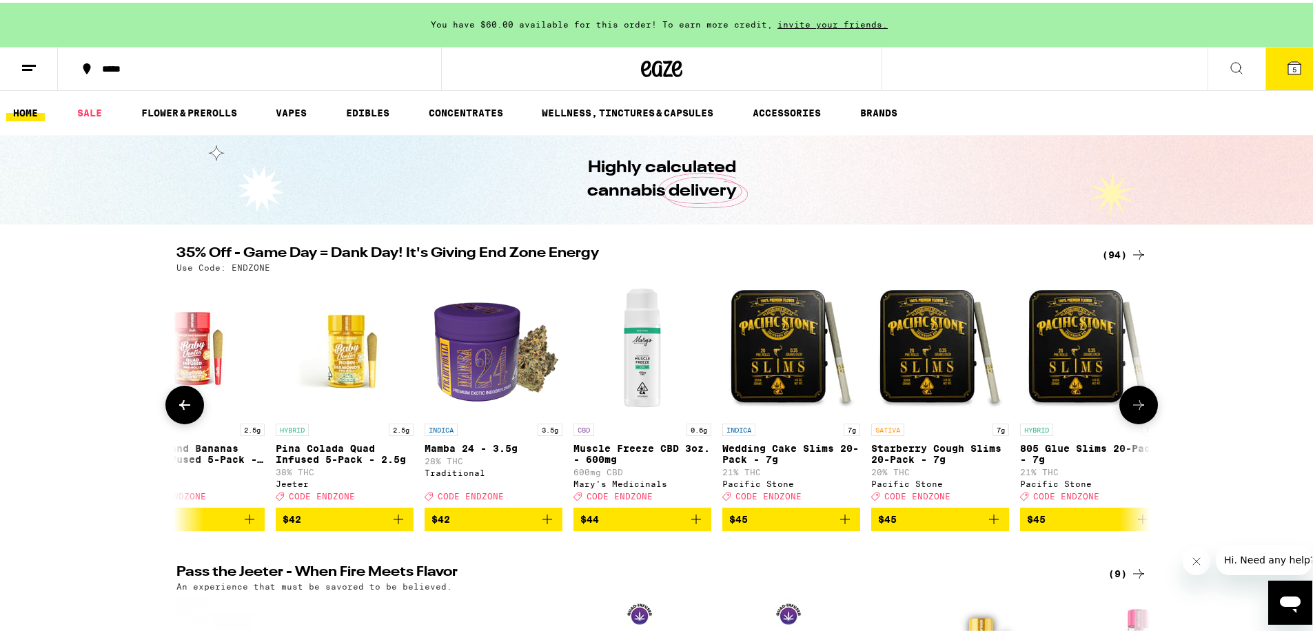
click at [1134, 411] on icon at bounding box center [1138, 402] width 17 height 17
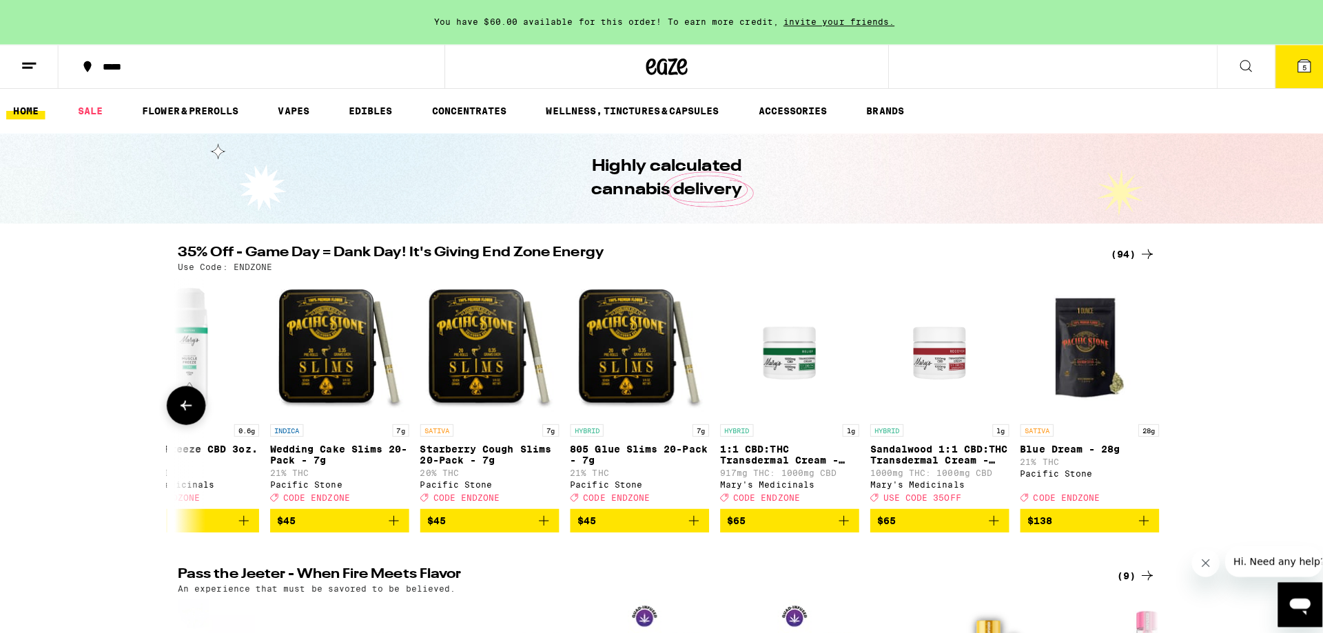
scroll to position [0, 13022]
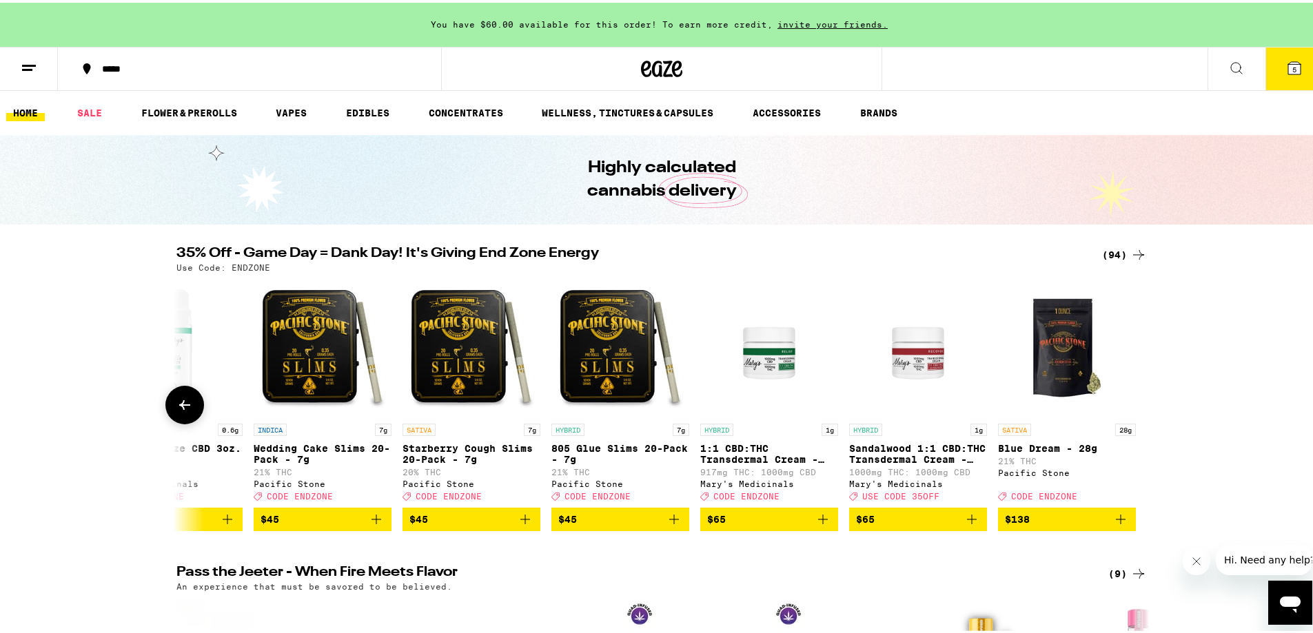
click at [1133, 414] on div at bounding box center [1138, 402] width 39 height 39
click at [1292, 70] on span "5" at bounding box center [1294, 67] width 4 height 8
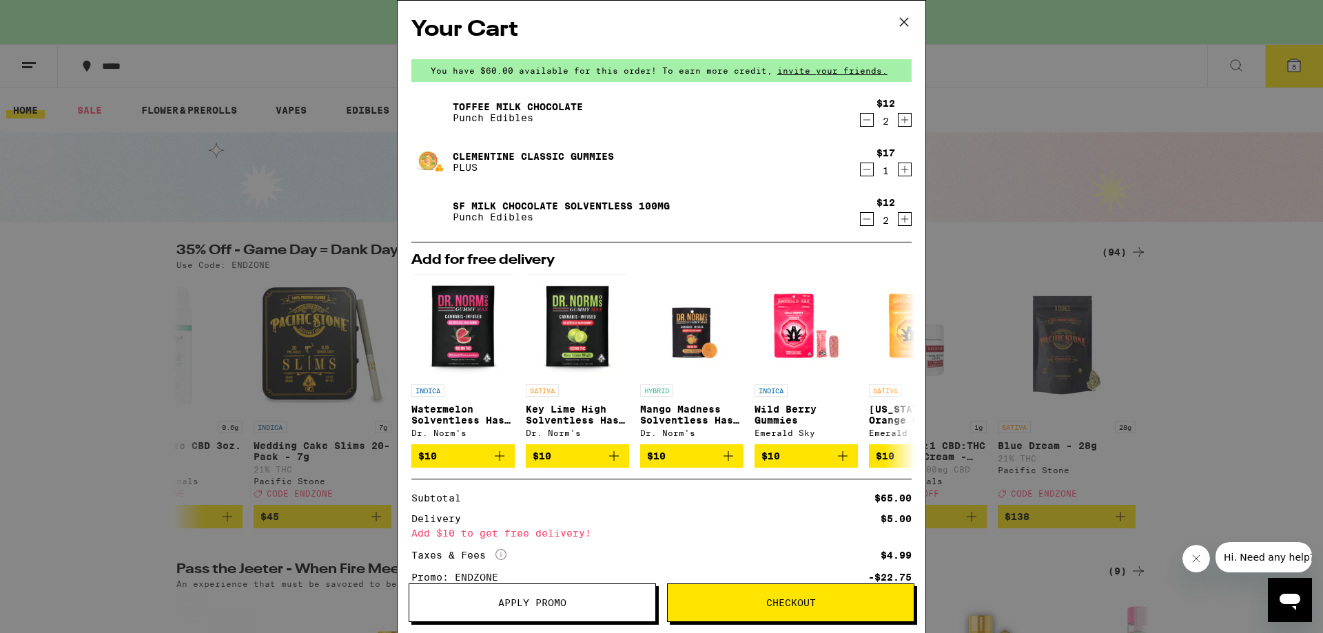
click at [150, 397] on div "Your Cart You have $60.00 available for this order! To earn more credit, invite…" at bounding box center [661, 316] width 1323 height 633
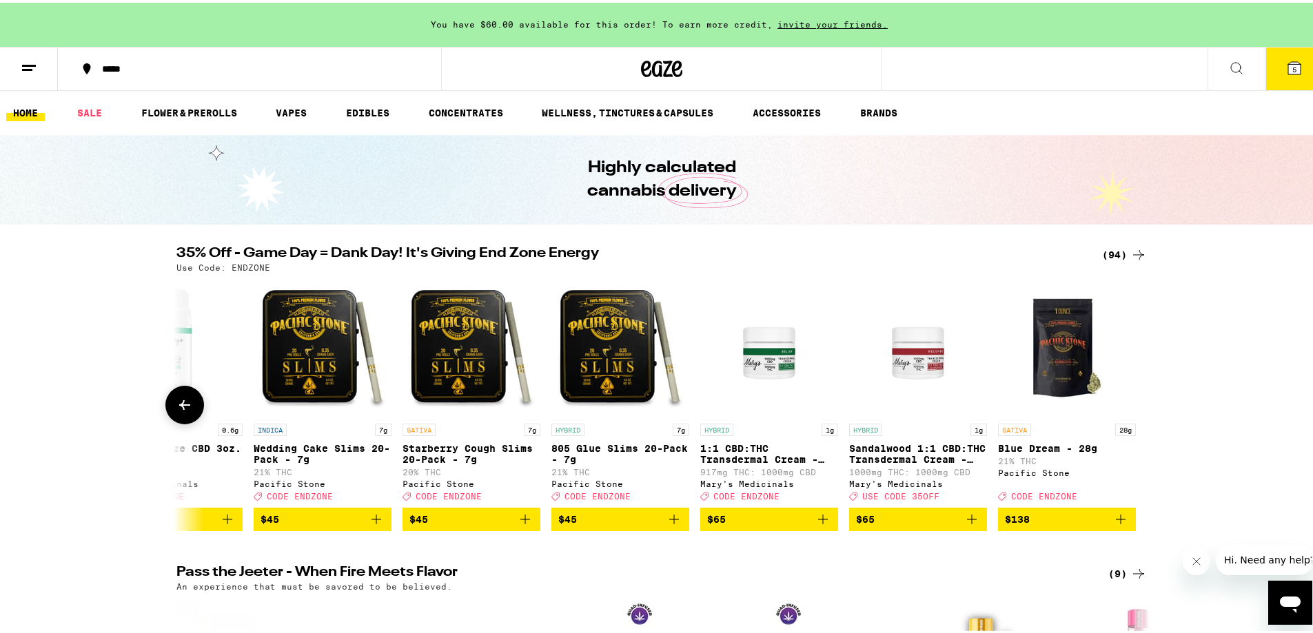
click at [187, 411] on icon at bounding box center [184, 402] width 17 height 17
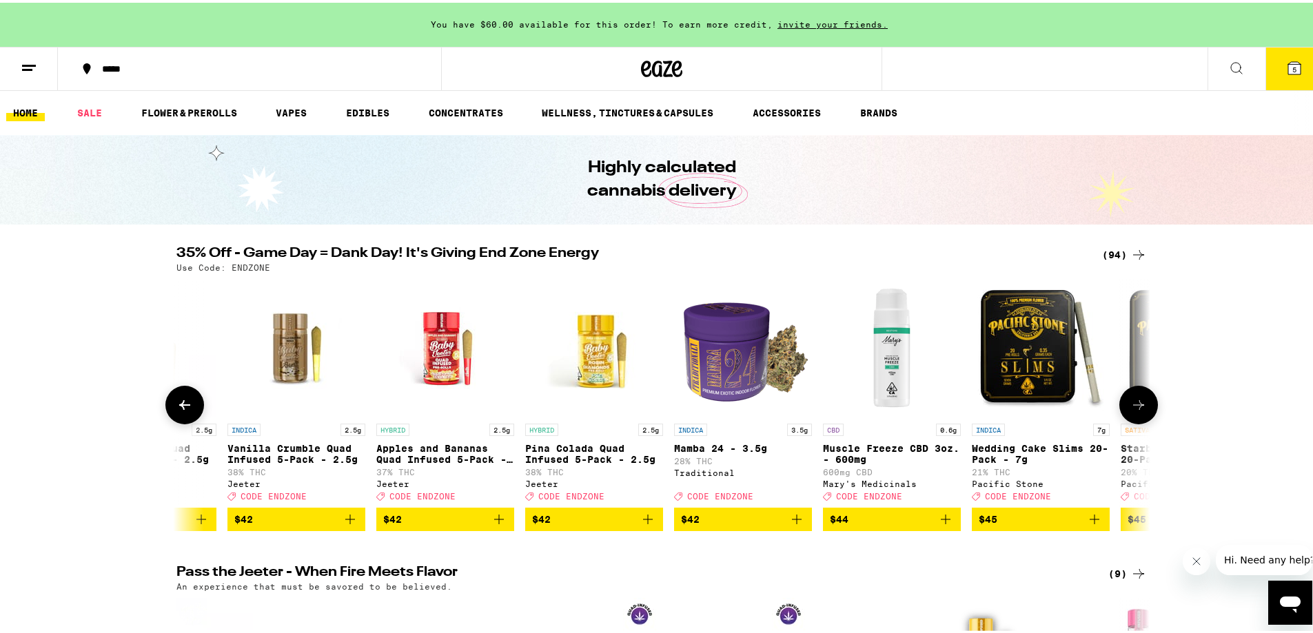
click at [187, 411] on icon at bounding box center [184, 402] width 17 height 17
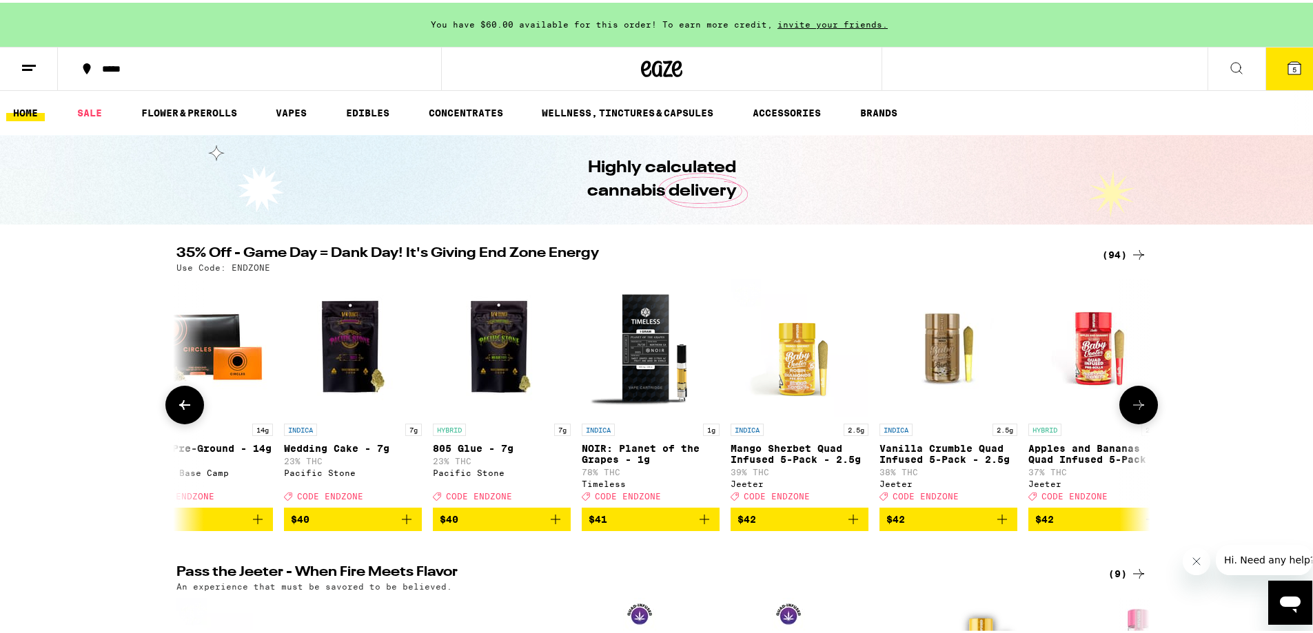
click at [187, 411] on icon at bounding box center [184, 402] width 17 height 17
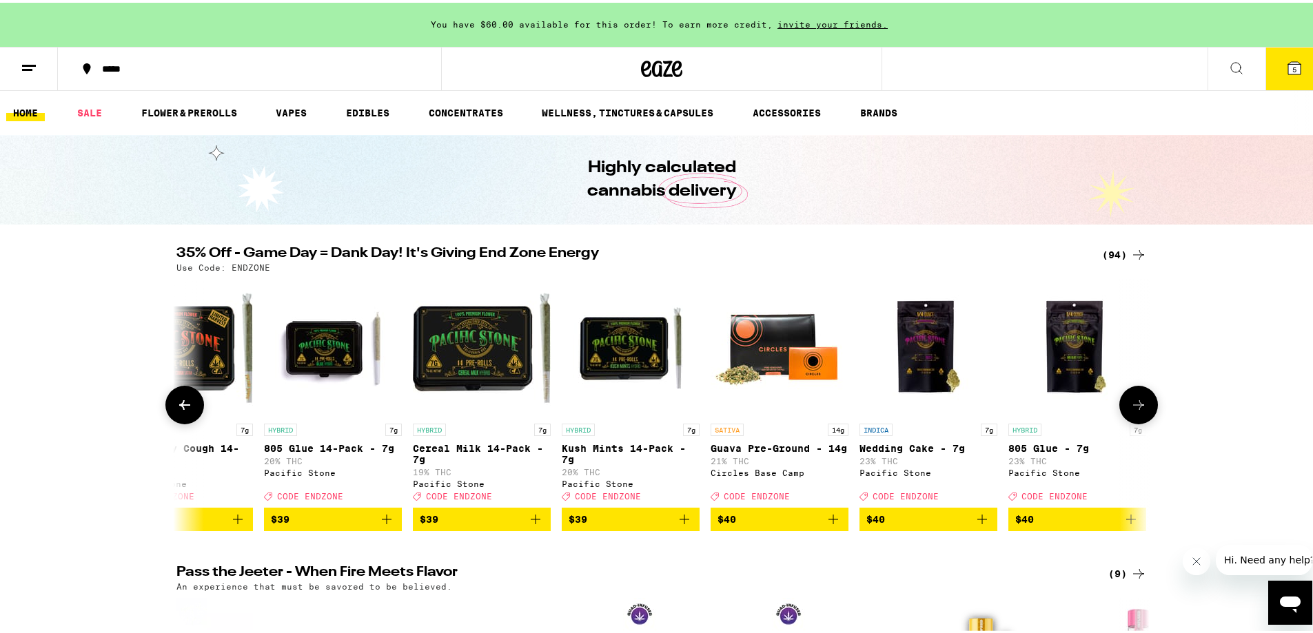
click at [187, 411] on icon at bounding box center [184, 402] width 17 height 17
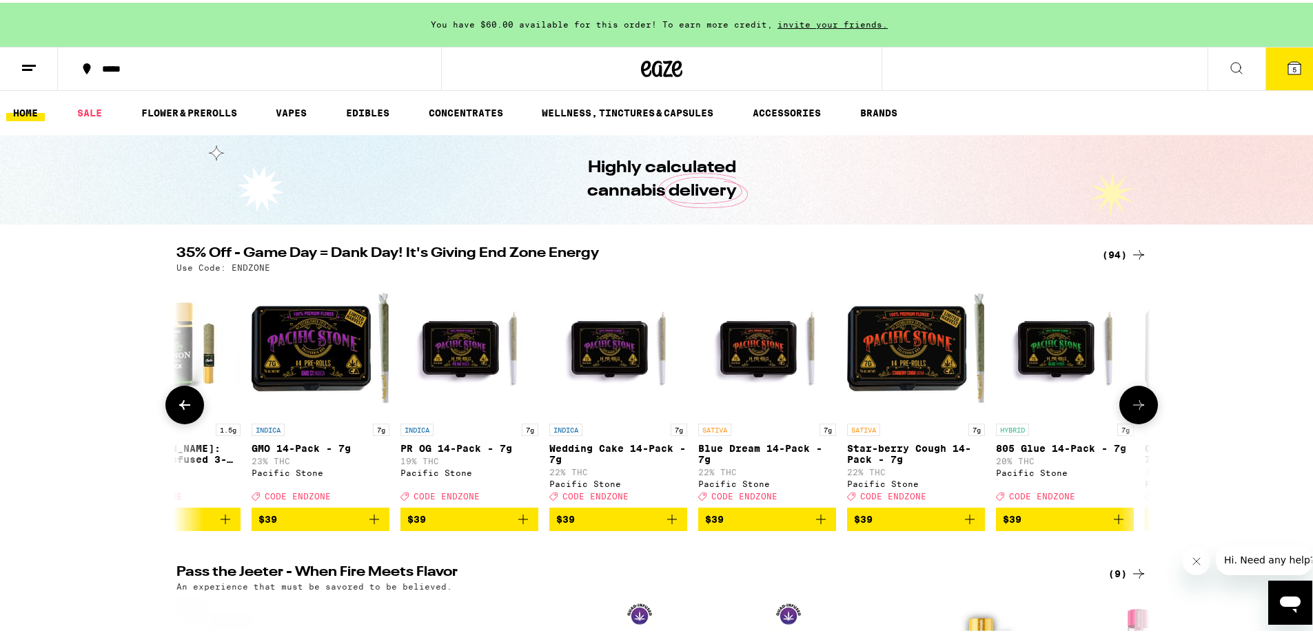
click at [187, 411] on icon at bounding box center [184, 402] width 17 height 17
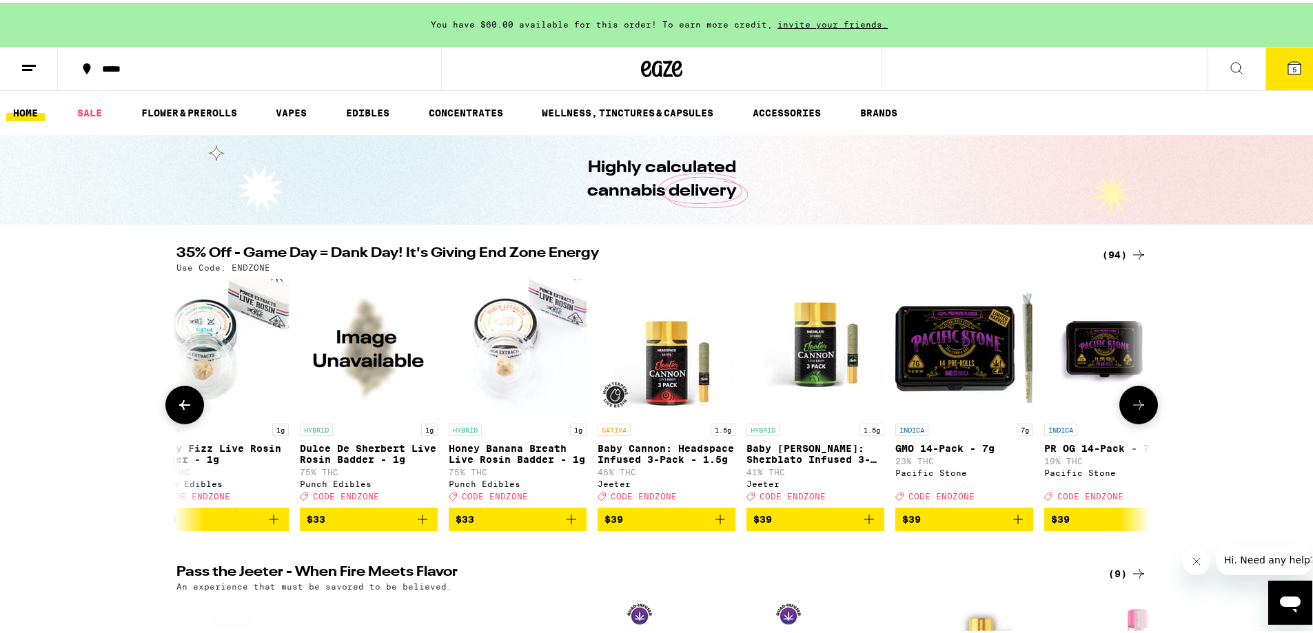
click at [187, 411] on icon at bounding box center [184, 402] width 17 height 17
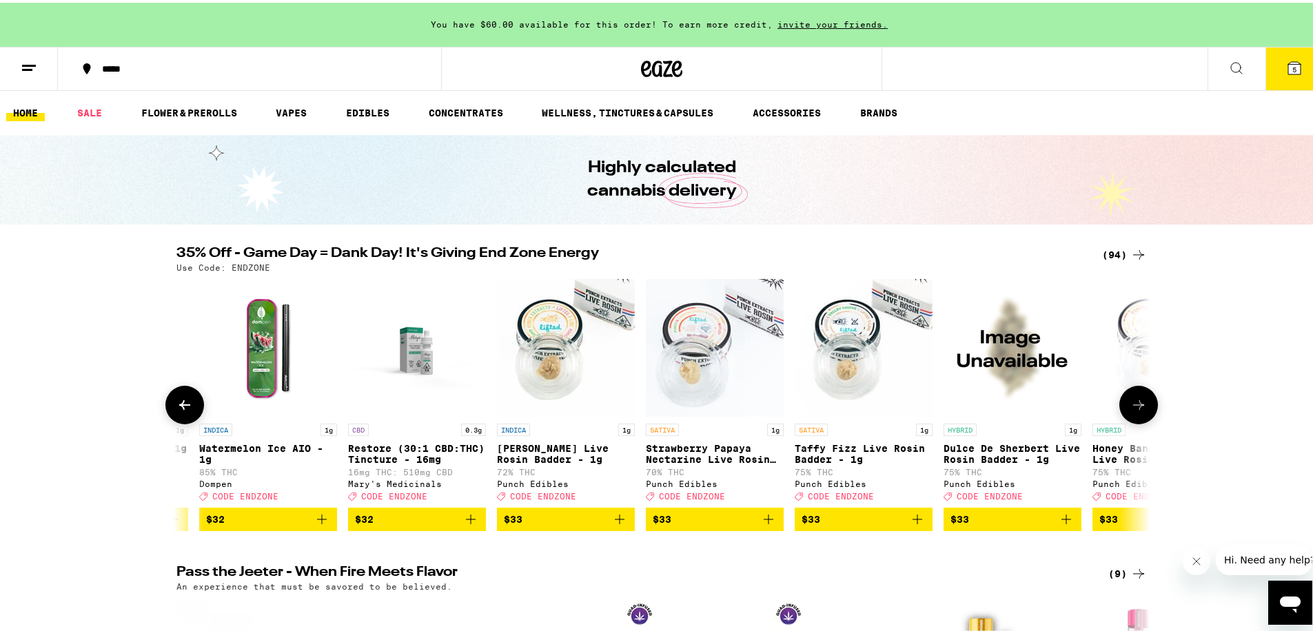
click at [187, 411] on icon at bounding box center [184, 402] width 17 height 17
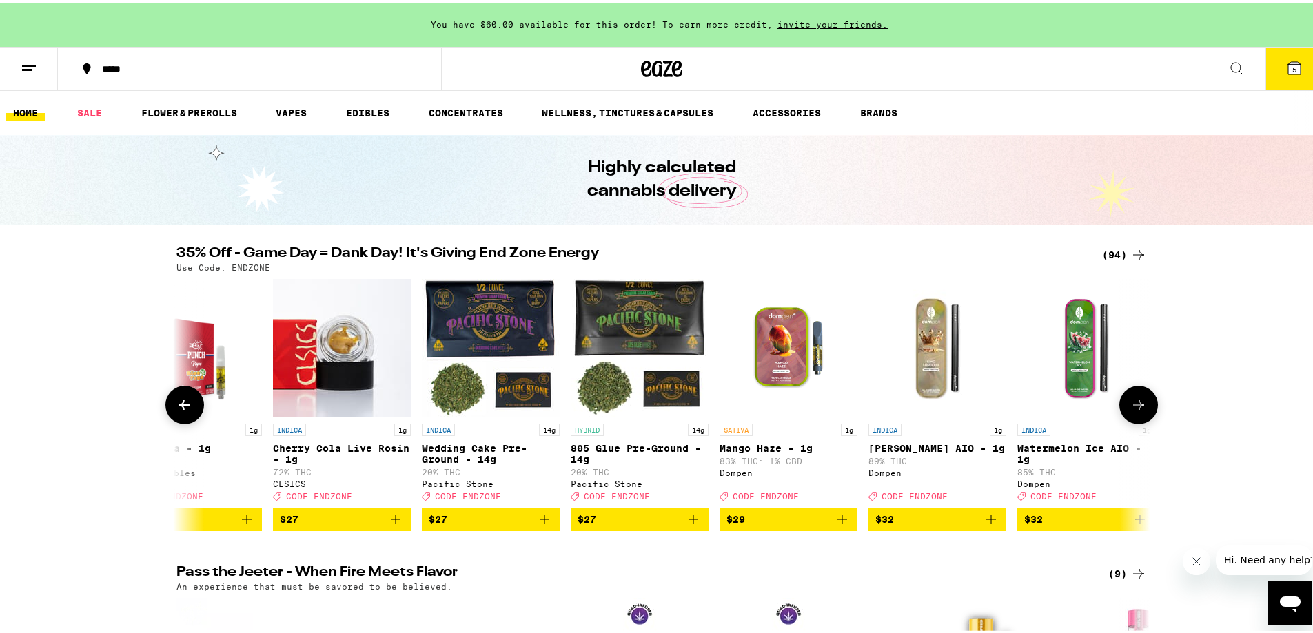
click at [187, 411] on icon at bounding box center [184, 402] width 17 height 17
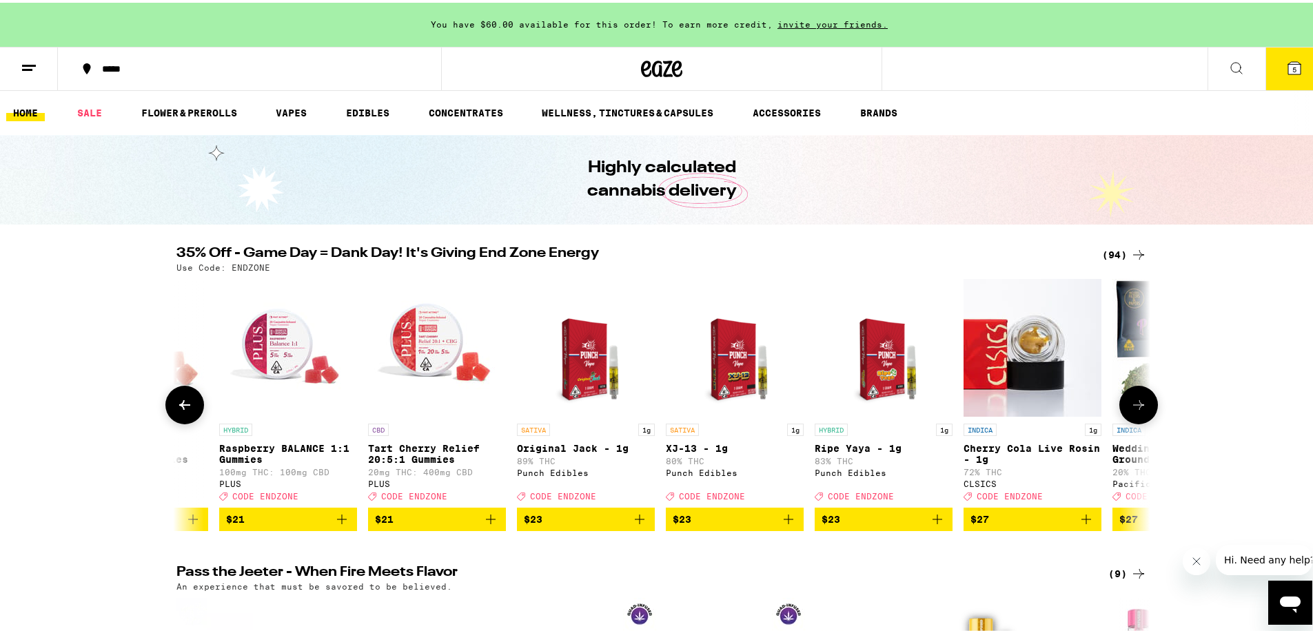
click at [187, 411] on icon at bounding box center [184, 402] width 17 height 17
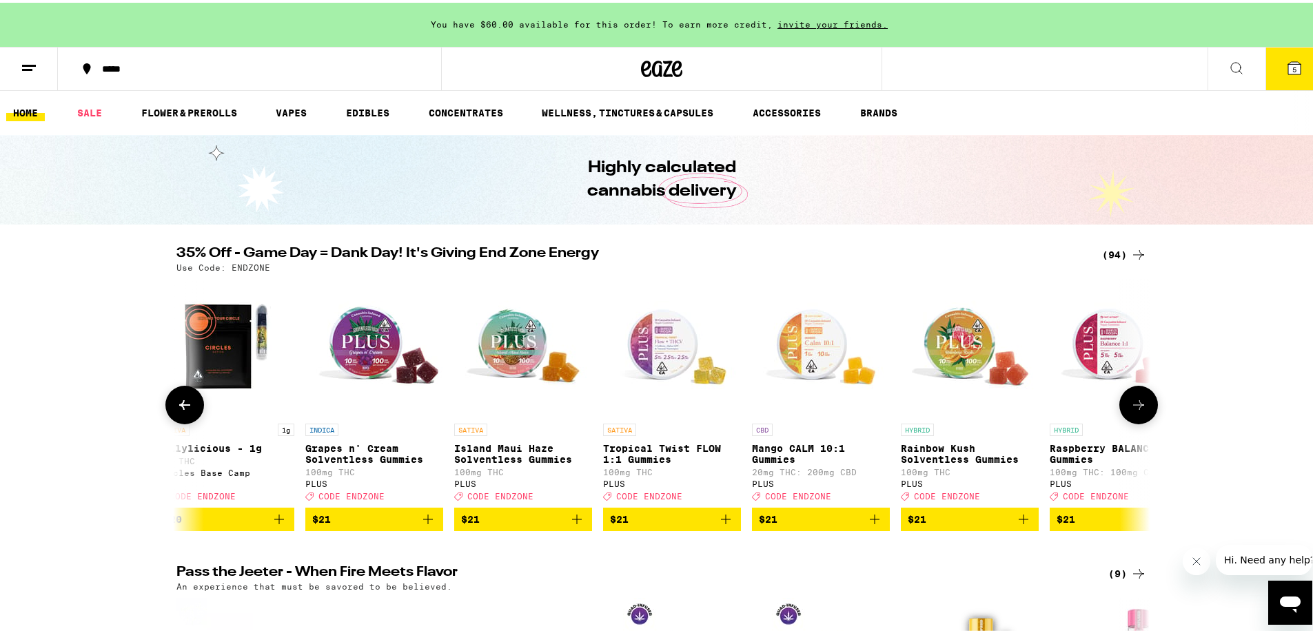
click at [187, 411] on icon at bounding box center [184, 402] width 17 height 17
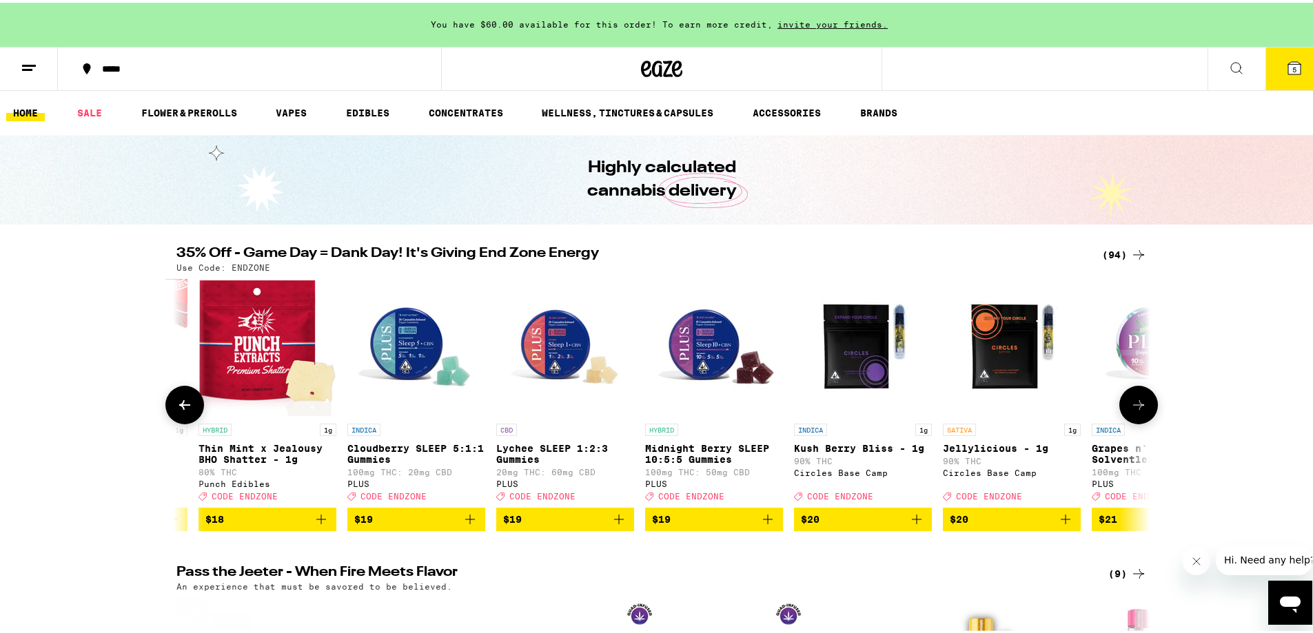
click at [187, 411] on icon at bounding box center [184, 402] width 17 height 17
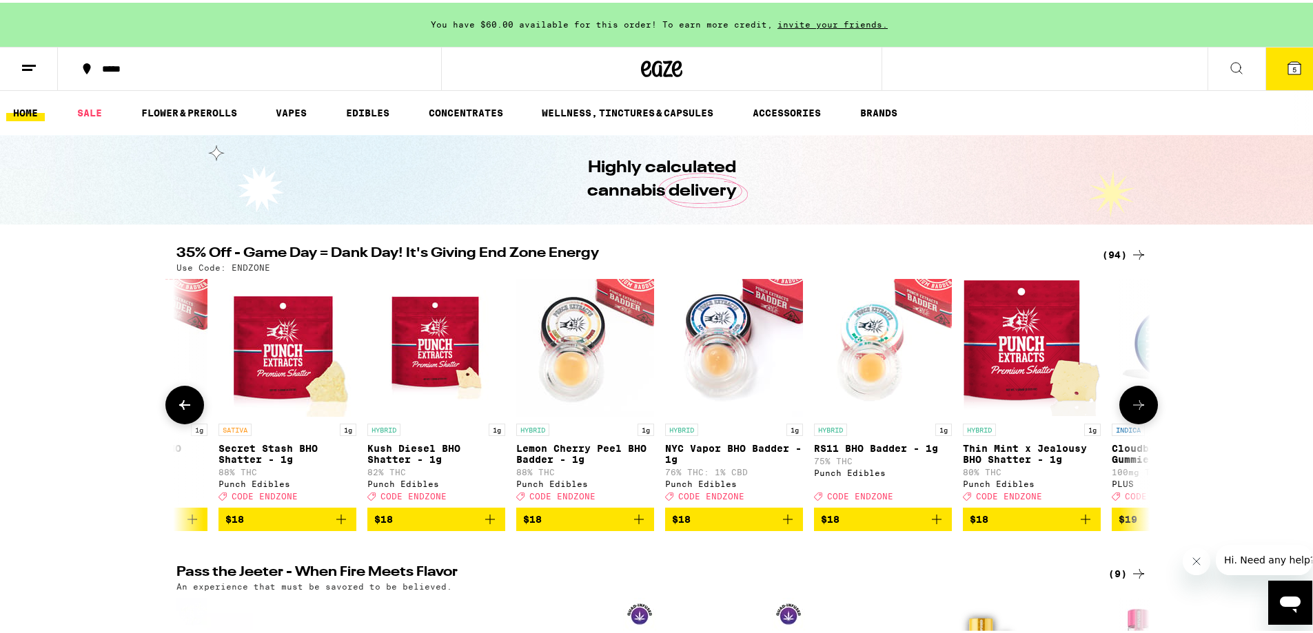
click at [189, 412] on button at bounding box center [184, 402] width 39 height 39
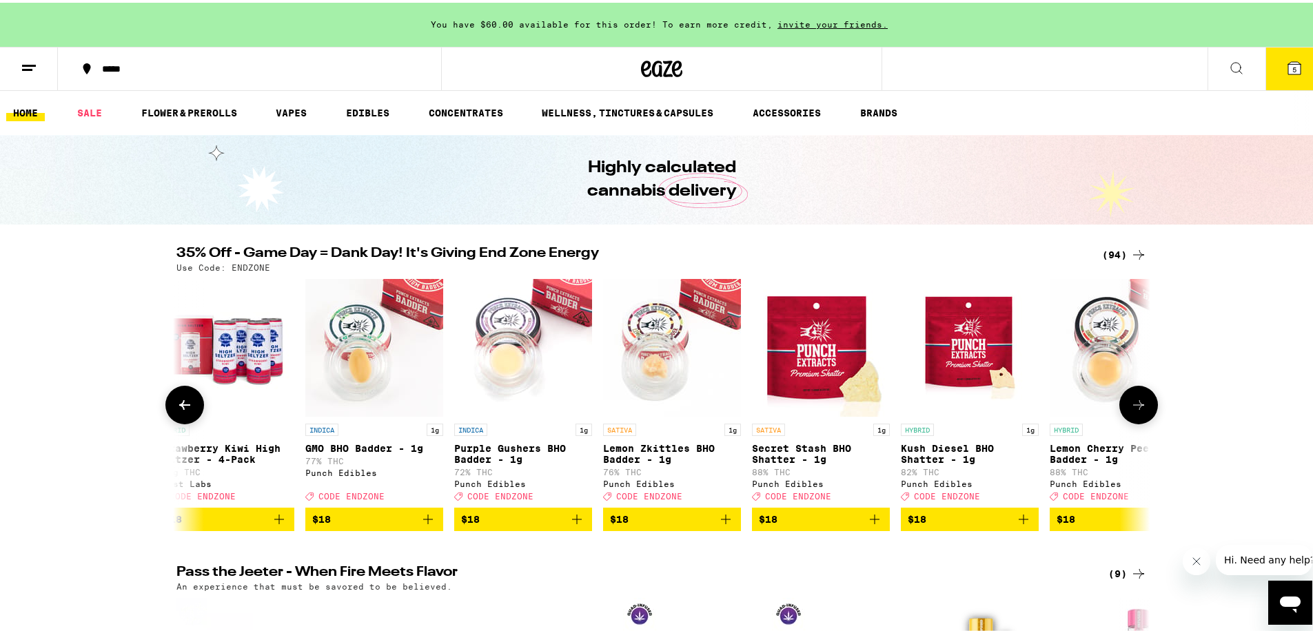
click at [189, 412] on button at bounding box center [184, 402] width 39 height 39
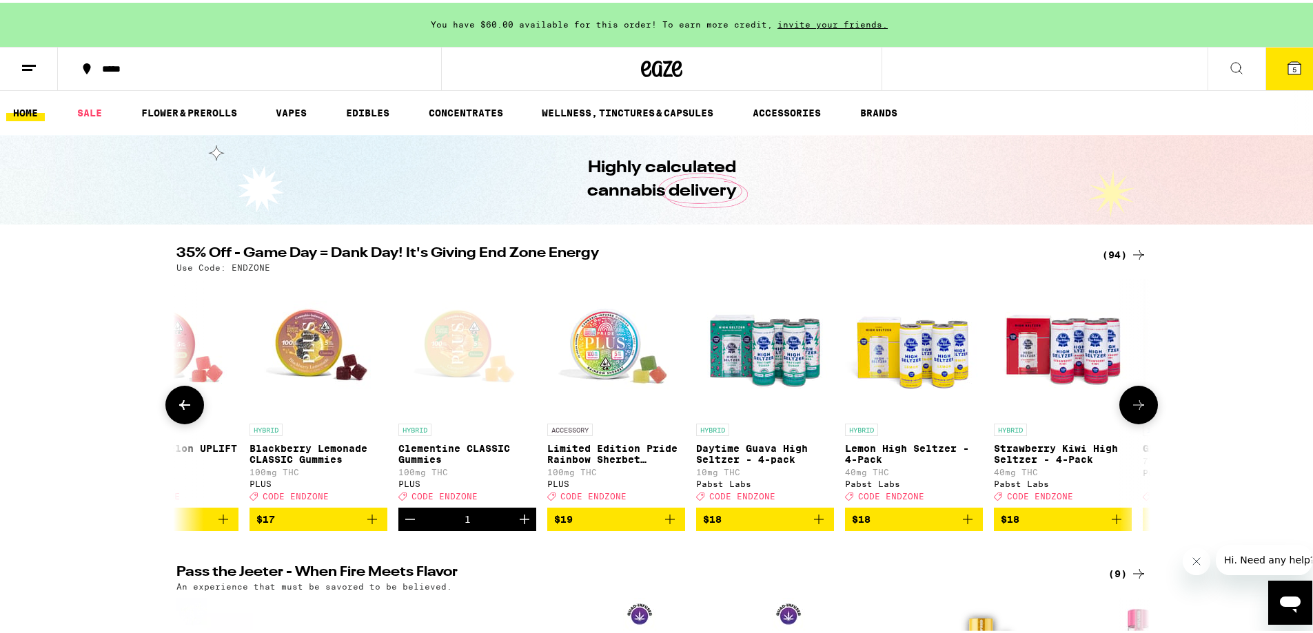
click at [189, 412] on button at bounding box center [184, 402] width 39 height 39
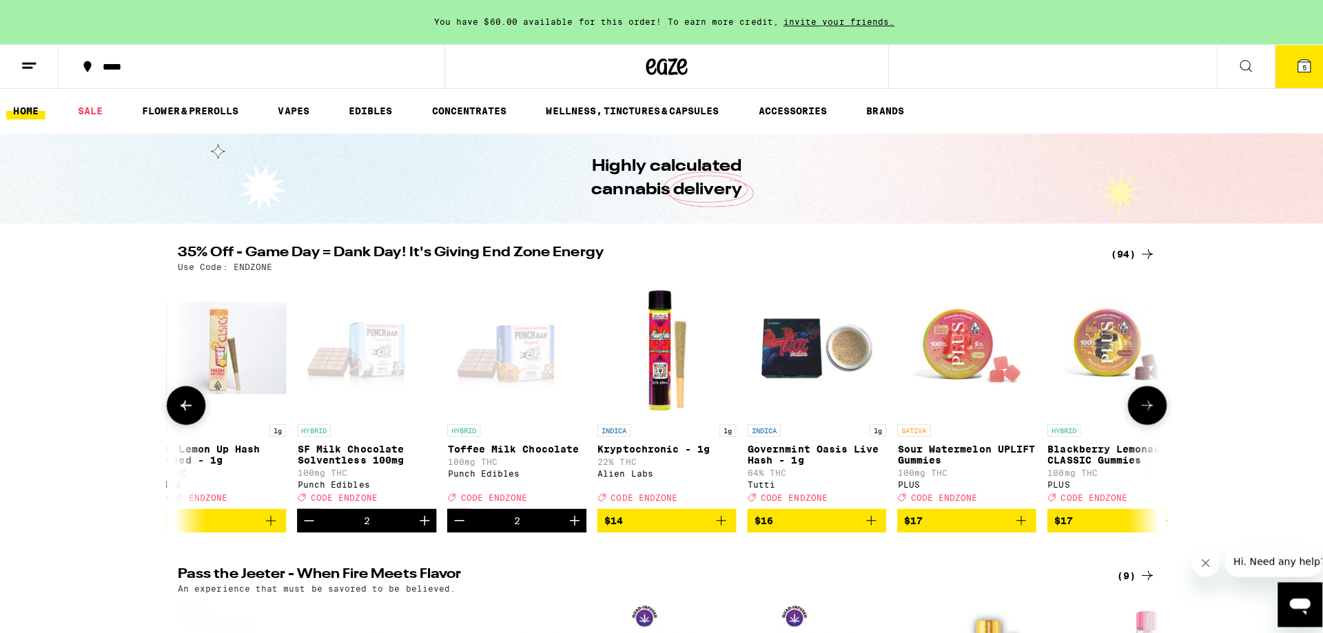
scroll to position [0, 2980]
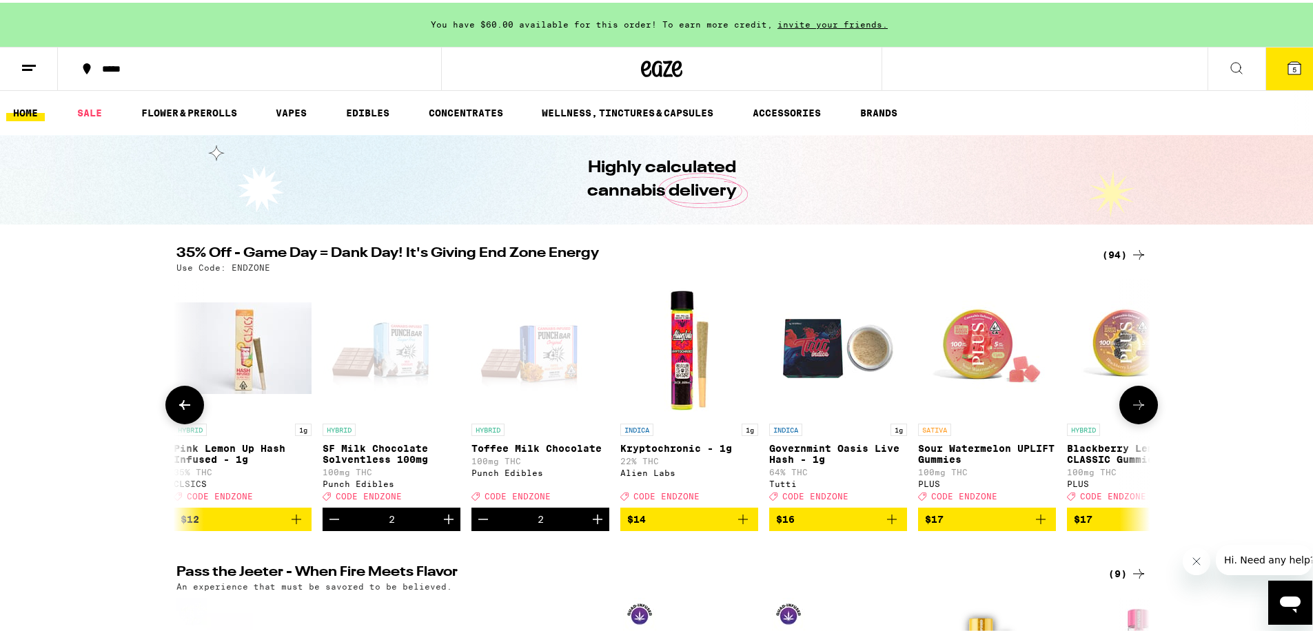
click at [1036, 525] on icon "Add to bag" at bounding box center [1040, 517] width 17 height 17
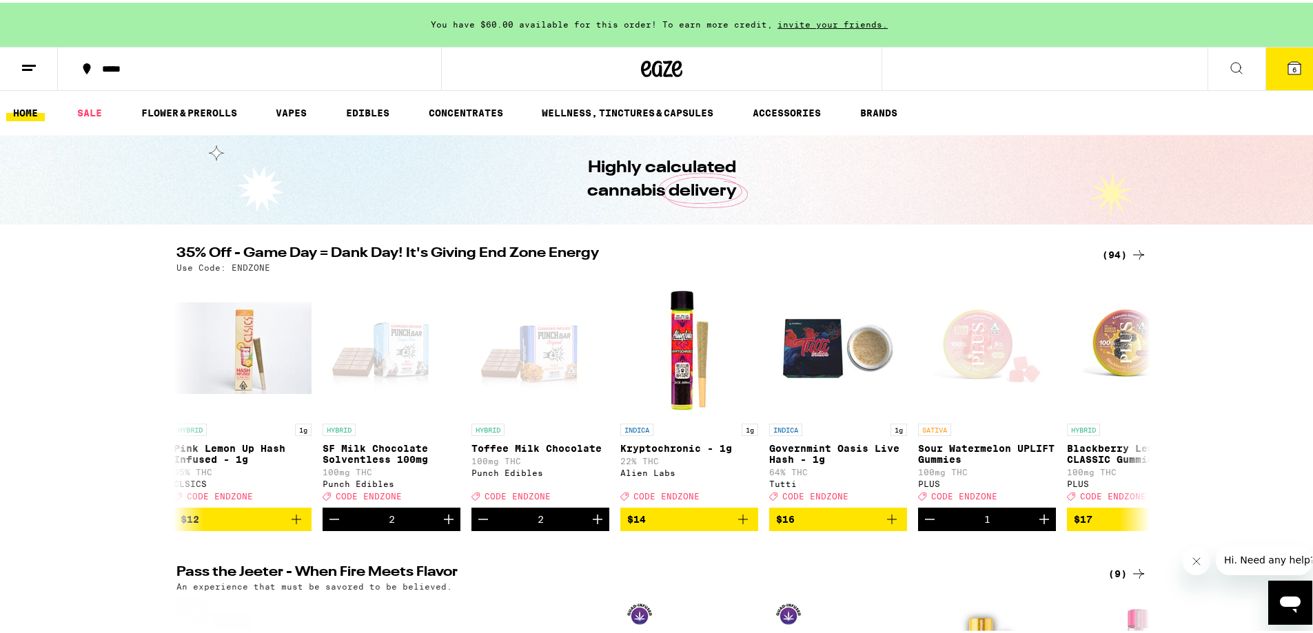
click at [1282, 74] on button "6" at bounding box center [1294, 66] width 58 height 43
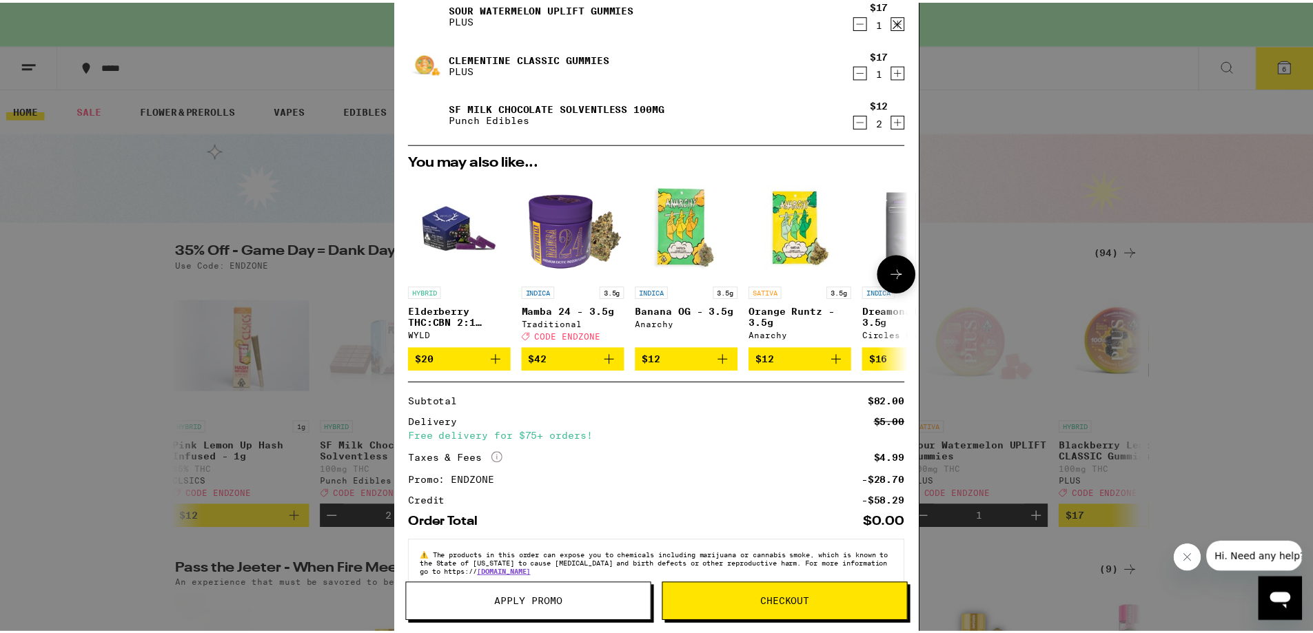
scroll to position [178, 0]
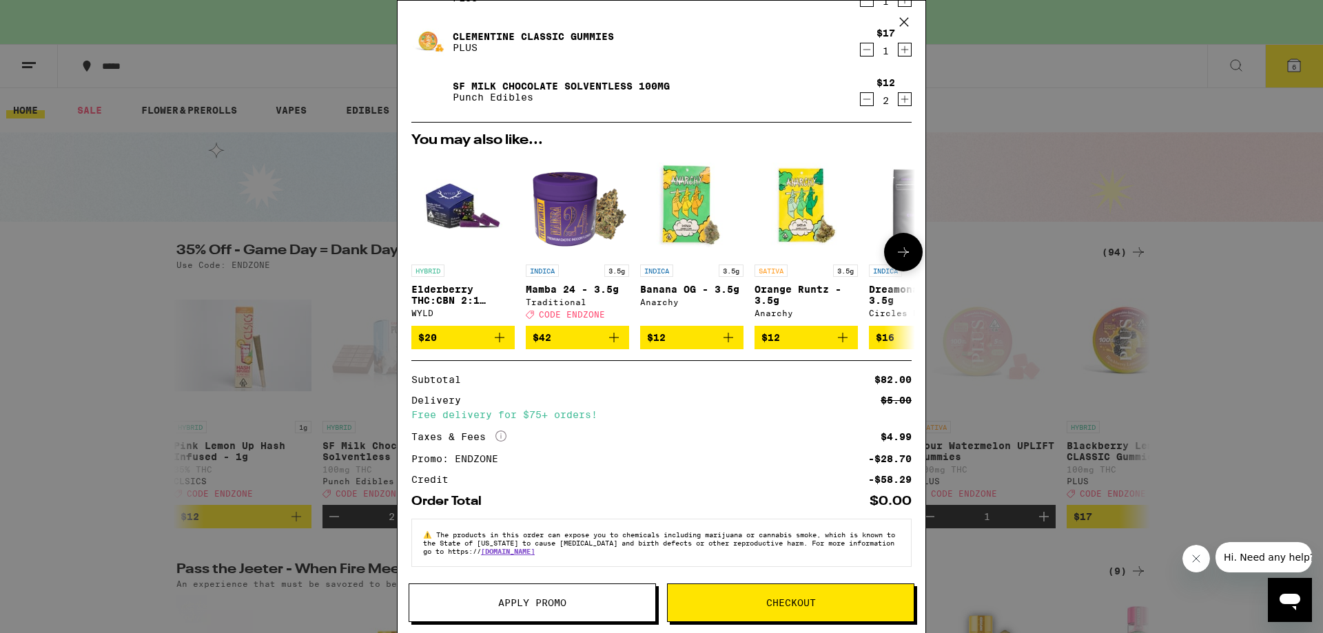
click at [284, 263] on div "Your Cart You have $60.00 available for this order! To earn more credit, invite…" at bounding box center [661, 316] width 1323 height 633
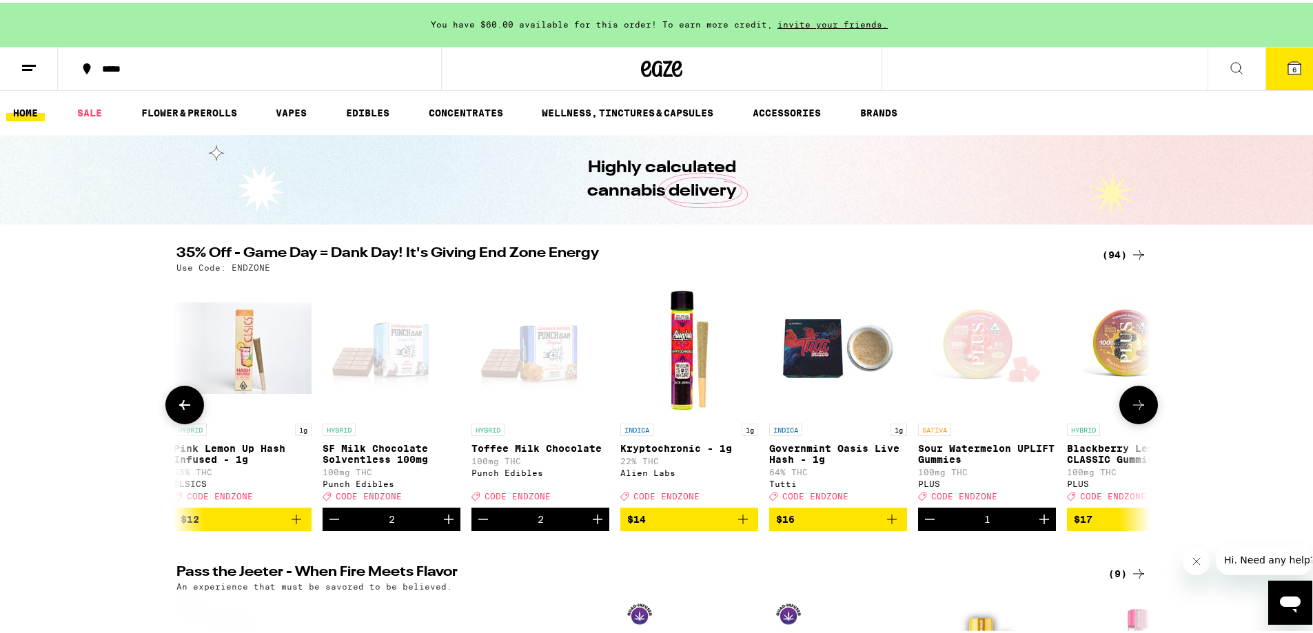
click at [328, 525] on icon "Decrement" at bounding box center [334, 517] width 17 height 17
click at [1136, 409] on icon at bounding box center [1138, 402] width 17 height 17
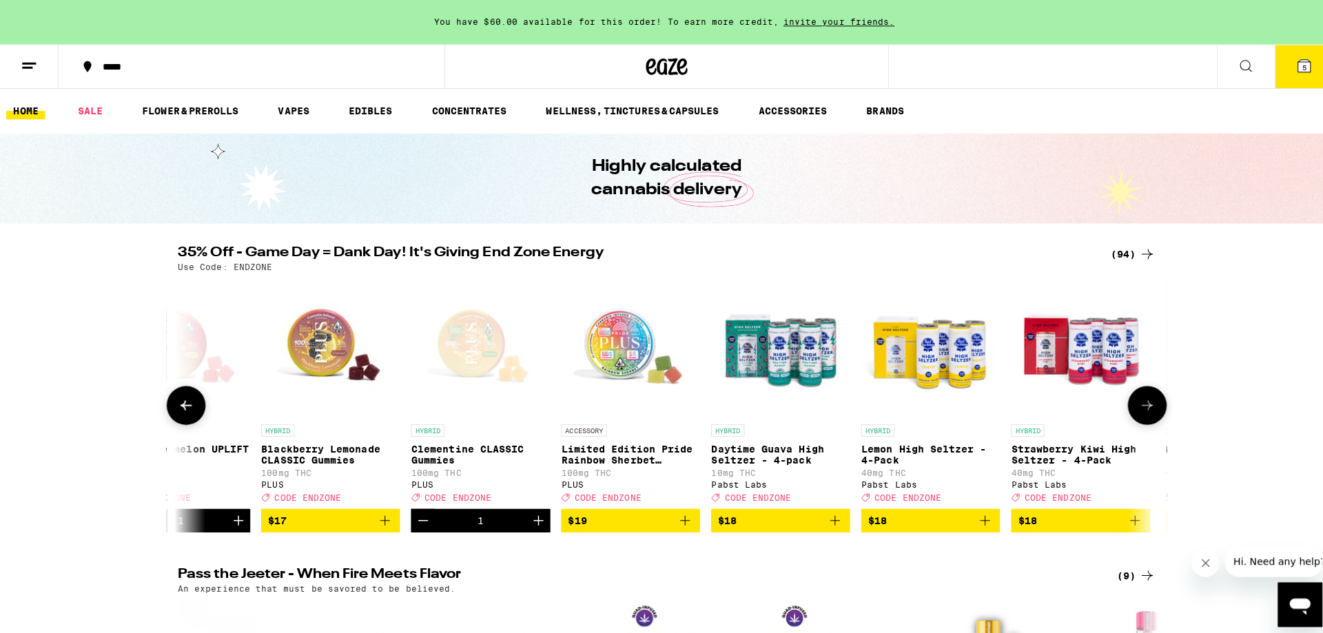
scroll to position [0, 3800]
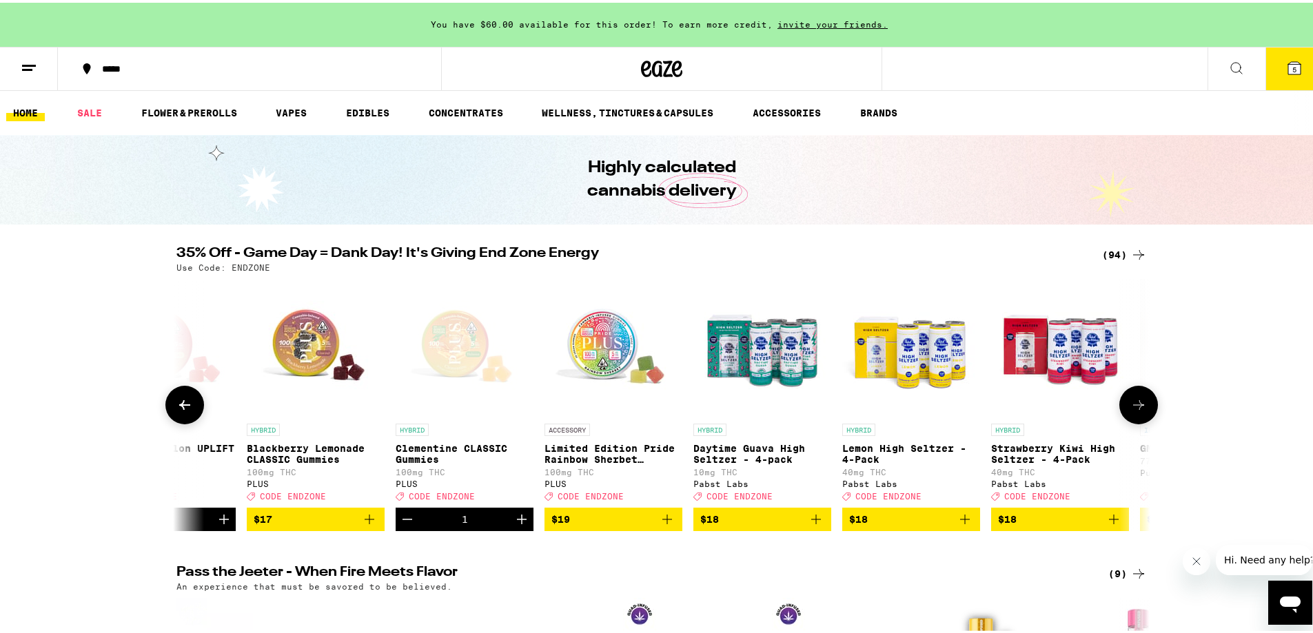
click at [366, 522] on icon "Add to bag" at bounding box center [370, 517] width 10 height 10
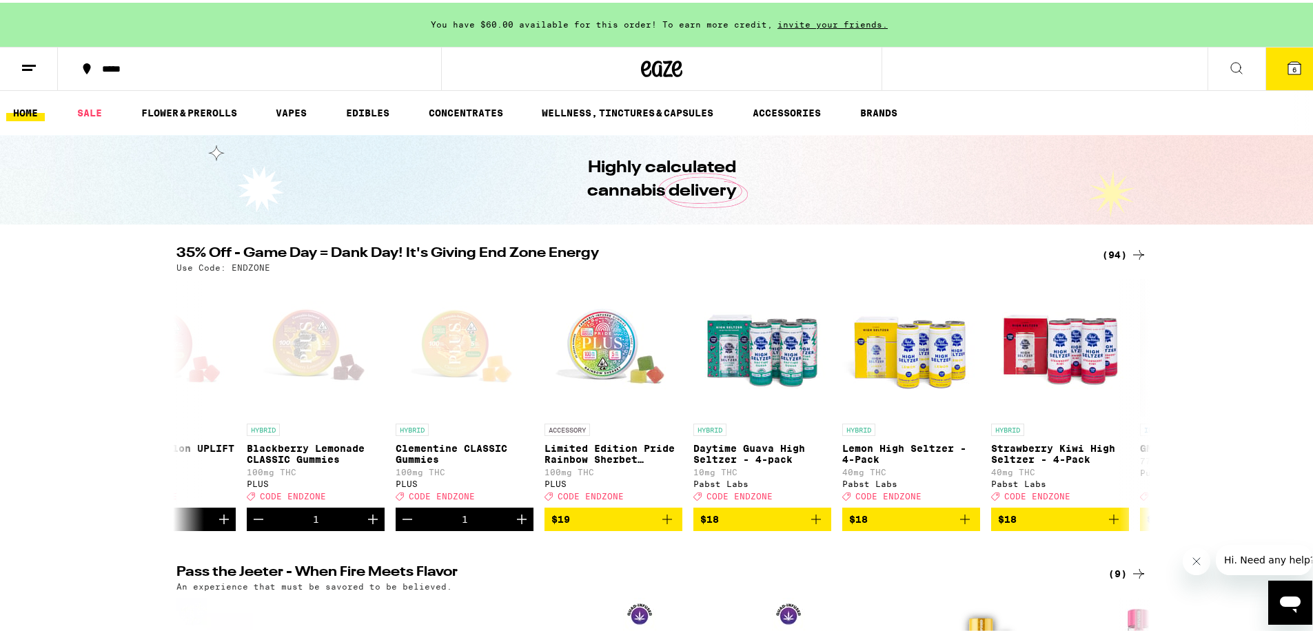
click at [1288, 68] on icon at bounding box center [1294, 65] width 12 height 12
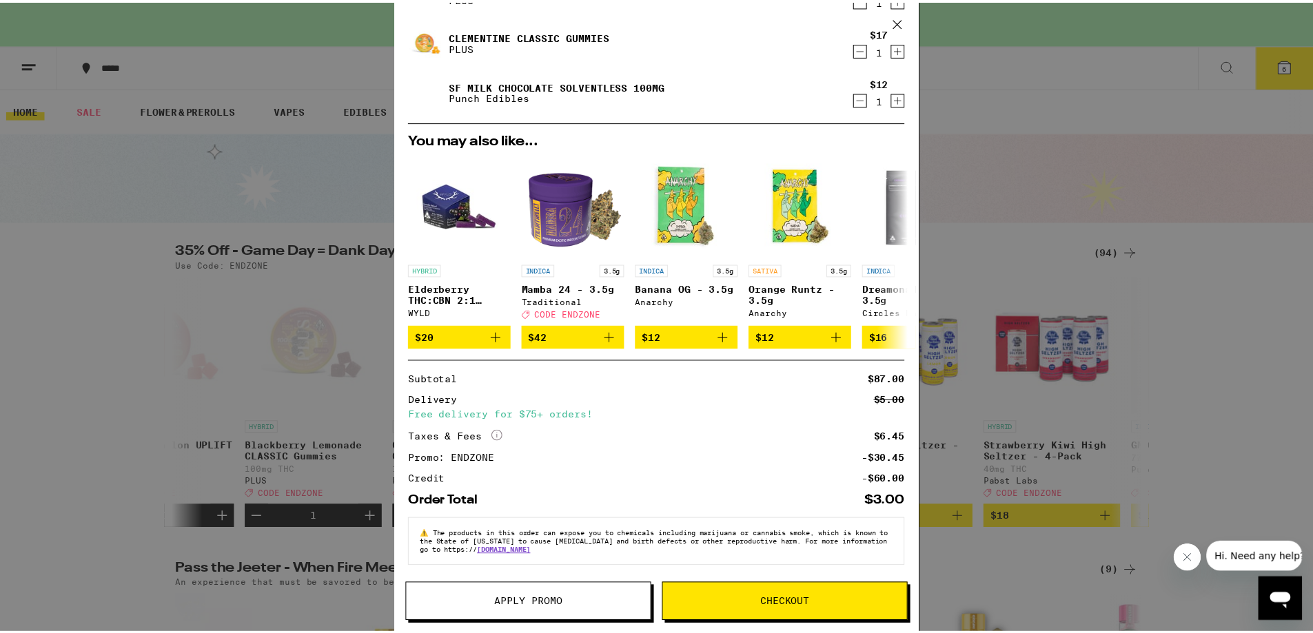
scroll to position [228, 0]
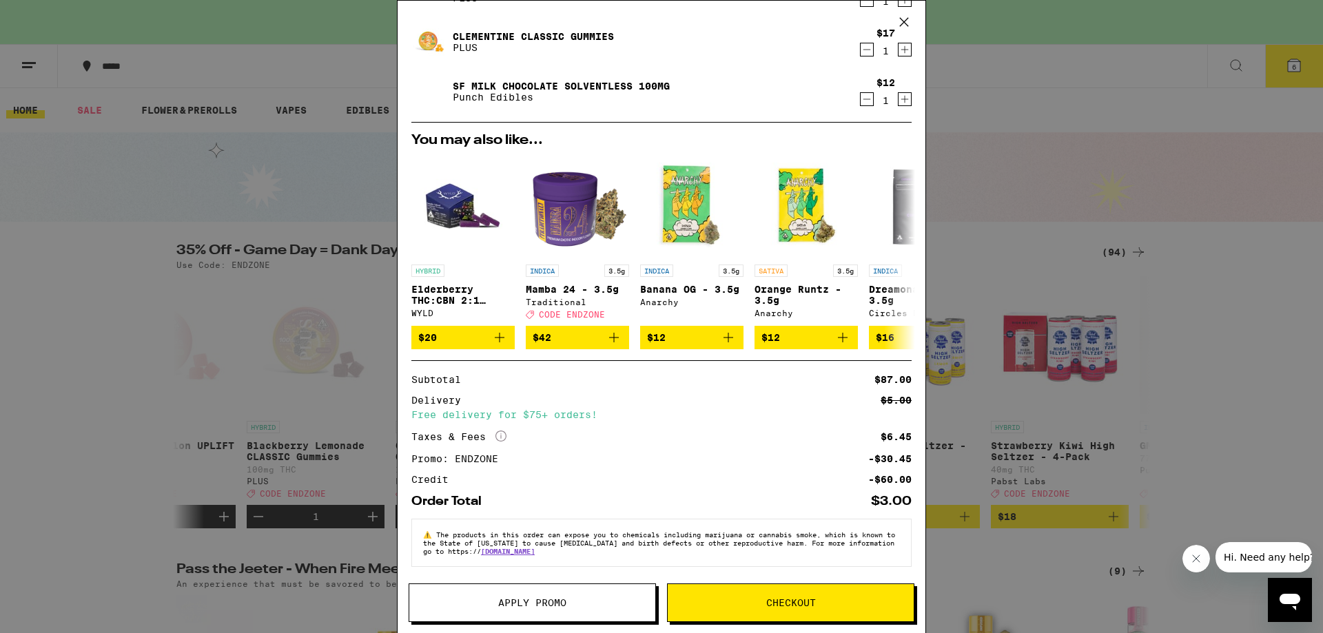
click at [793, 610] on button "Checkout" at bounding box center [790, 603] width 247 height 39
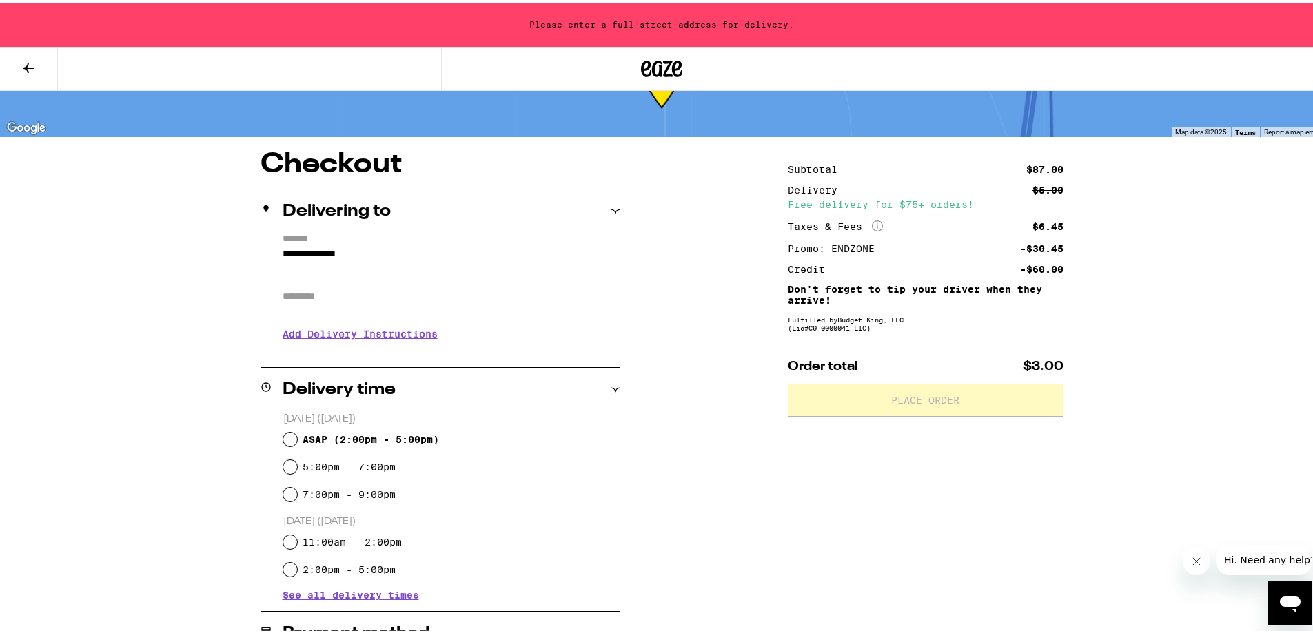
scroll to position [69, 0]
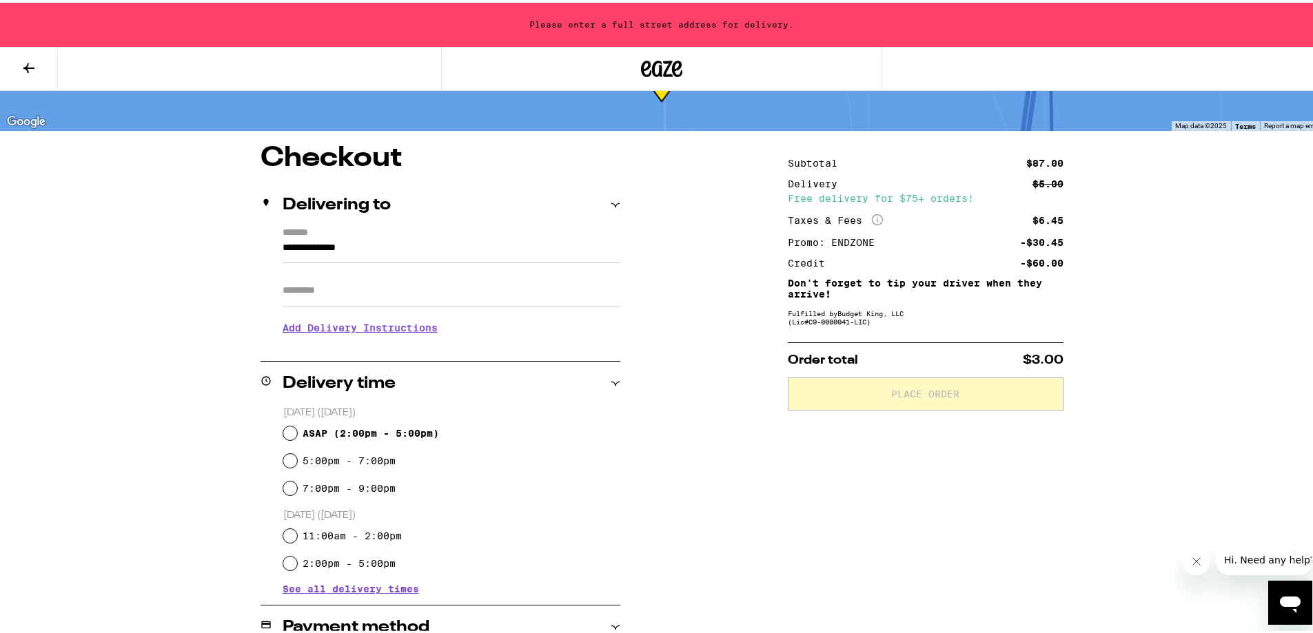
click at [287, 253] on input "**********" at bounding box center [452, 248] width 338 height 23
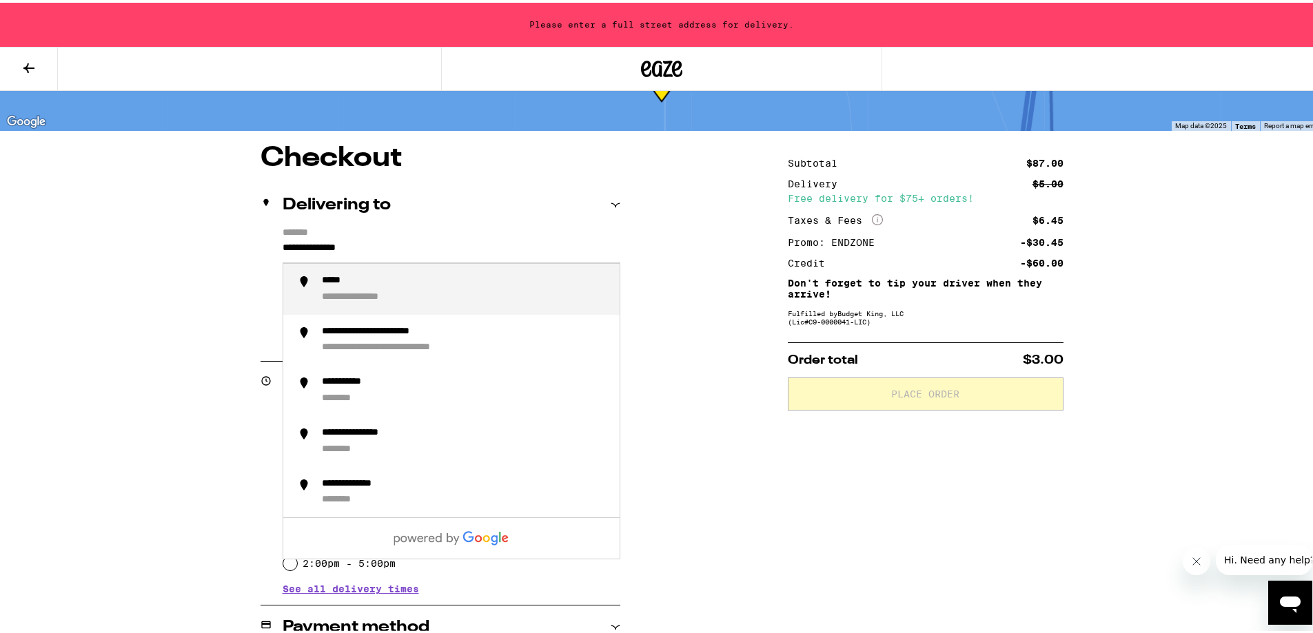
drag, startPoint x: 374, startPoint y: 246, endPoint x: 254, endPoint y: 238, distance: 120.1
click at [260, 238] on div "**********" at bounding box center [440, 284] width 360 height 119
click at [402, 289] on div "**********" at bounding box center [465, 286] width 287 height 29
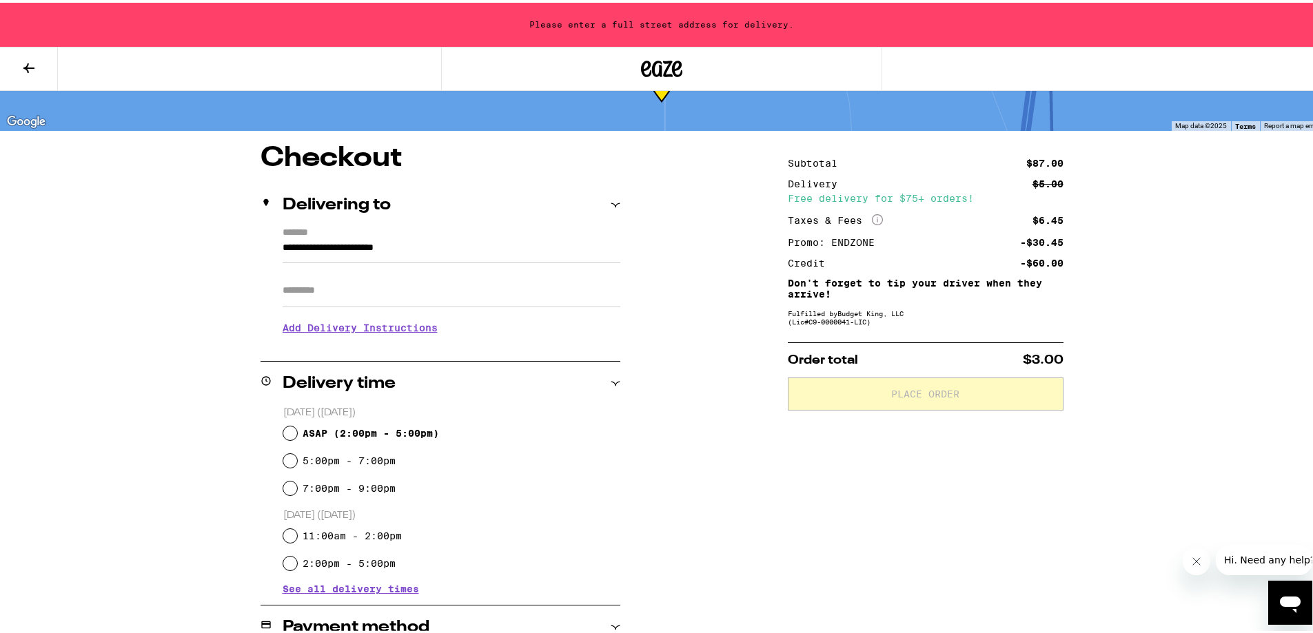
type input "**********"
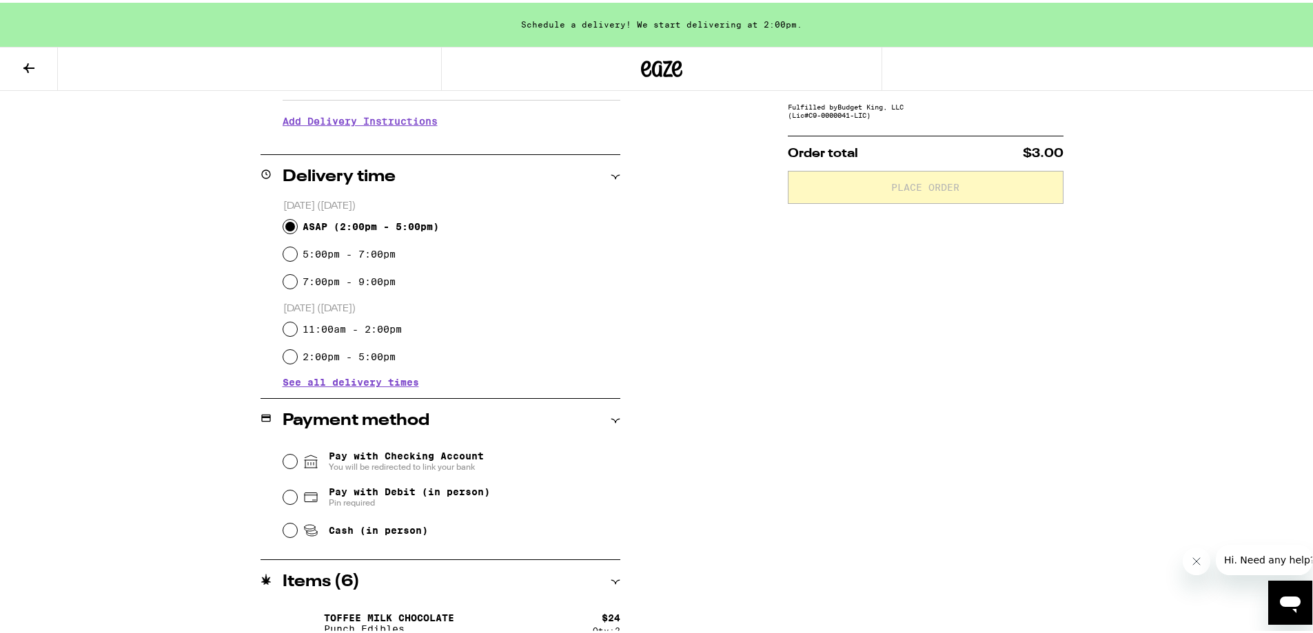
click at [286, 223] on input "ASAP ( 2:00pm - 5:00pm )" at bounding box center [290, 224] width 14 height 14
radio input "true"
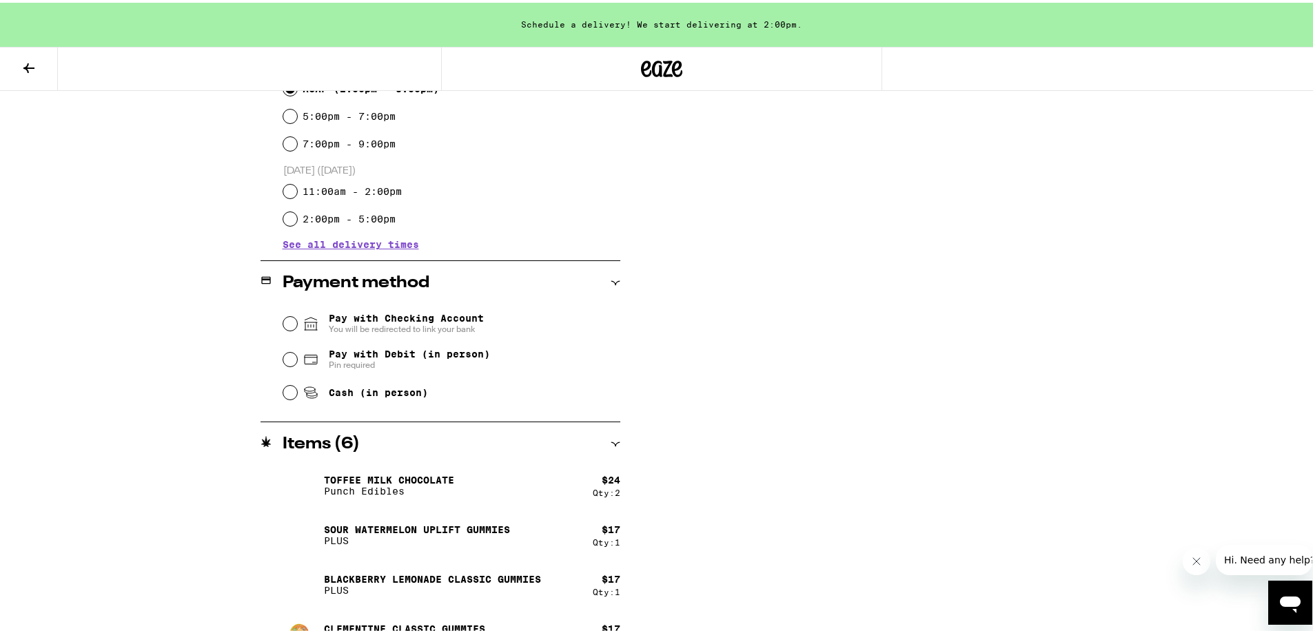
click at [276, 393] on div "Pay with Checking Account You will be redirected to link your bank Pay with Deb…" at bounding box center [440, 354] width 360 height 103
click at [288, 393] on input "Cash (in person)" at bounding box center [290, 390] width 14 height 14
radio input "true"
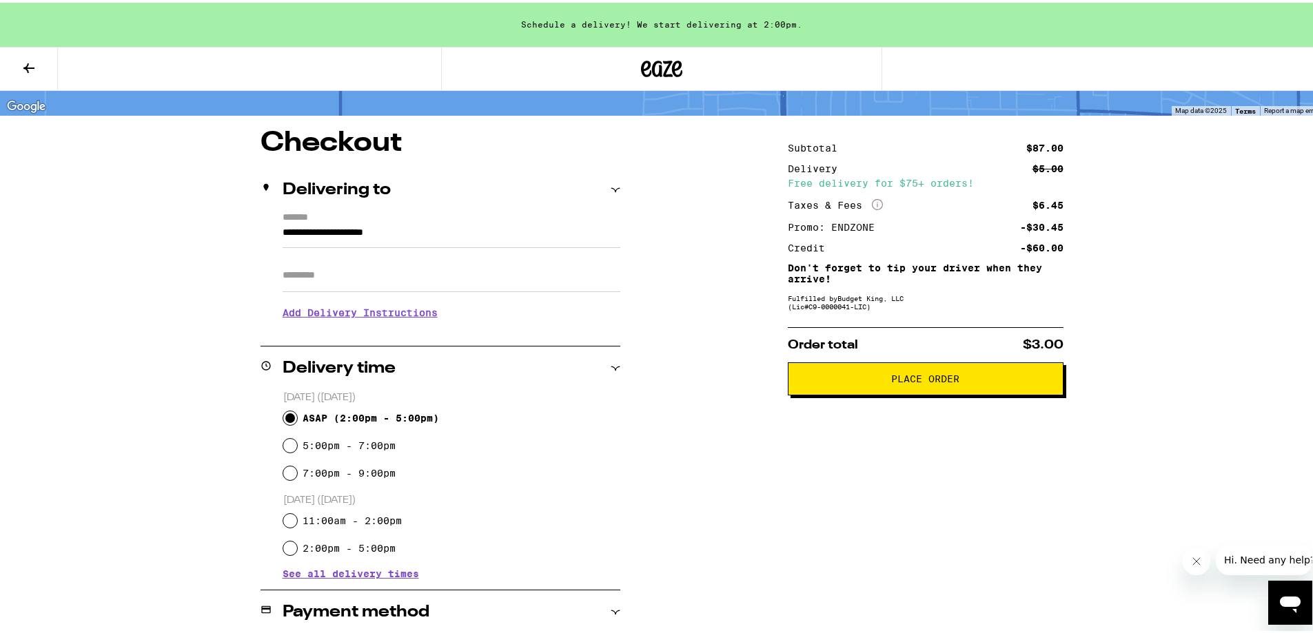
scroll to position [0, 0]
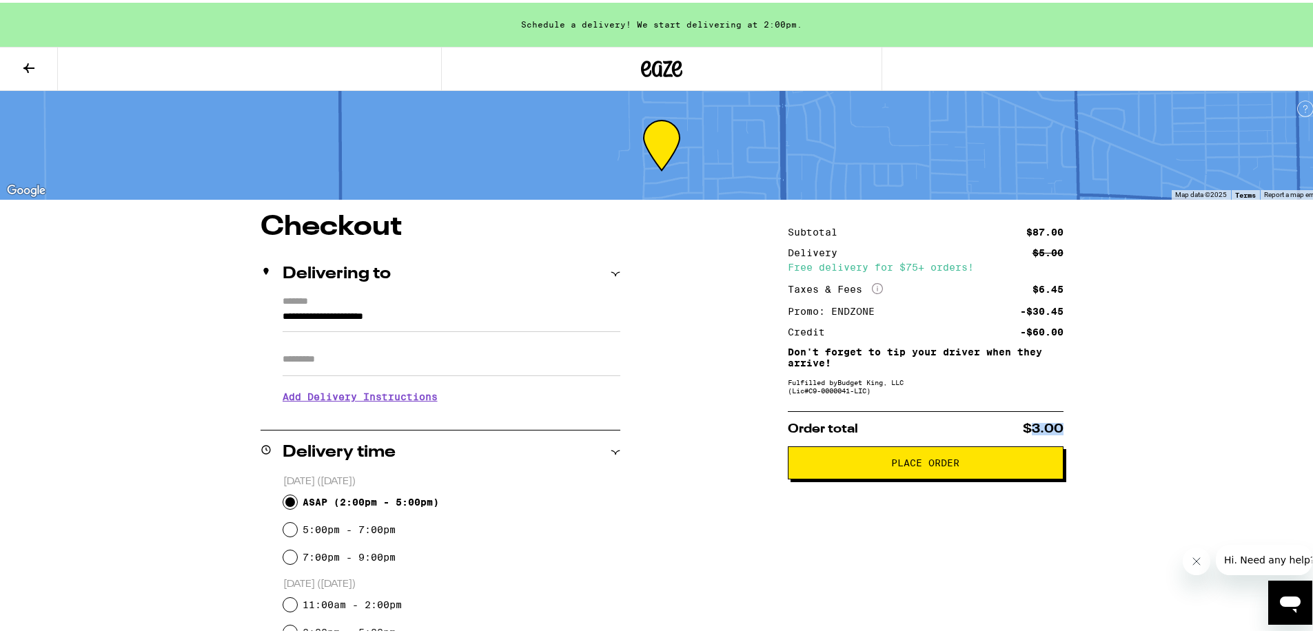
drag, startPoint x: 1026, startPoint y: 429, endPoint x: 1061, endPoint y: 424, distance: 34.9
click at [1045, 430] on span "$3.00" at bounding box center [1043, 426] width 41 height 12
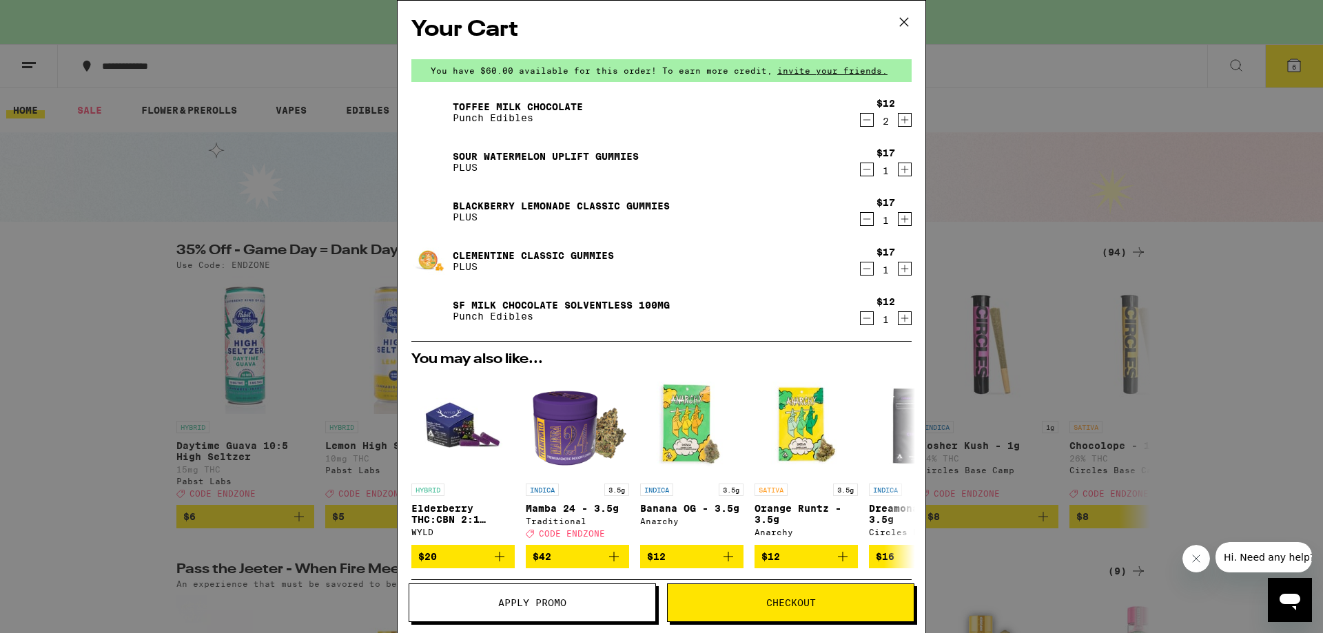
click at [899, 321] on icon "Increment" at bounding box center [905, 318] width 12 height 17
click at [792, 603] on span "Checkout" at bounding box center [791, 603] width 50 height 10
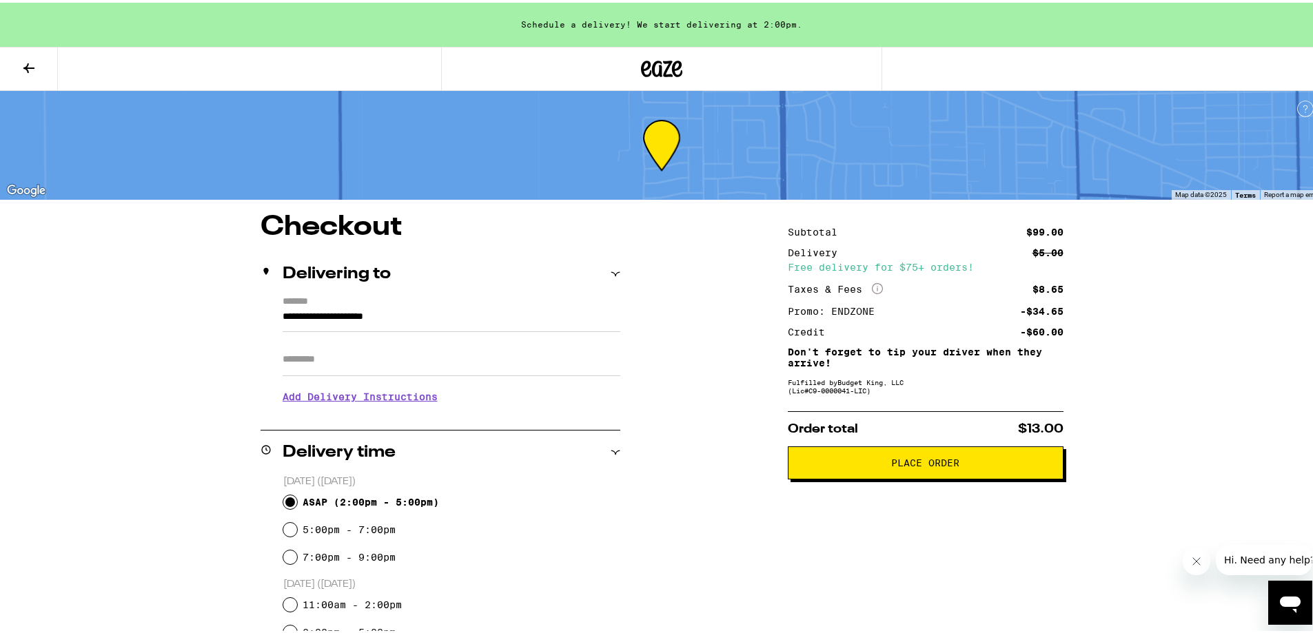
click at [879, 462] on span "Place Order" at bounding box center [925, 461] width 252 height 10
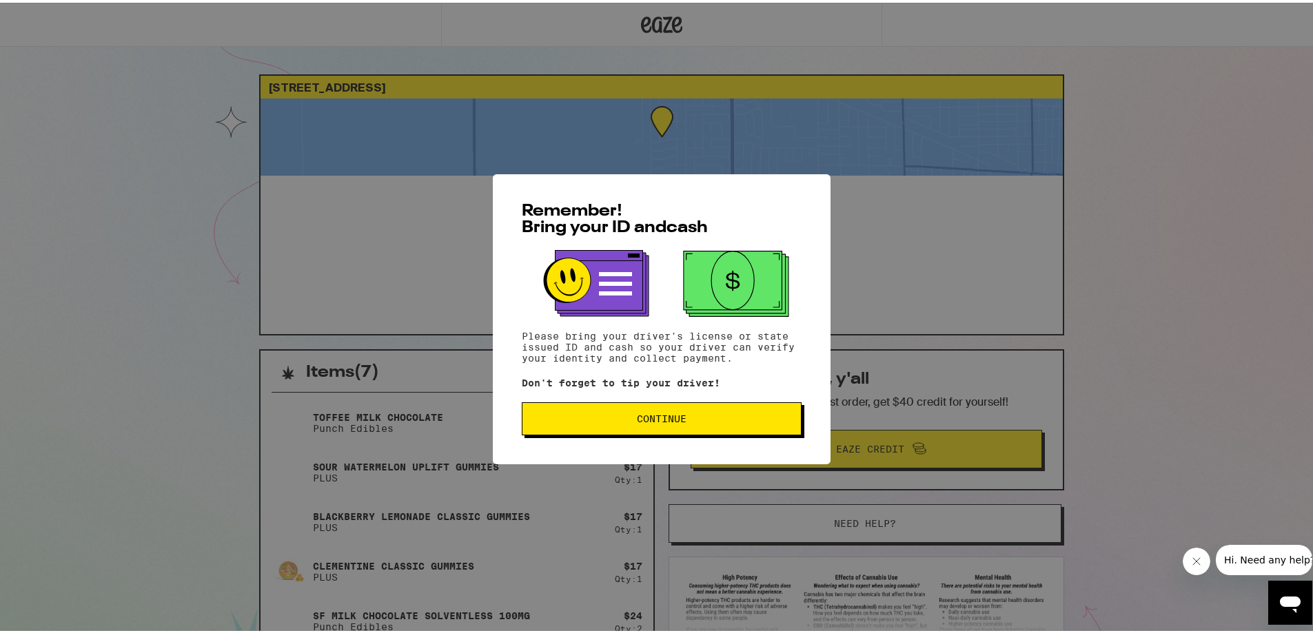
click at [661, 426] on button "Continue" at bounding box center [662, 416] width 280 height 33
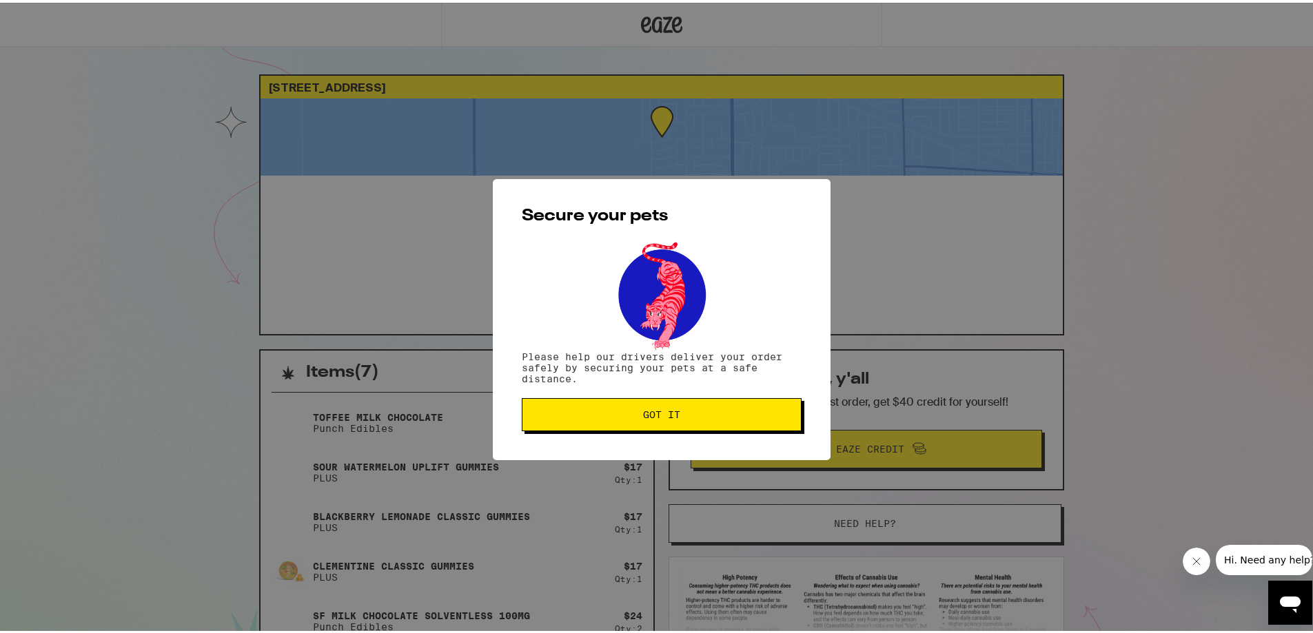
click at [636, 424] on button "Got it" at bounding box center [662, 412] width 280 height 33
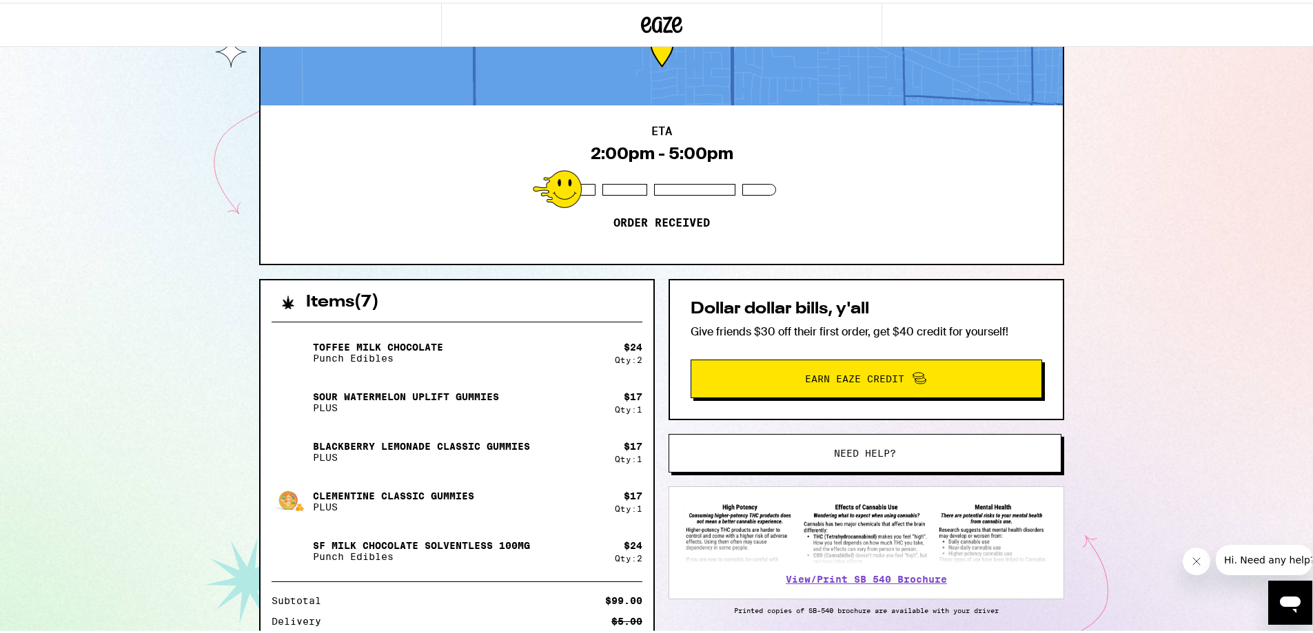
scroll to position [249, 0]
